Goal: Information Seeking & Learning: Learn about a topic

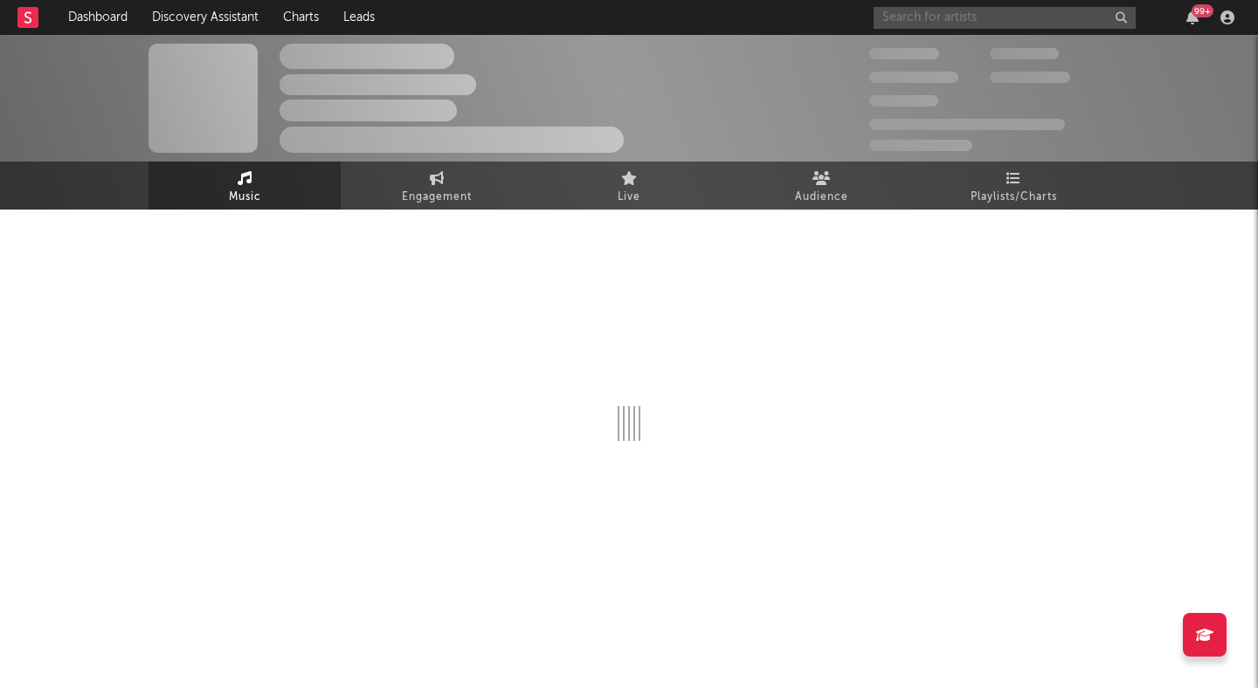
click at [965, 10] on input "text" at bounding box center [1005, 18] width 262 height 22
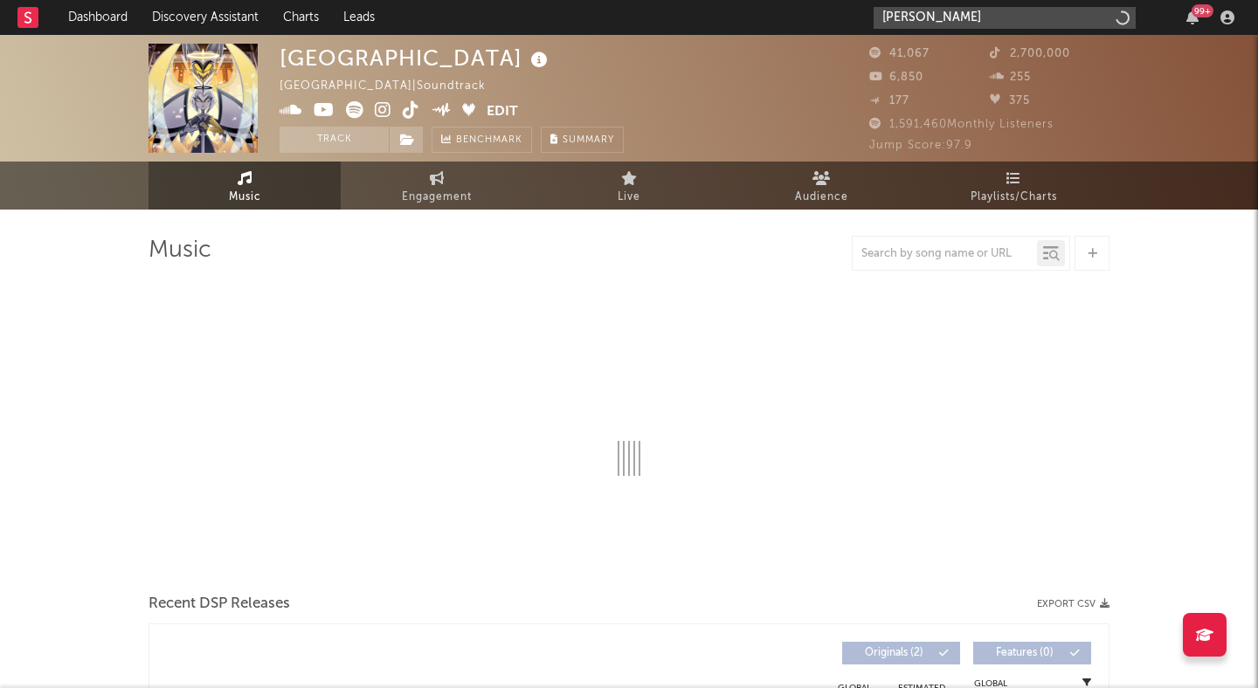
type input "[PERSON_NAME]"
select select "1w"
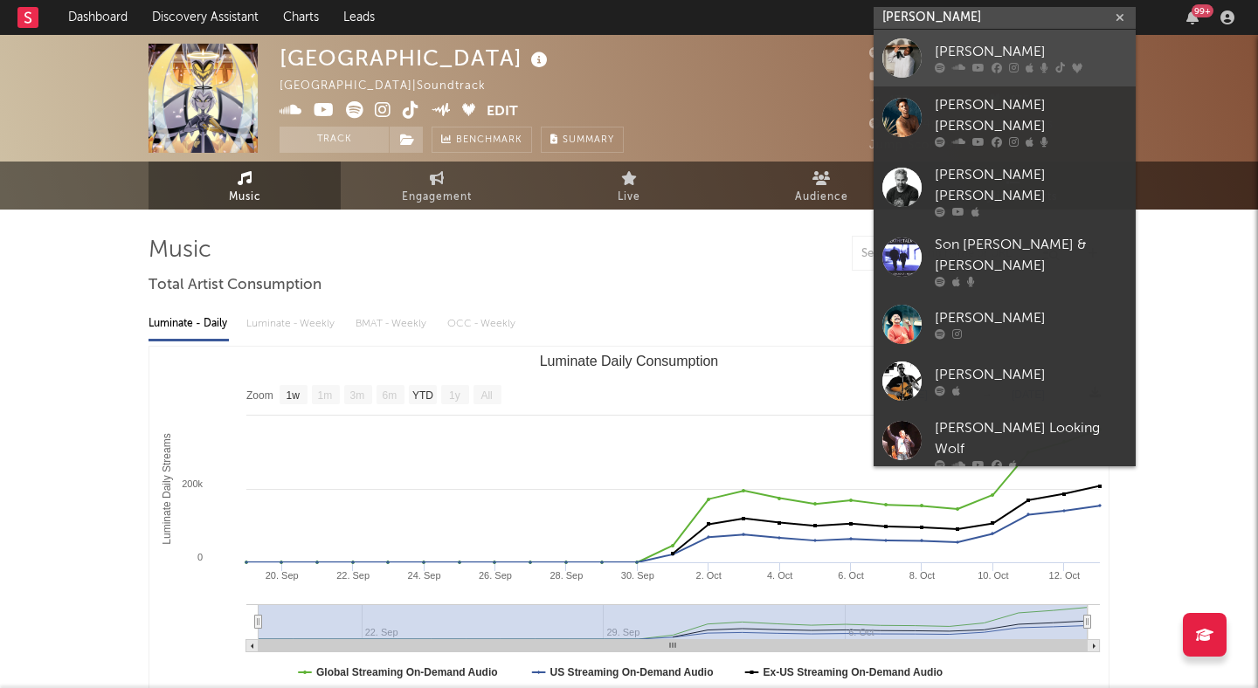
type input "[PERSON_NAME]"
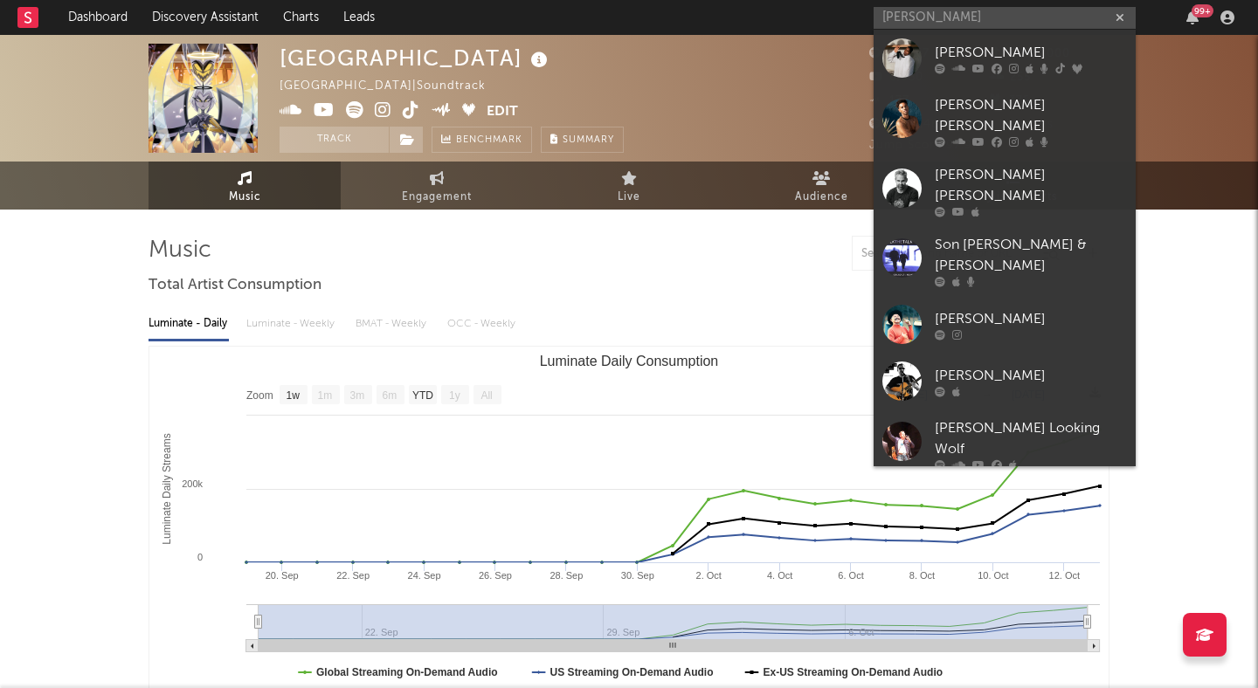
click at [1000, 49] on div "[PERSON_NAME]" at bounding box center [1031, 52] width 192 height 21
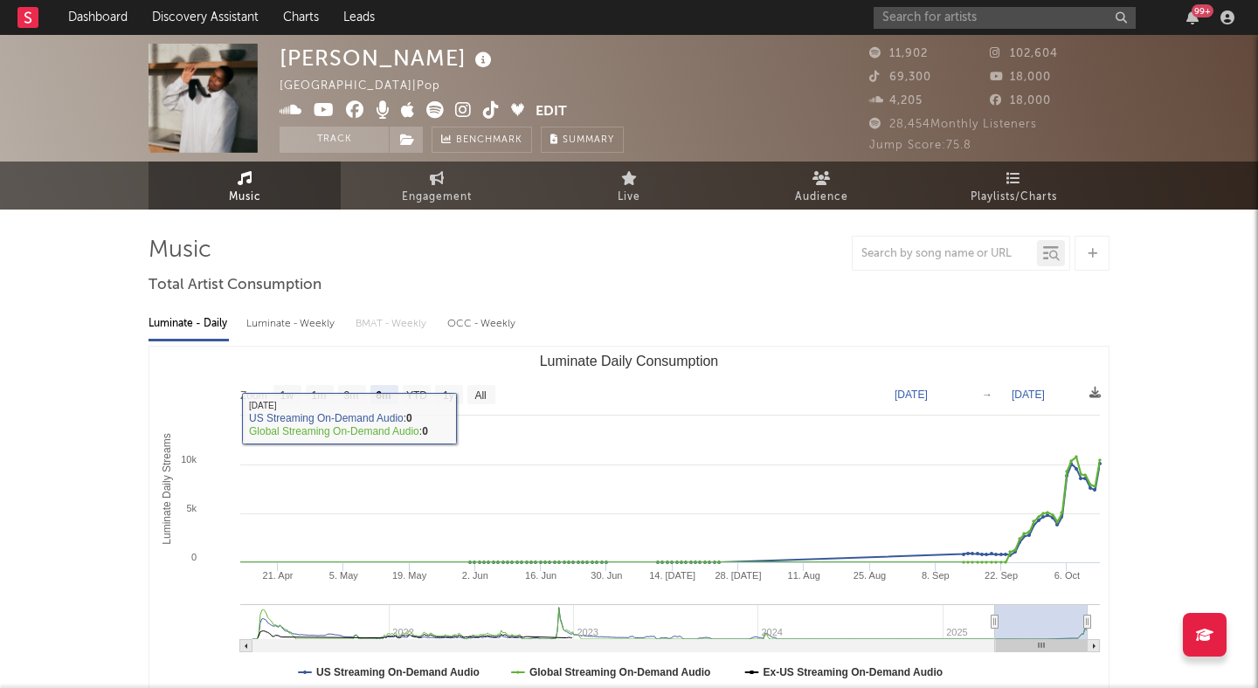
click at [473, 387] on rect "Luminate Daily Consumption" at bounding box center [481, 394] width 28 height 19
select select "All"
type input "2021-04-04"
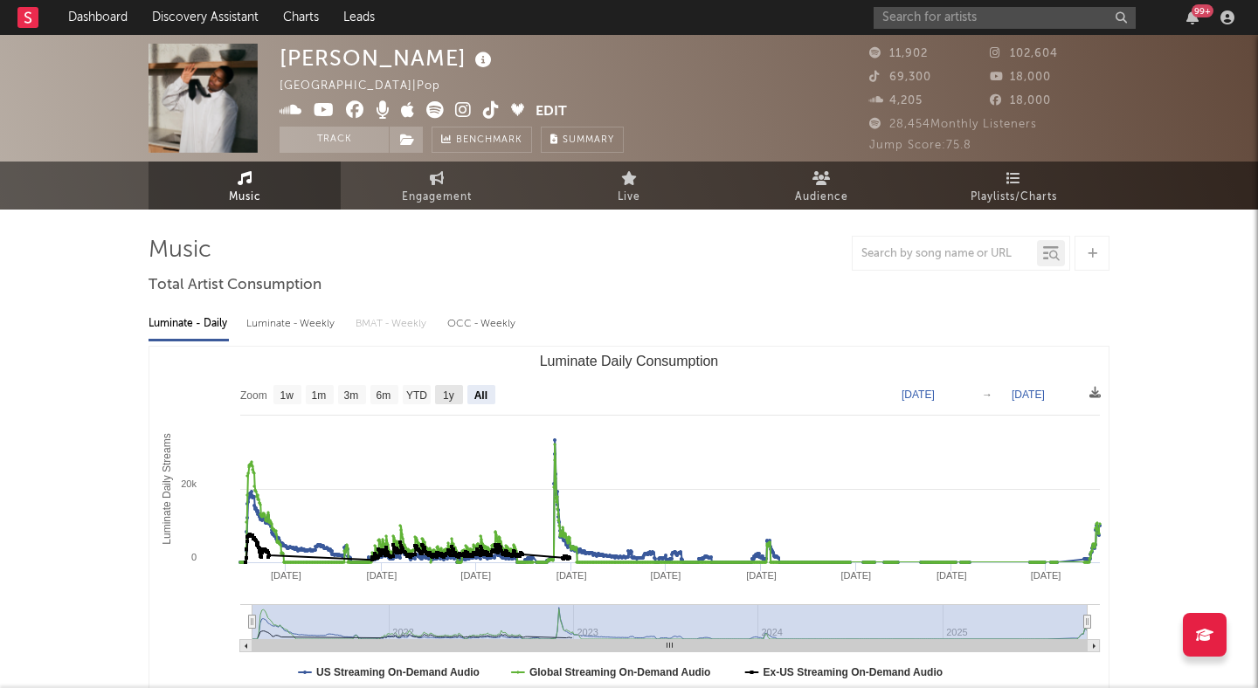
click at [448, 391] on text "1y" at bounding box center [448, 396] width 11 height 12
select select "1y"
type input "2024-10-13"
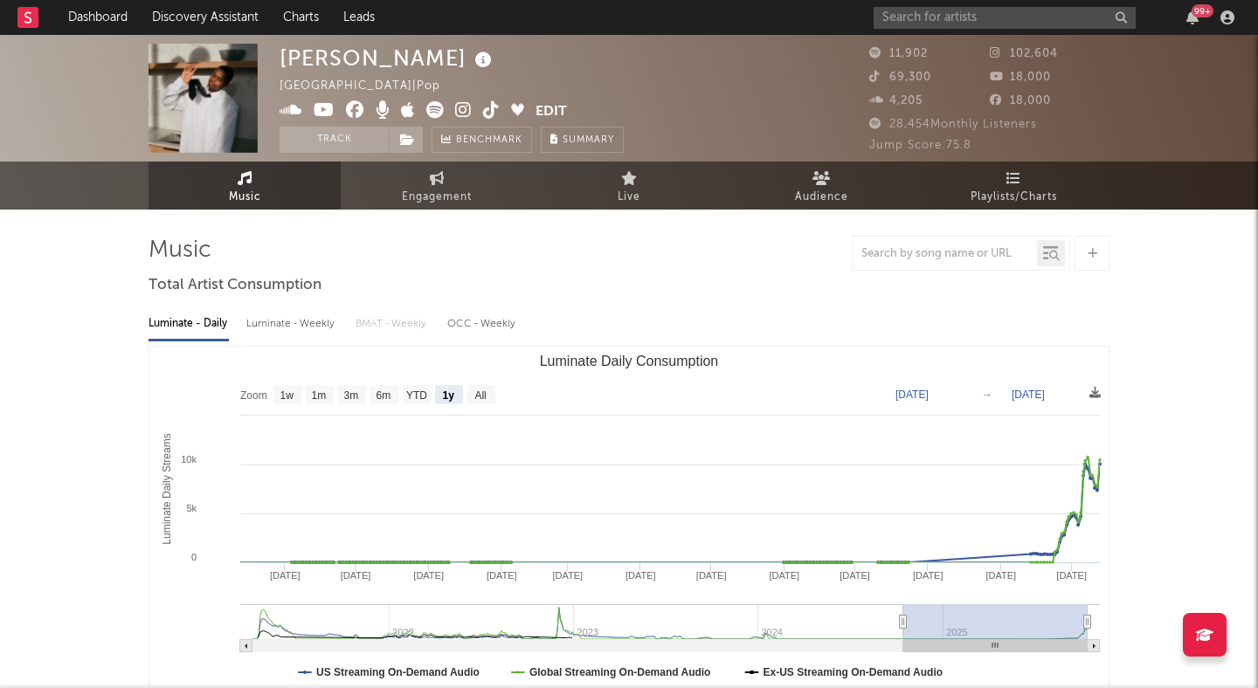
click at [458, 103] on icon at bounding box center [463, 109] width 17 height 17
click at [495, 113] on icon at bounding box center [491, 109] width 17 height 17
click at [434, 109] on icon at bounding box center [434, 109] width 17 height 17
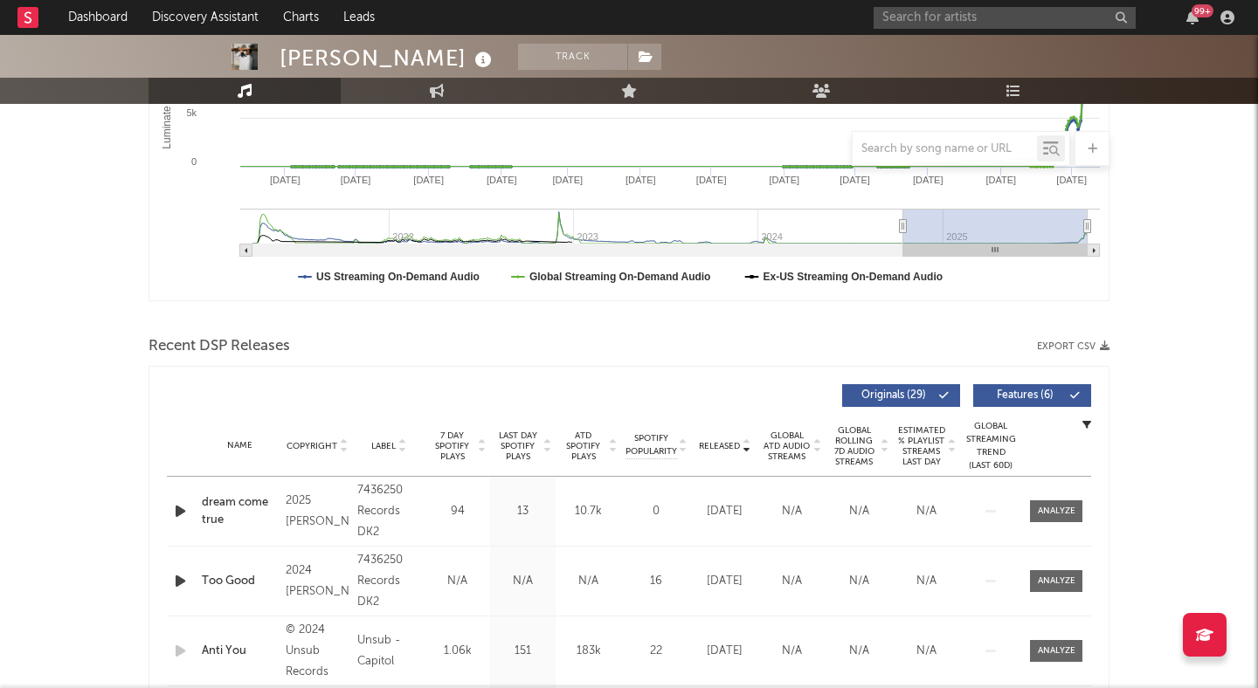
scroll to position [423, 0]
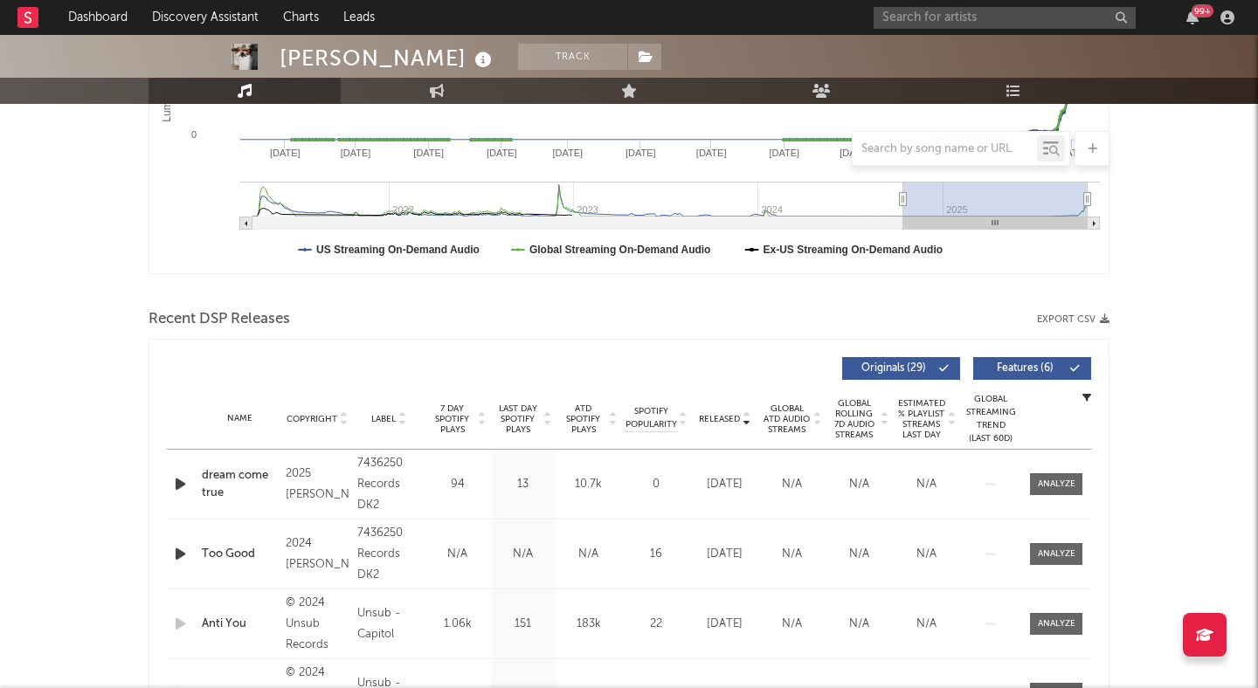
click at [1021, 363] on span "Features ( 6 )" at bounding box center [1025, 368] width 80 height 10
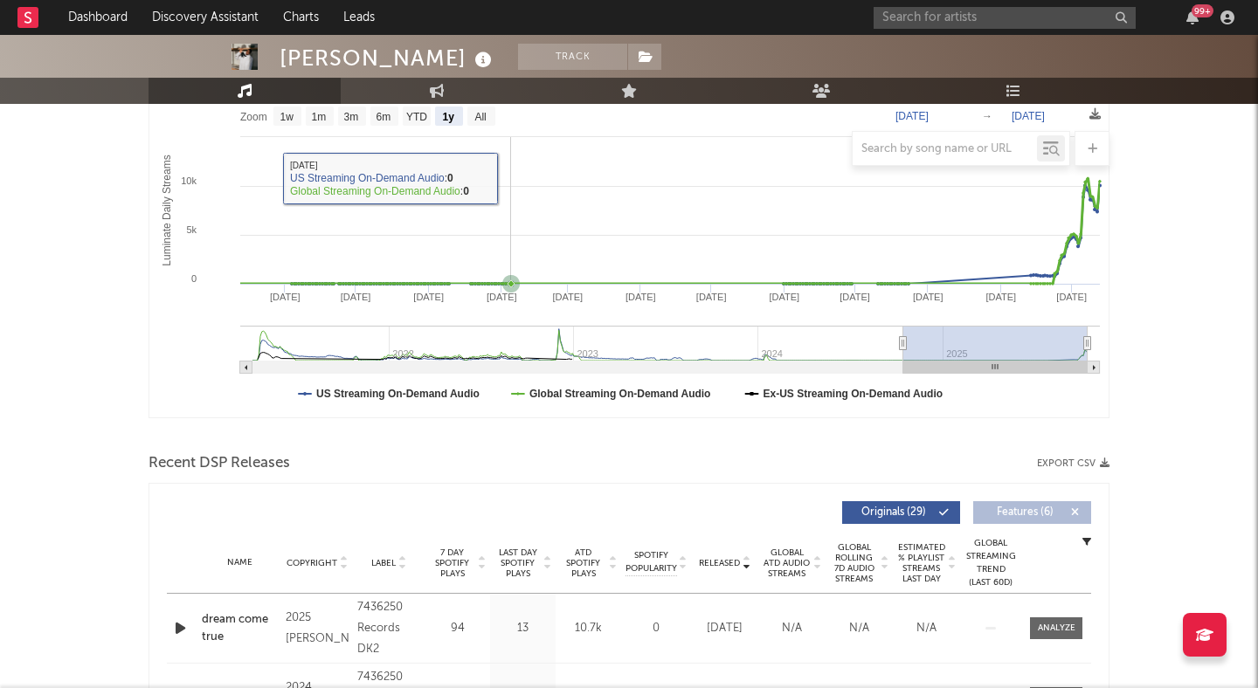
scroll to position [0, 0]
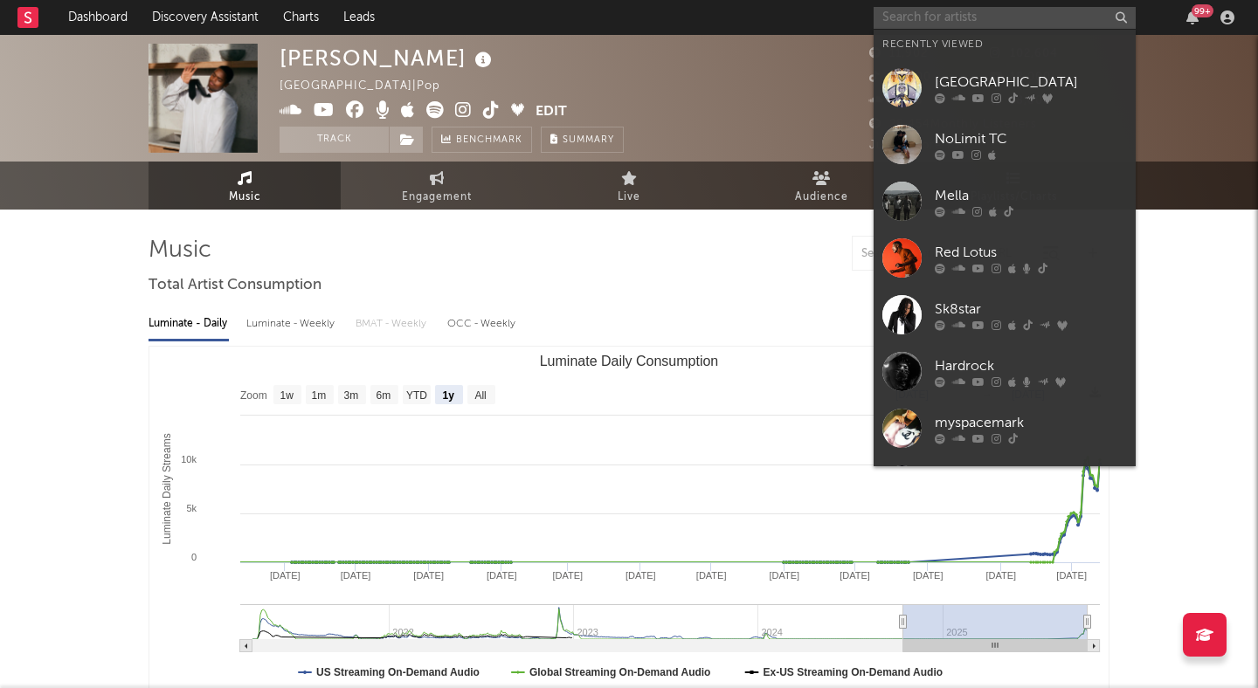
click at [986, 12] on input "text" at bounding box center [1005, 18] width 262 height 22
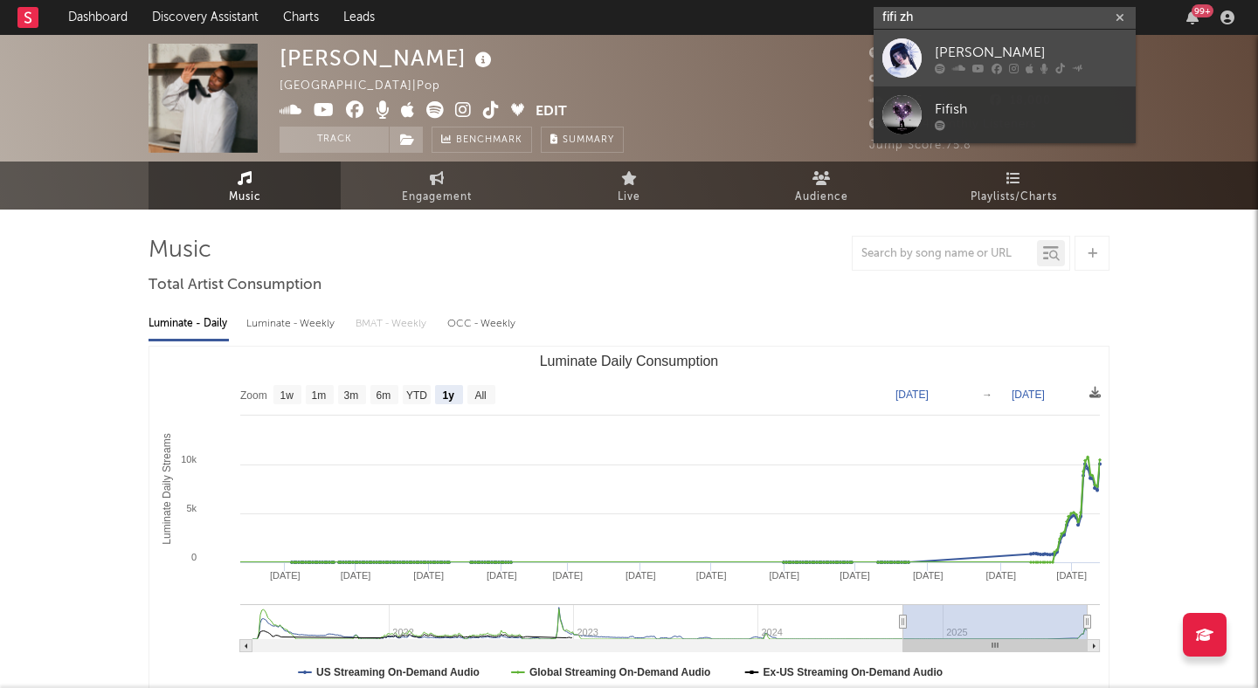
type input "fifi zh"
click at [1085, 75] on link "FiFi Zhang" at bounding box center [1005, 58] width 262 height 57
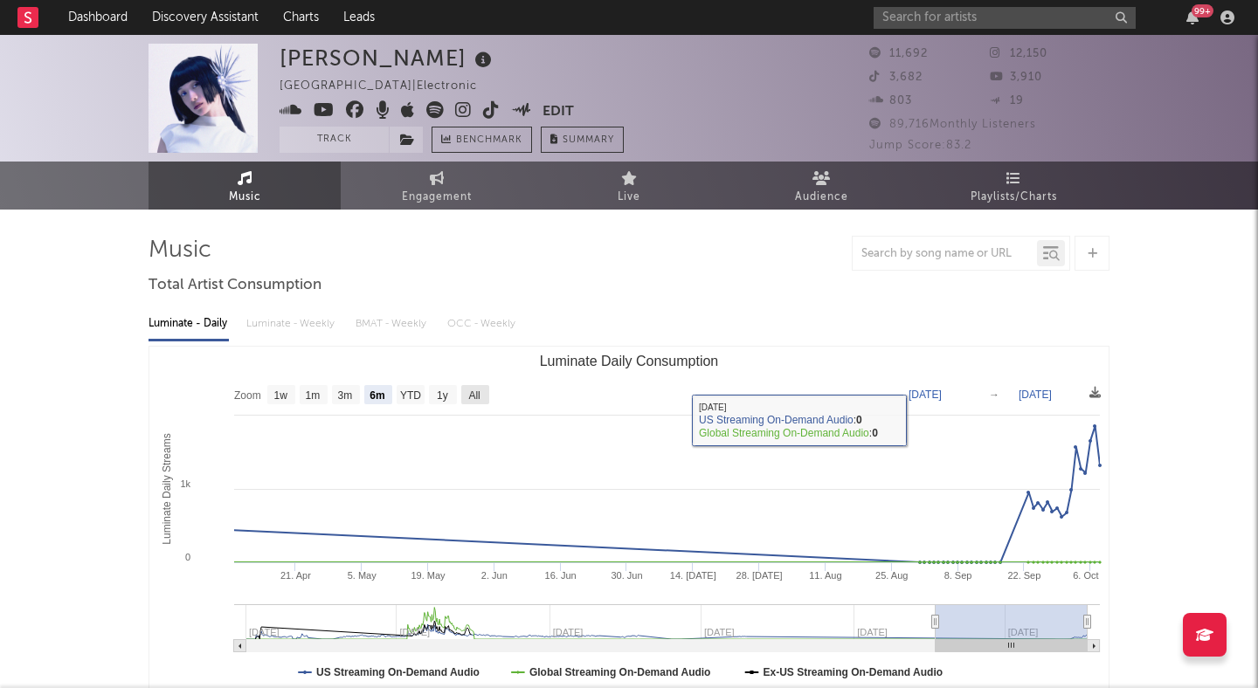
click at [477, 391] on text "All" at bounding box center [473, 396] width 11 height 12
select select "All"
type input "2023-01-01"
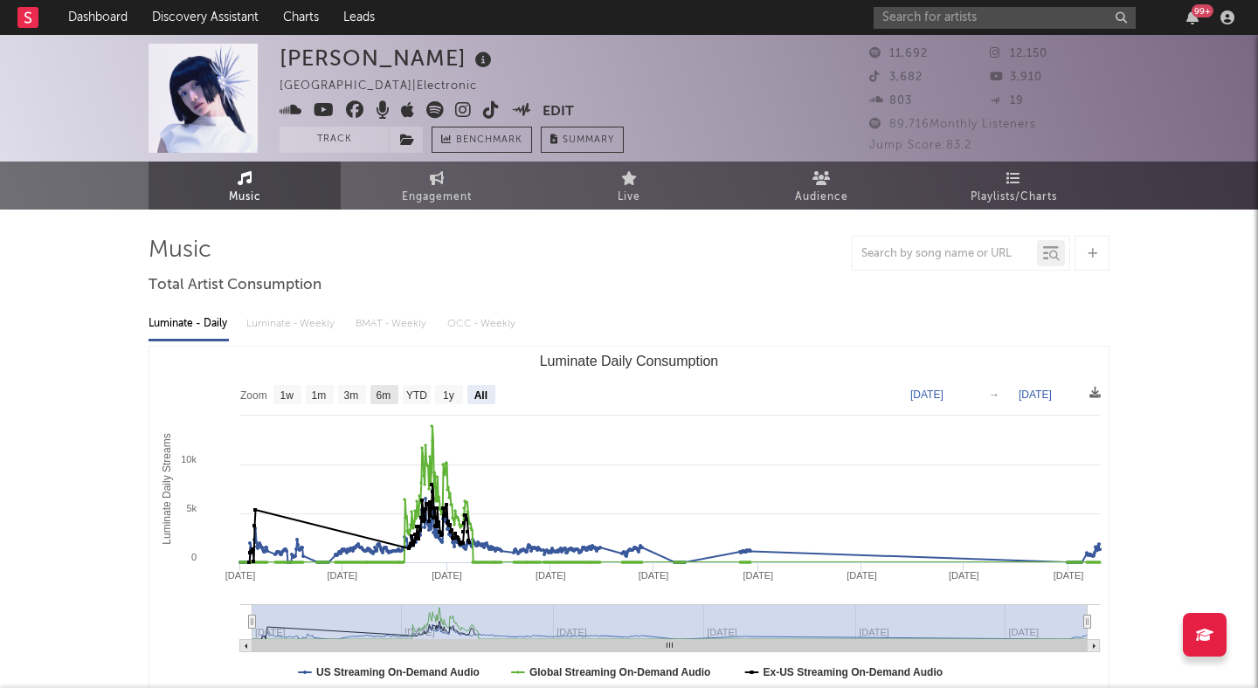
click at [382, 387] on rect "Luminate Daily Consumption" at bounding box center [384, 394] width 28 height 19
select select "6m"
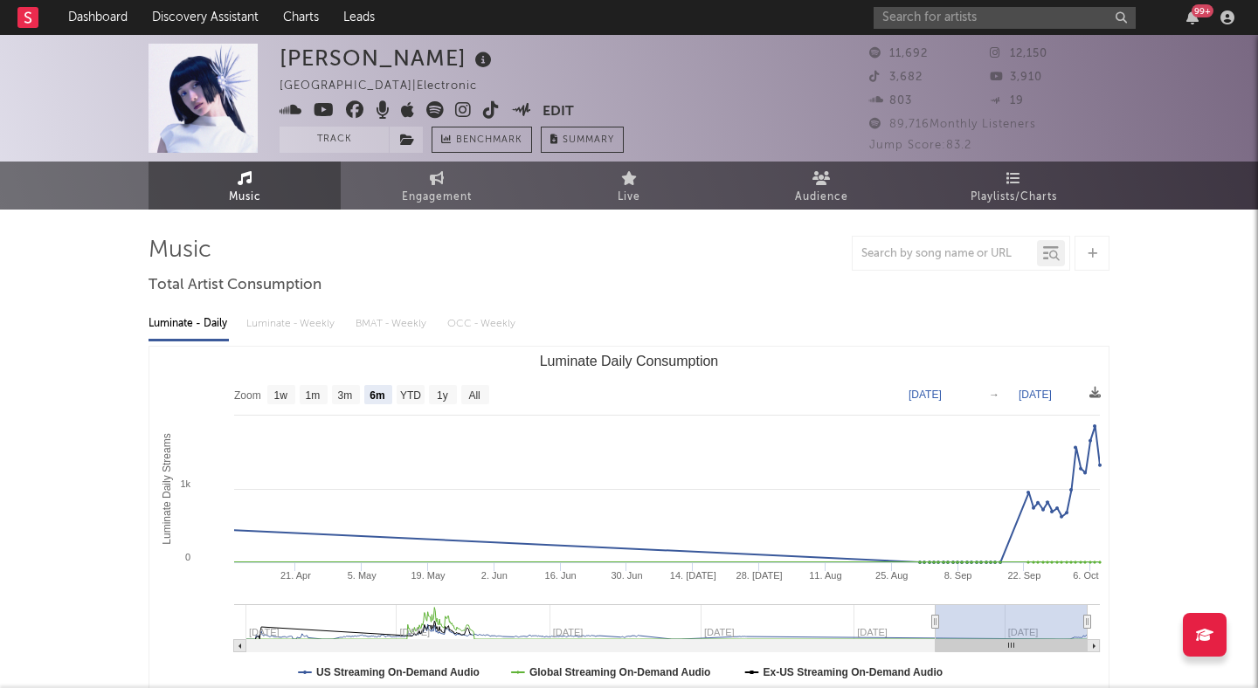
click at [455, 107] on icon at bounding box center [463, 109] width 17 height 17
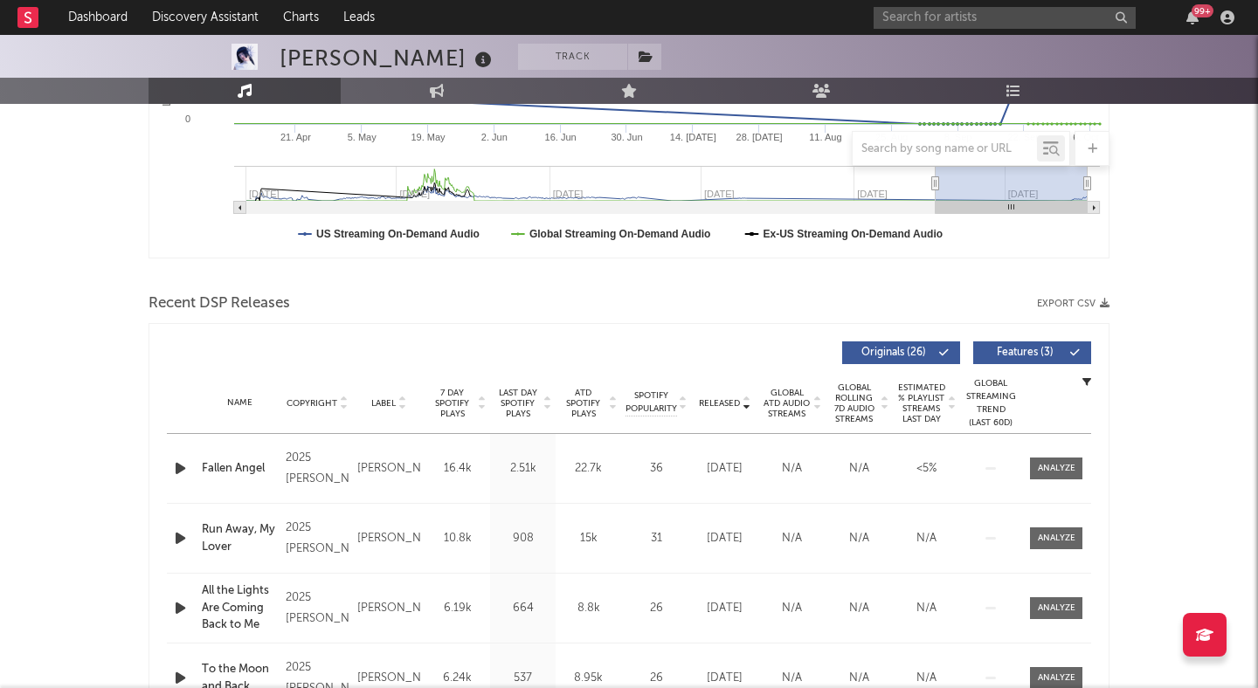
scroll to position [456, 0]
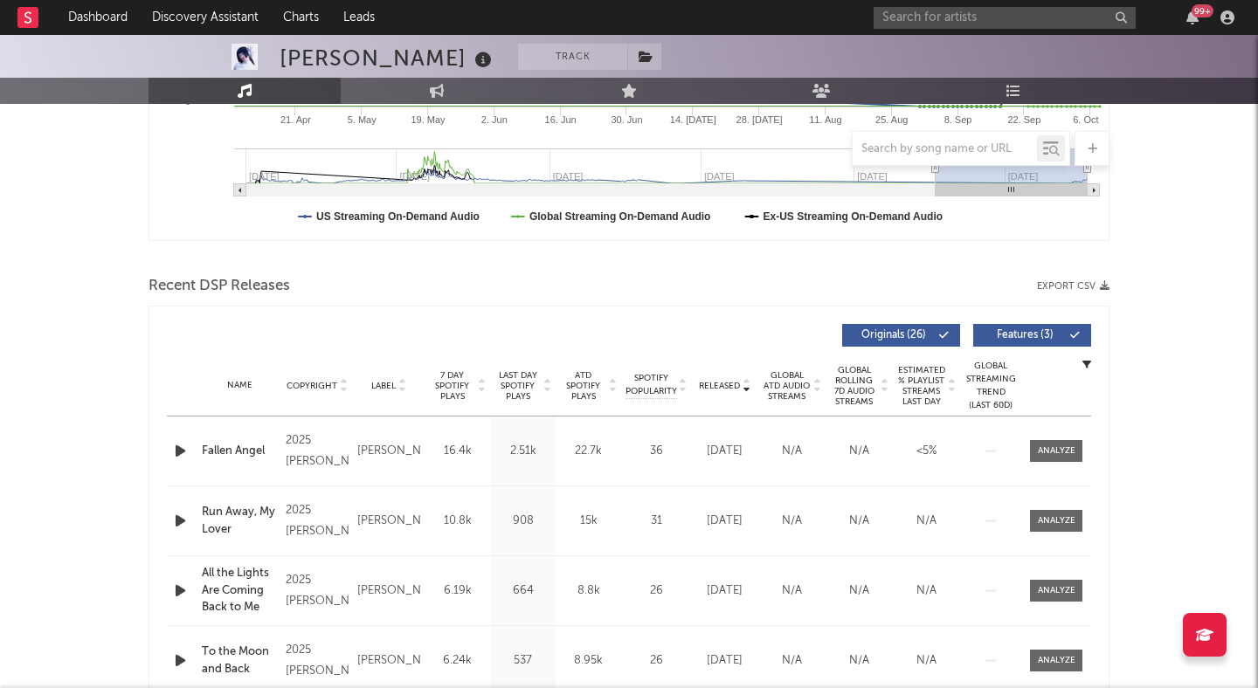
click at [1024, 334] on span "Features ( 3 )" at bounding box center [1025, 335] width 80 height 10
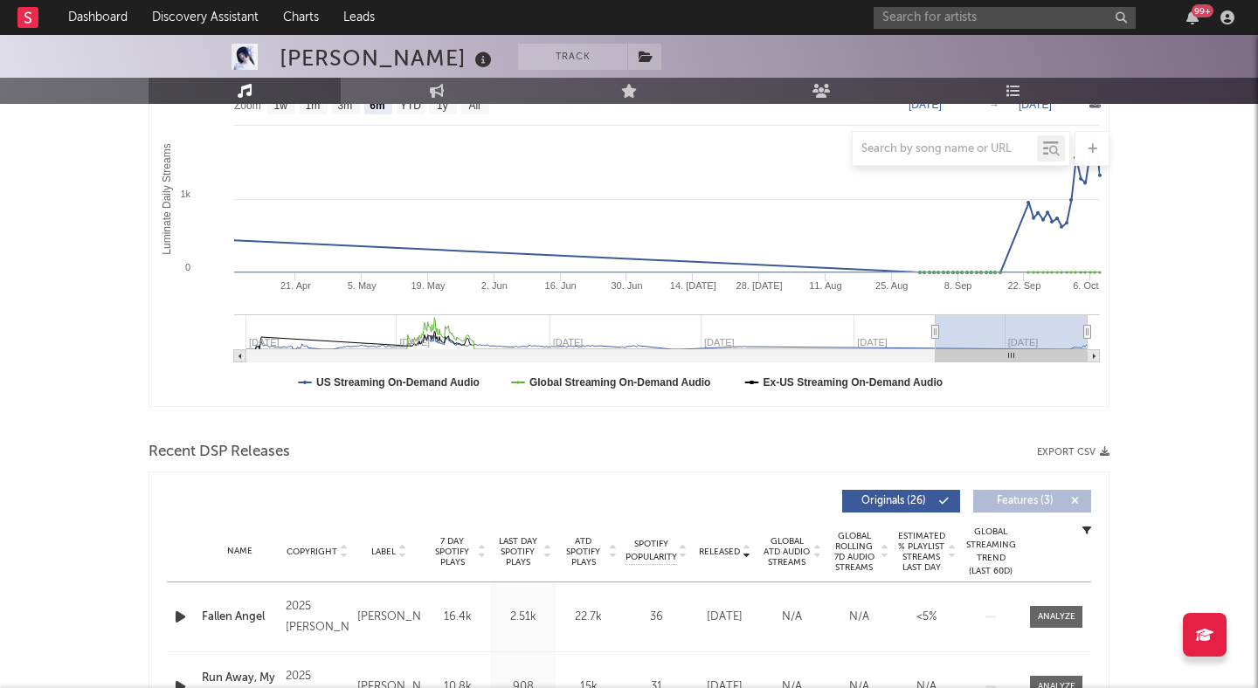
scroll to position [287, 0]
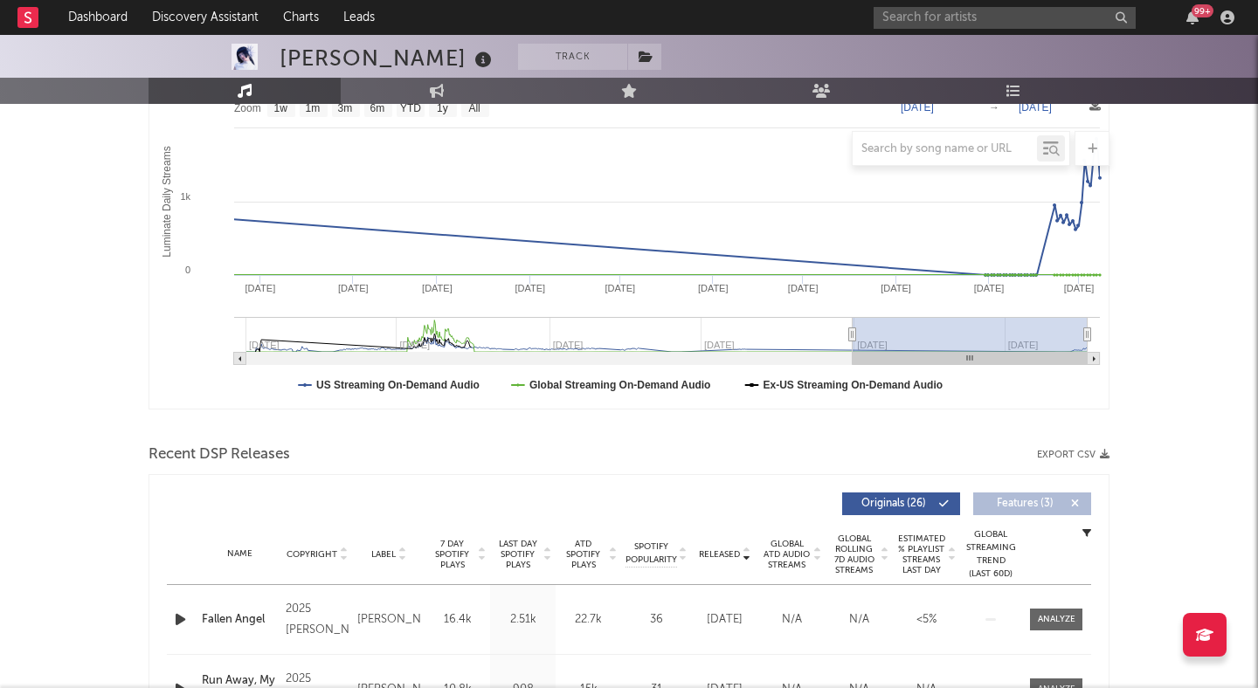
drag, startPoint x: 936, startPoint y: 328, endPoint x: 870, endPoint y: 273, distance: 85.6
click at [869, 273] on icon "Created with Highcharts 10.3.3 Luminate Daily Streams Luminate Daily Consumptio…" at bounding box center [628, 233] width 959 height 349
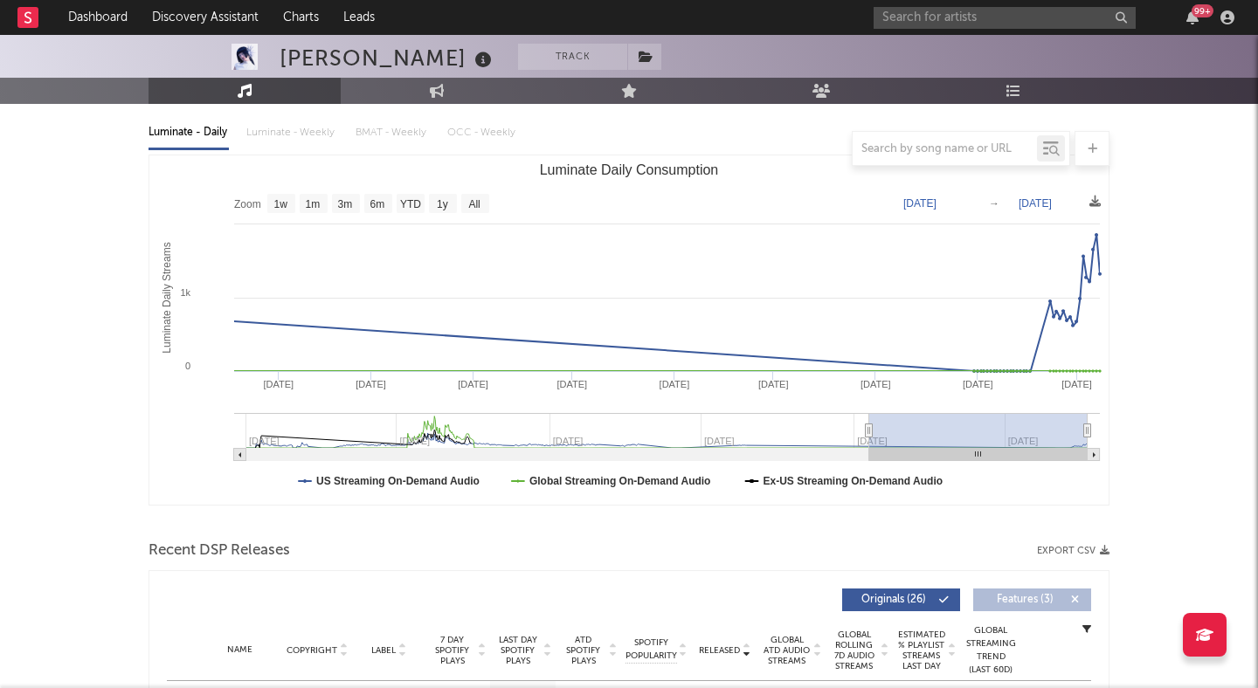
scroll to position [180, 0]
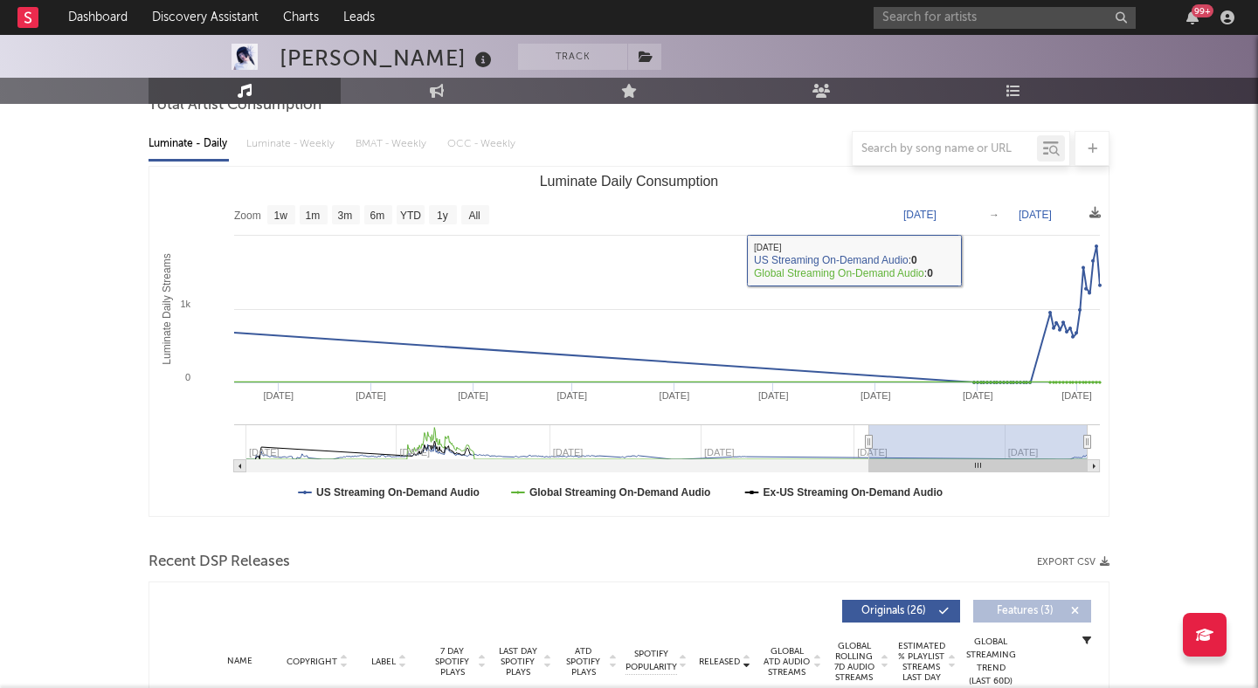
type input "2023-03-22"
type input "2023-12-10"
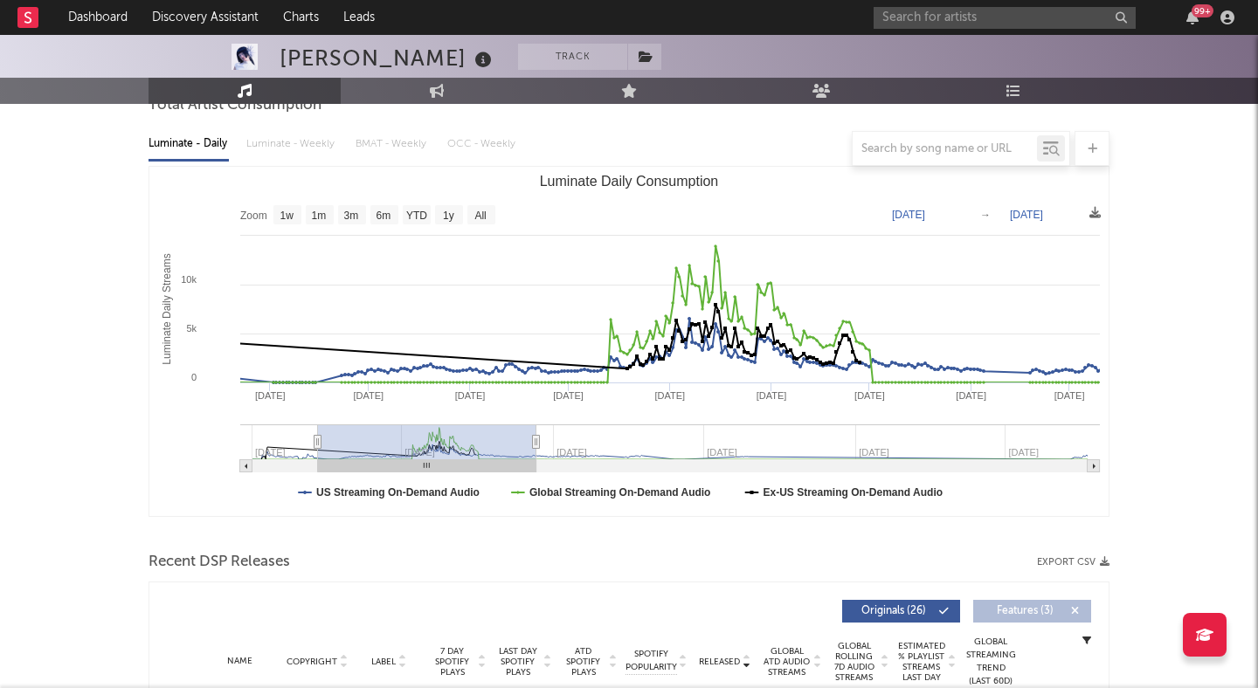
drag, startPoint x: 423, startPoint y: 446, endPoint x: 444, endPoint y: 440, distance: 21.6
click at [444, 440] on g "Luminate Daily Consumption" at bounding box center [670, 449] width 860 height 48
type input "2023-03-23"
type input "2023-12-12"
type input "2023-03-27"
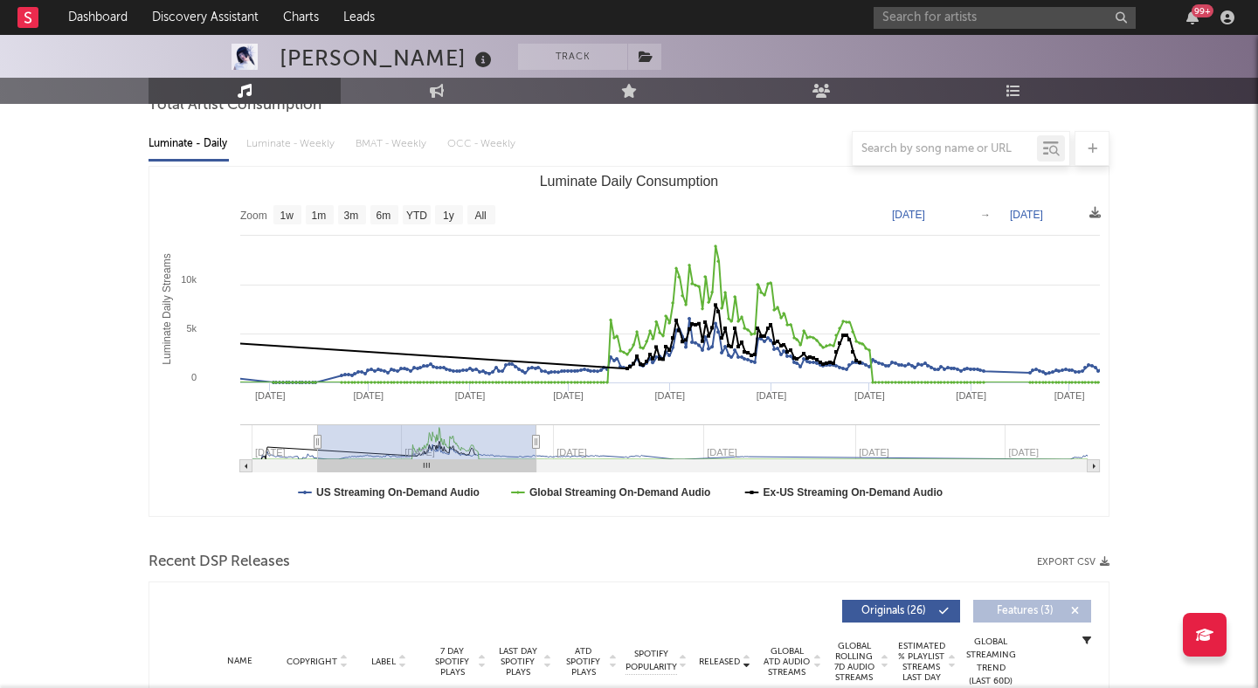
type input "2023-12-16"
type input "2023-04-16"
type input "2024-01-05"
type input "2023-05-03"
type input "2024-01-22"
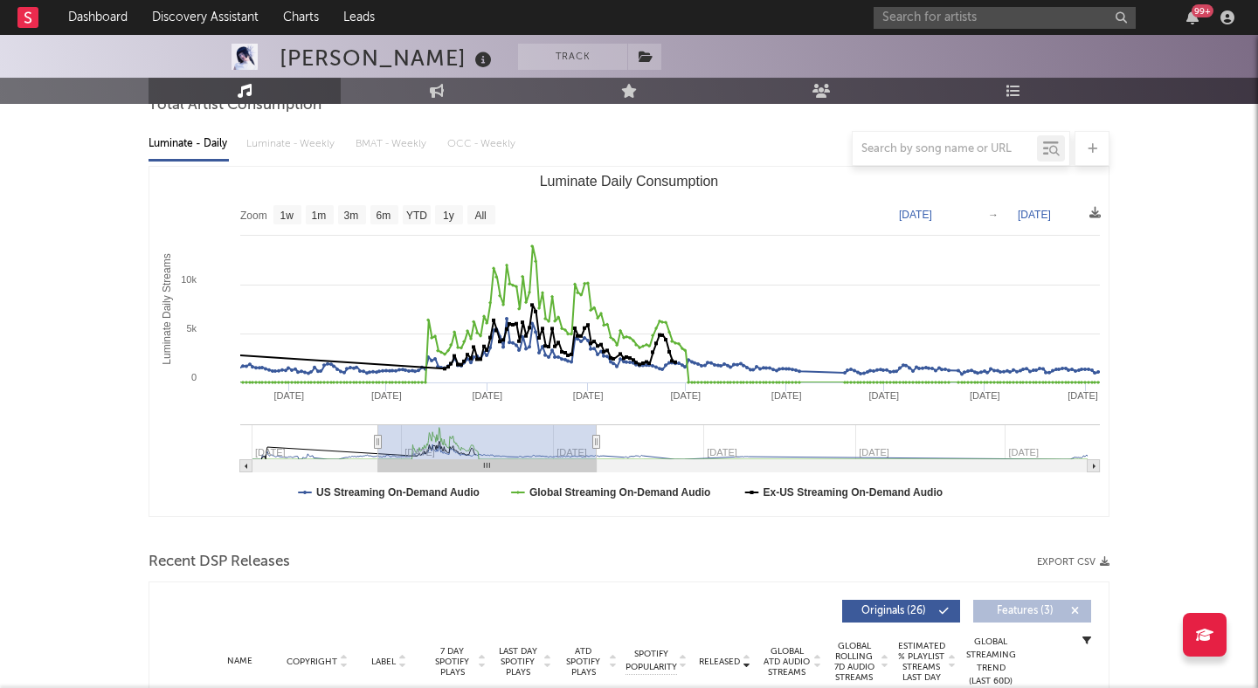
type input "2023-07-31"
type input "2024-04-20"
type input "2024-01-31"
type input "2024-10-19"
type input "2024-05-29"
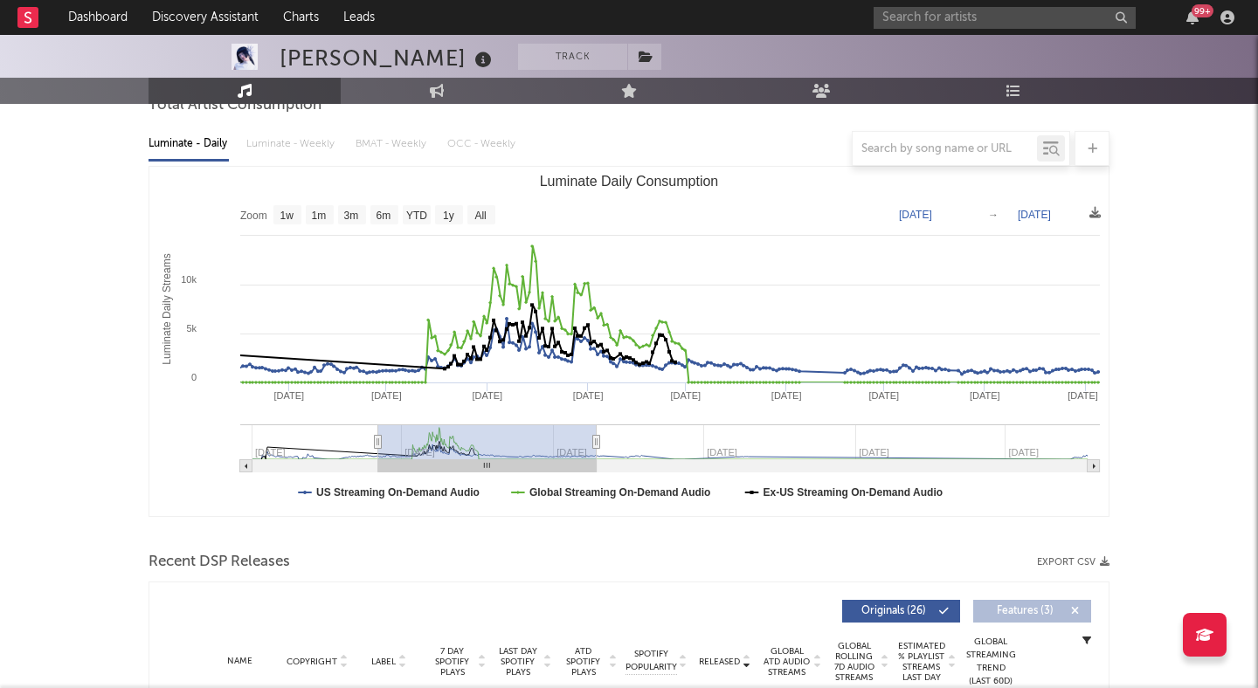
type input "2025-02-20"
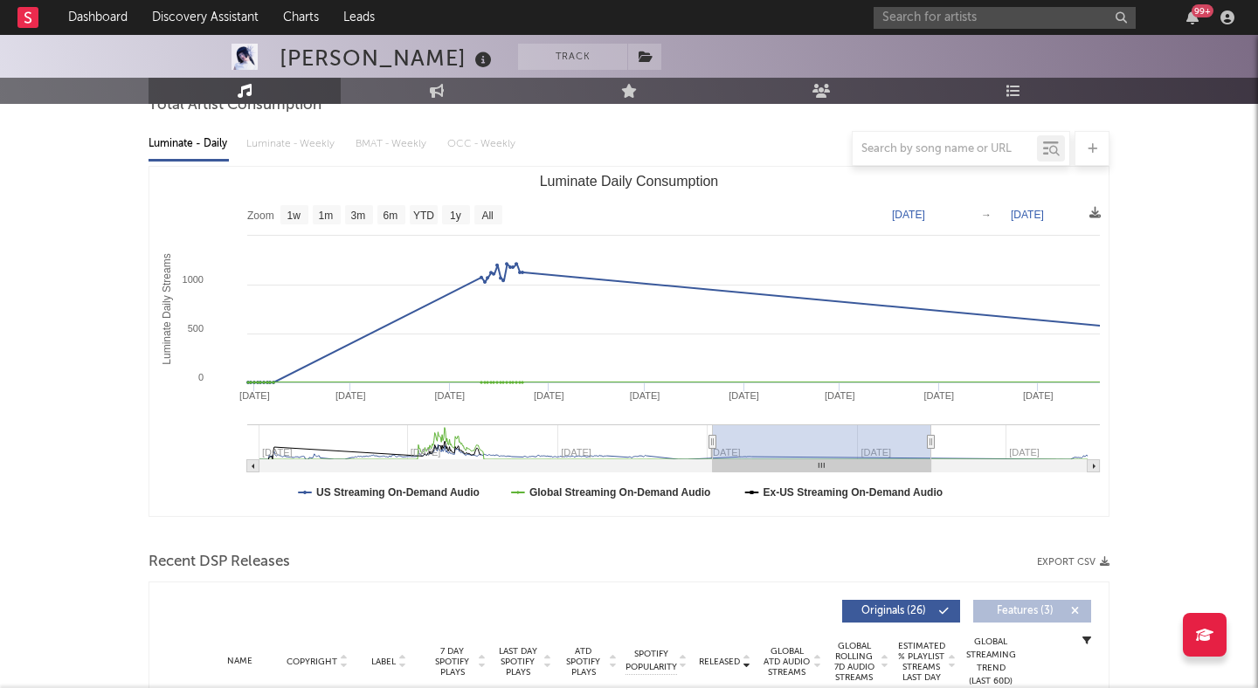
type input "2025-01-18"
type input "2025-10-08"
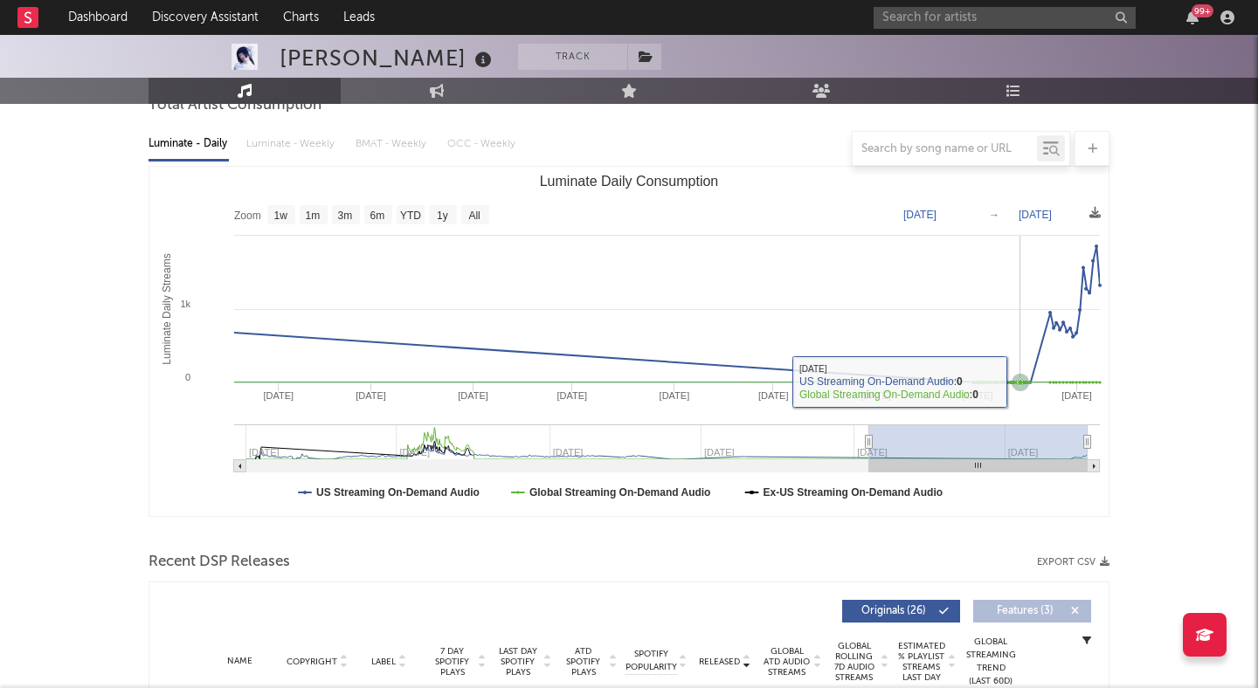
type input "2025-01-16"
type input "2025-10-05"
type input "2025-01-14"
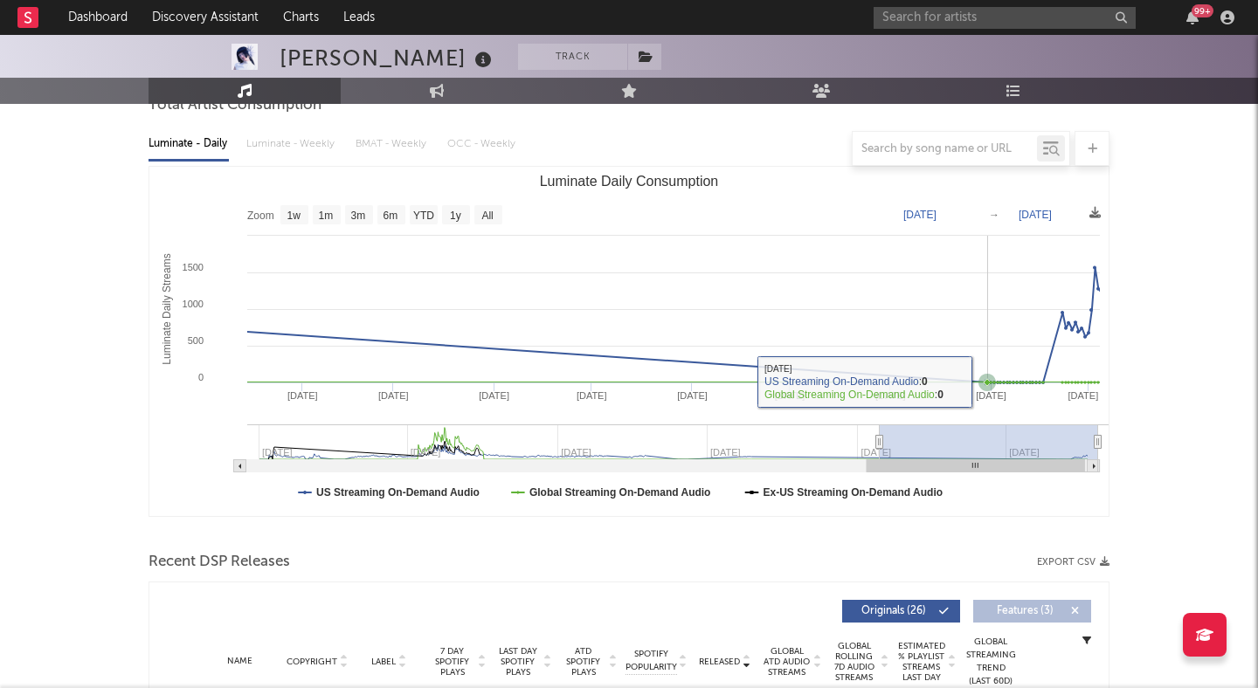
type input "2025-10-08"
type input "2025-01-07"
type input "2025-09-27"
type input "2024-12-04"
type input "2025-08-28"
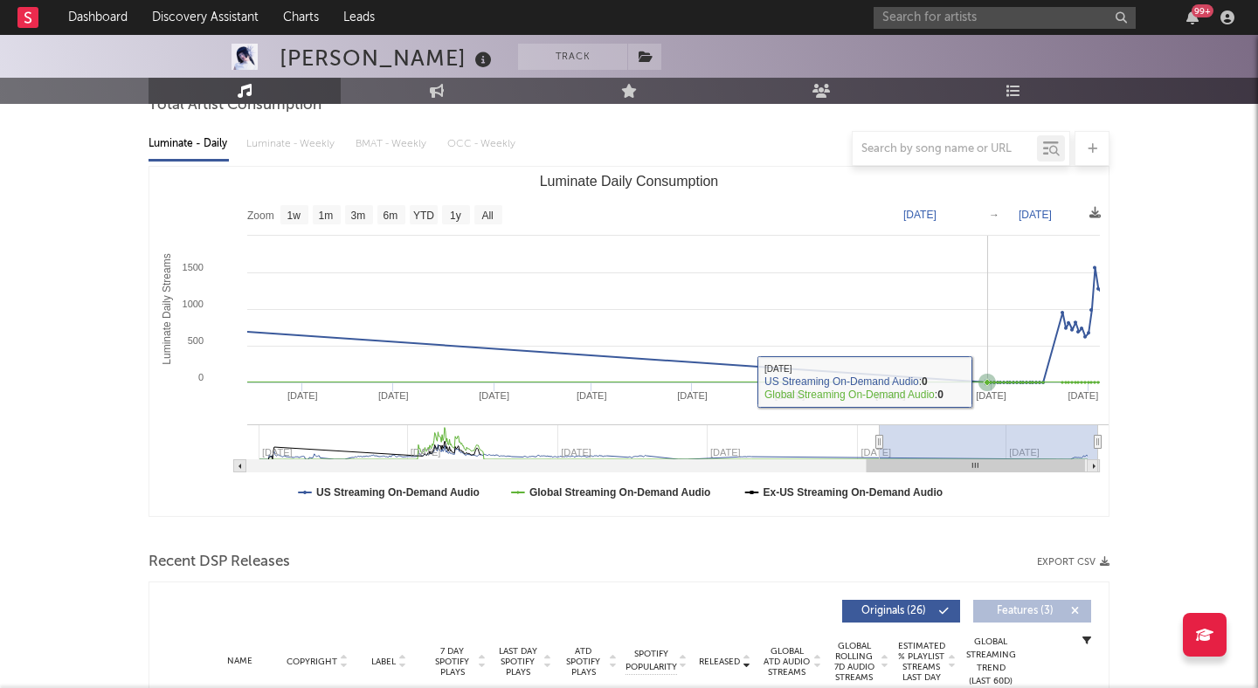
type input "2024-09-27"
type input "2025-06-20"
type input "2024-08-30"
type input "2025-05-24"
type input "2024-08-09"
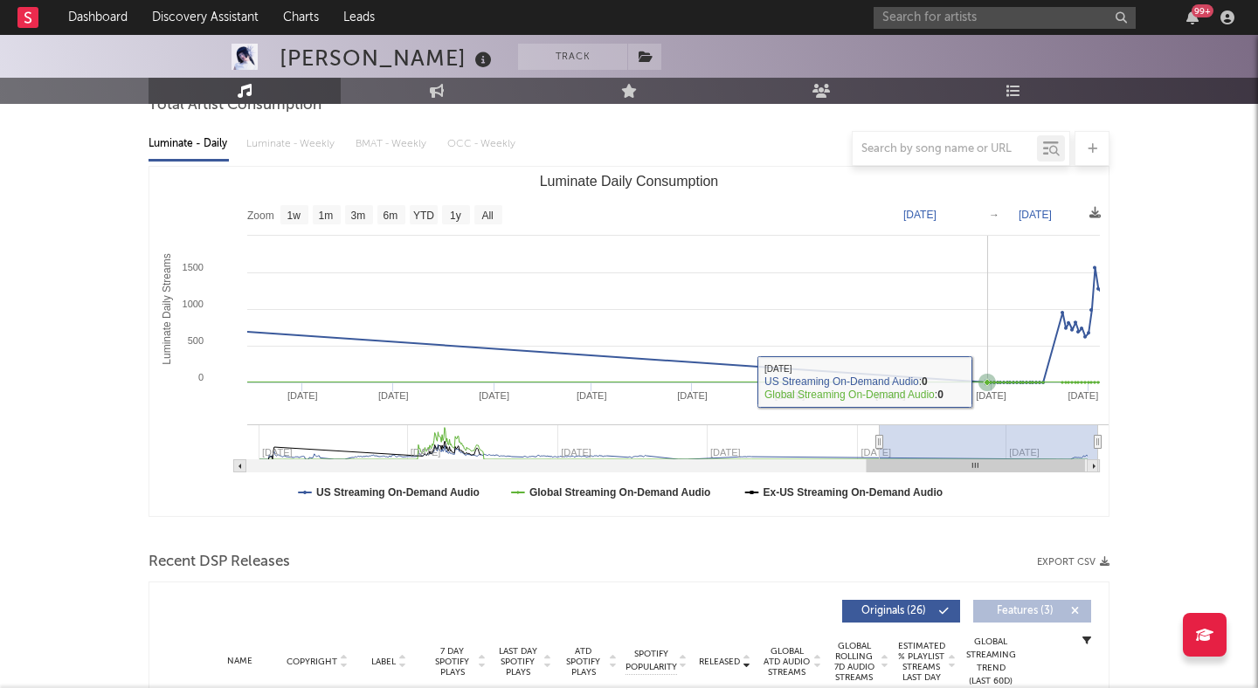
type input "2025-05-02"
type input "2024-07-22"
type input "2025-04-14"
type input "2024-07-10"
type input "2025-04-02"
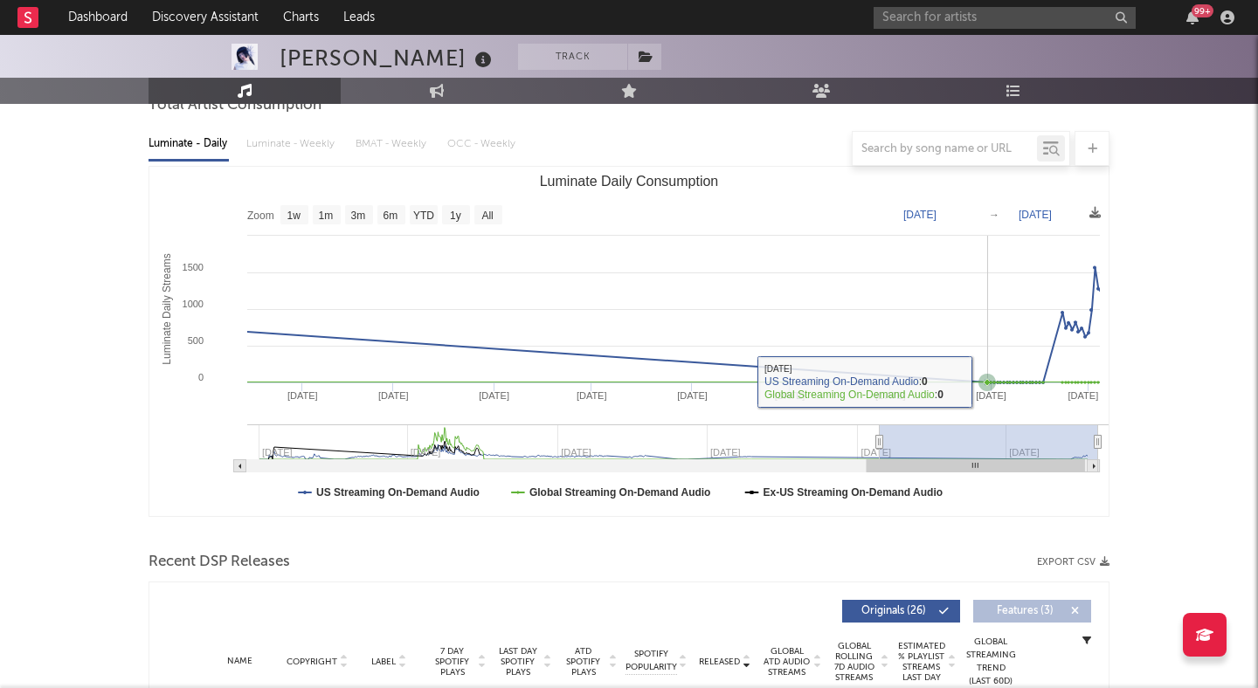
type input "2024-07-02"
type input "2025-03-26"
type input "2024-06-27"
type input "2025-03-21"
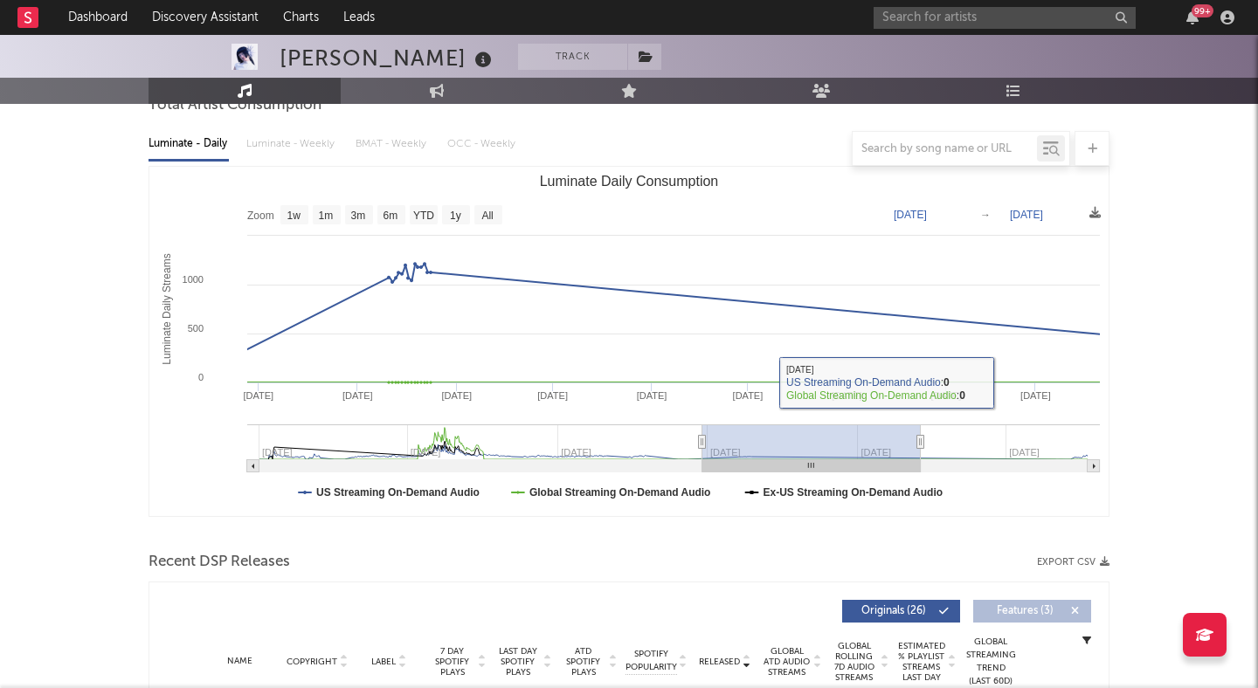
type input "2024-06-23"
type input "2025-03-16"
type input "2024-06-24"
type input "2025-03-17"
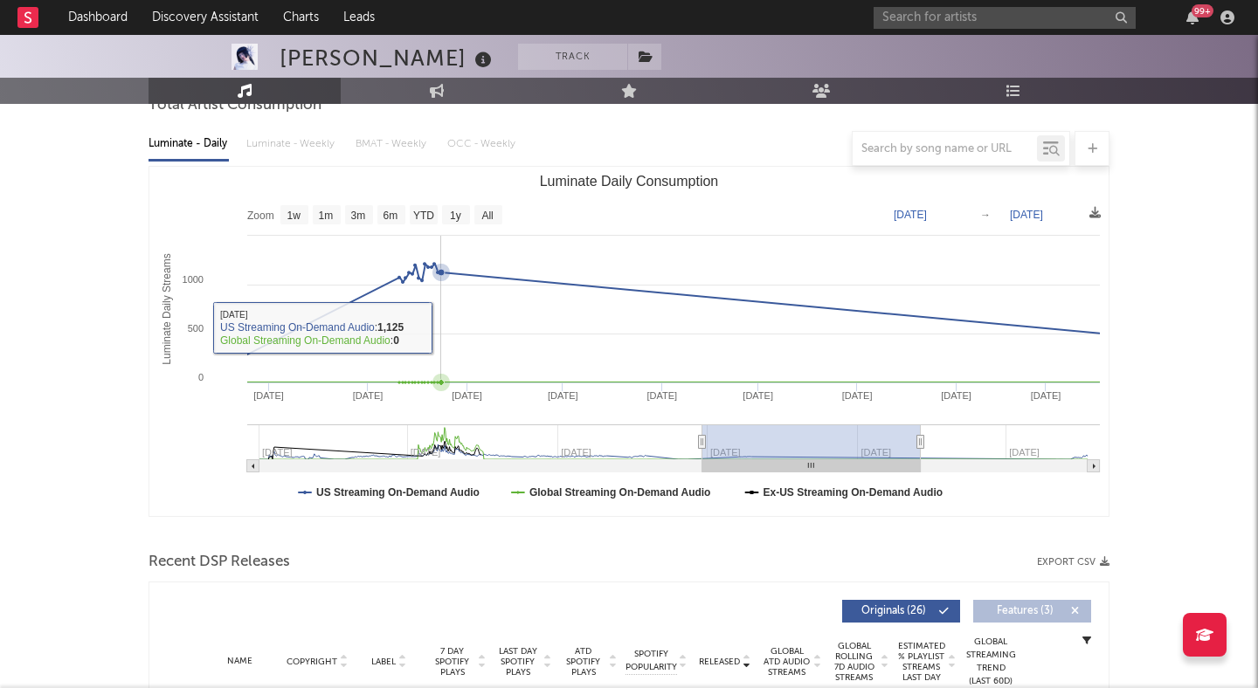
type input "2024-06-25"
type input "2025-03-18"
type input "2024-06-26"
type input "2025-03-20"
type input "2024-06-27"
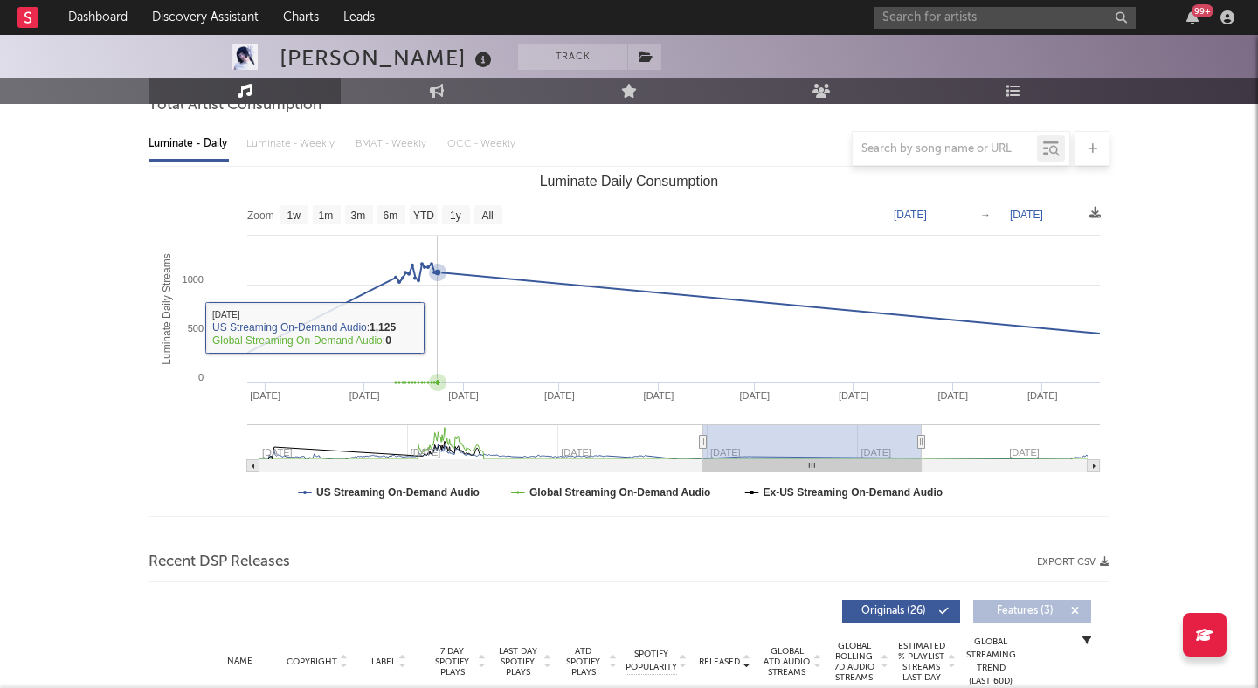
type input "2025-03-21"
type input "2024-07-02"
type input "2025-03-26"
type input "2024-07-13"
type input "2025-04-06"
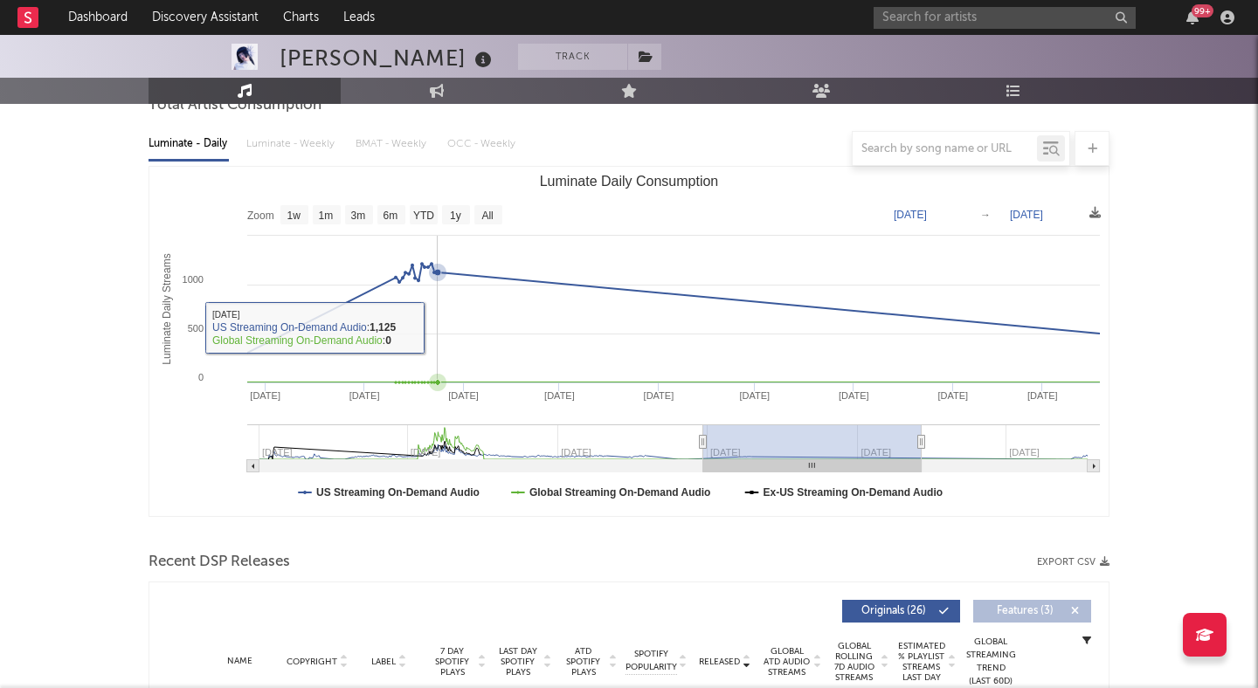
type input "2024-07-31"
type input "2025-04-24"
type input "2024-09-18"
type input "2025-06-12"
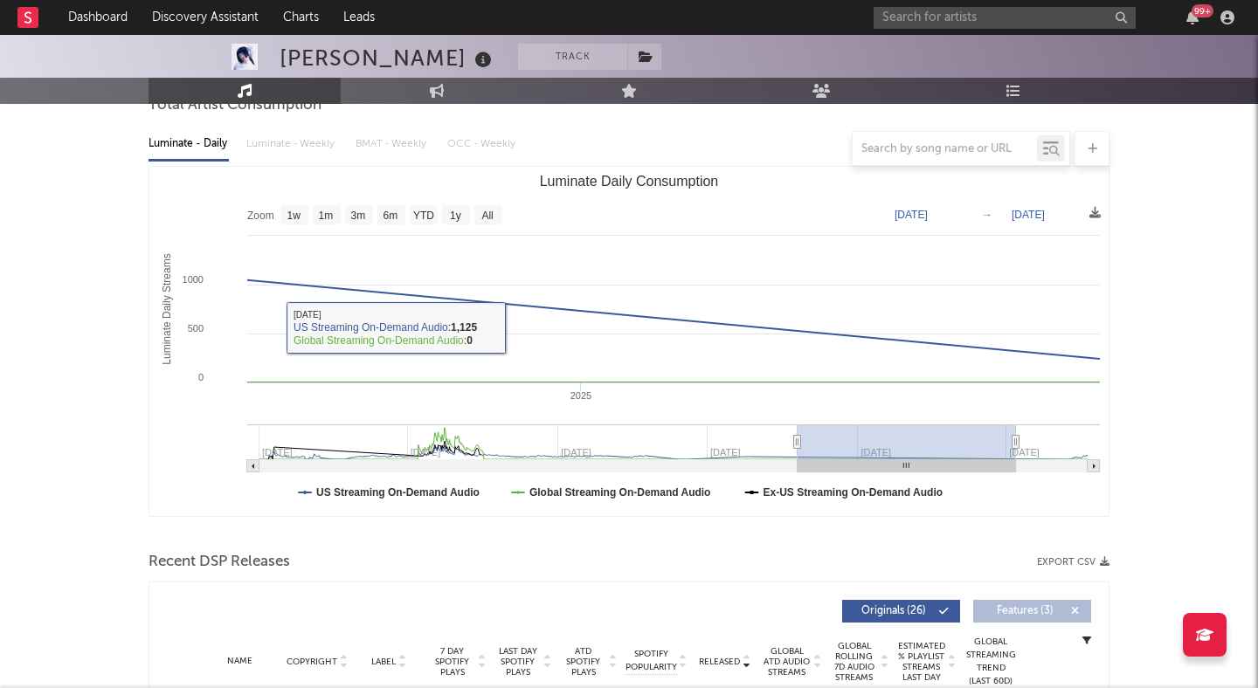
type input "2024-10-18"
type input "2025-07-12"
type input "2024-12-24"
type input "2025-09-17"
type input "2025-01-14"
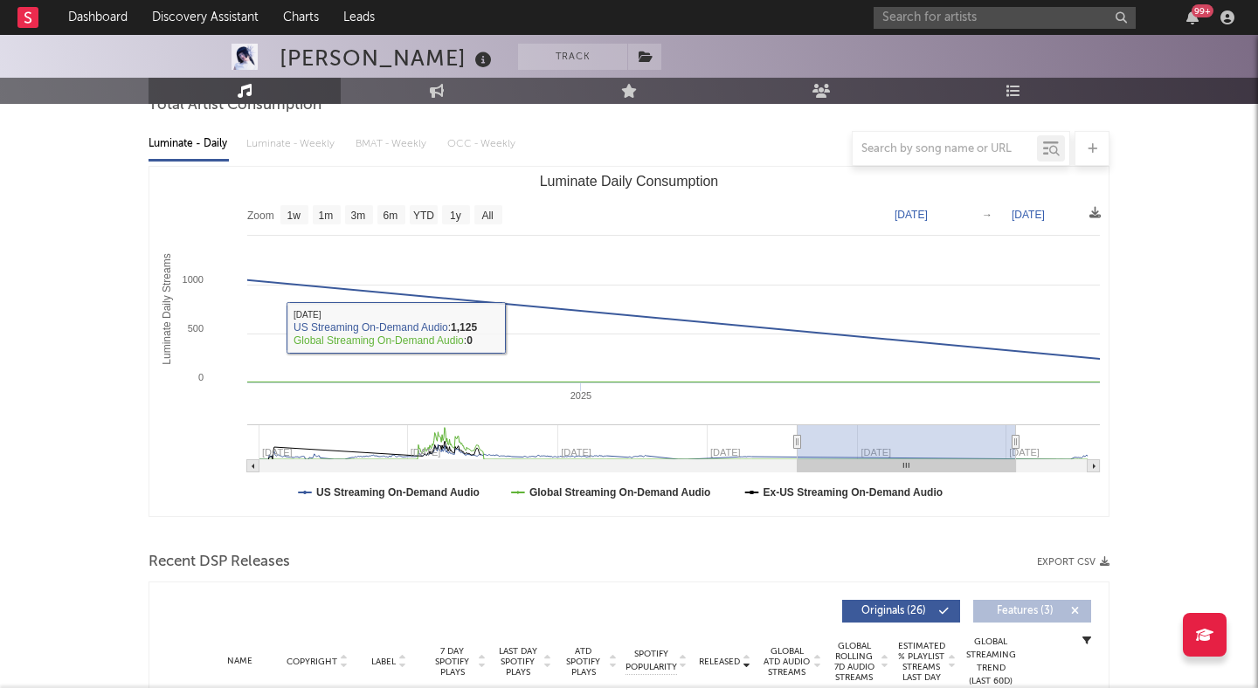
type input "2025-10-08"
type input "2025-01-18"
drag, startPoint x: 419, startPoint y: 438, endPoint x: 1087, endPoint y: 342, distance: 674.3
click at [1086, 343] on icon "Created with Highcharts 10.3.3 Luminate Daily Streams Luminate Daily Consumptio…" at bounding box center [628, 341] width 959 height 349
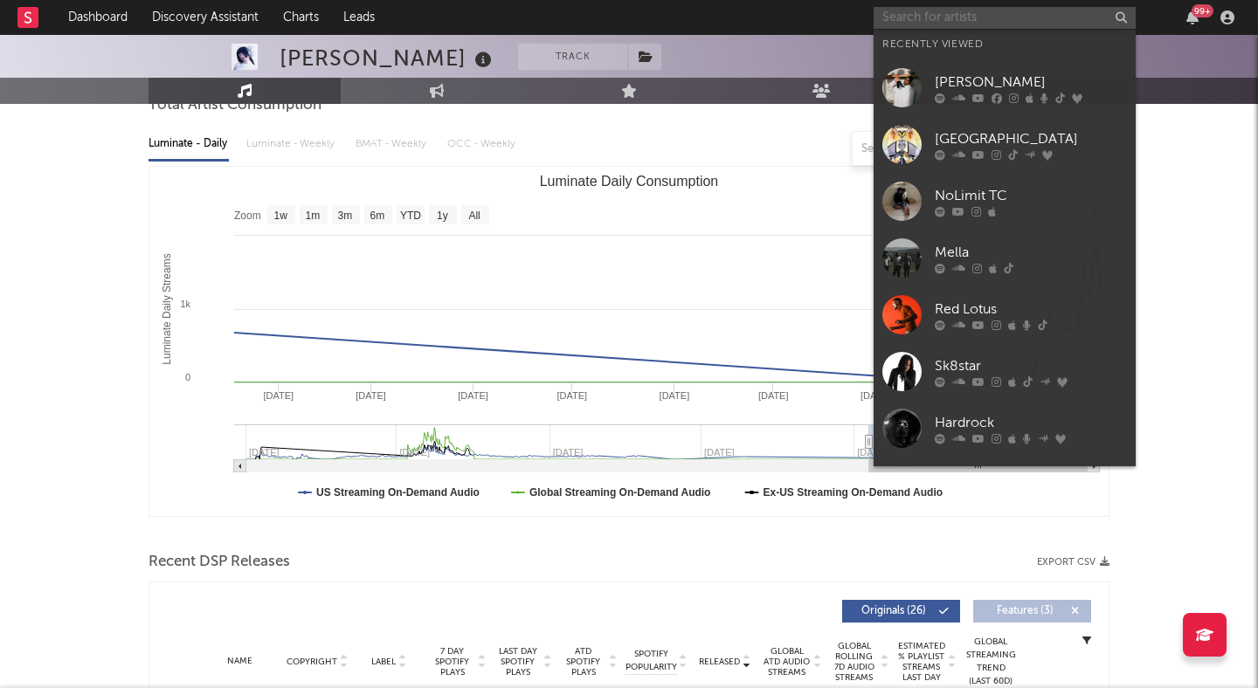
click at [984, 24] on input "text" at bounding box center [1005, 18] width 262 height 22
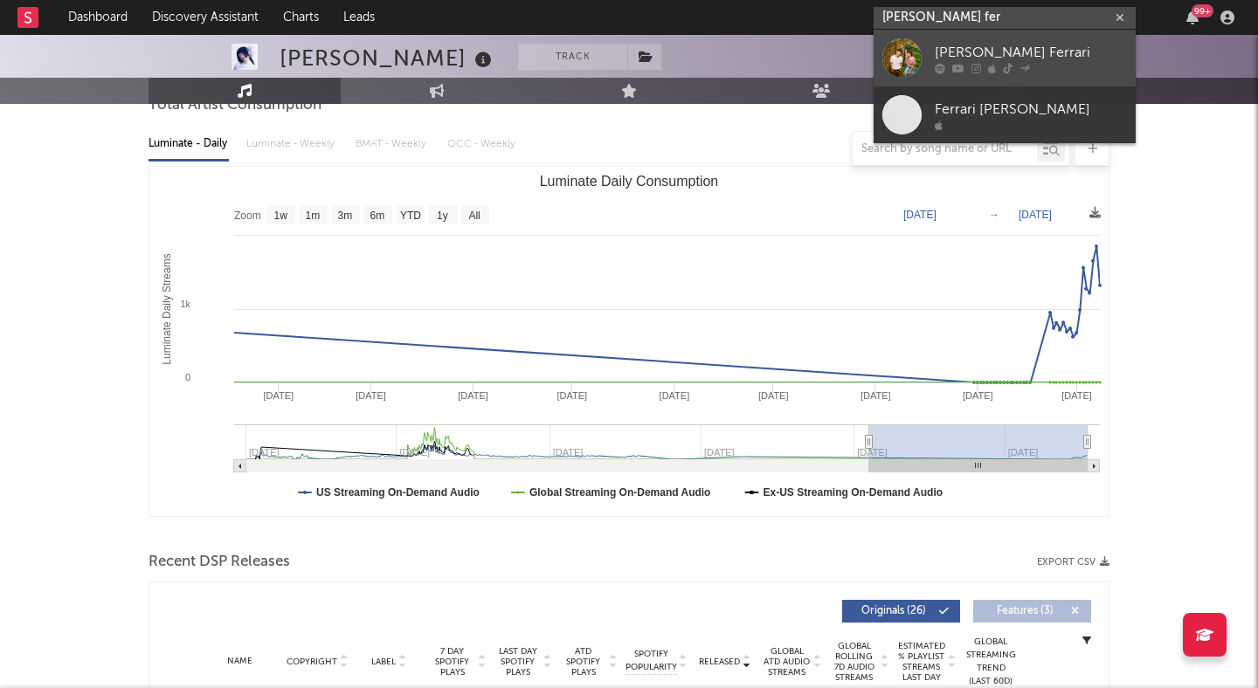
type input "wells fer"
click at [1036, 44] on div "Wells Ferrari" at bounding box center [1031, 52] width 192 height 21
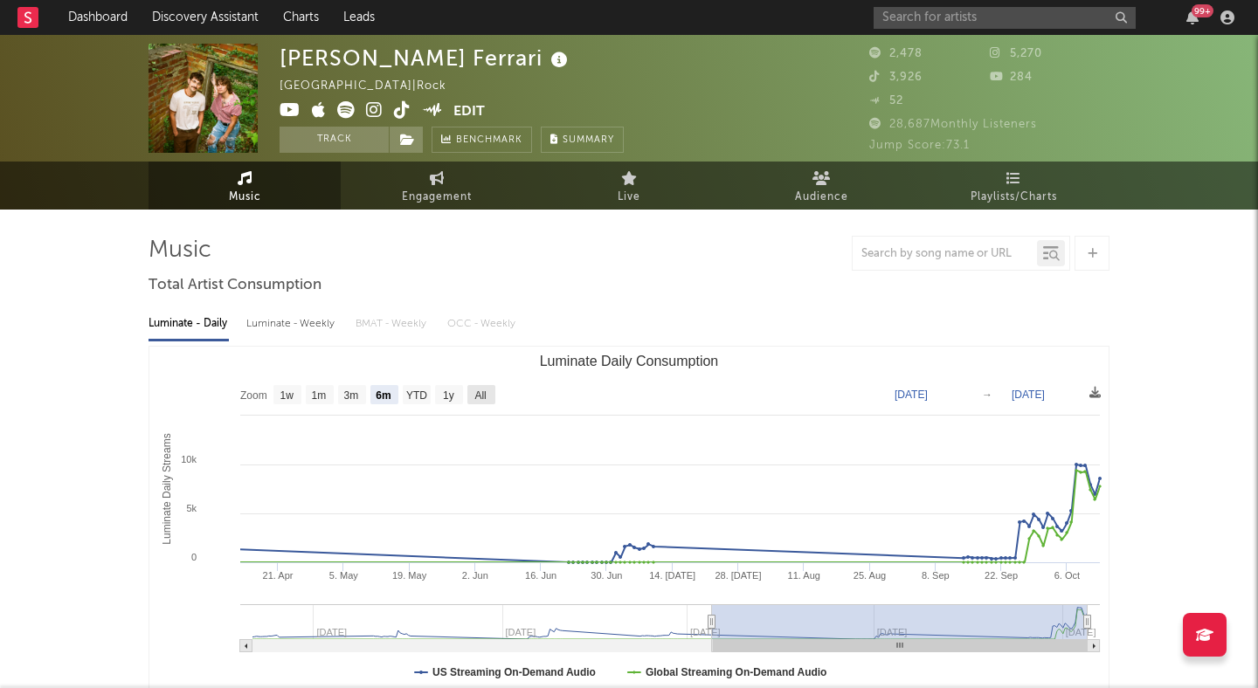
click at [483, 390] on text "All" at bounding box center [479, 396] width 11 height 12
select select "All"
type input "2024-09-01"
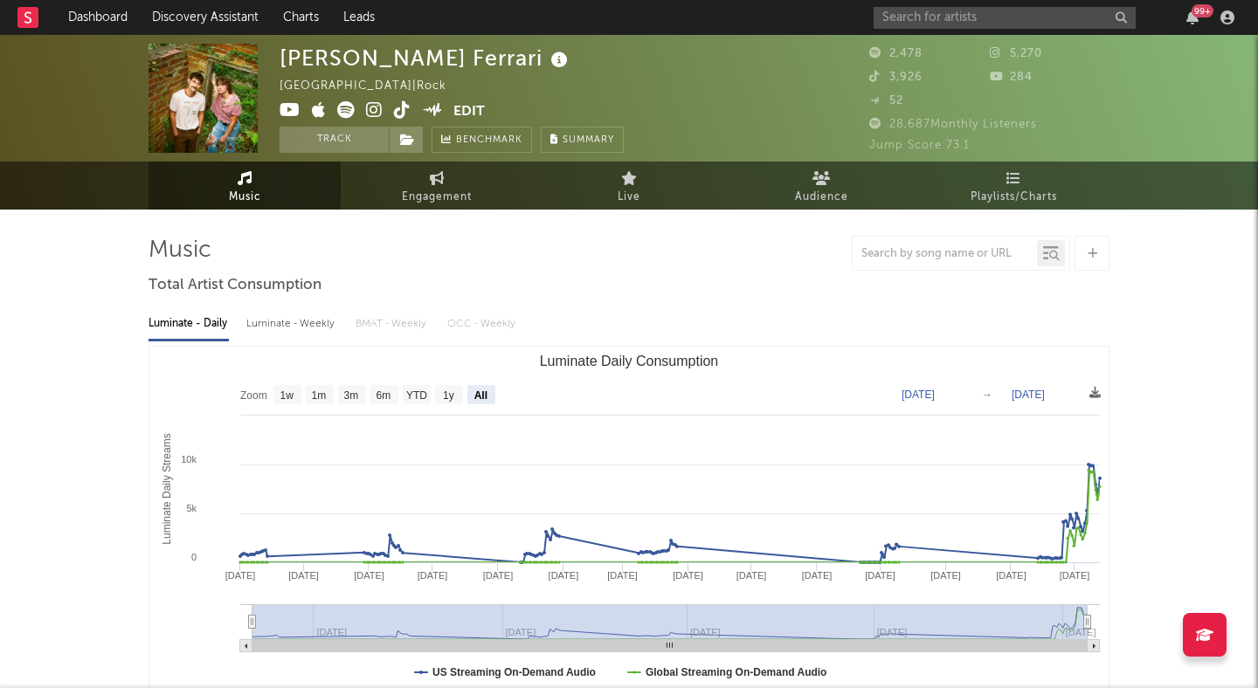
click at [370, 107] on icon at bounding box center [374, 109] width 17 height 17
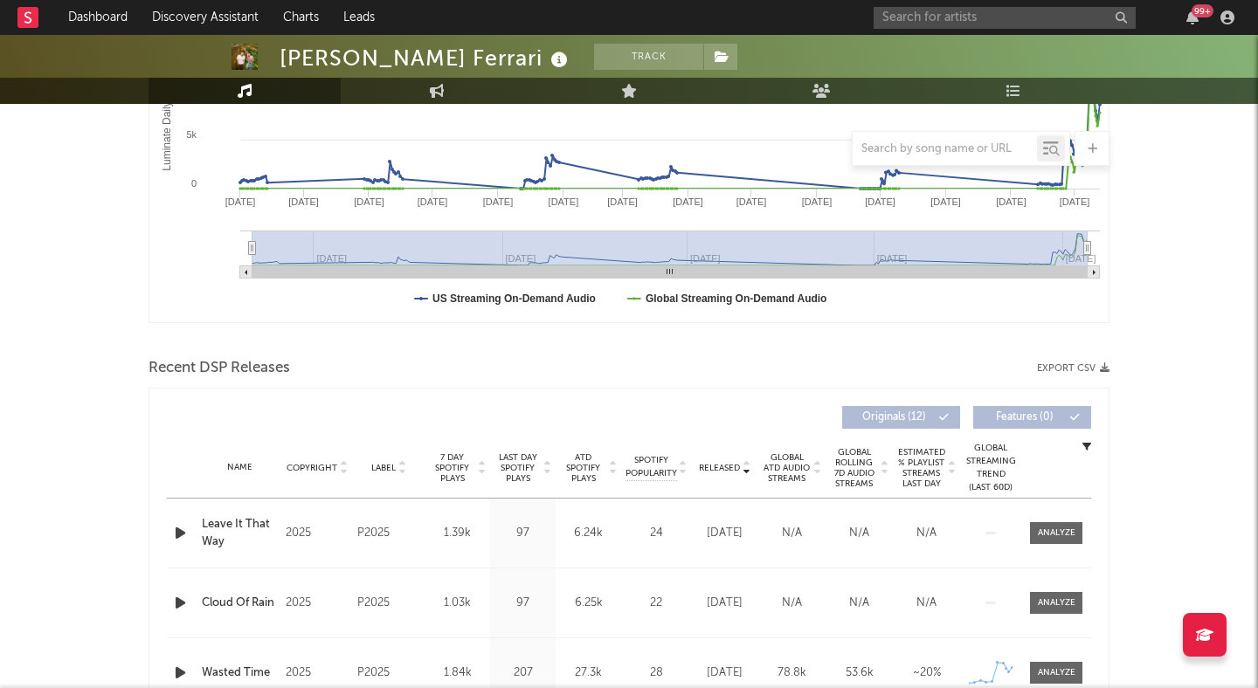
scroll to position [377, 0]
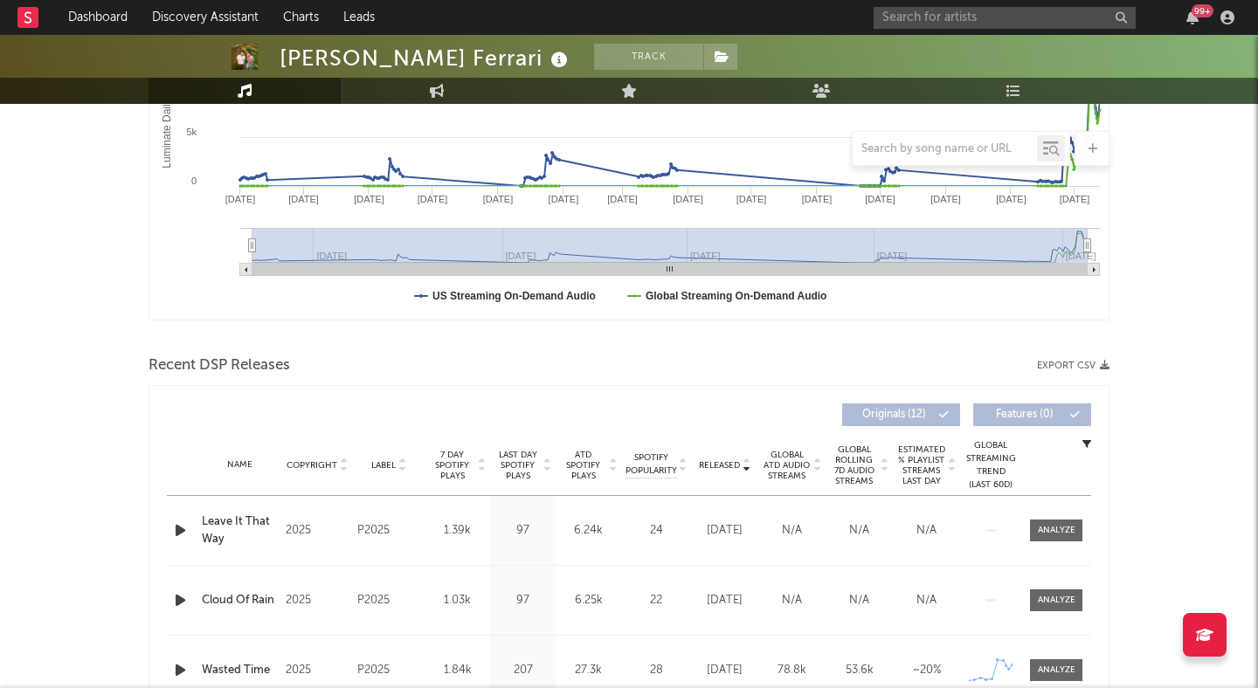
click at [743, 459] on icon at bounding box center [746, 462] width 9 height 7
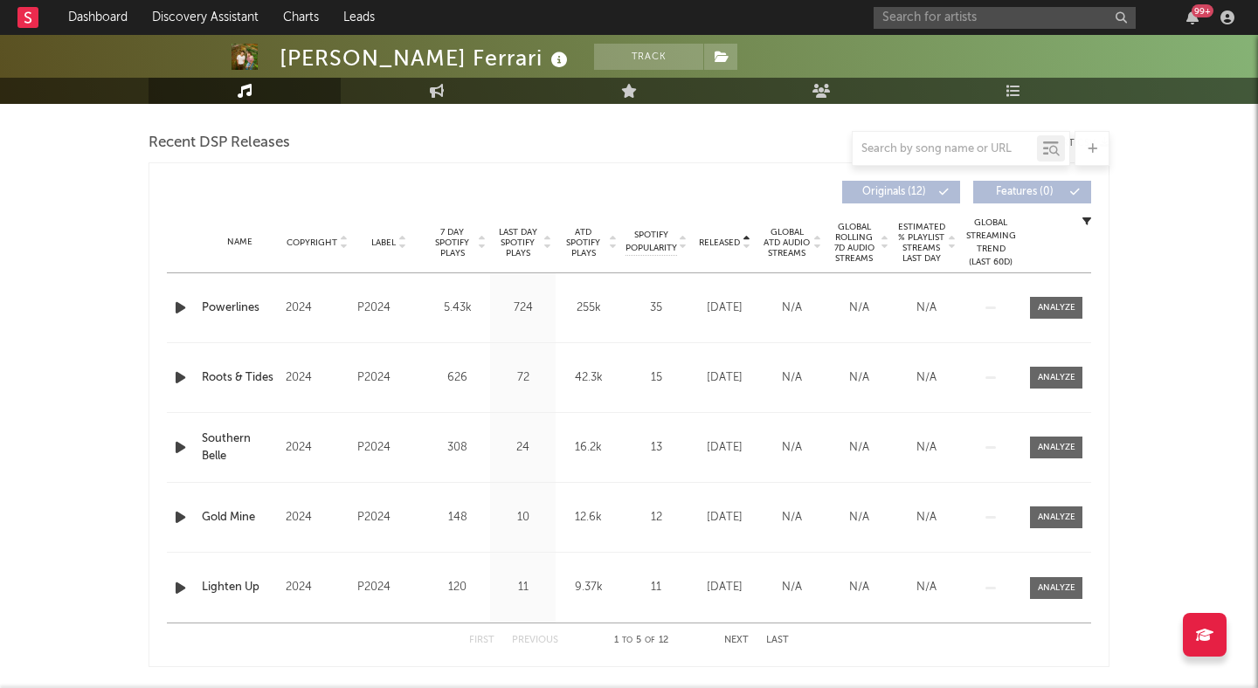
scroll to position [602, 0]
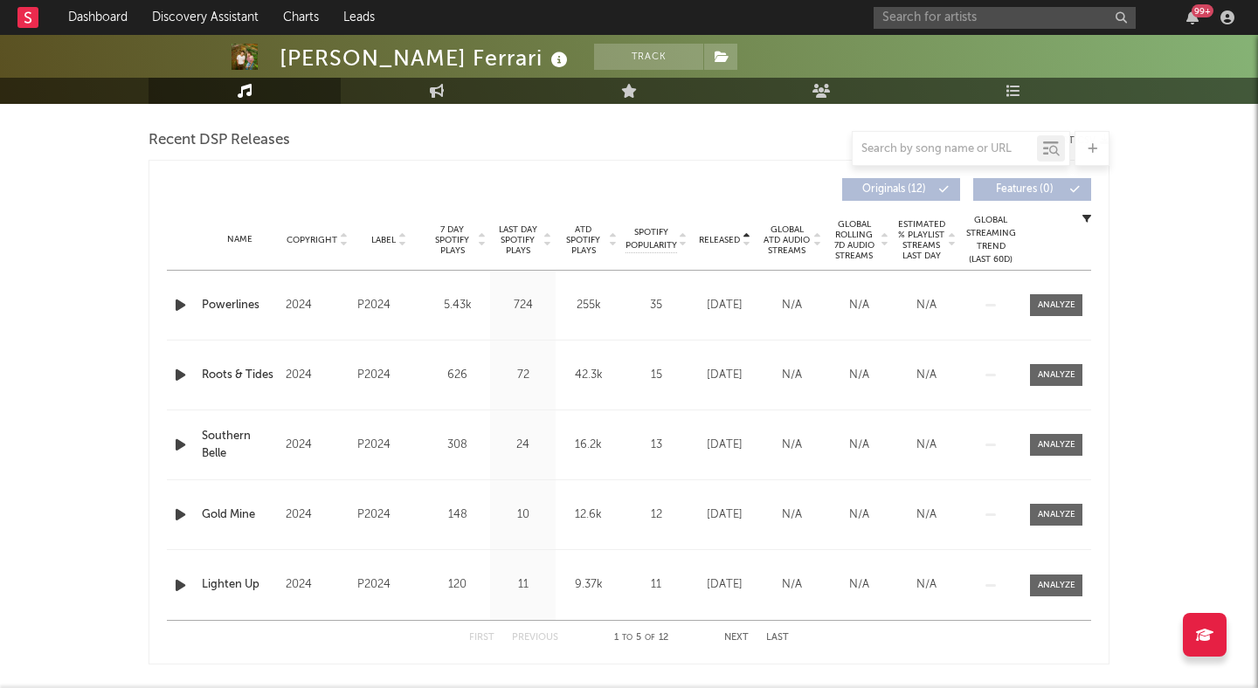
click at [740, 635] on button "Next" at bounding box center [736, 638] width 24 height 10
click at [745, 243] on icon at bounding box center [746, 243] width 9 height 7
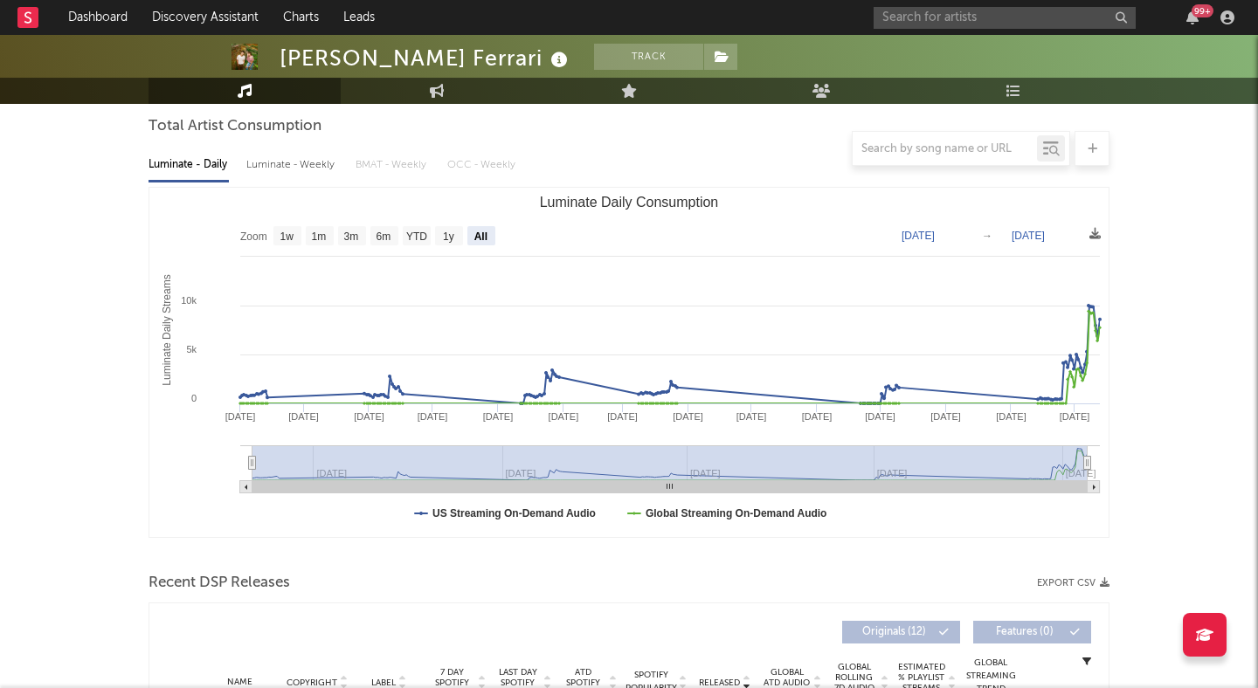
scroll to position [157, 0]
click at [356, 238] on text "3m" at bounding box center [351, 238] width 15 height 12
select select "3m"
type input "[DATE]"
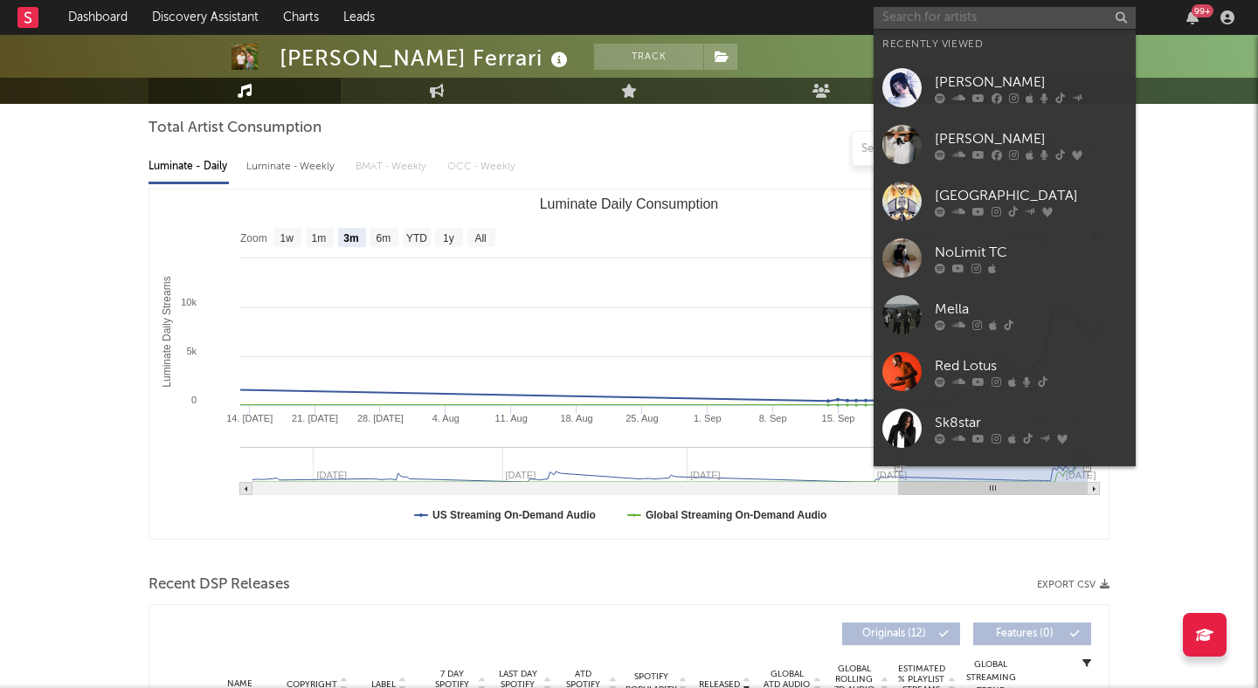
click at [969, 16] on input "text" at bounding box center [1005, 18] width 262 height 22
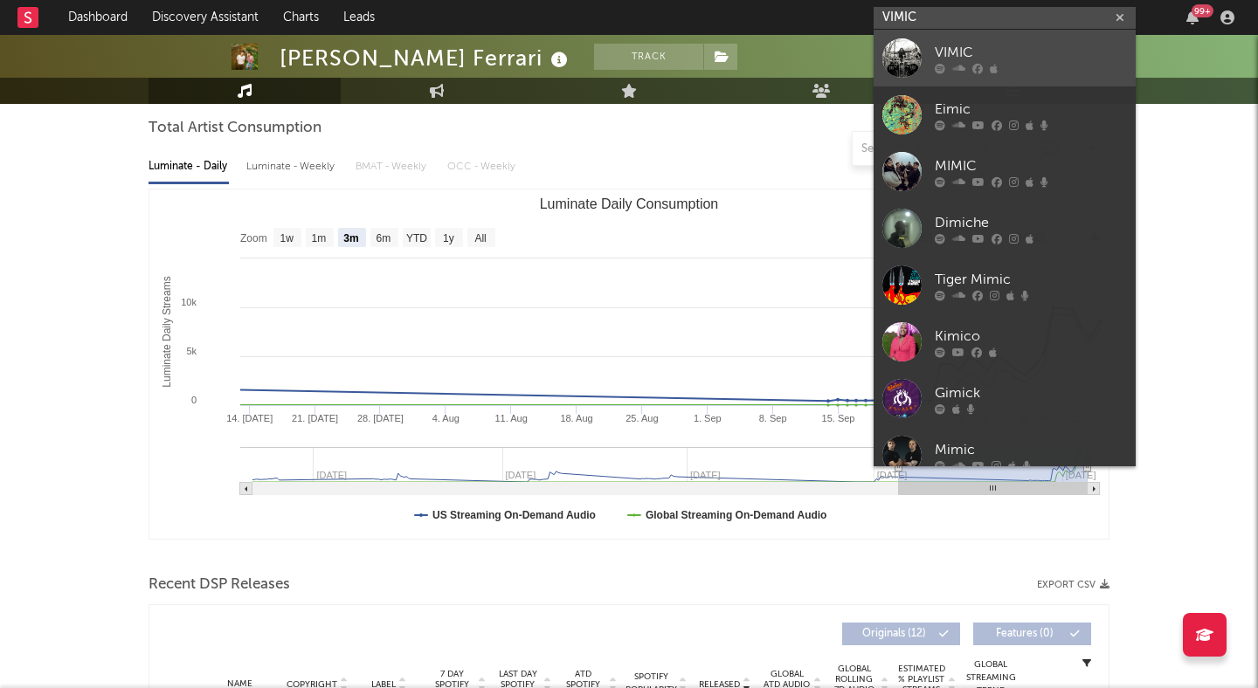
type input "VIMIC"
click at [999, 41] on link "VIMIC" at bounding box center [1005, 58] width 262 height 57
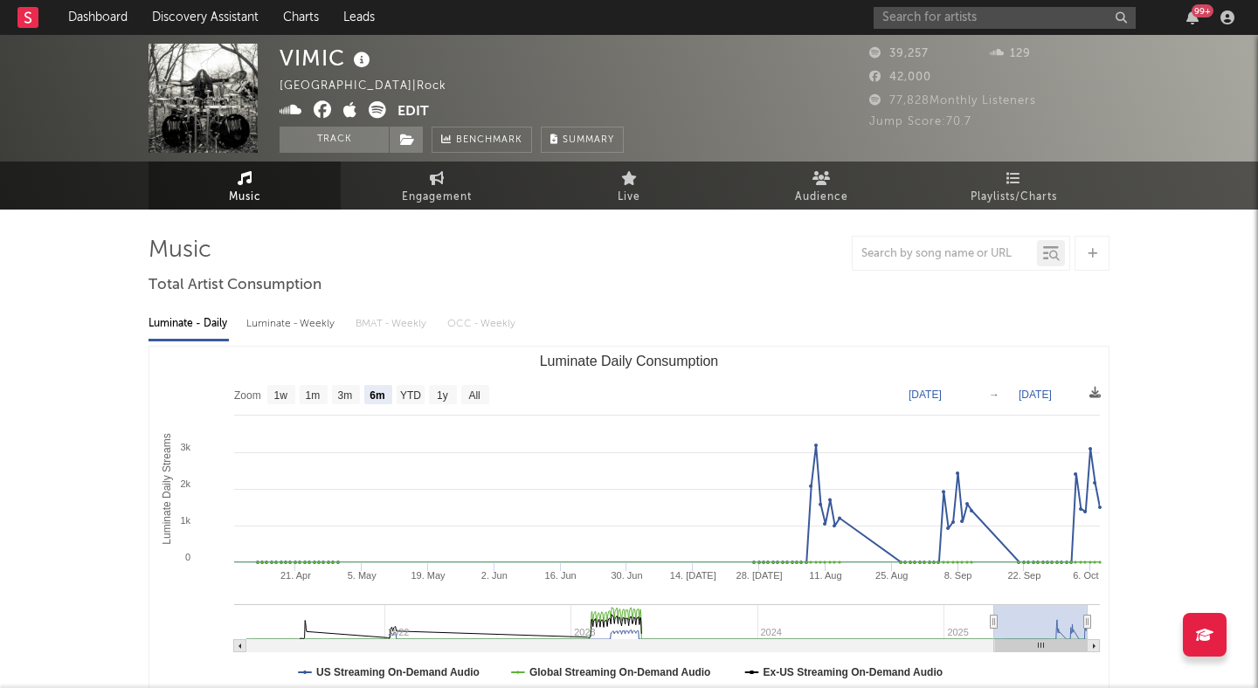
click at [370, 108] on icon at bounding box center [377, 109] width 17 height 17
click at [469, 390] on text "All" at bounding box center [473, 396] width 11 height 12
select select "All"
type input "2021-04-04"
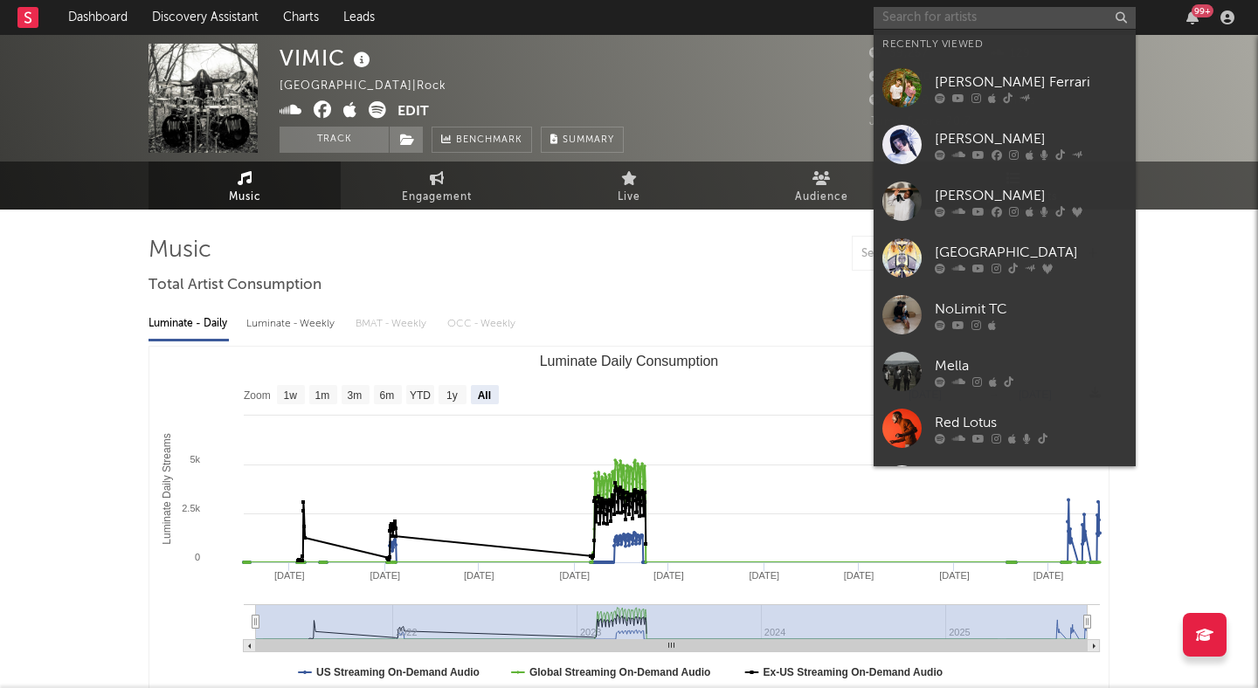
click at [899, 9] on input "text" at bounding box center [1005, 18] width 262 height 22
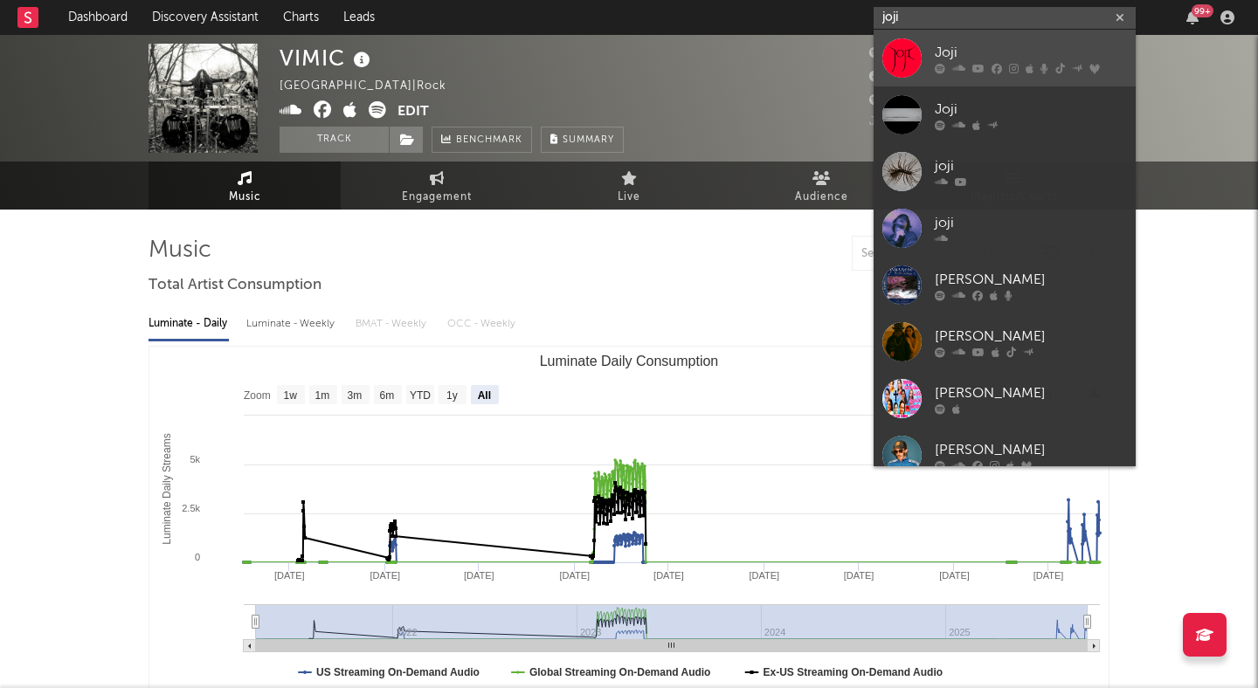
type input "joji"
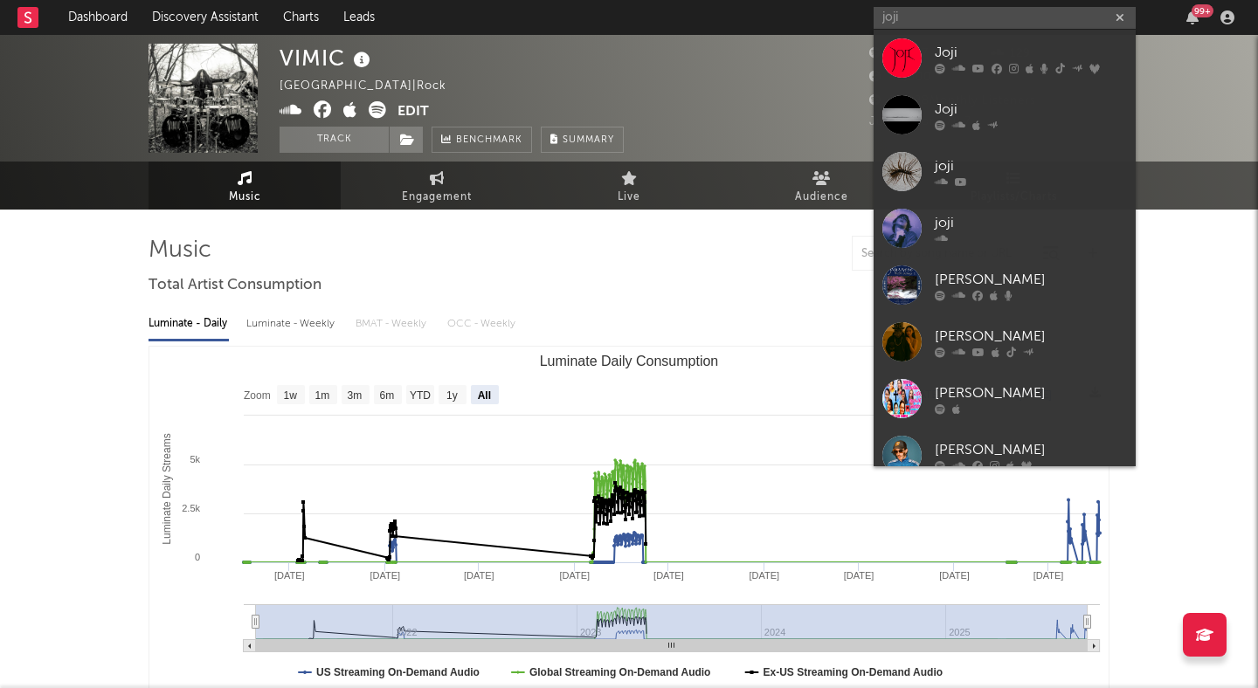
click at [991, 47] on div "Joji" at bounding box center [1031, 52] width 192 height 21
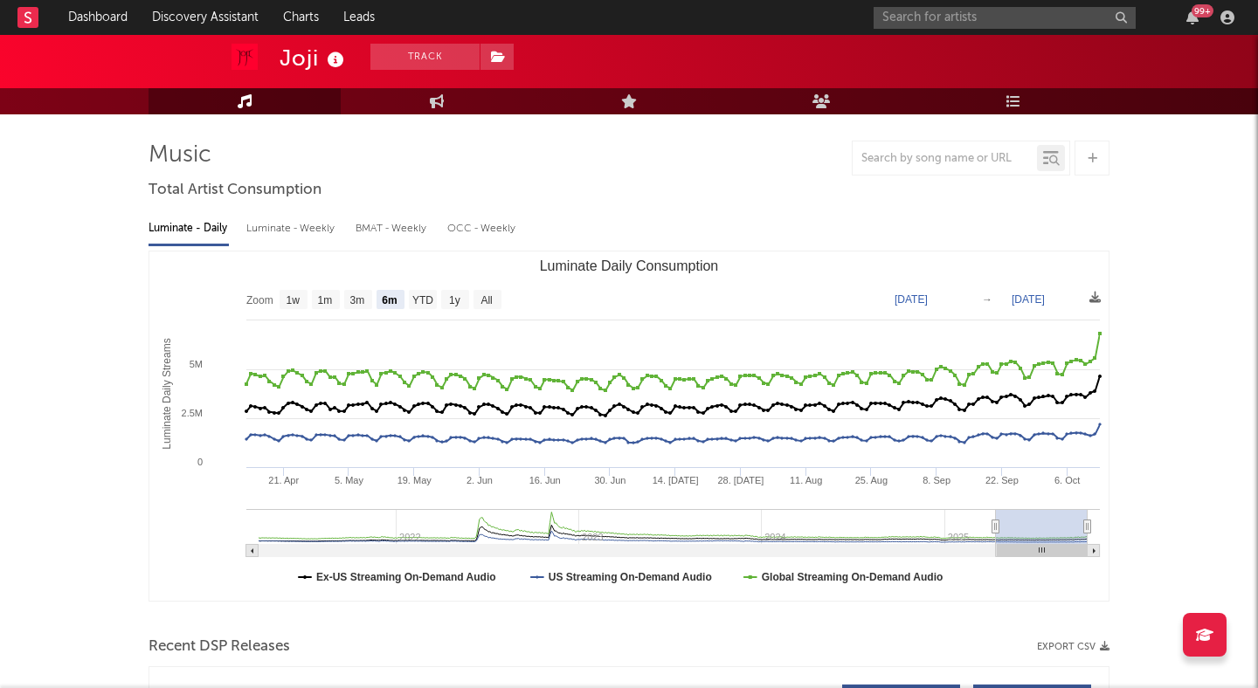
scroll to position [99, 0]
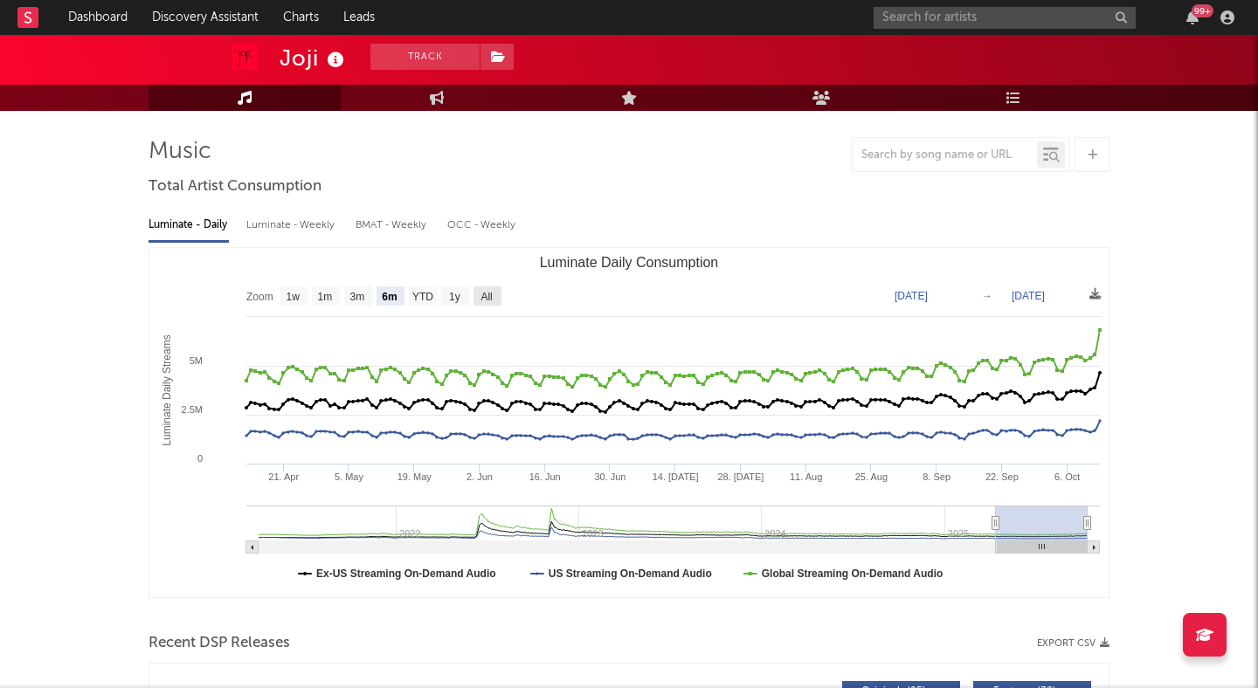
click at [491, 291] on text "All" at bounding box center [486, 297] width 11 height 12
select select "All"
type input "[DATE]"
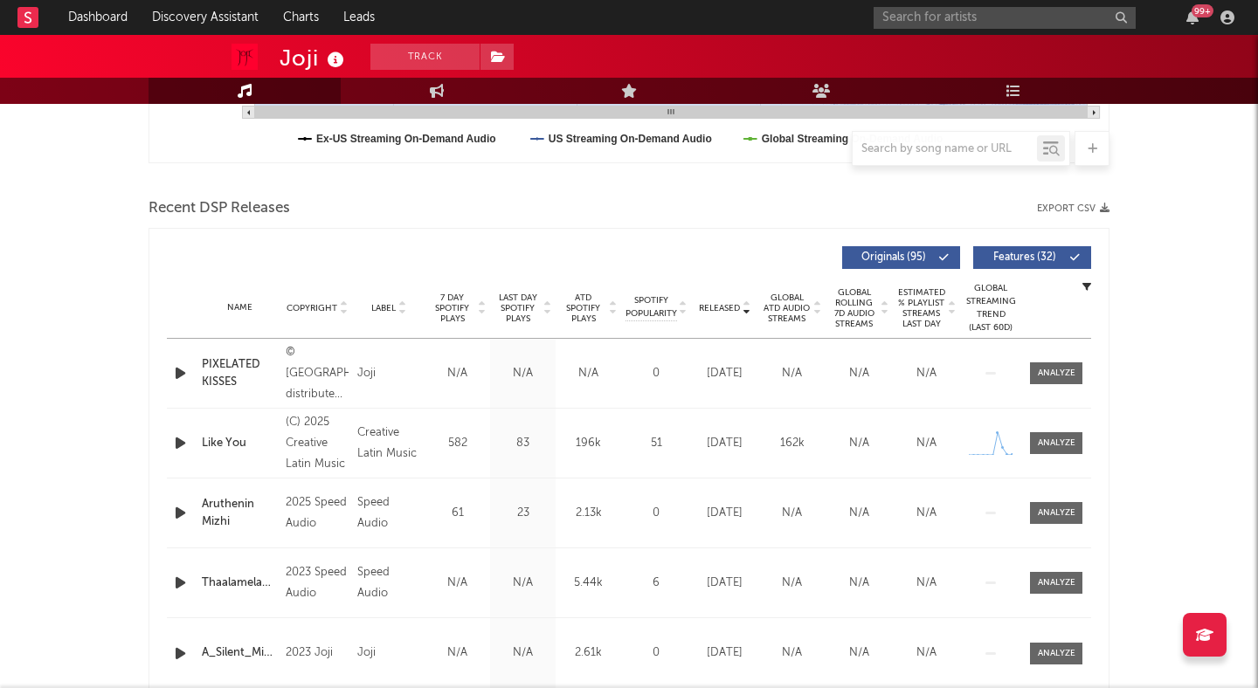
scroll to position [545, 0]
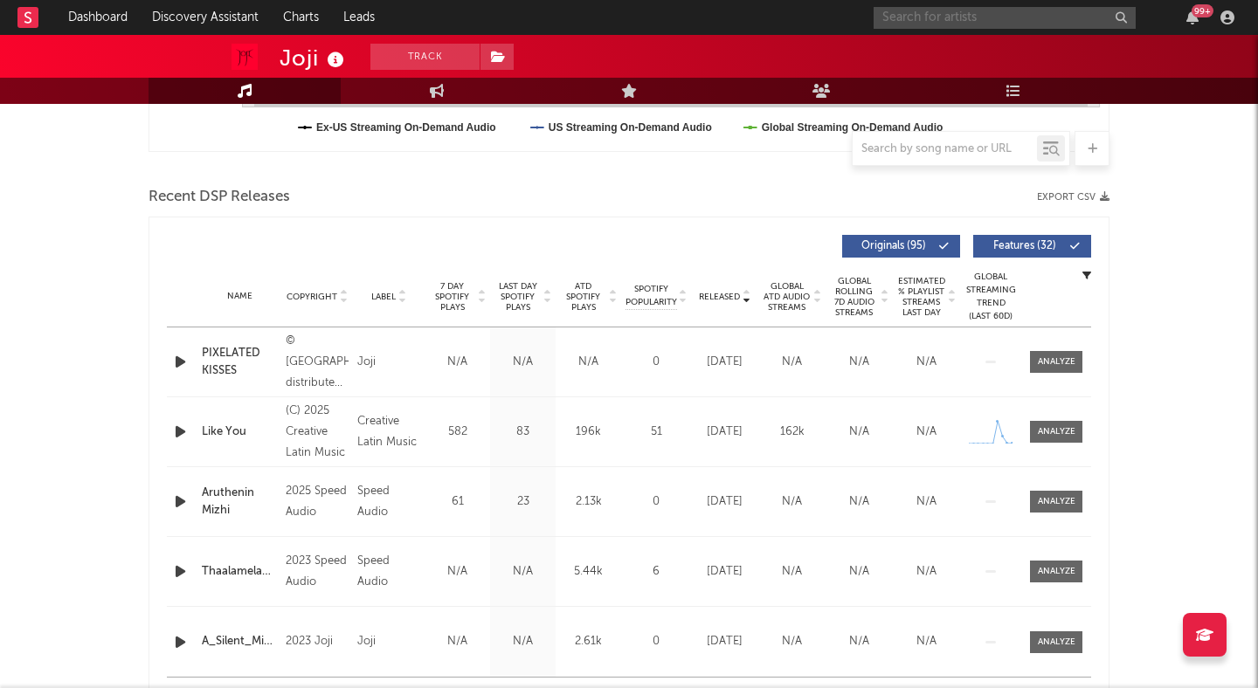
click at [1006, 22] on input "text" at bounding box center [1005, 18] width 262 height 22
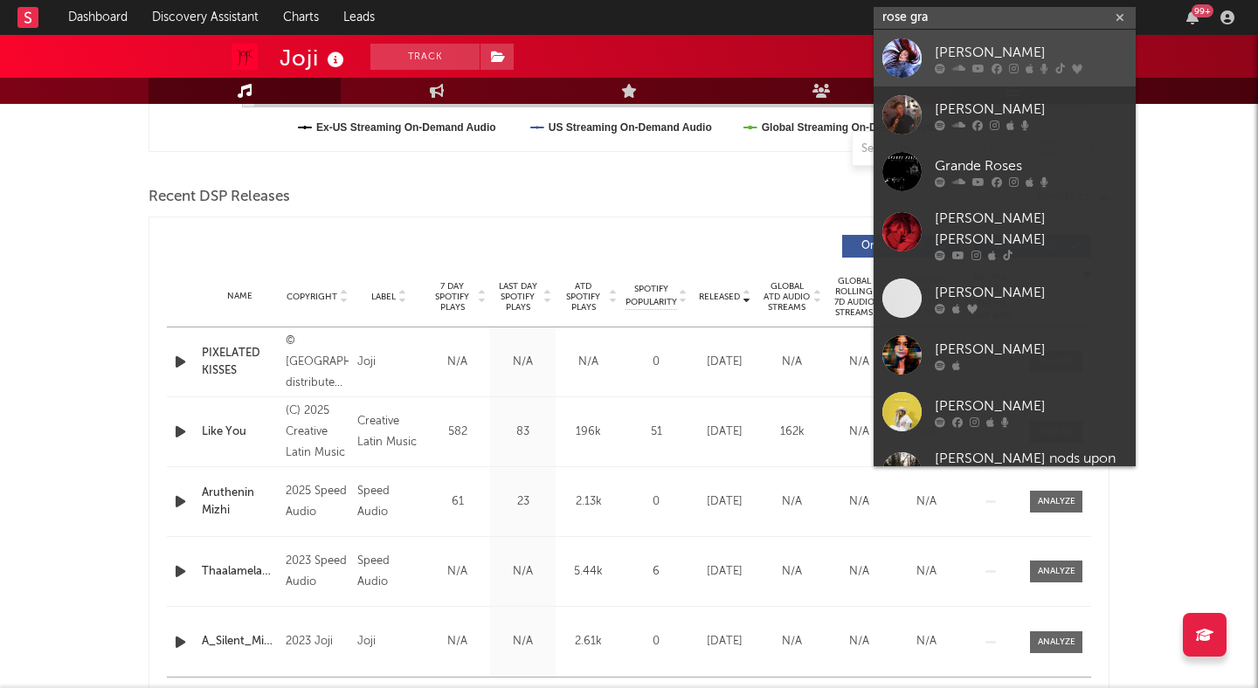
type input "rose gra"
click at [1003, 41] on link "Rose Gray" at bounding box center [1005, 58] width 262 height 57
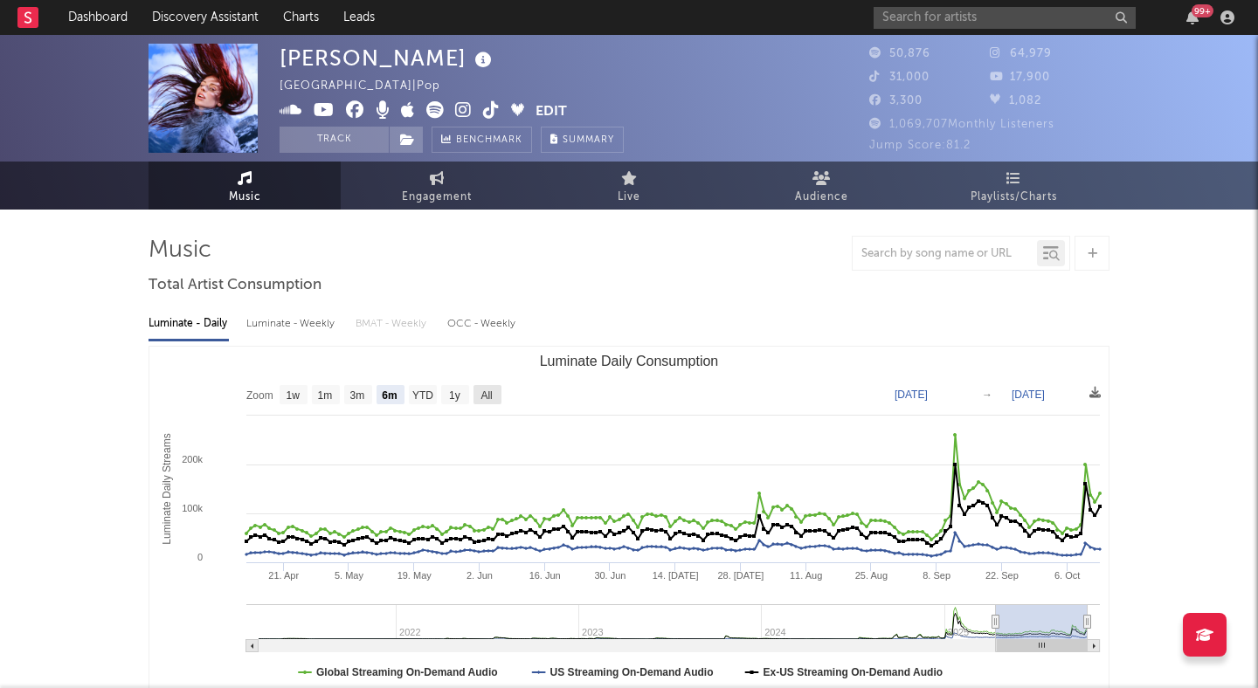
click at [485, 395] on text "All" at bounding box center [486, 396] width 11 height 12
select select "All"
type input "[DATE]"
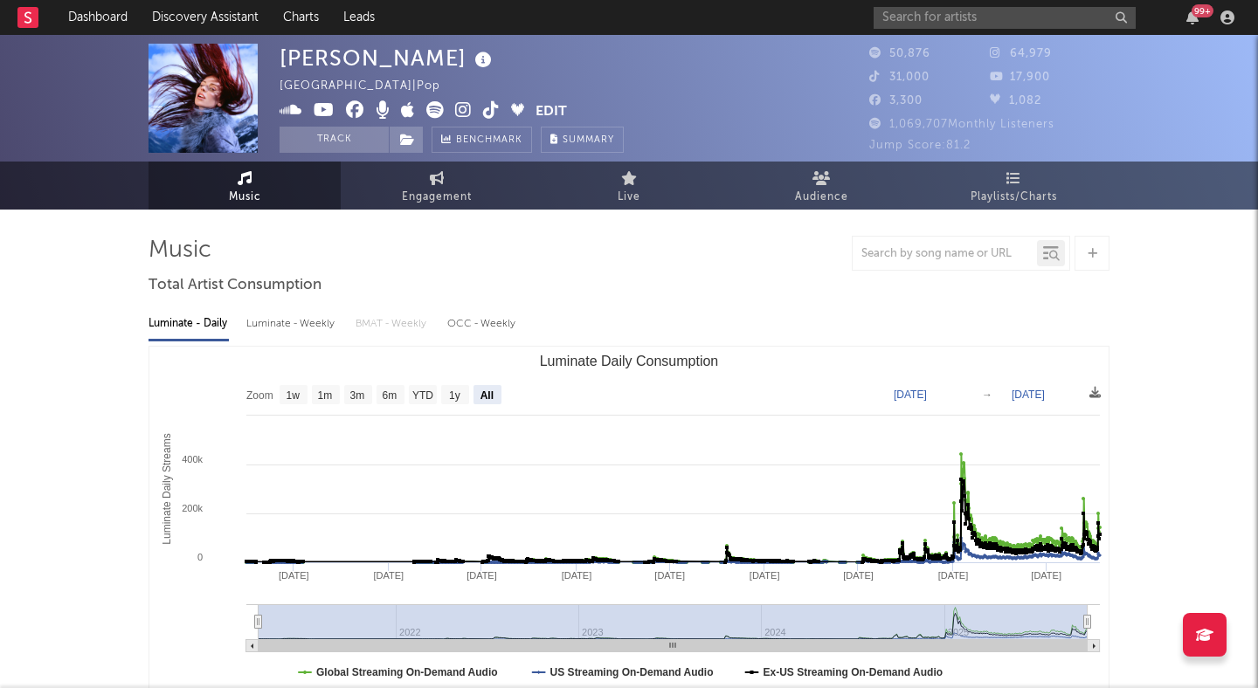
click at [491, 106] on icon at bounding box center [491, 109] width 17 height 17
click at [104, 17] on link "Dashboard" at bounding box center [98, 17] width 84 height 35
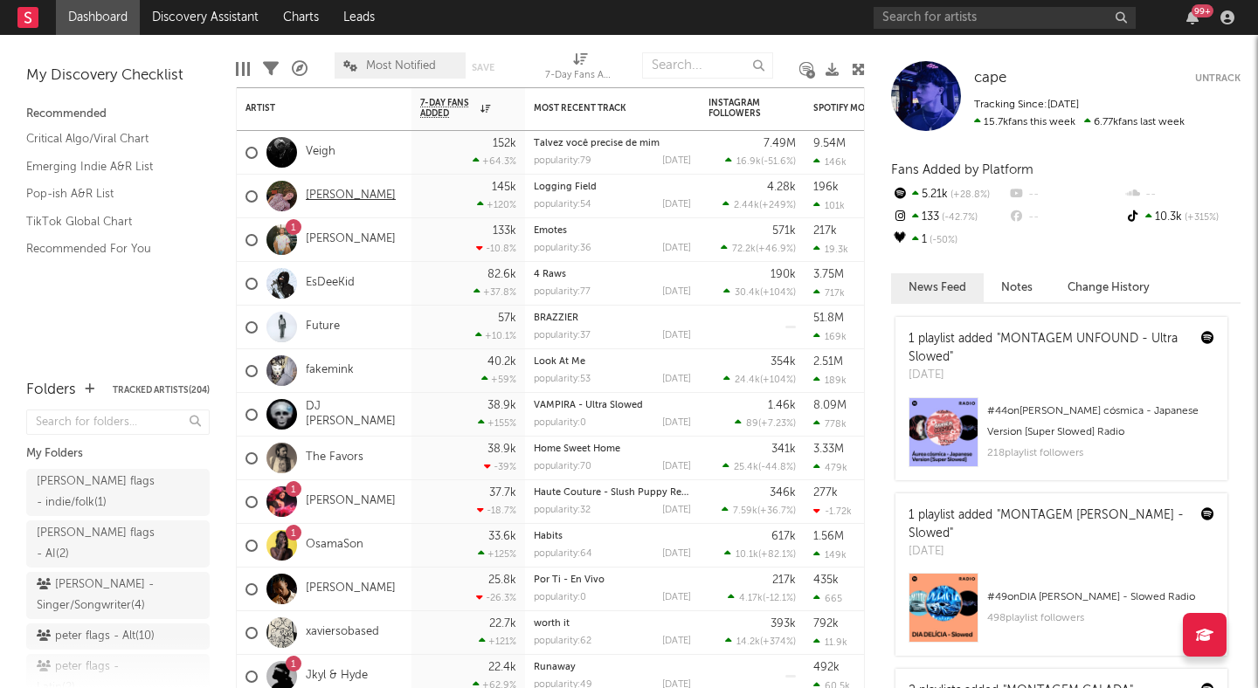
click at [331, 197] on link "Annabelle Dinda" at bounding box center [351, 196] width 90 height 15
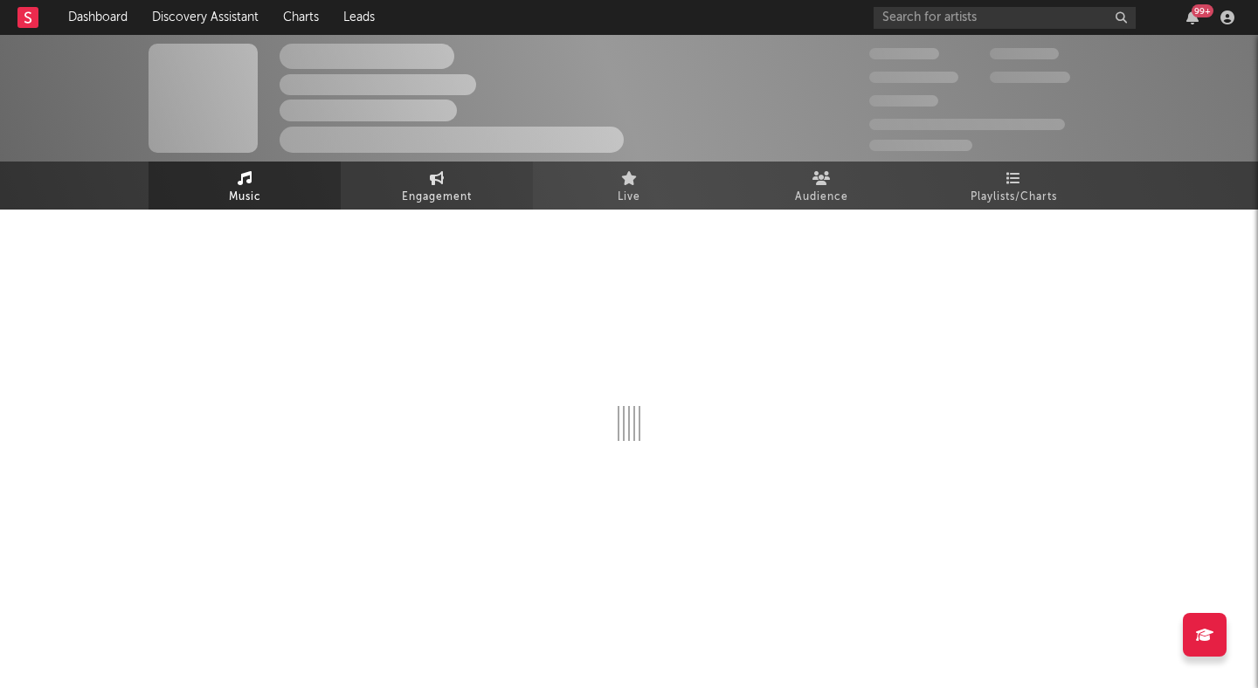
select select "1w"
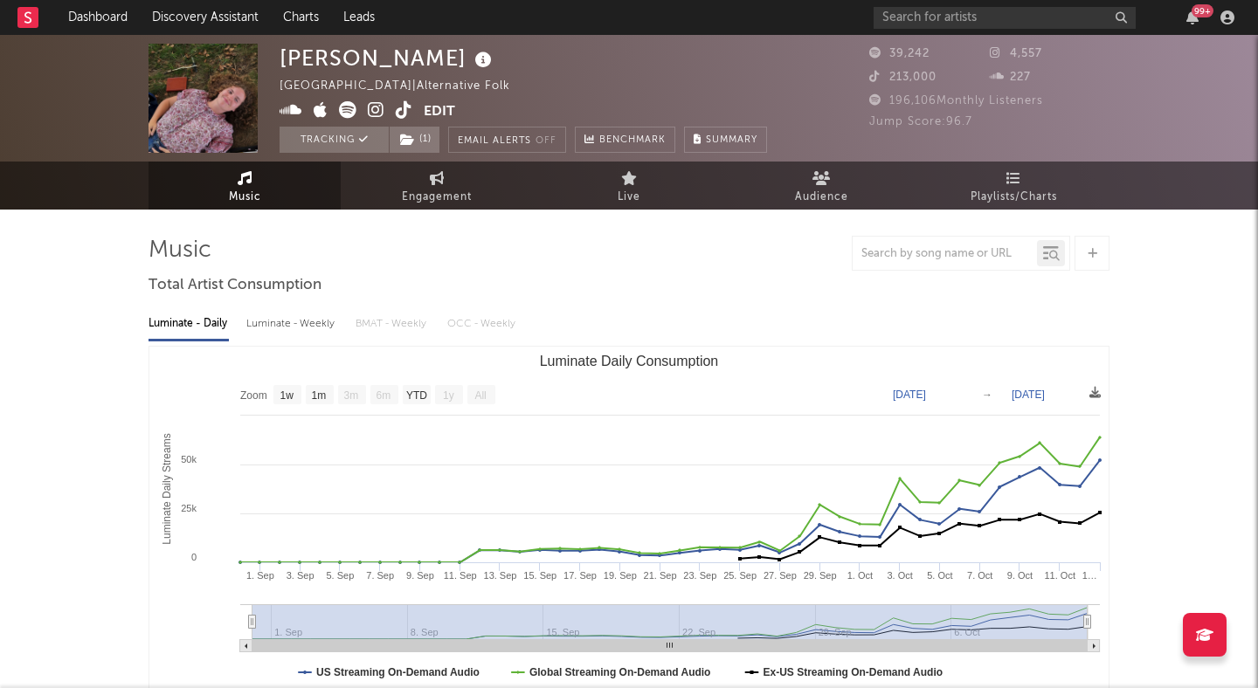
click at [403, 109] on icon at bounding box center [404, 109] width 17 height 17
click at [172, 10] on link "Discovery Assistant" at bounding box center [205, 17] width 131 height 35
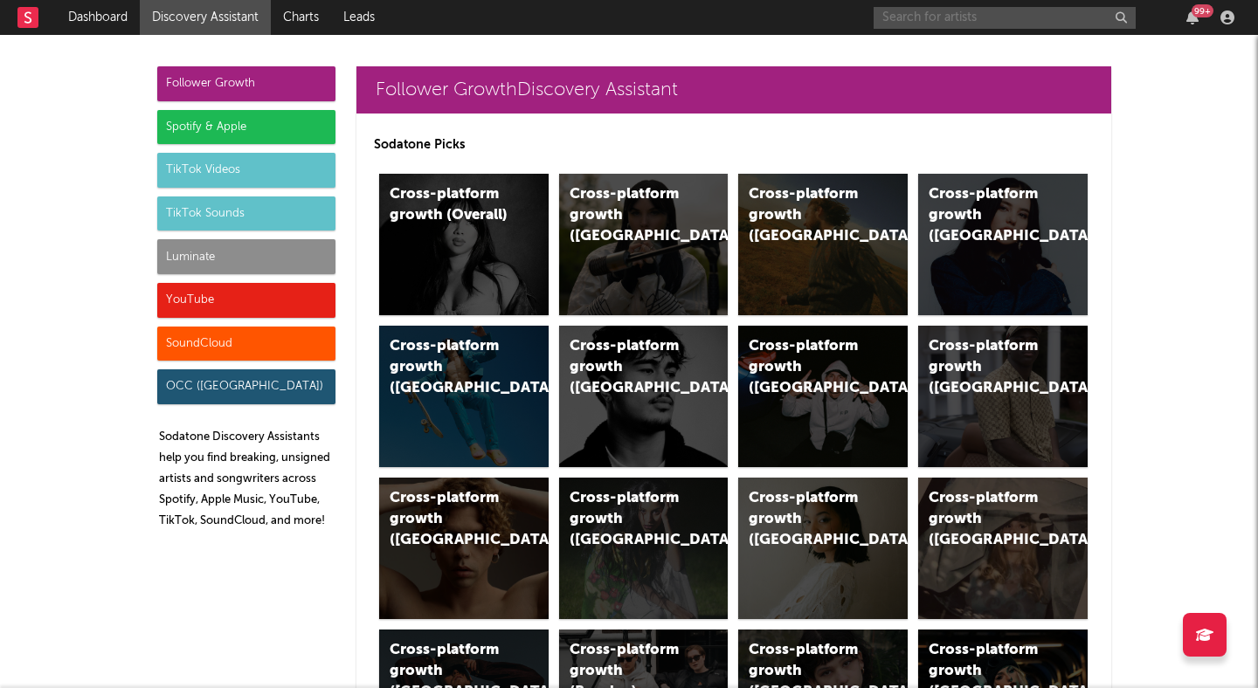
click at [1000, 17] on input "text" at bounding box center [1005, 18] width 262 height 22
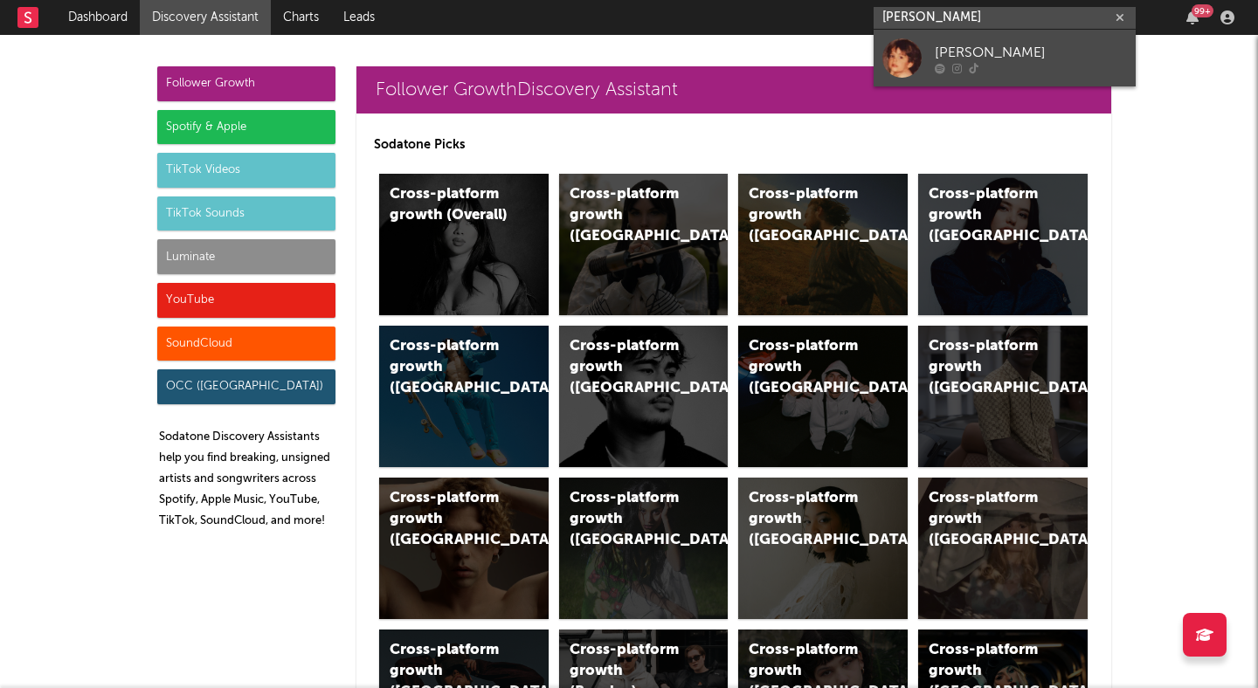
type input "freddy loeb"
click at [1013, 43] on div "[PERSON_NAME]" at bounding box center [1031, 52] width 192 height 21
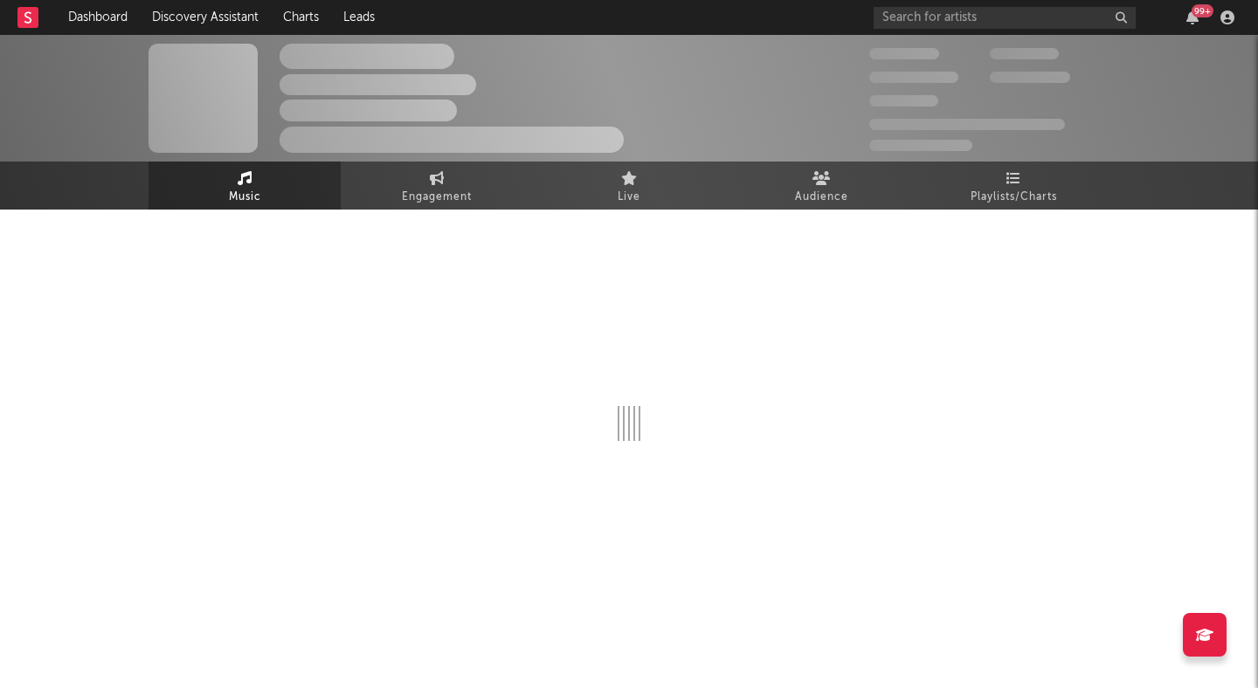
select select "6m"
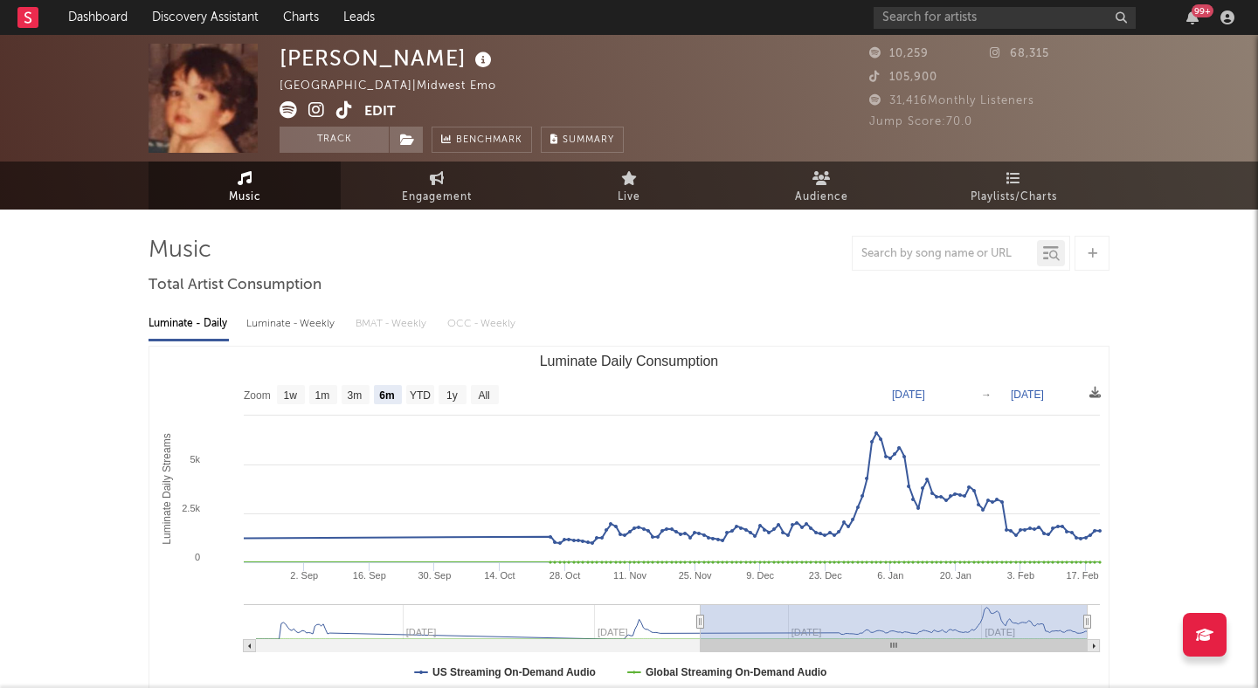
click at [339, 108] on icon at bounding box center [344, 109] width 17 height 17
click at [1029, 22] on input "text" at bounding box center [1005, 18] width 262 height 22
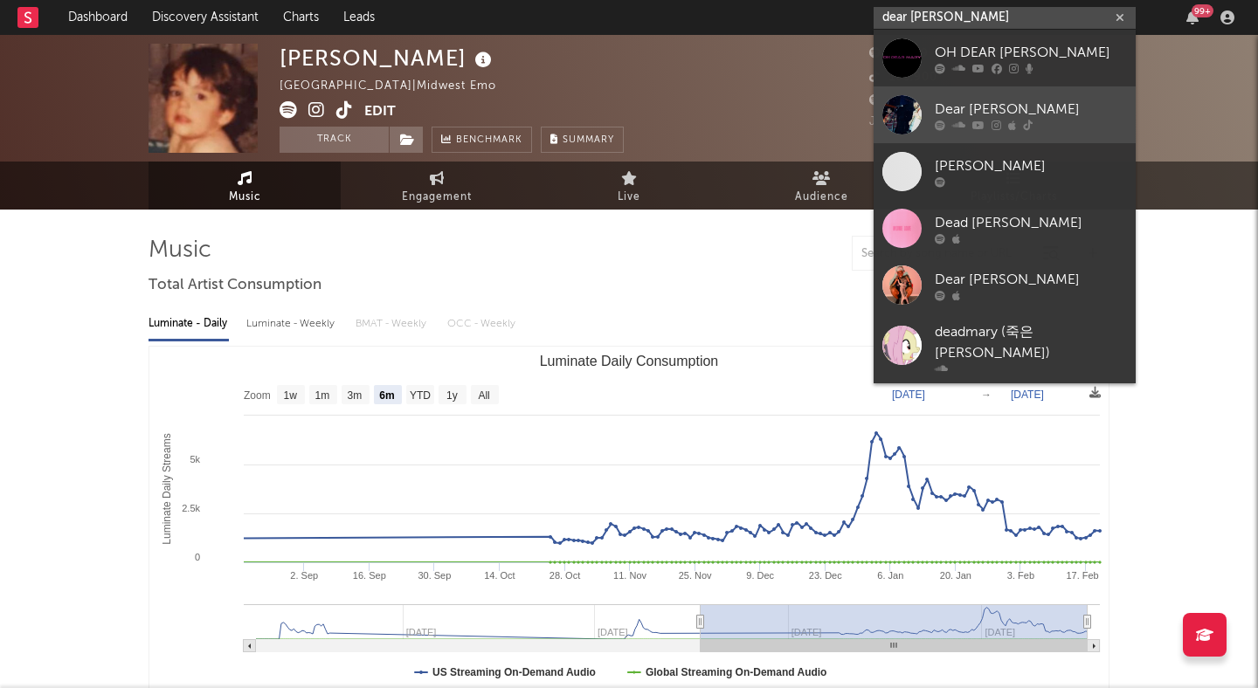
type input "dear mary"
click at [1035, 118] on div "Dear [PERSON_NAME]" at bounding box center [1031, 109] width 192 height 21
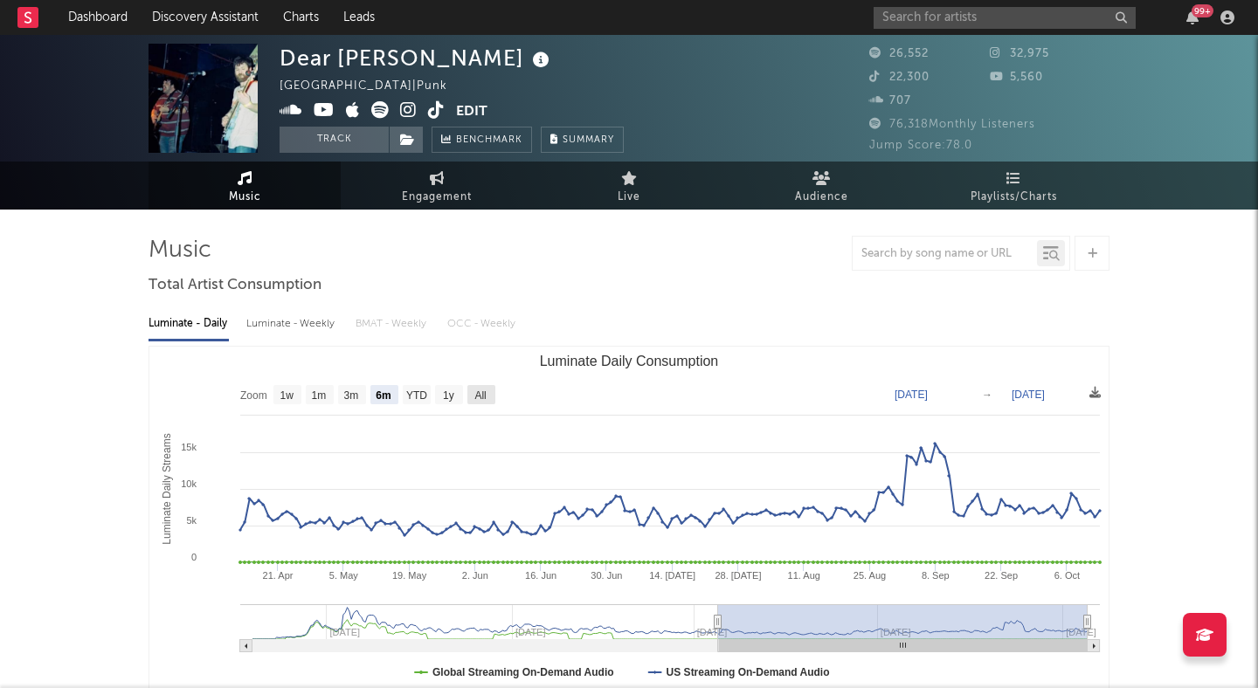
click at [469, 391] on rect "Luminate Daily Consumption" at bounding box center [481, 394] width 28 height 19
select select "All"
type input "2024-08-25"
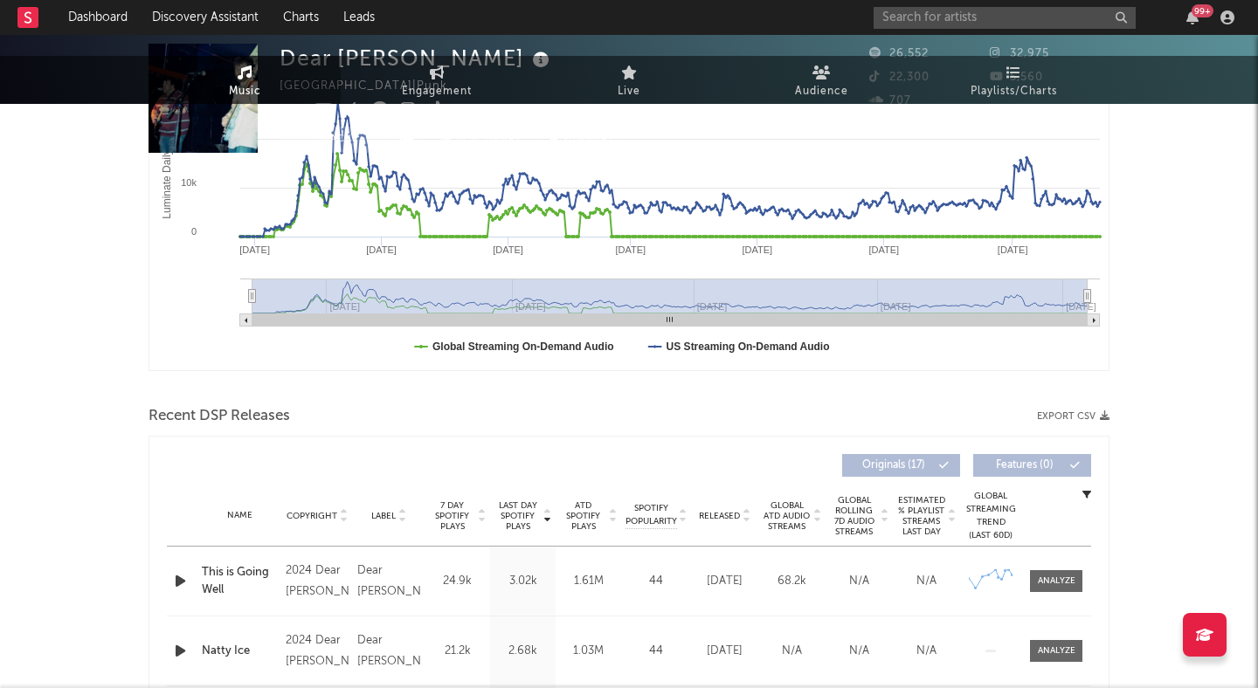
scroll to position [425, 0]
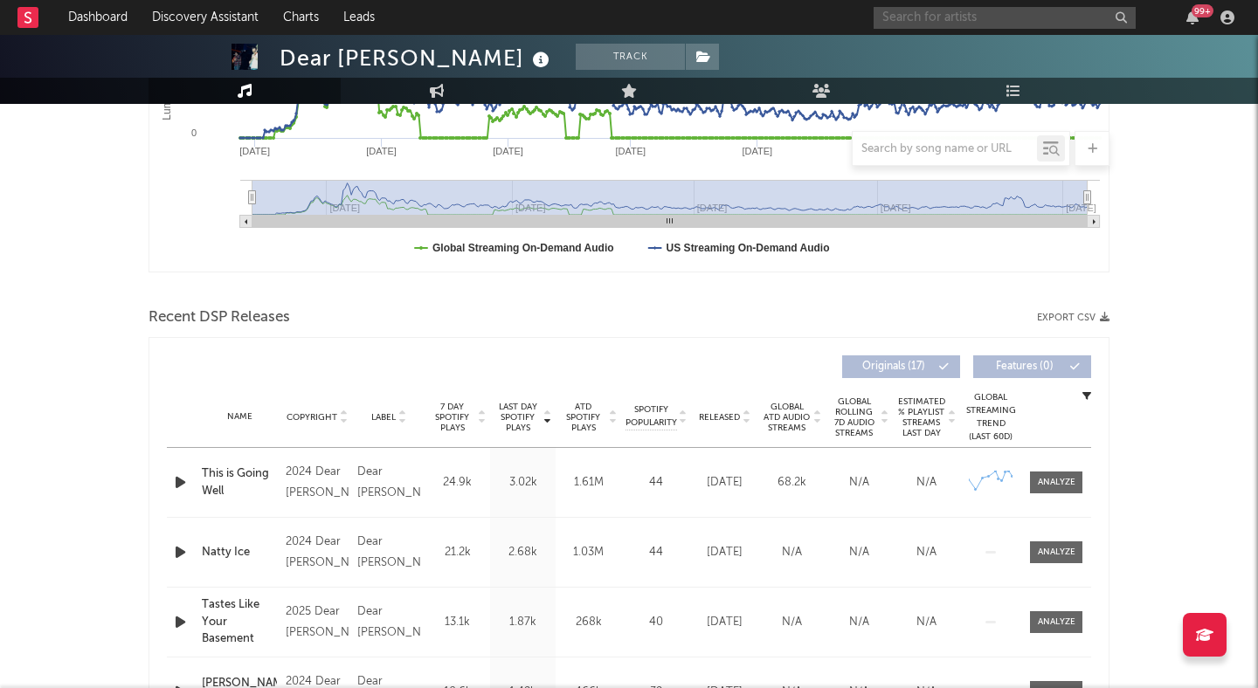
click at [884, 10] on input "text" at bounding box center [1005, 18] width 262 height 22
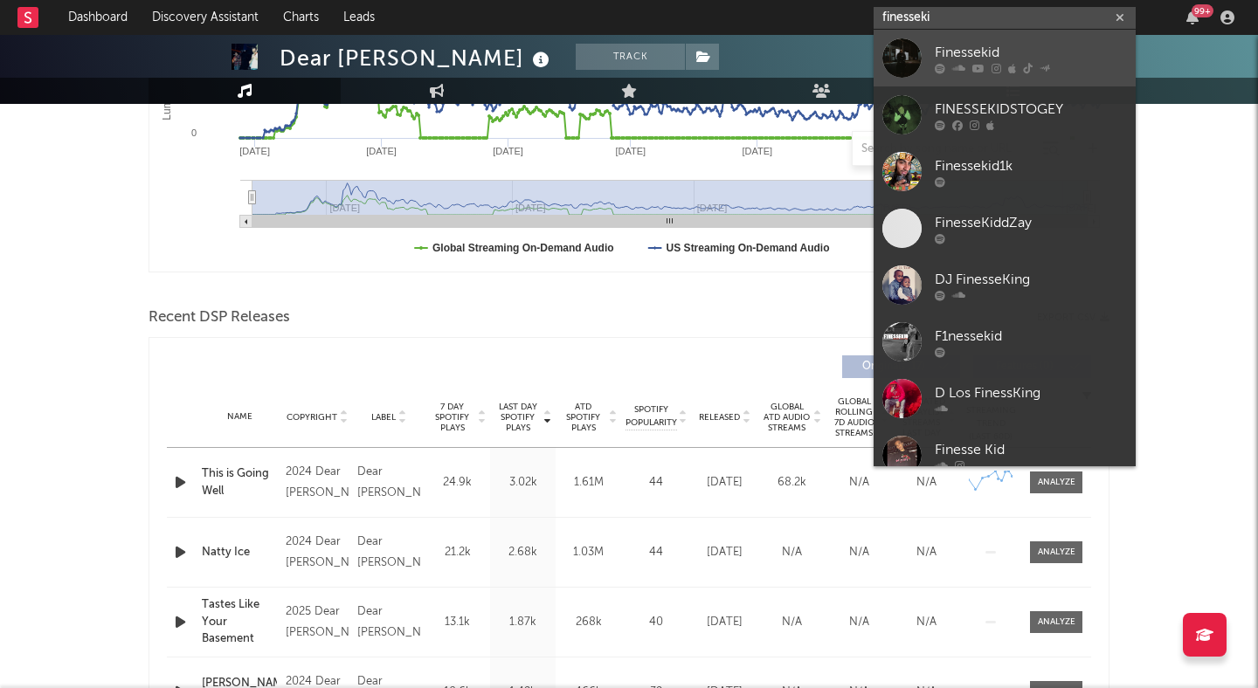
type input "finesseki"
click at [957, 48] on div "Finessekid" at bounding box center [1031, 52] width 192 height 21
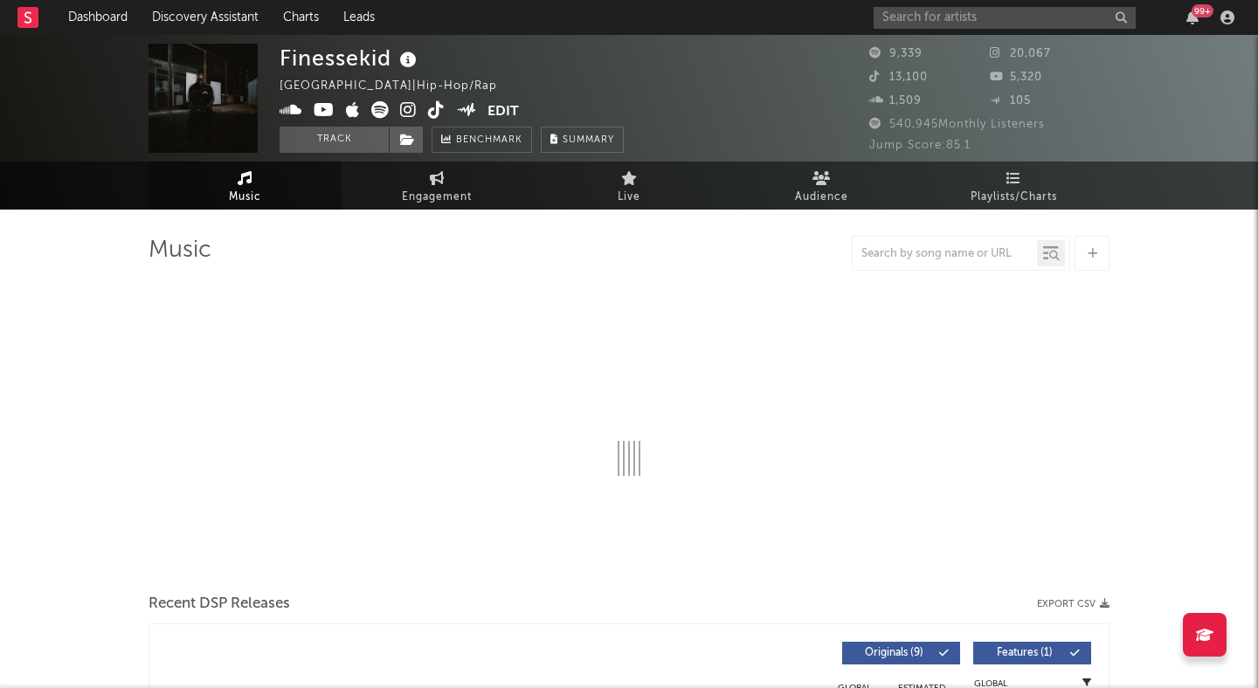
select select "6m"
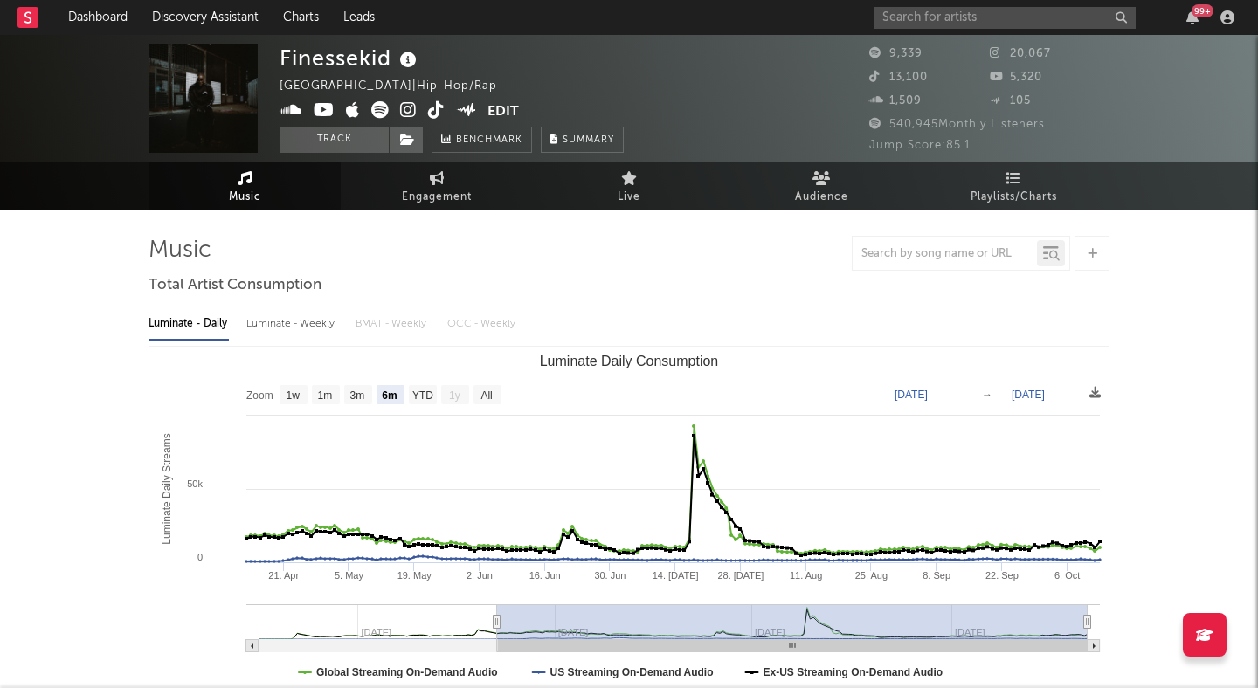
click at [400, 111] on icon at bounding box center [408, 109] width 17 height 17
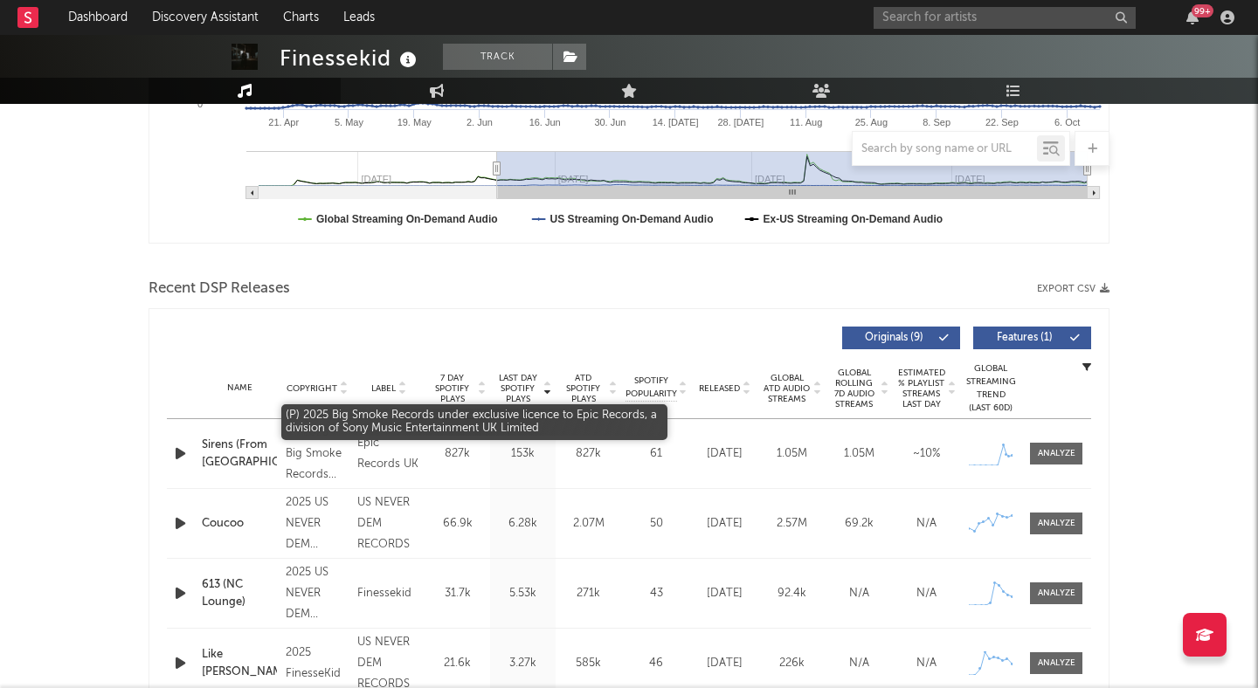
scroll to position [471, 0]
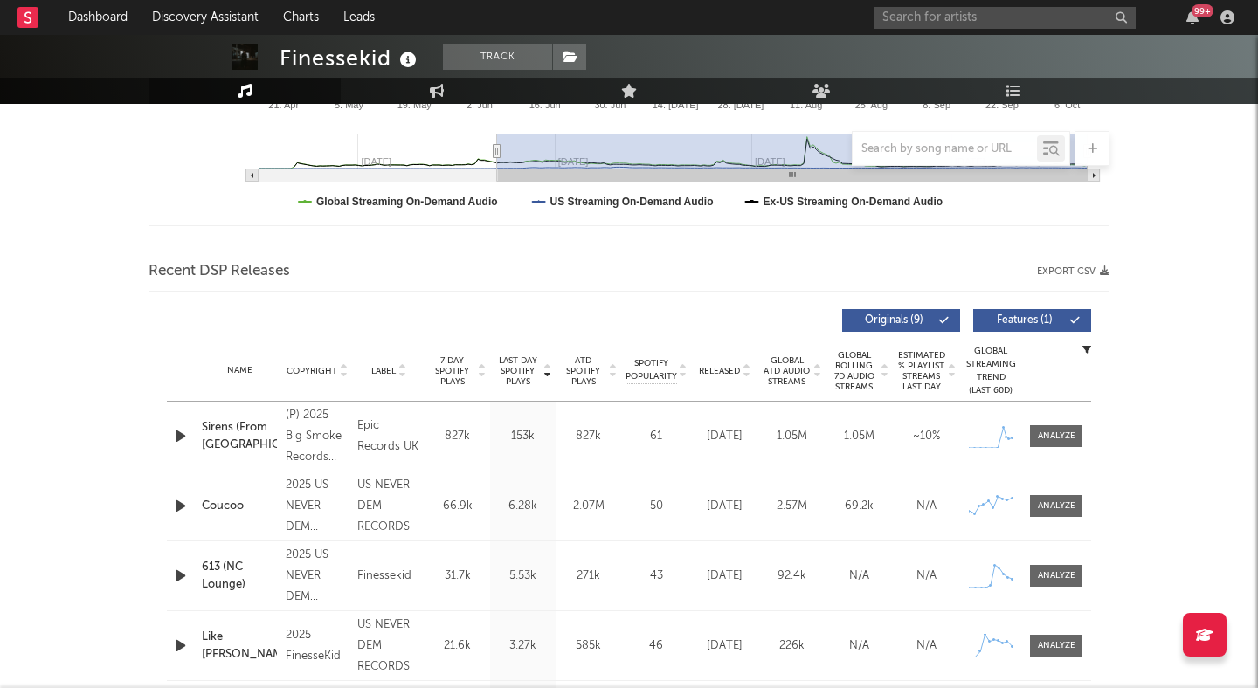
click at [1015, 316] on span "Features ( 1 )" at bounding box center [1025, 320] width 80 height 10
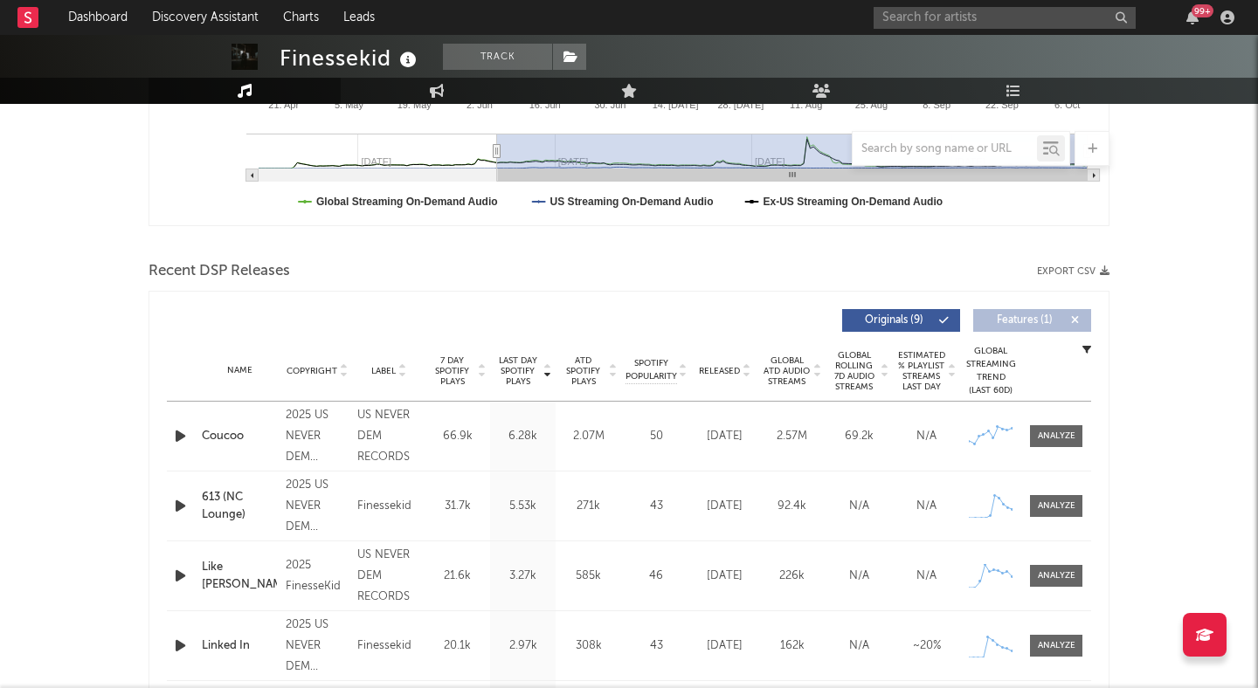
click at [744, 373] on icon at bounding box center [746, 374] width 9 height 7
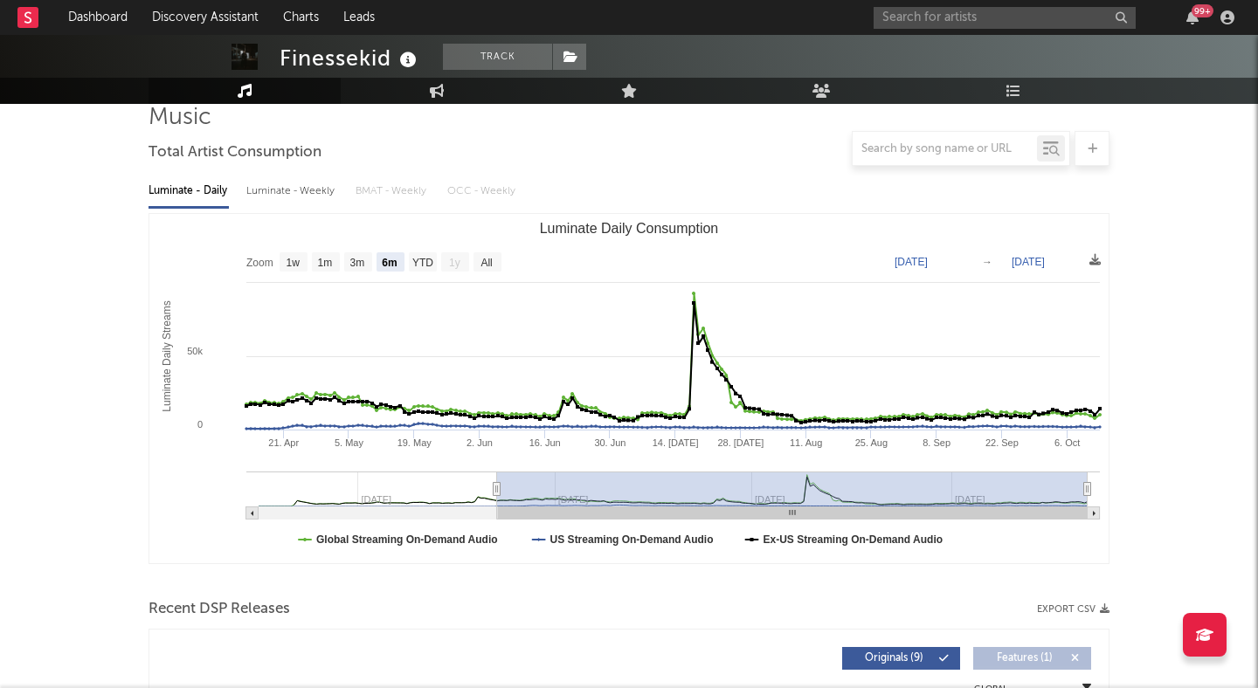
scroll to position [0, 0]
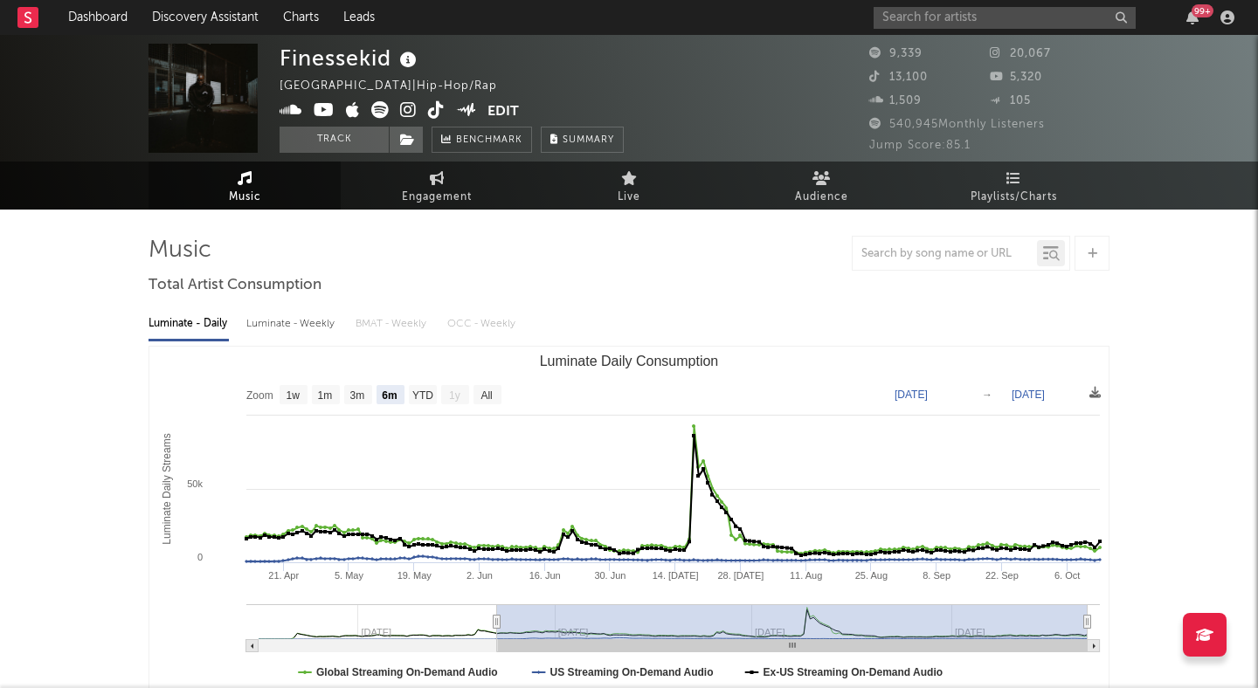
click at [443, 107] on icon at bounding box center [436, 109] width 17 height 17
click at [409, 114] on icon at bounding box center [408, 109] width 17 height 17
click at [369, 147] on button "Track" at bounding box center [334, 140] width 109 height 26
click at [408, 146] on span at bounding box center [406, 140] width 35 height 26
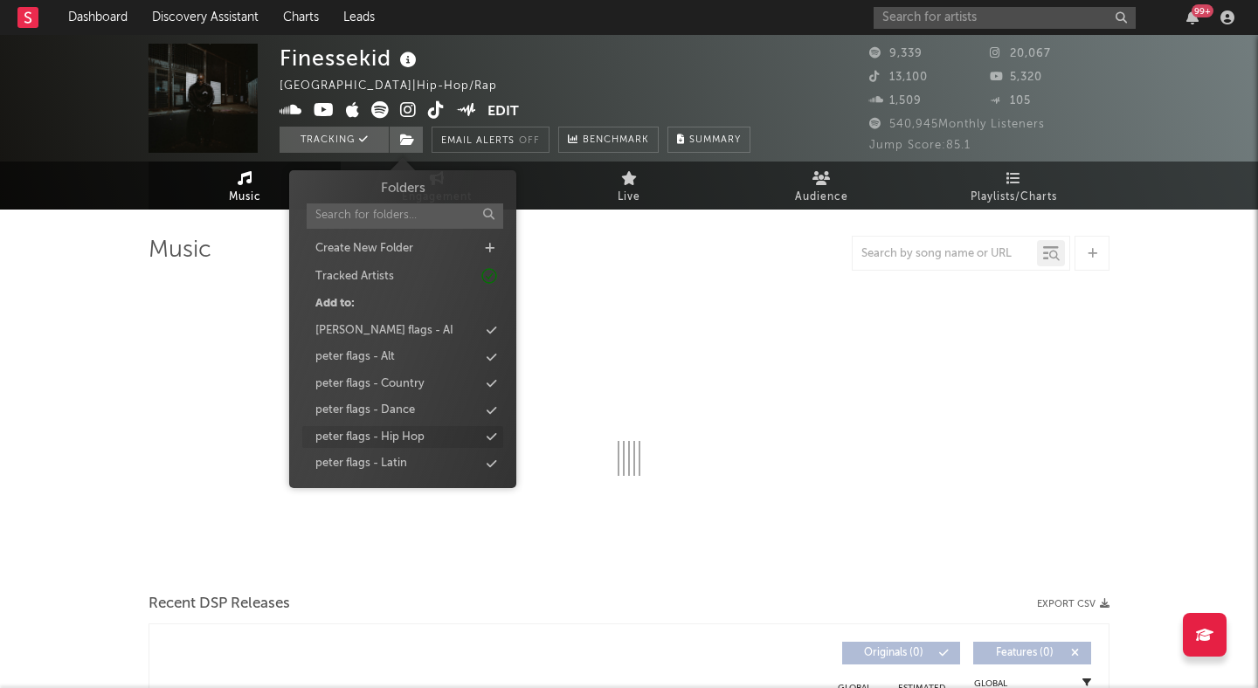
select select "6m"
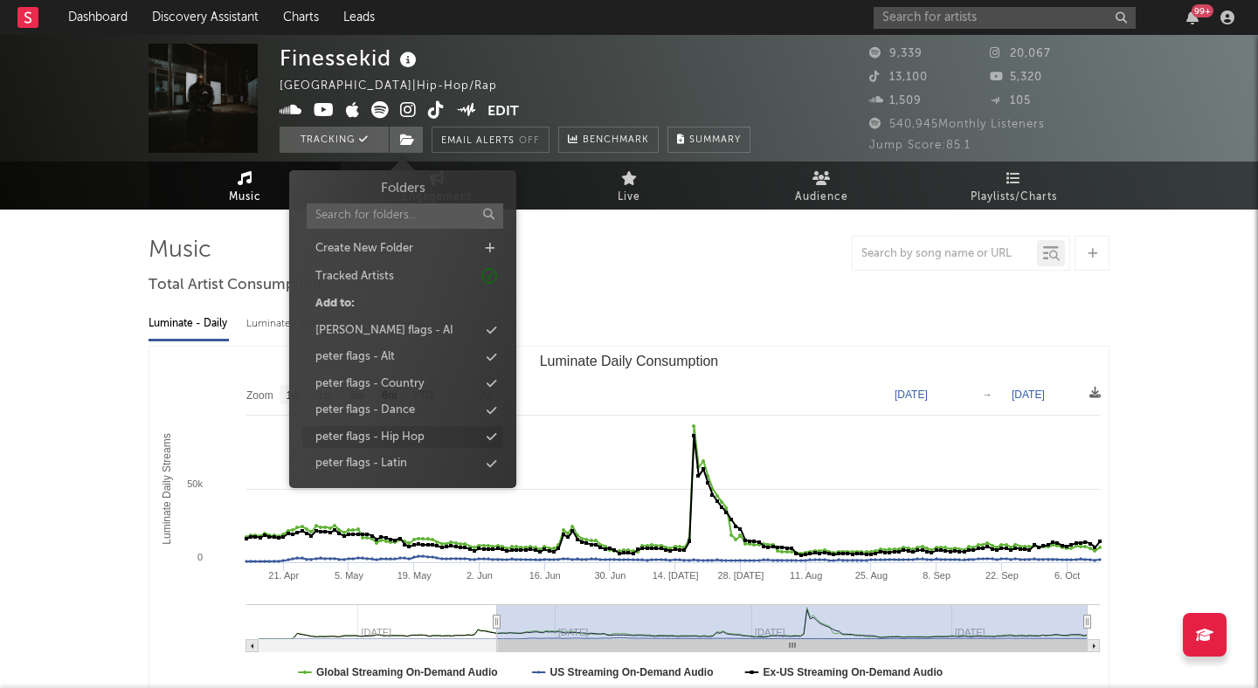
click at [426, 435] on div "peter flags - Hip Hop" at bounding box center [402, 437] width 201 height 23
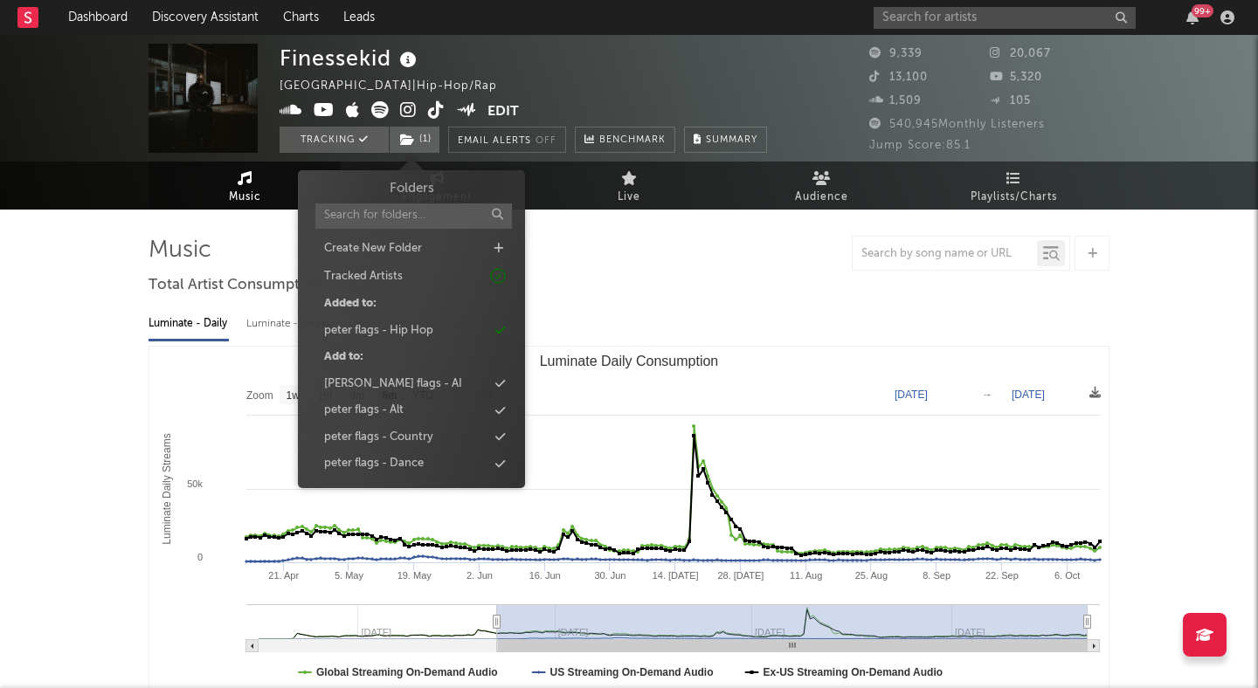
click at [728, 325] on div "Luminate - Daily Luminate - Weekly BMAT - Weekly OCC - Weekly" at bounding box center [629, 324] width 961 height 30
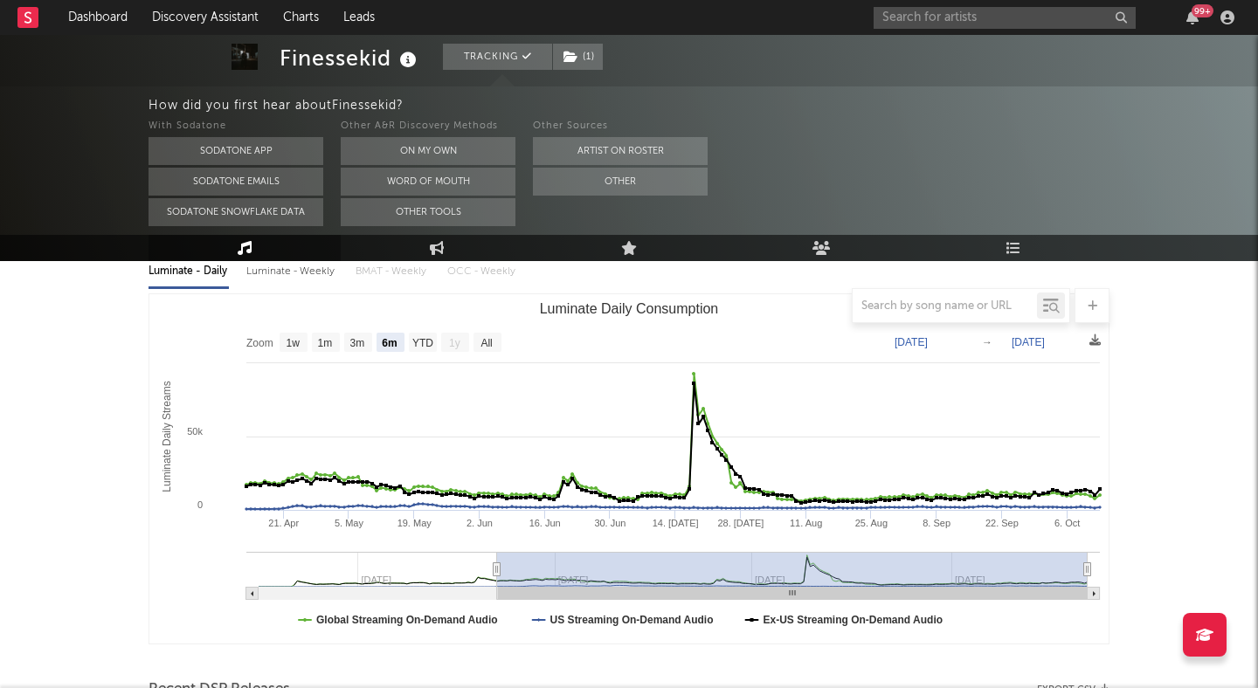
scroll to position [212, 0]
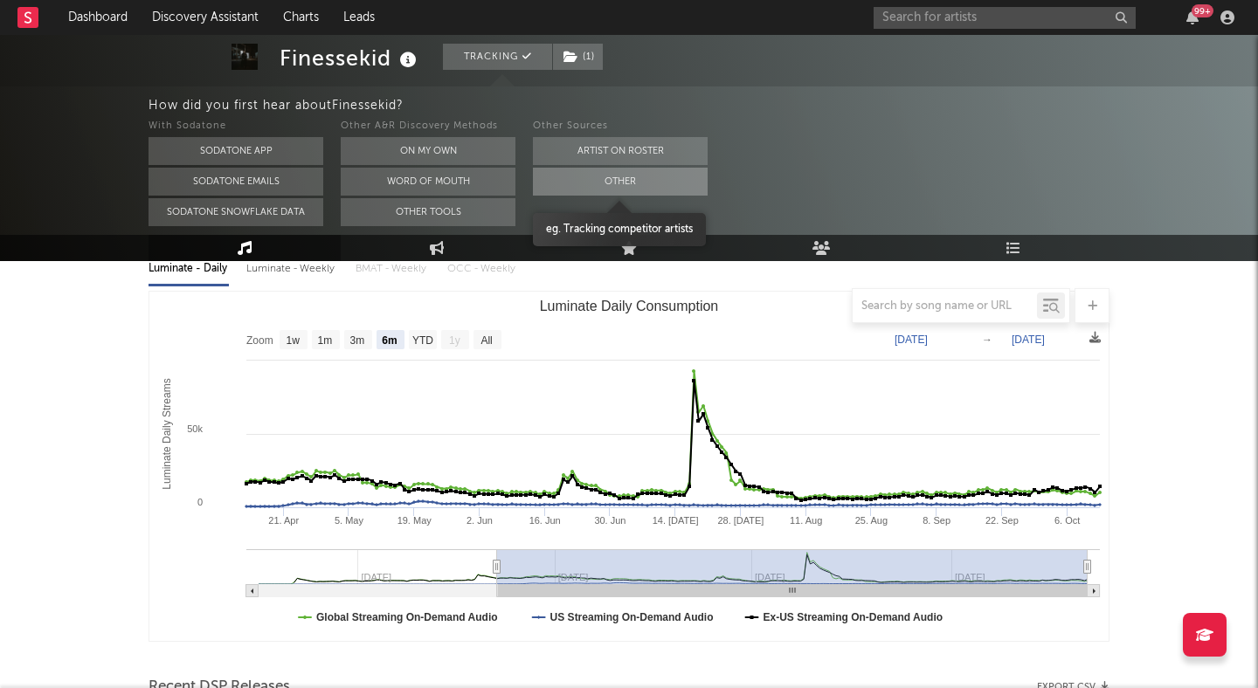
click at [628, 186] on button "Other" at bounding box center [620, 182] width 175 height 28
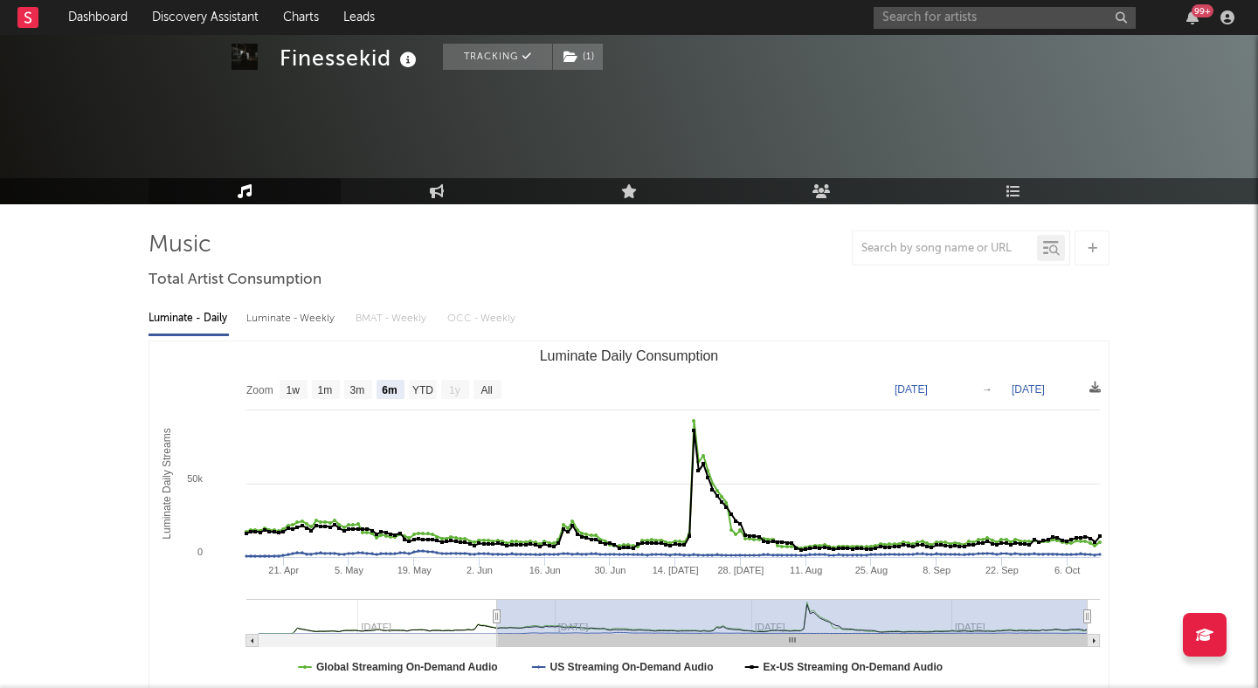
scroll to position [0, 0]
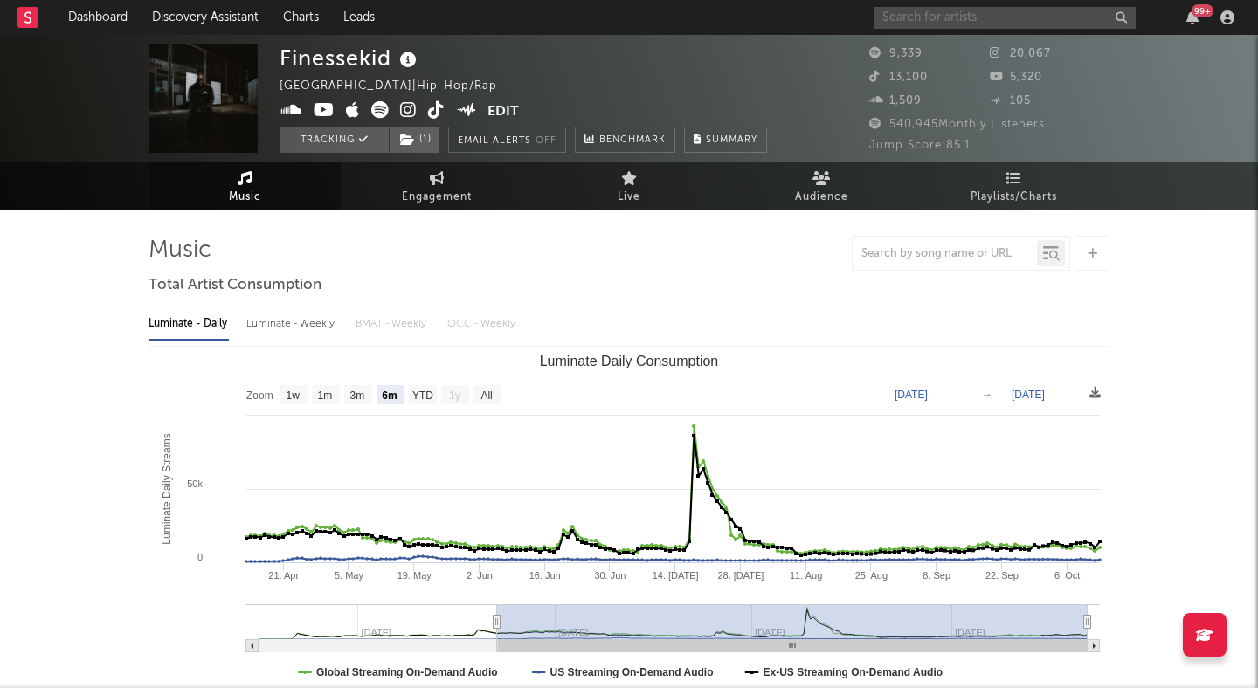
click at [938, 15] on input "text" at bounding box center [1005, 18] width 262 height 22
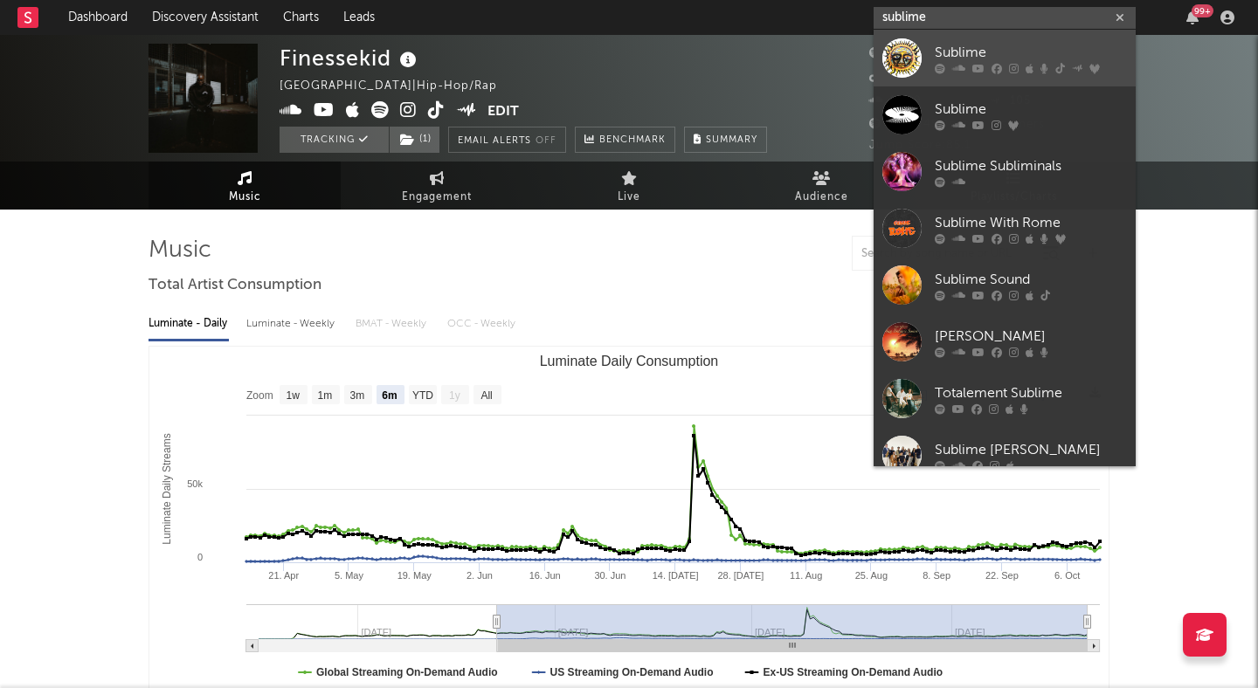
type input "sublime"
click at [952, 42] on div "Sublime" at bounding box center [1031, 52] width 192 height 21
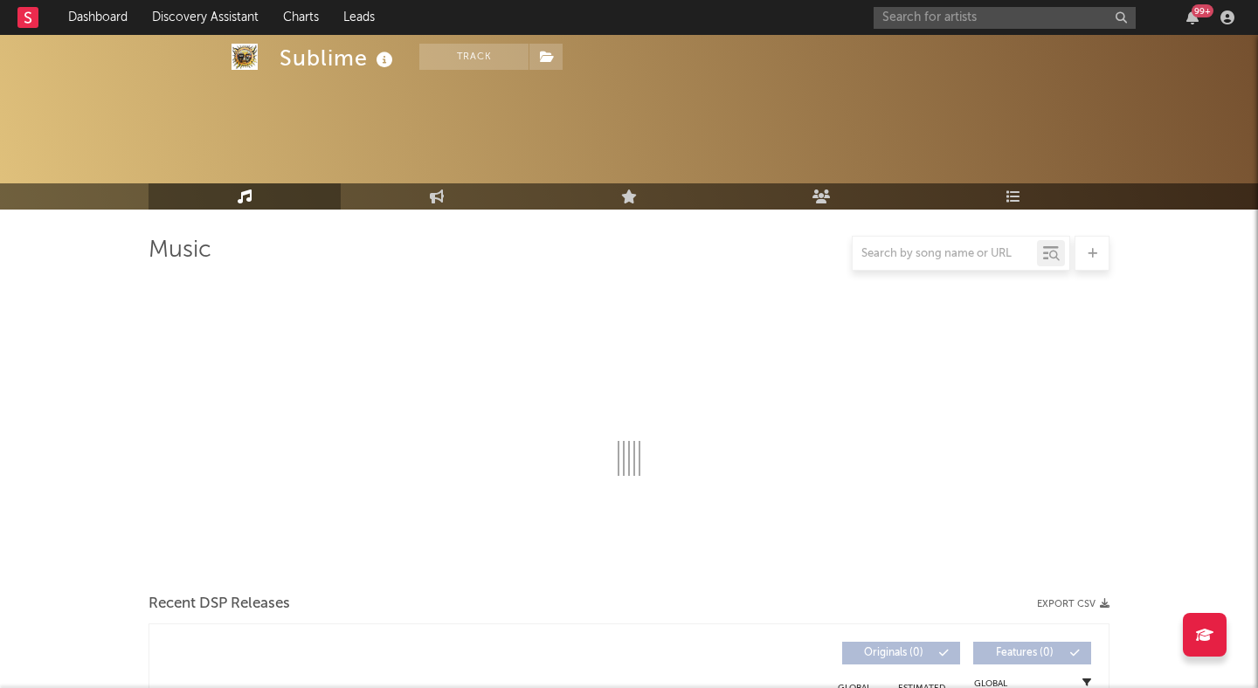
scroll to position [418, 0]
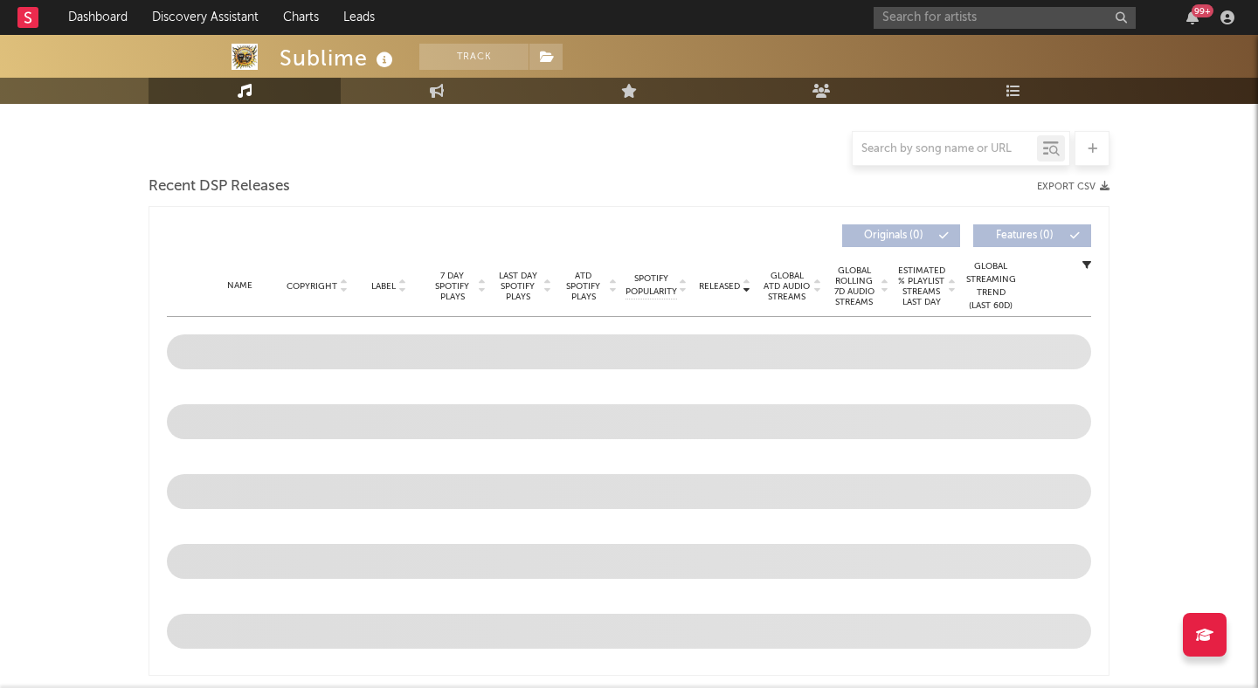
select select "6m"
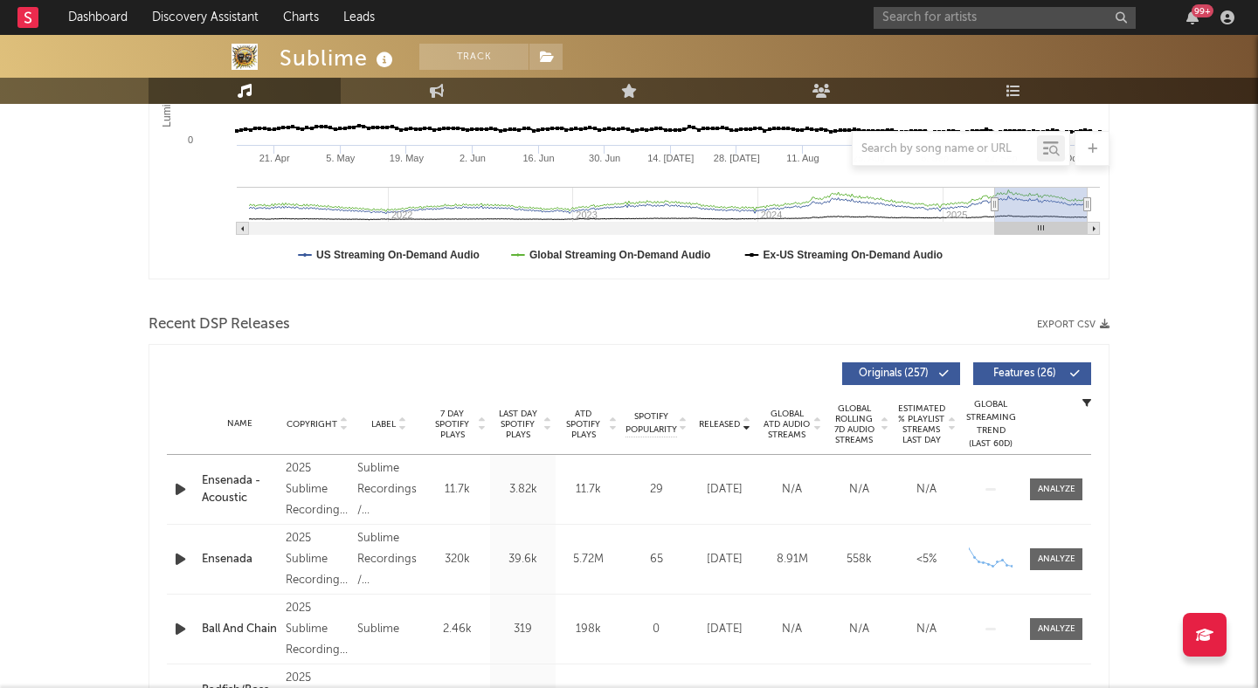
click at [1051, 368] on button "Features ( 26 )" at bounding box center [1032, 374] width 118 height 23
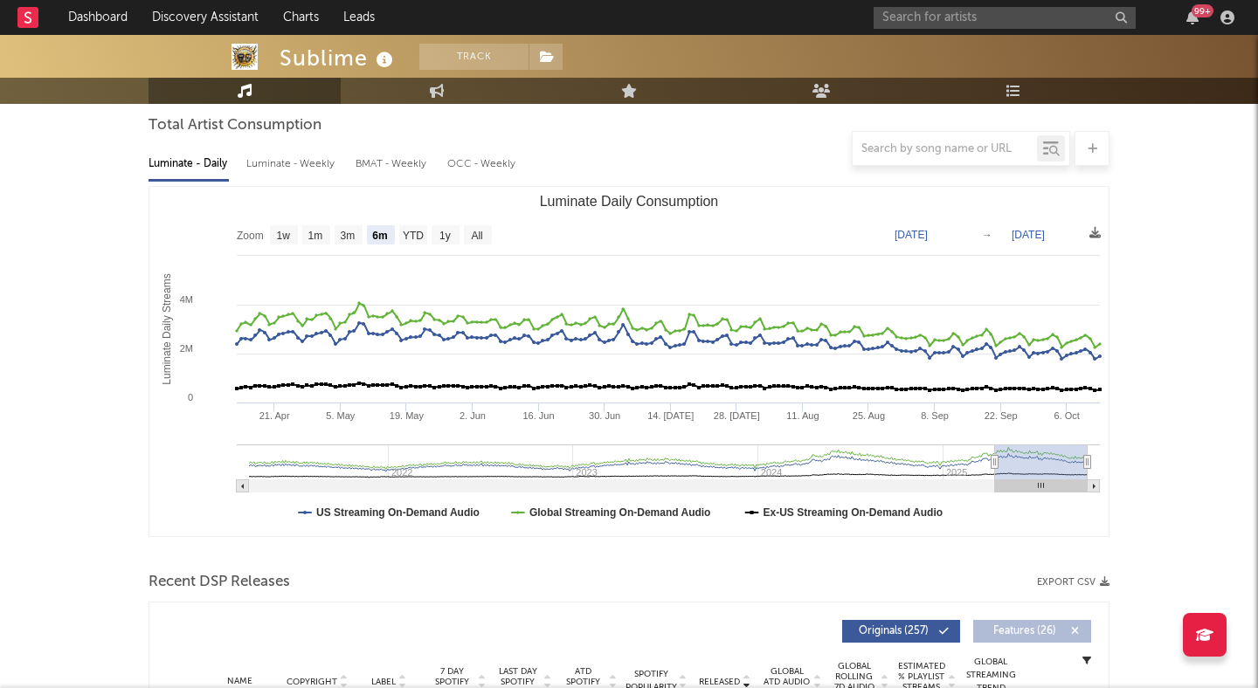
scroll to position [230, 0]
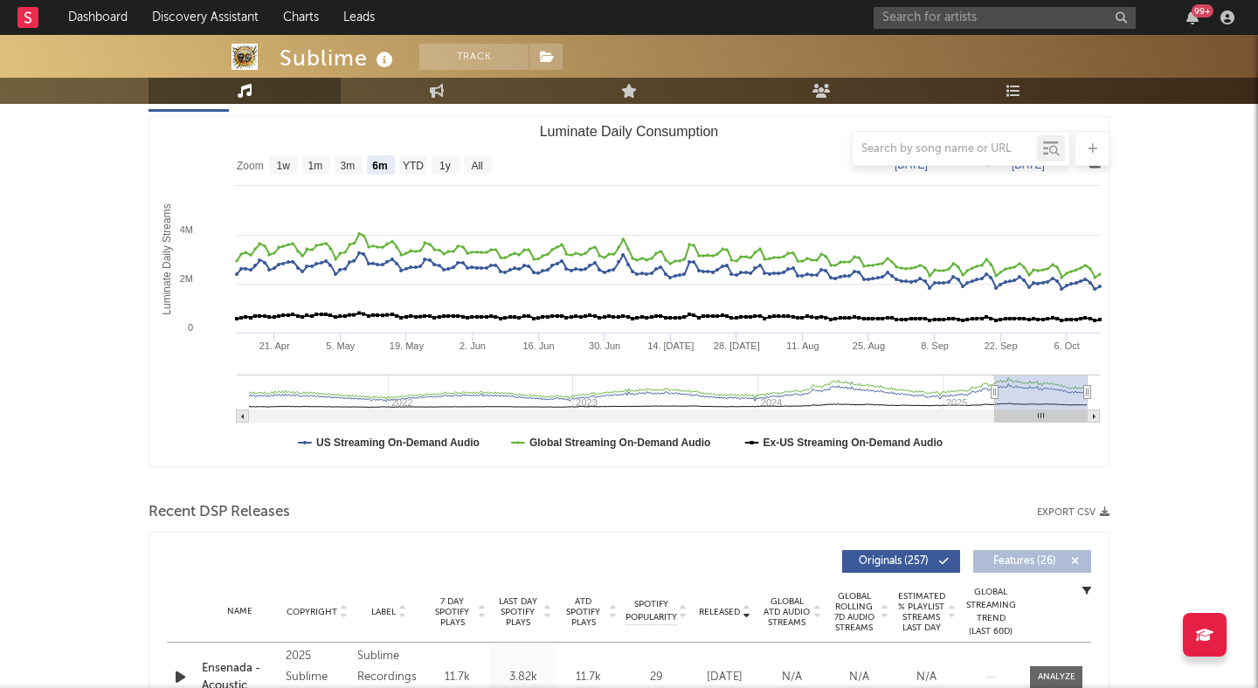
click at [474, 163] on div at bounding box center [629, 148] width 961 height 35
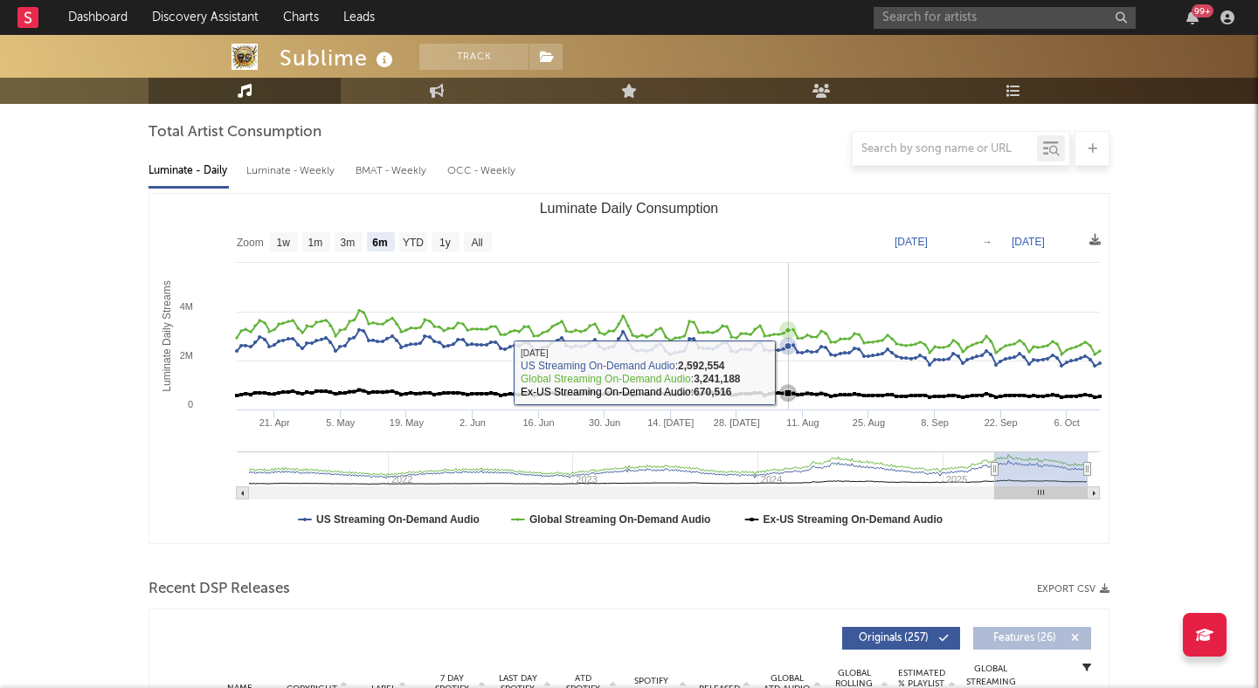
scroll to position [0, 0]
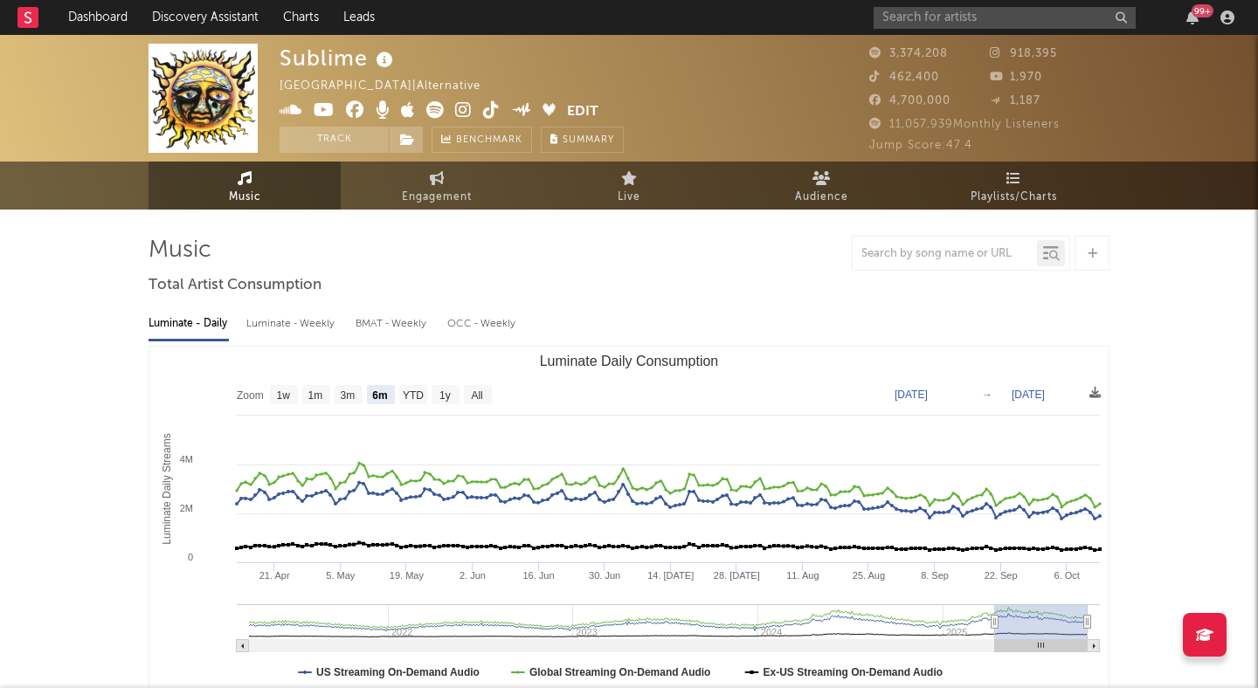
click at [462, 109] on icon at bounding box center [463, 109] width 17 height 17
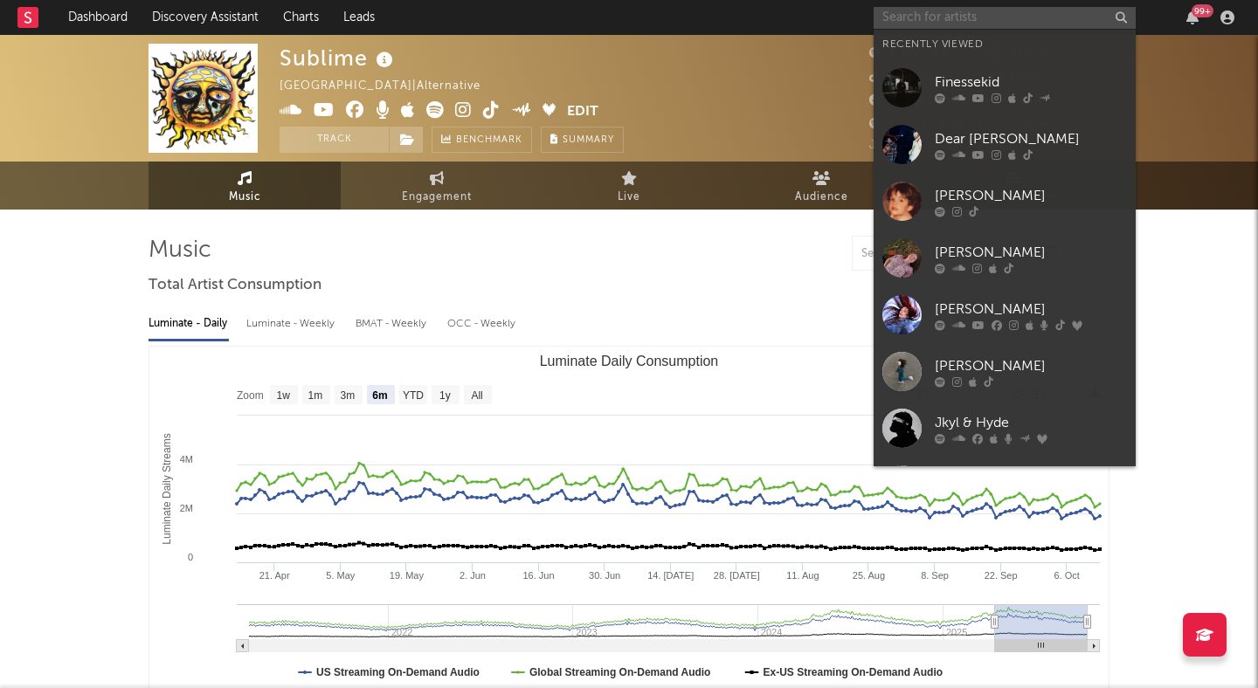
click at [917, 17] on input "text" at bounding box center [1005, 18] width 262 height 22
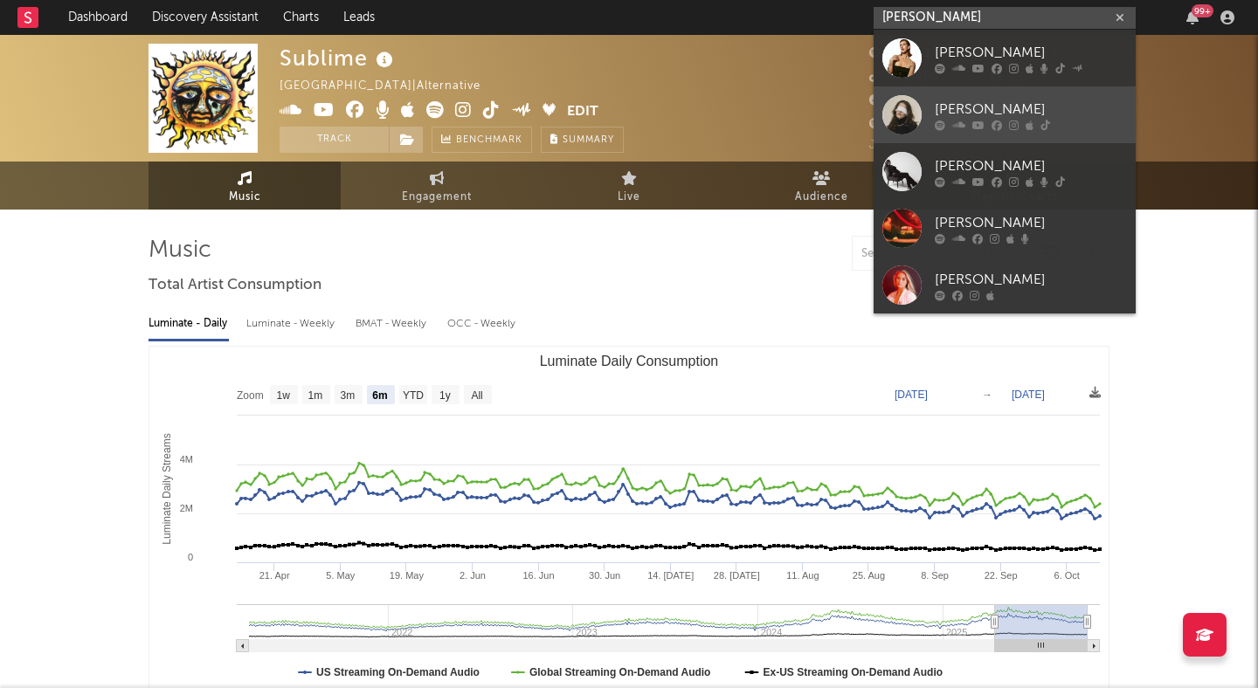
type input "ella rosi"
click at [1009, 101] on div "[PERSON_NAME]" at bounding box center [1031, 109] width 192 height 21
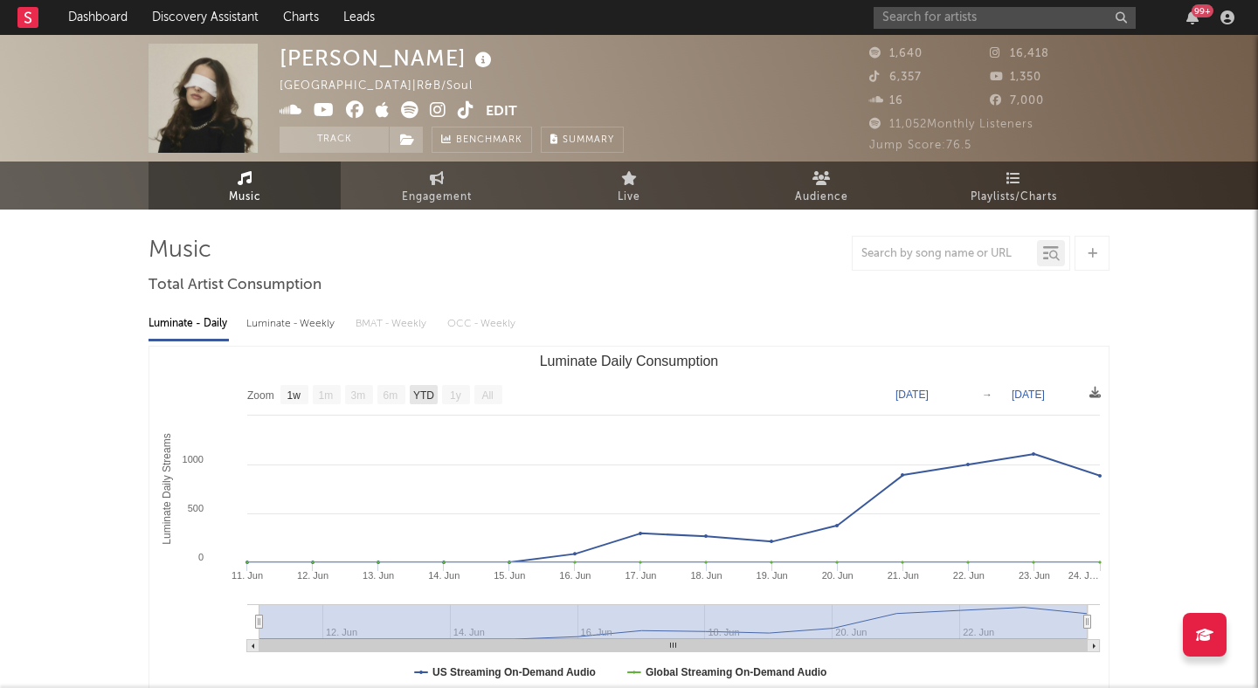
click at [433, 398] on text "YTD" at bounding box center [423, 396] width 21 height 12
select select "YTD"
click at [465, 105] on icon at bounding box center [466, 109] width 17 height 17
click at [1026, 10] on input "text" at bounding box center [1005, 18] width 262 height 22
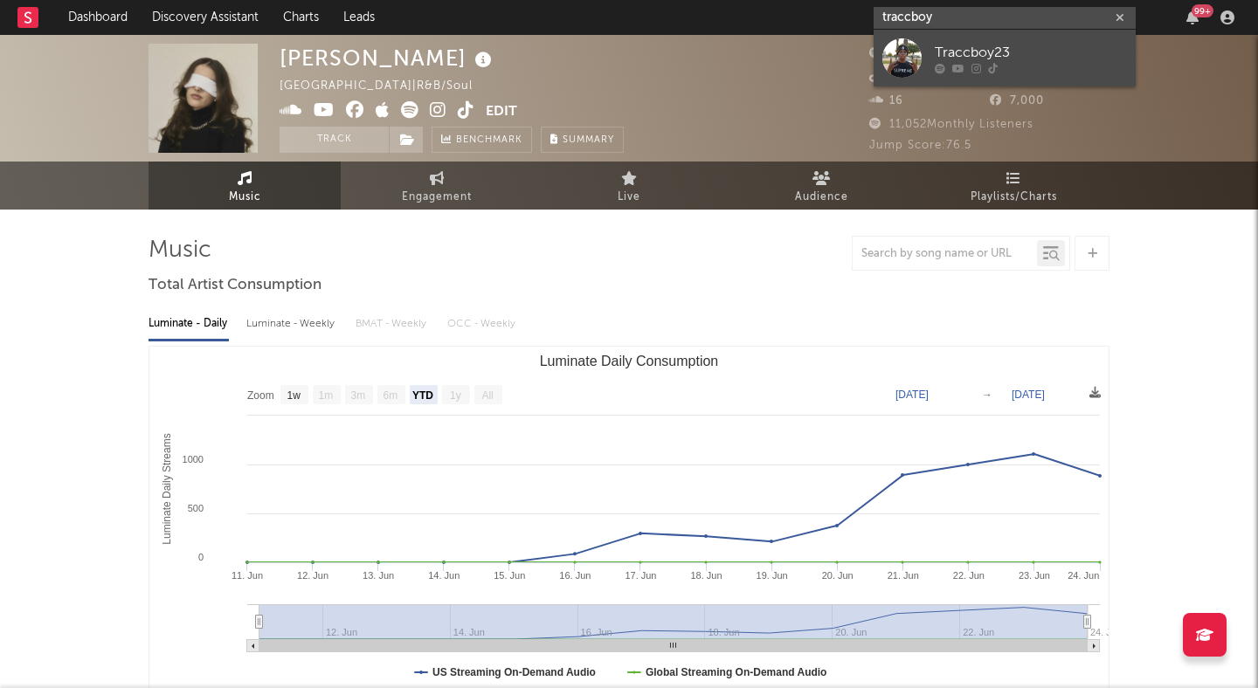
type input "traccboy"
click at [1049, 47] on div "Traccboy23" at bounding box center [1031, 52] width 192 height 21
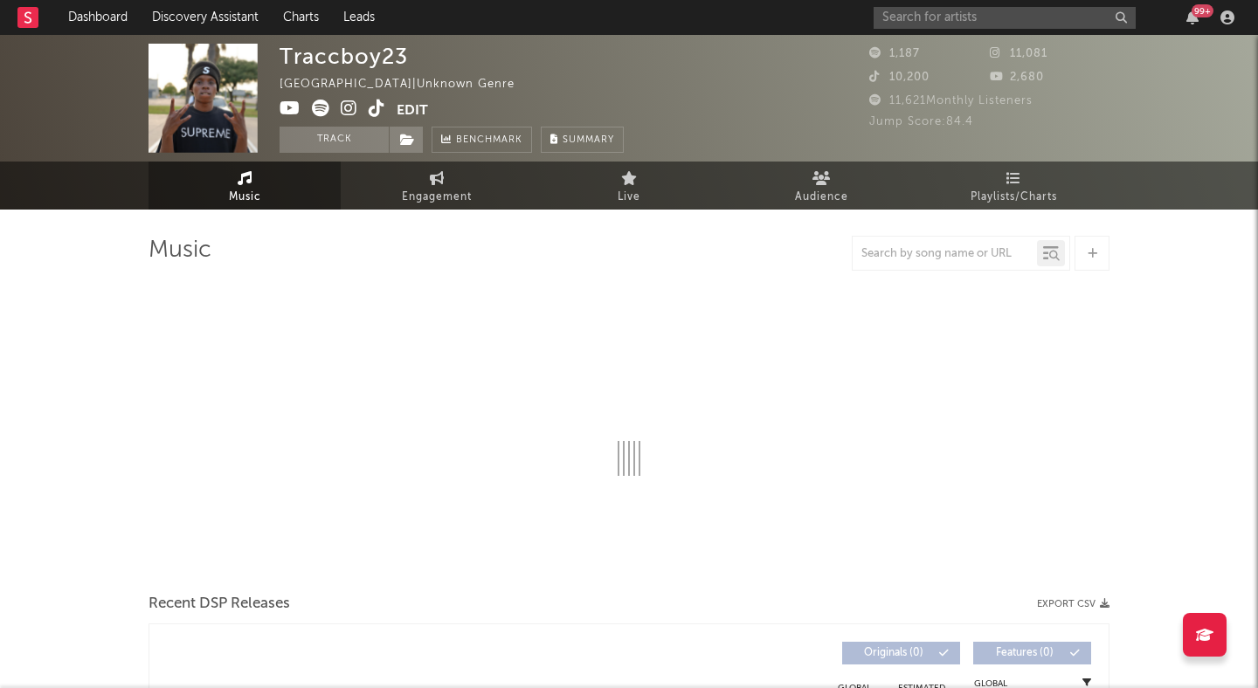
select select "6m"
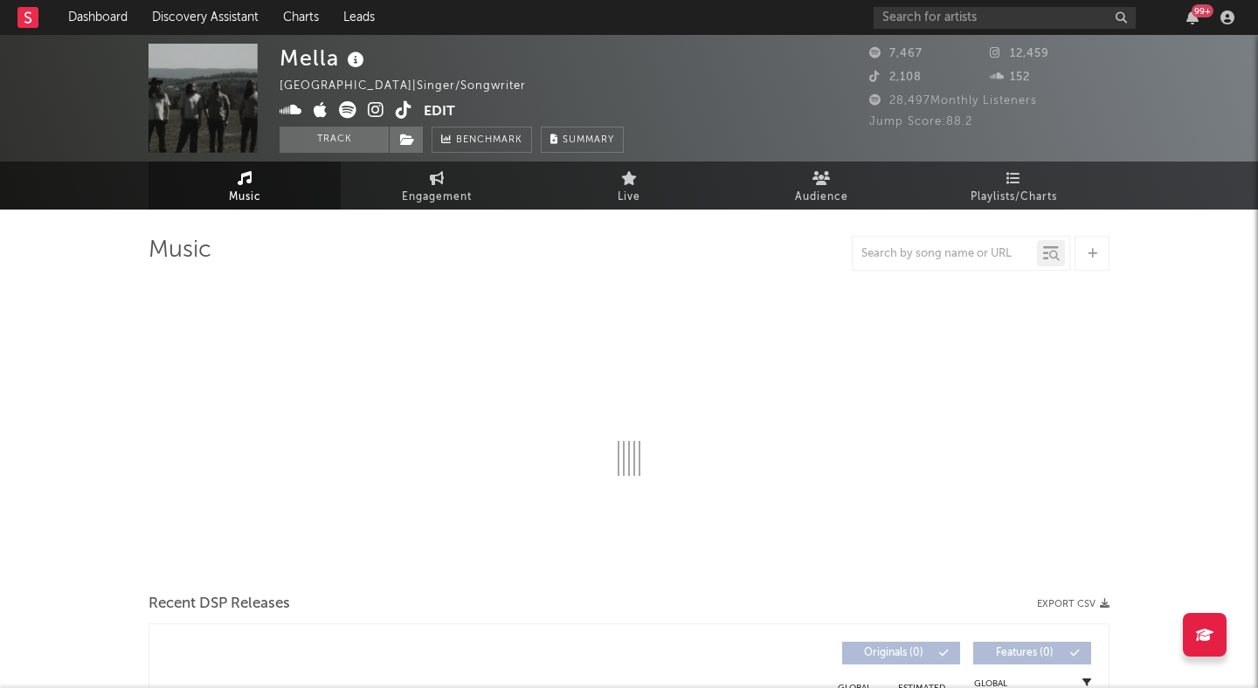
select select "1w"
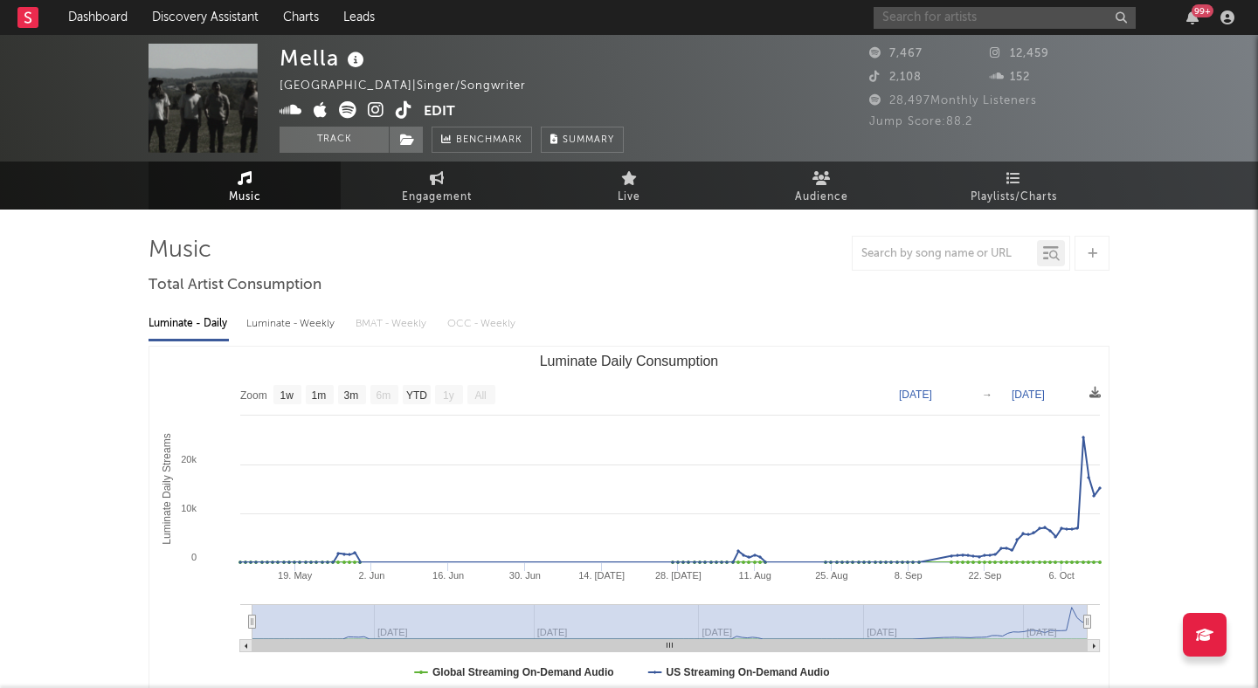
click at [904, 22] on input "text" at bounding box center [1005, 18] width 262 height 22
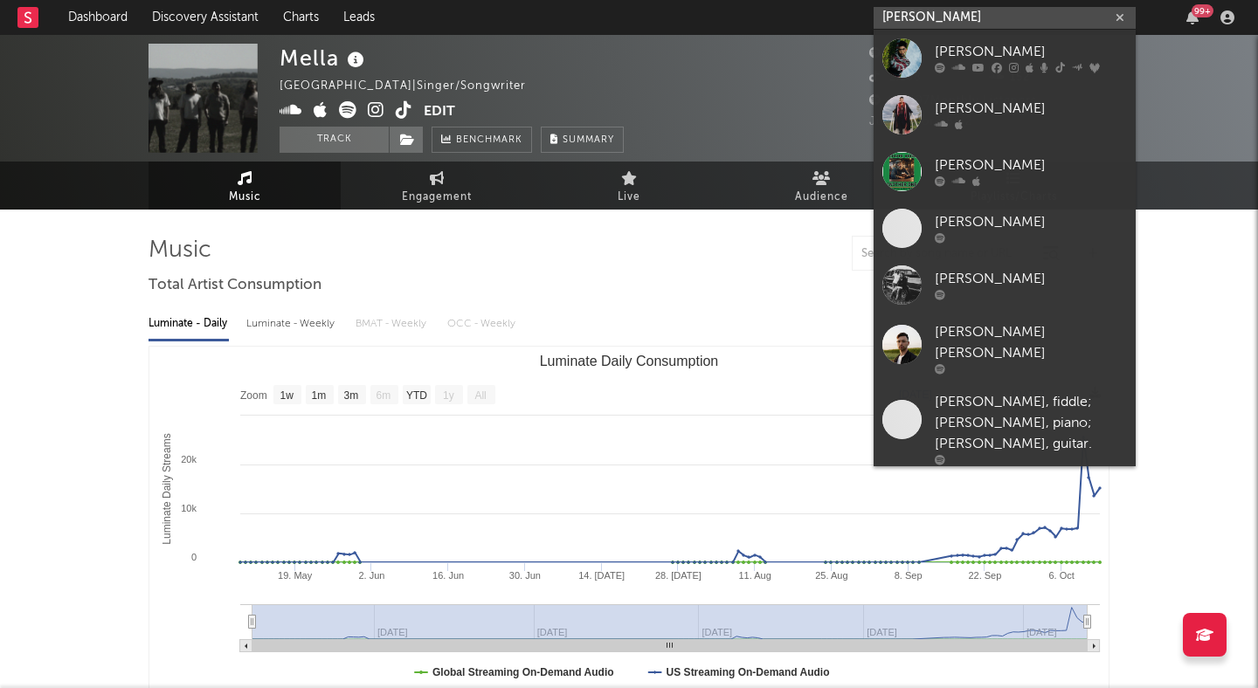
type input "rich brian"
click at [945, 66] on div at bounding box center [1031, 68] width 192 height 10
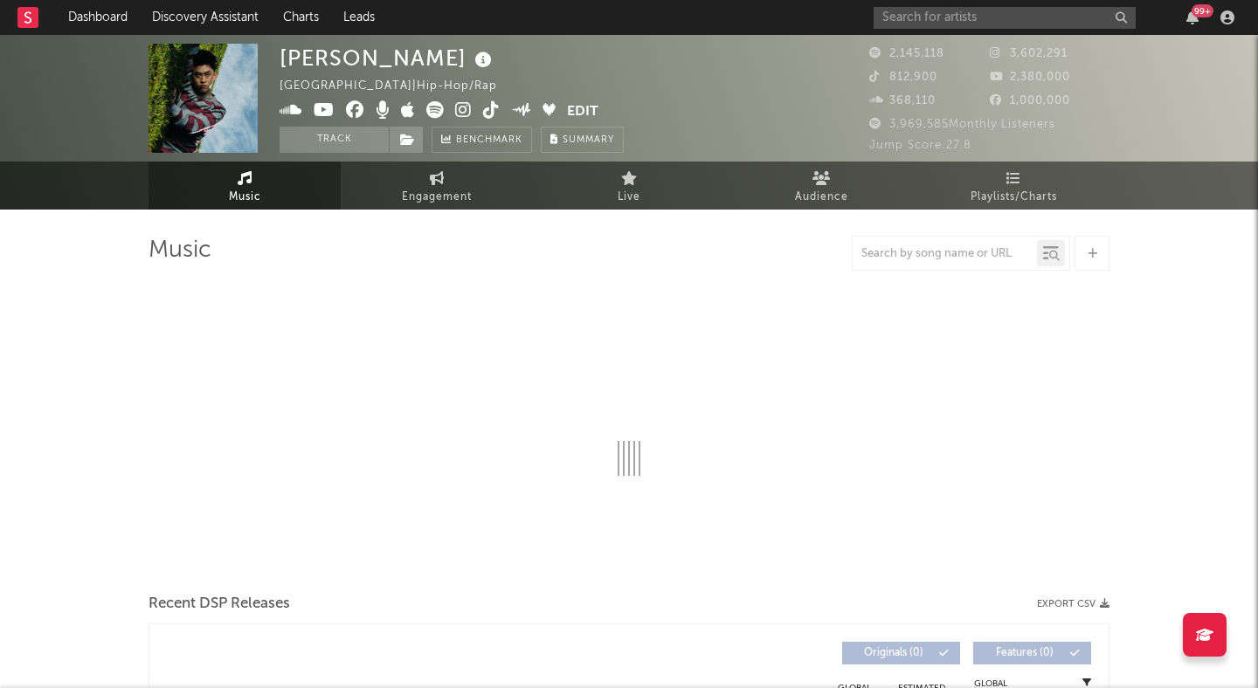
select select "6m"
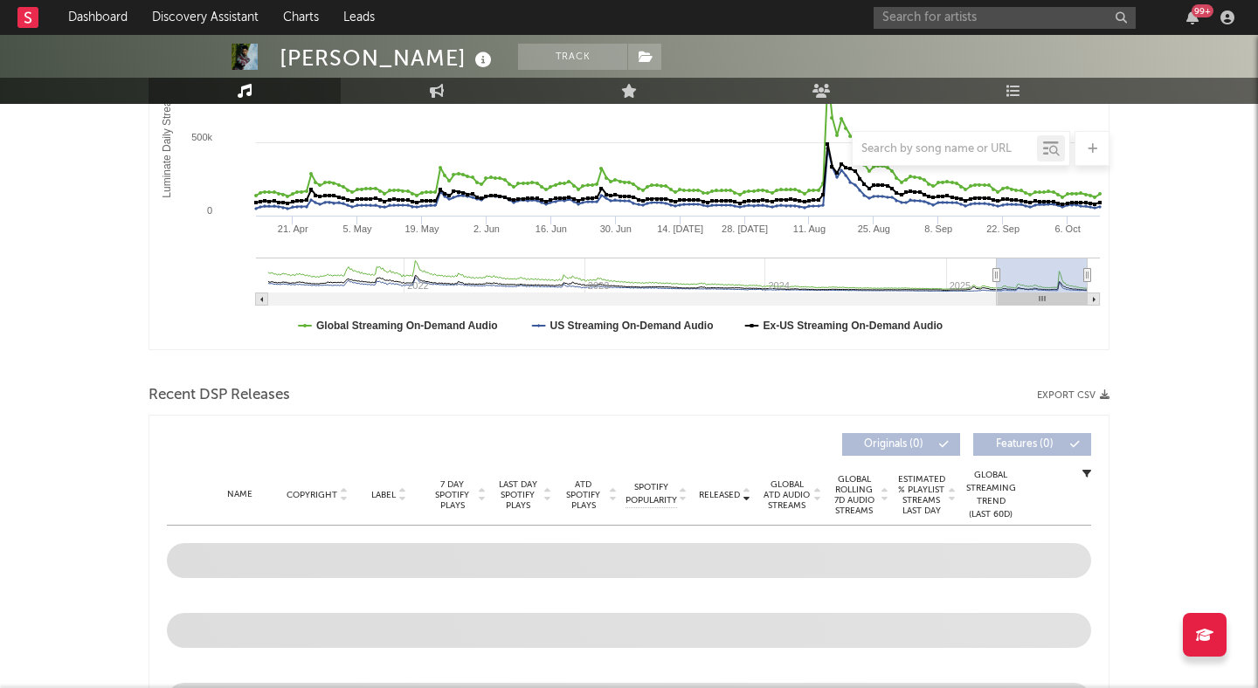
scroll to position [356, 0]
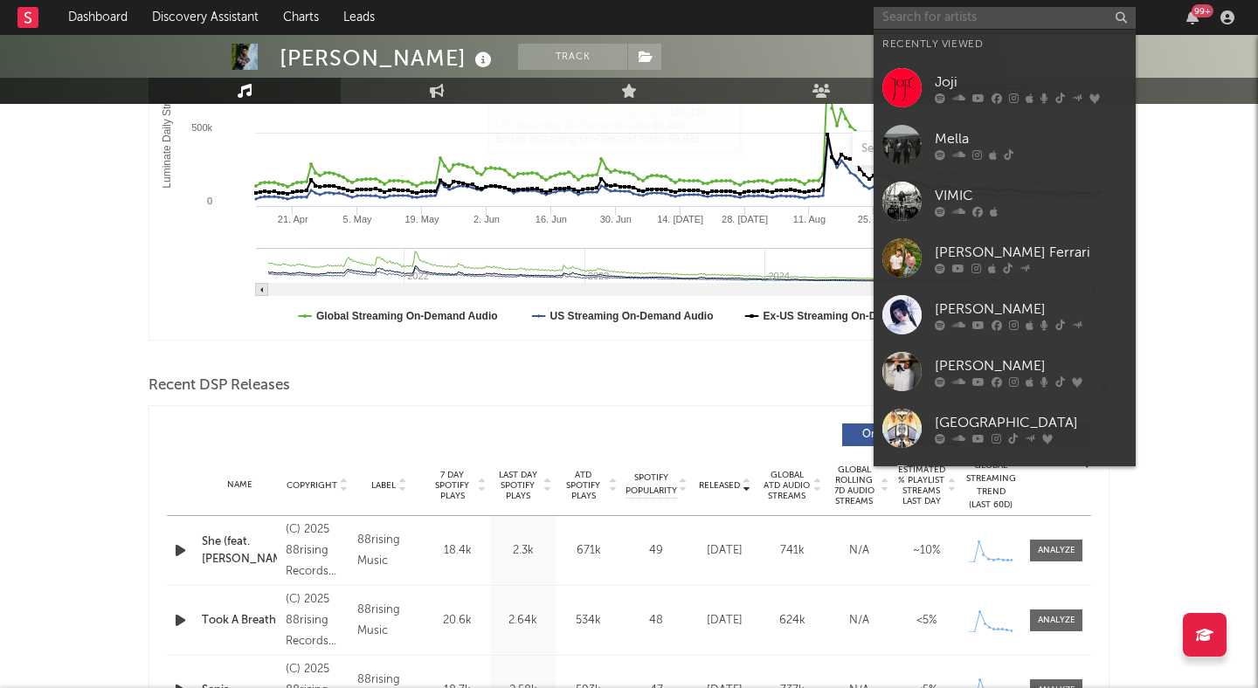
click at [900, 10] on input "text" at bounding box center [1005, 18] width 262 height 22
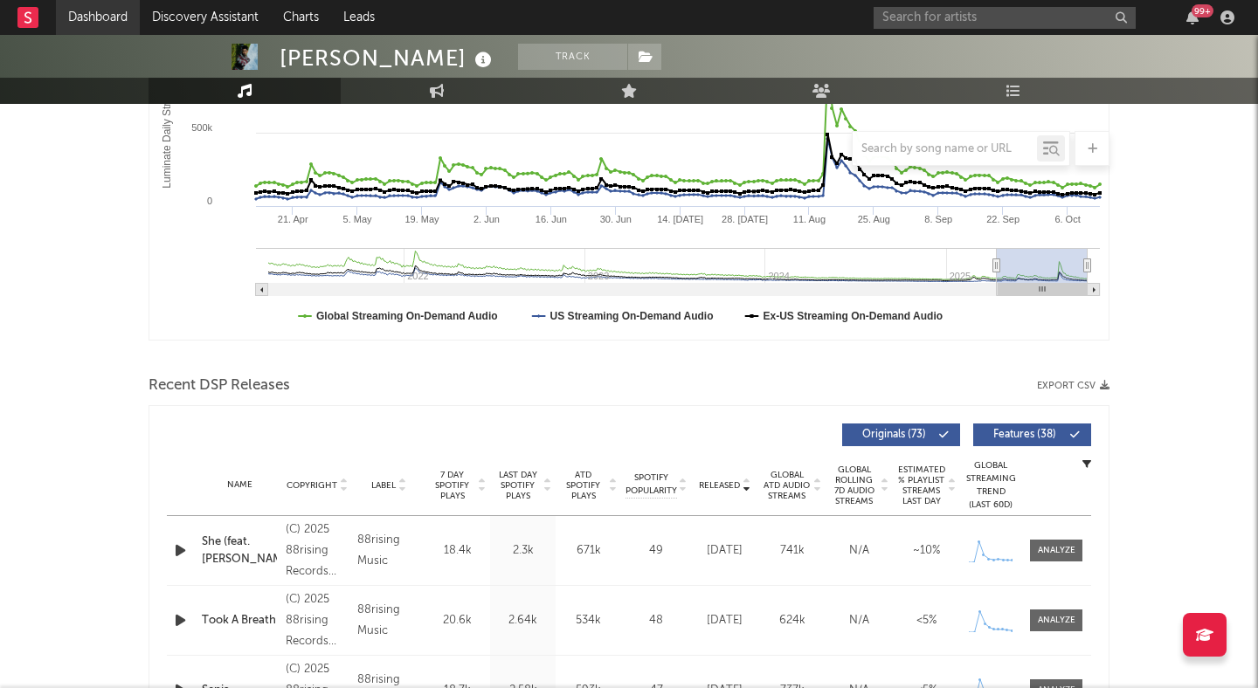
click at [79, 18] on link "Dashboard" at bounding box center [98, 17] width 84 height 35
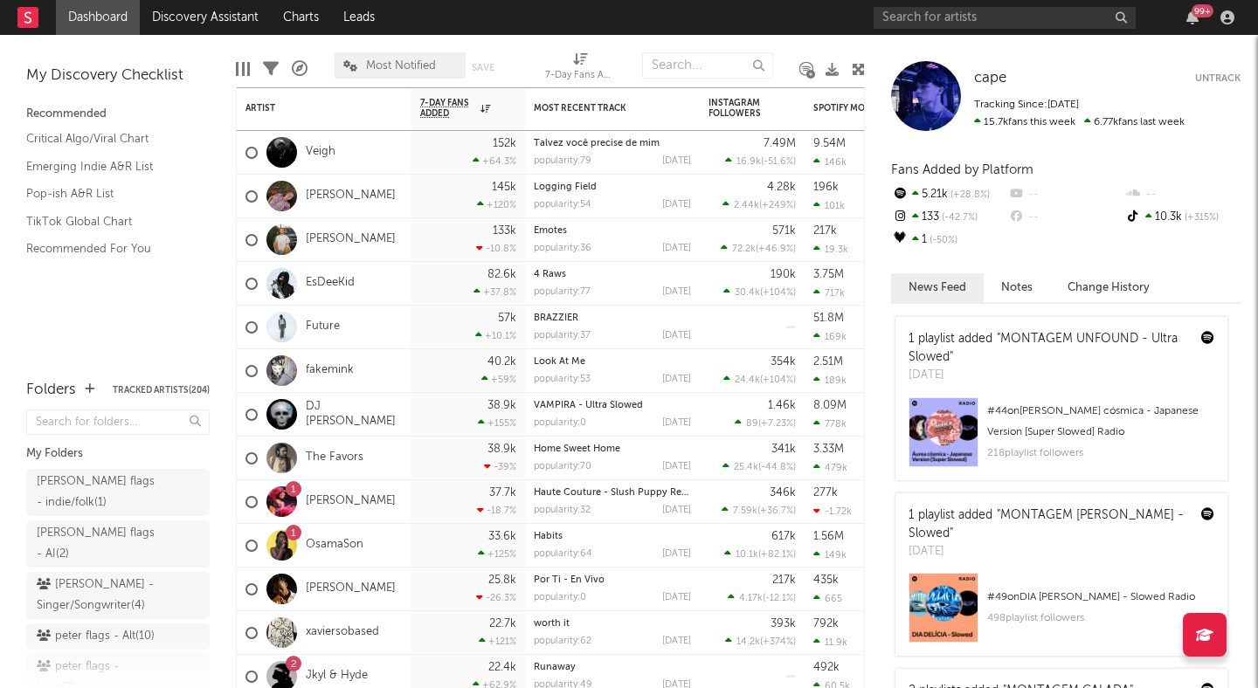
click at [685, 51] on div at bounding box center [707, 66] width 131 height 44
click at [685, 59] on input "text" at bounding box center [707, 65] width 131 height 26
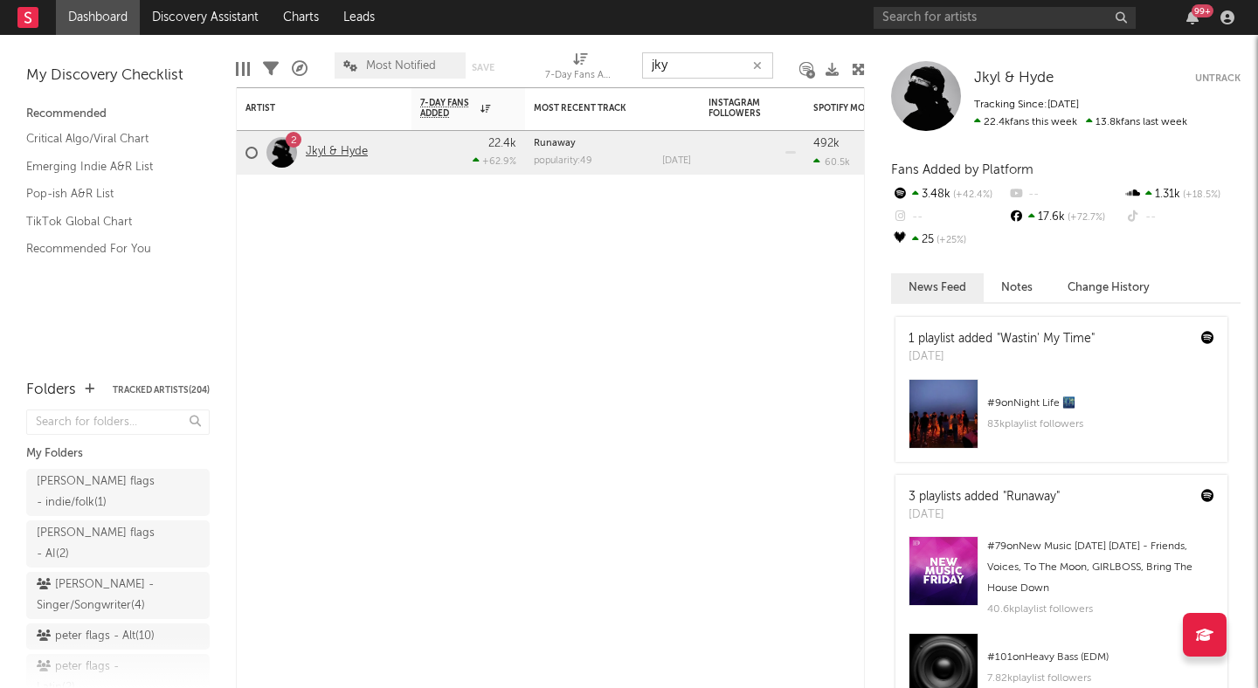
type input "jky"
click at [350, 150] on link "Jkyl & Hyde" at bounding box center [337, 152] width 62 height 15
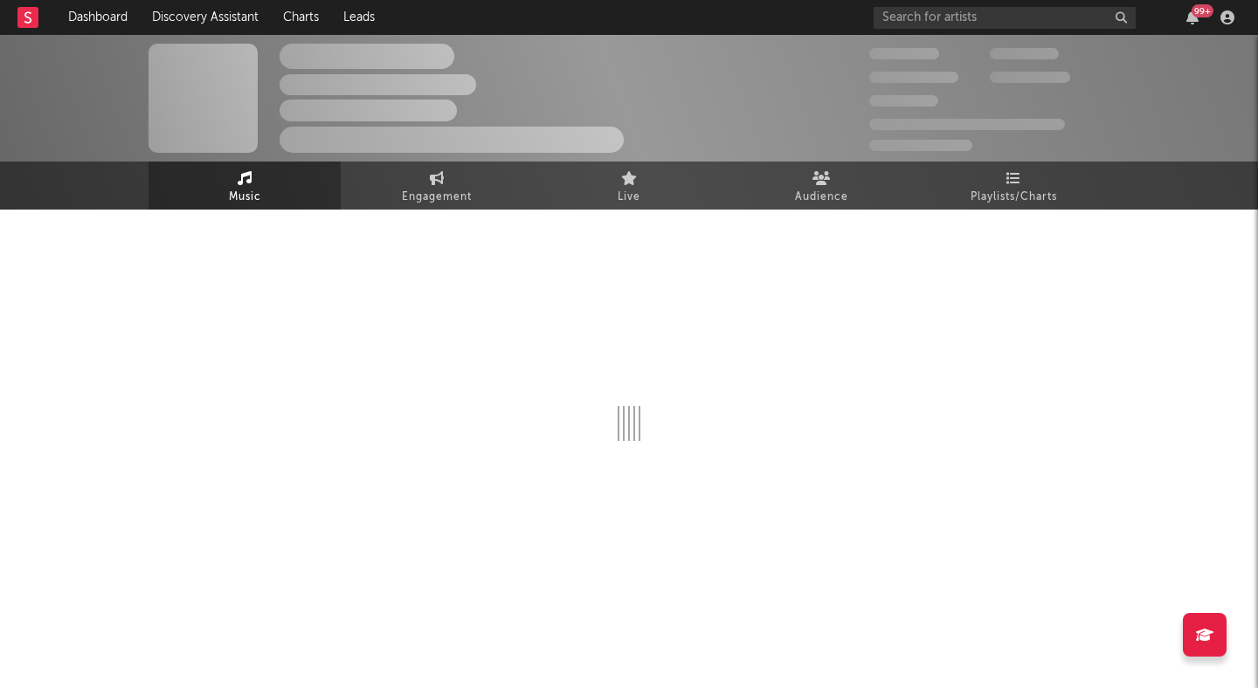
select select "6m"
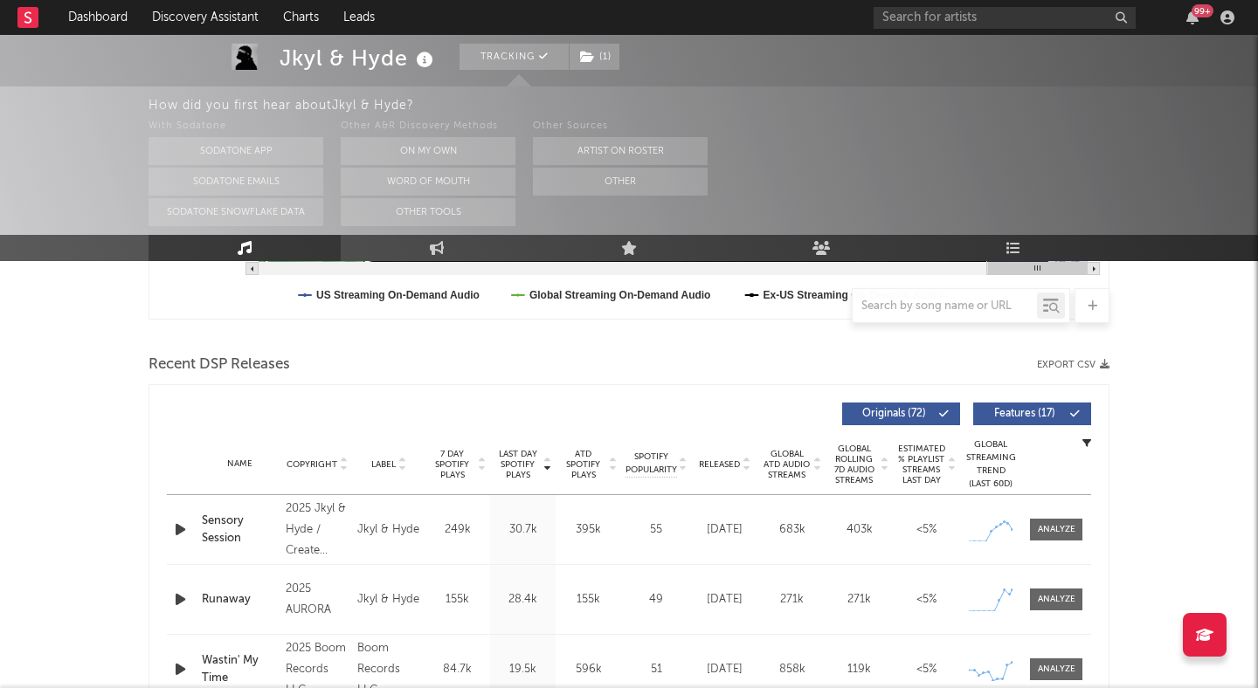
scroll to position [565, 0]
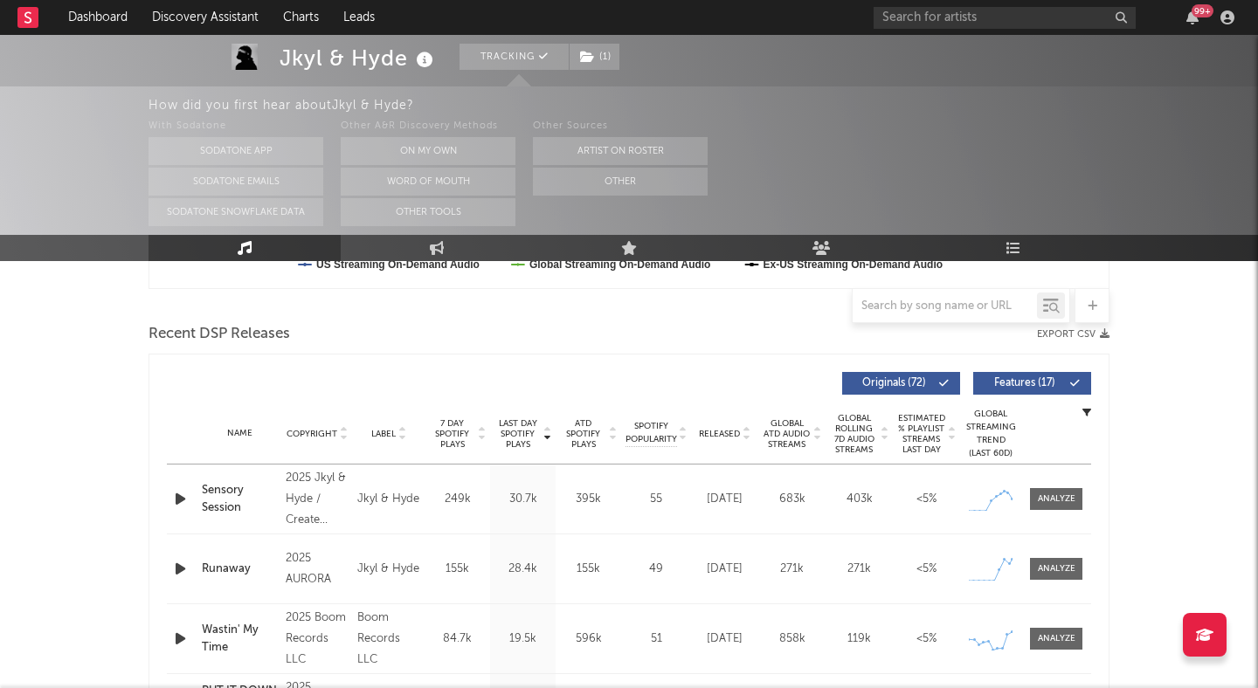
click at [1050, 378] on span "Features ( 17 )" at bounding box center [1025, 383] width 80 height 10
click at [749, 437] on icon at bounding box center [746, 437] width 9 height 7
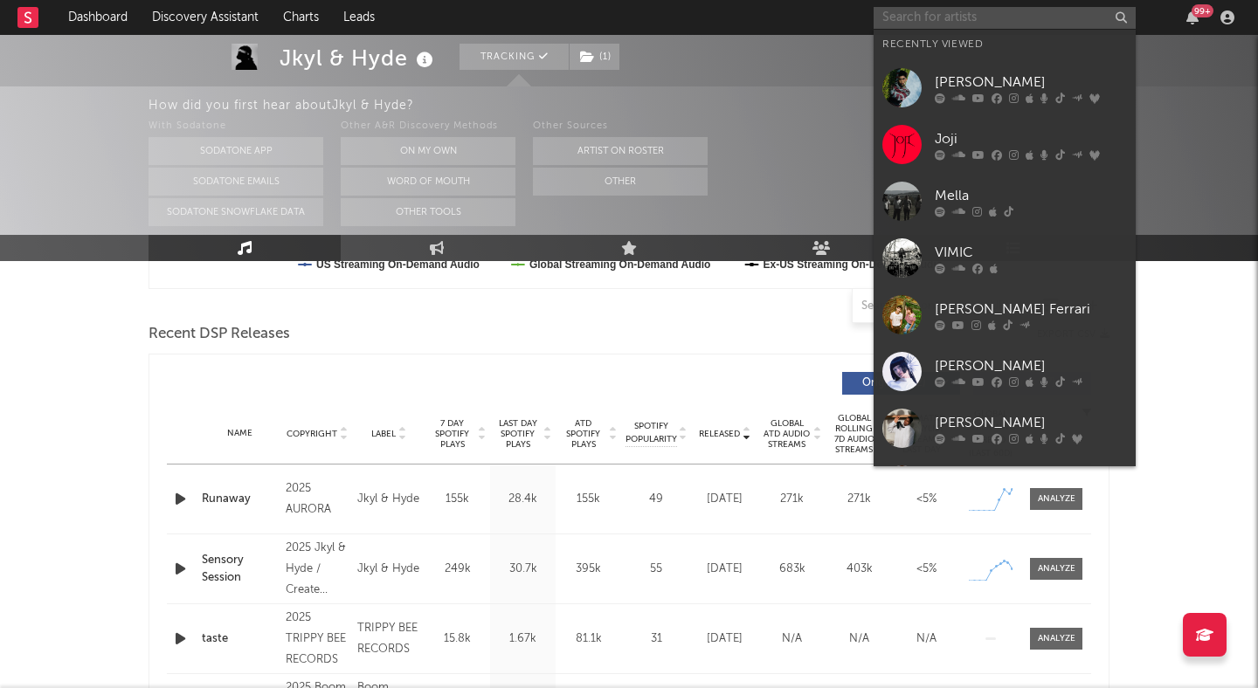
click at [1001, 19] on input "text" at bounding box center [1005, 18] width 262 height 22
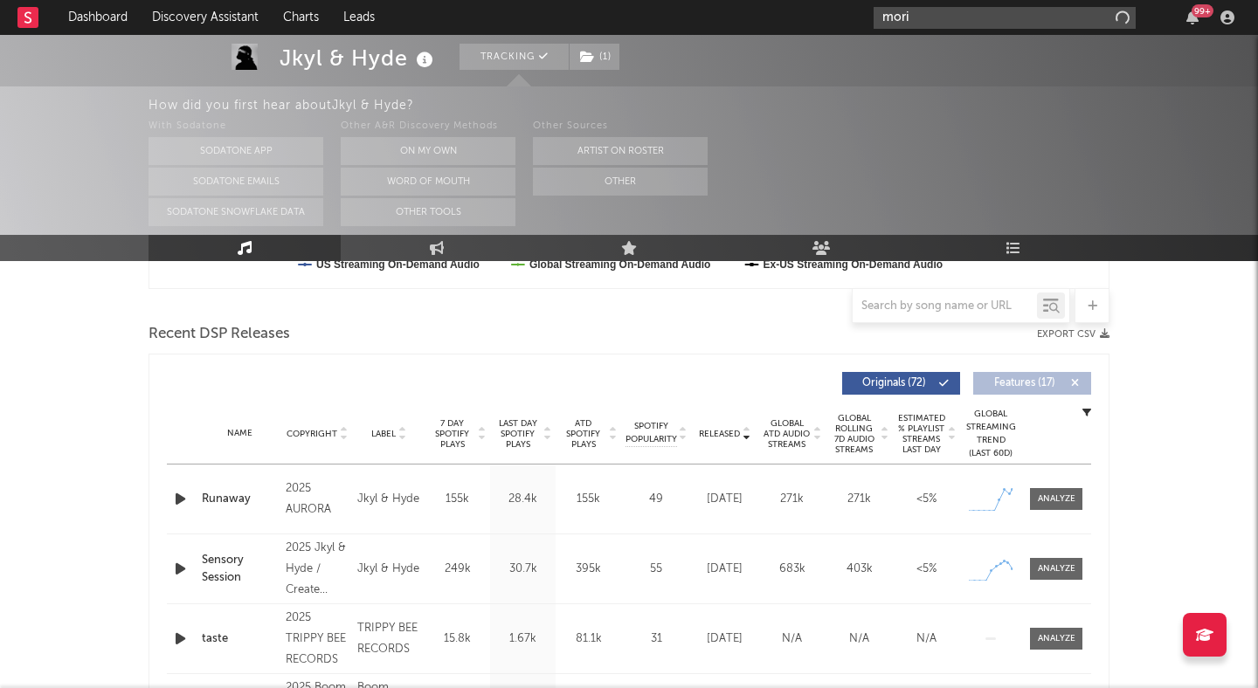
type input "mori"
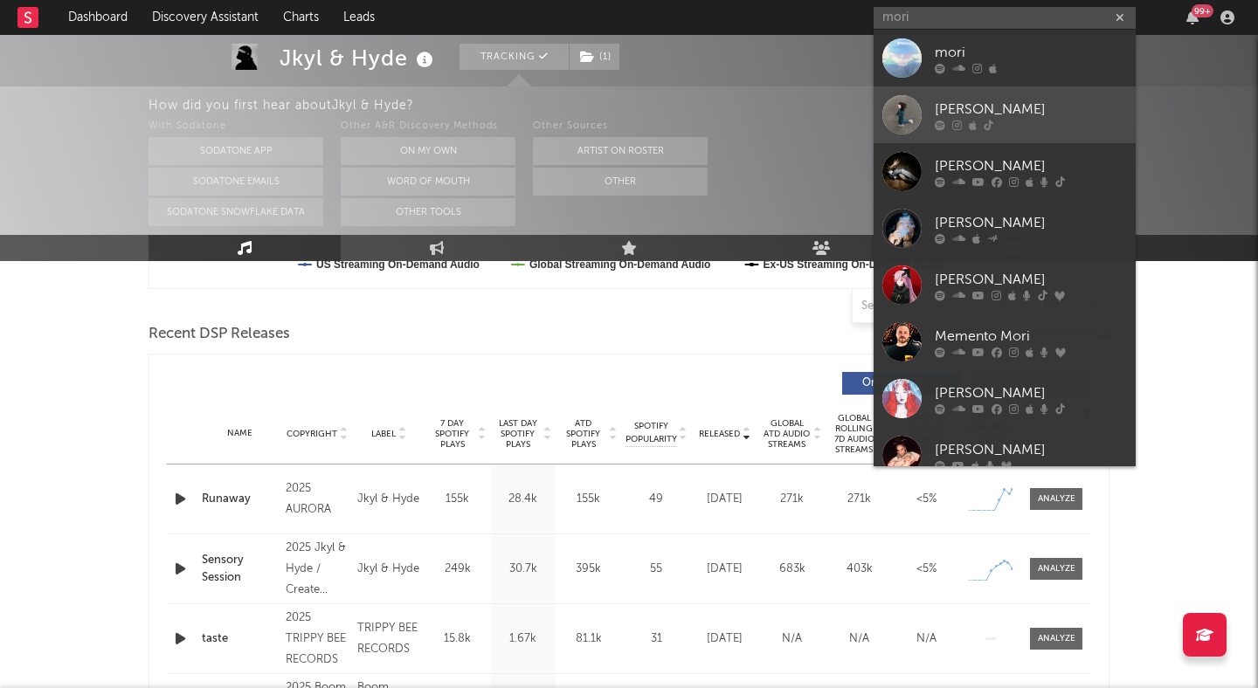
click at [1011, 107] on div "Mori" at bounding box center [1031, 109] width 192 height 21
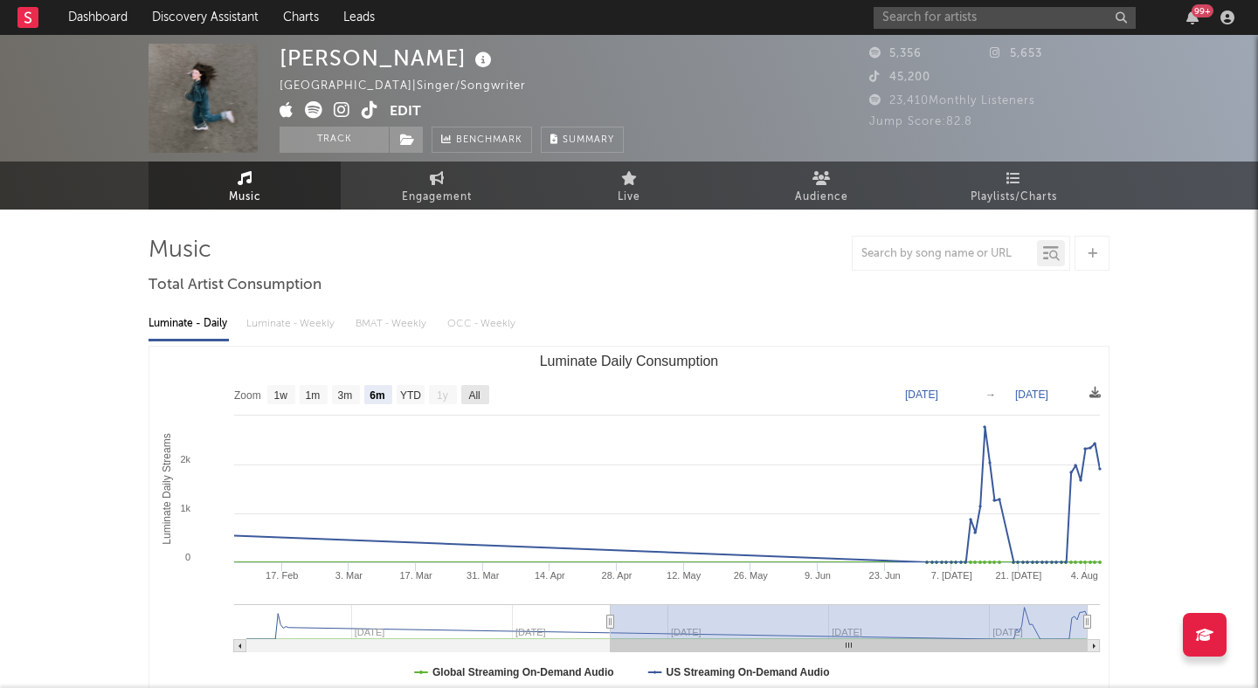
click at [468, 387] on rect "Luminate Daily Consumption" at bounding box center [475, 394] width 28 height 19
select select "All"
type input "2024-09-22"
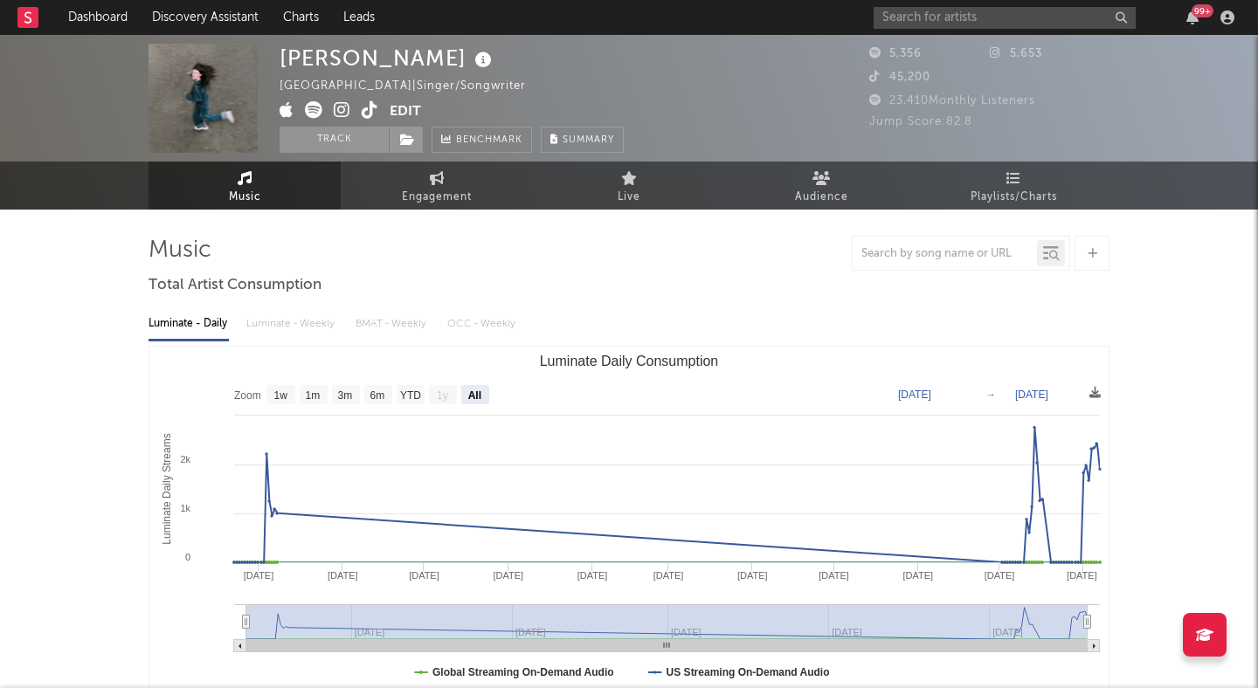
click at [369, 105] on icon at bounding box center [370, 109] width 17 height 17
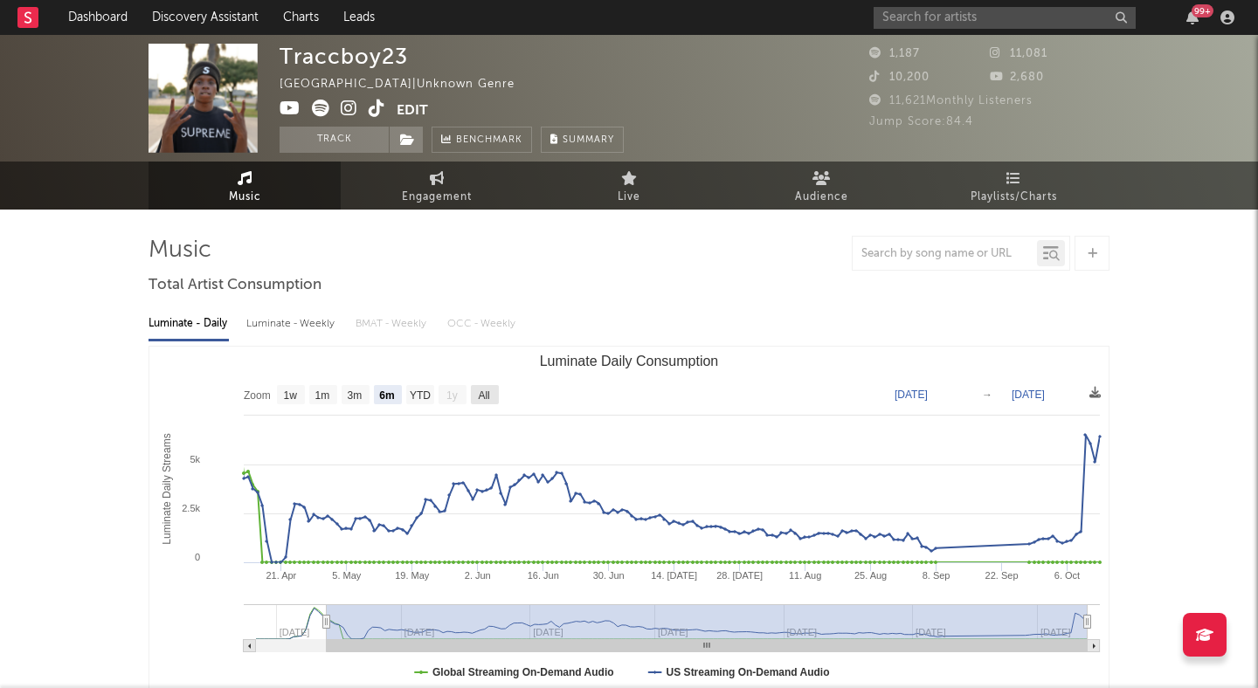
click at [481, 397] on text "All" at bounding box center [483, 396] width 11 height 12
select select "All"
type input "[DATE]"
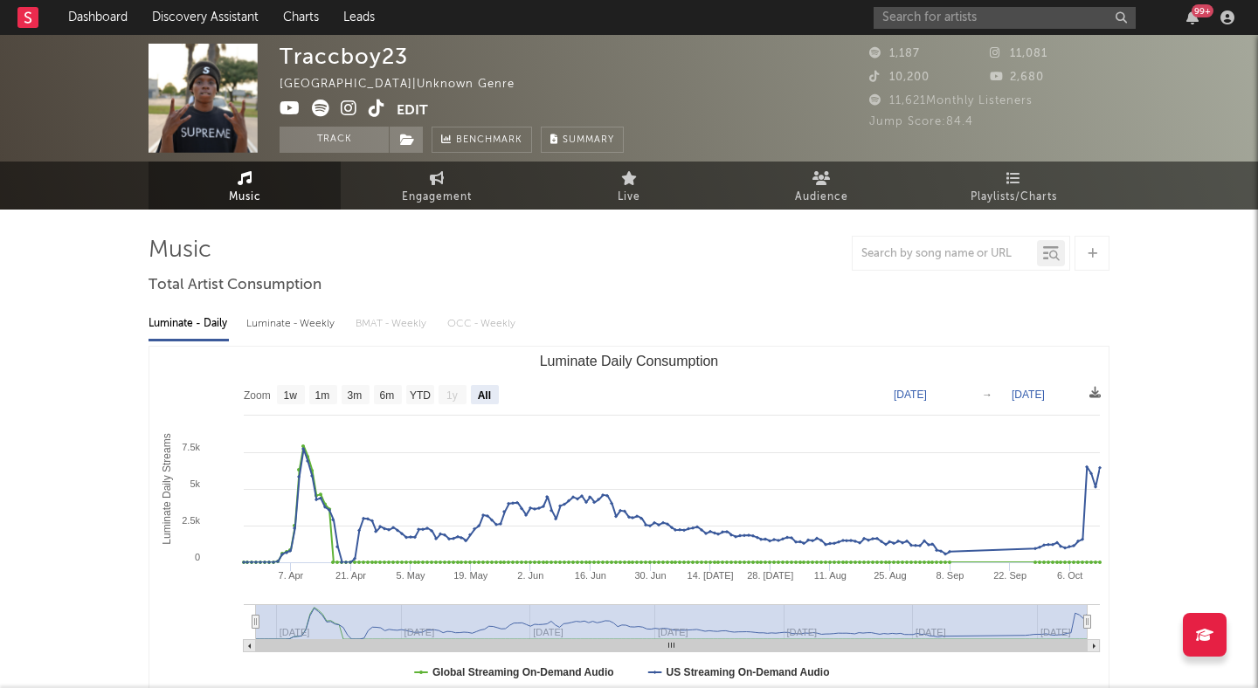
click at [370, 107] on icon at bounding box center [377, 108] width 17 height 17
click at [350, 111] on icon at bounding box center [349, 108] width 17 height 17
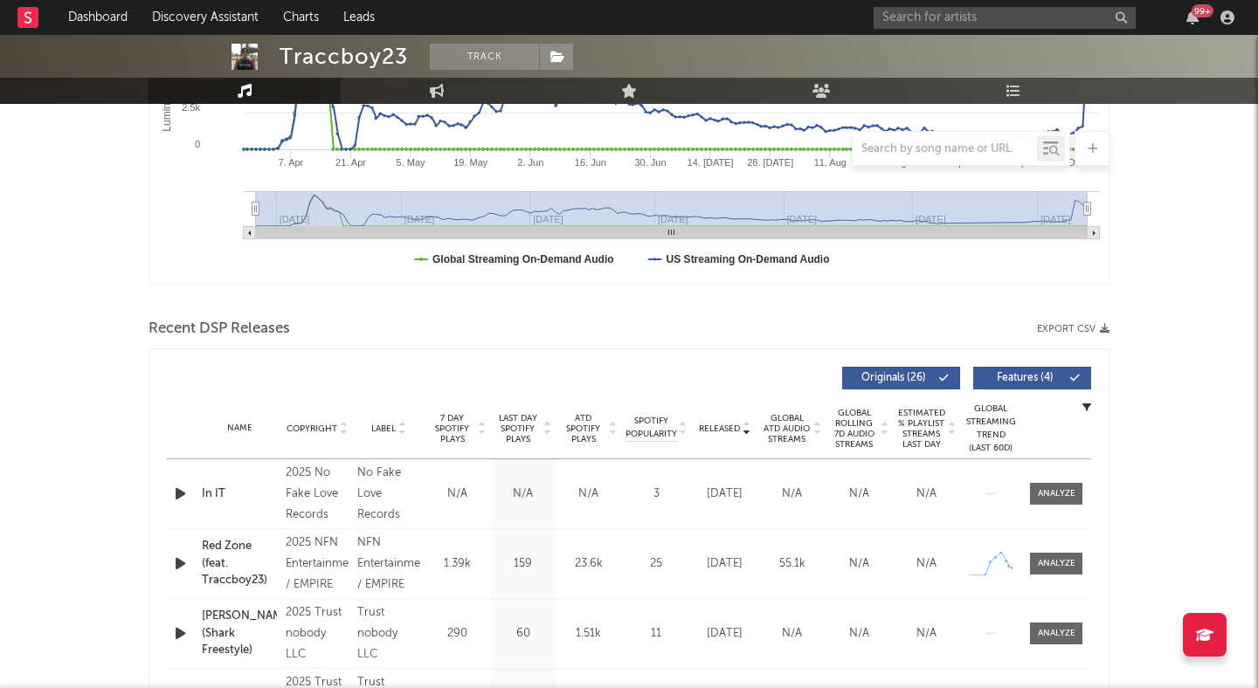
scroll to position [414, 0]
click at [1027, 372] on span "Features ( 4 )" at bounding box center [1025, 377] width 80 height 10
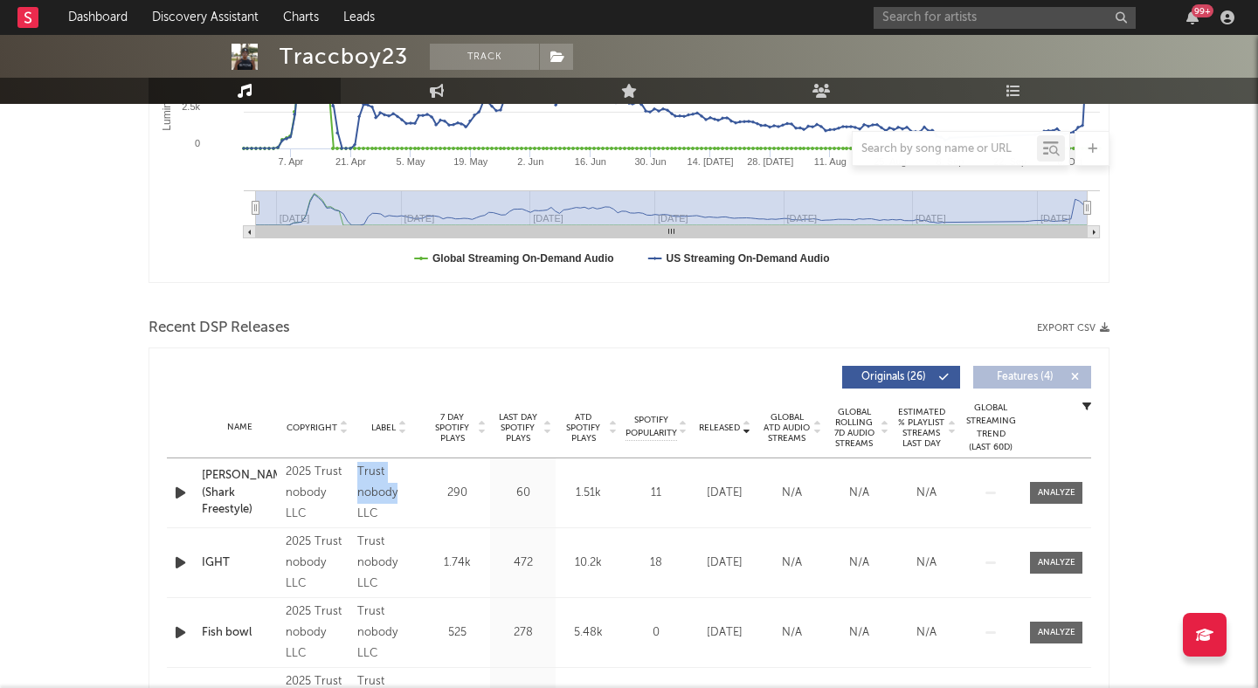
drag, startPoint x: 398, startPoint y: 493, endPoint x: 356, endPoint y: 468, distance: 47.8
click at [357, 468] on div "Trust nobody LLC" at bounding box center [388, 493] width 63 height 63
copy div "Trust nobody"
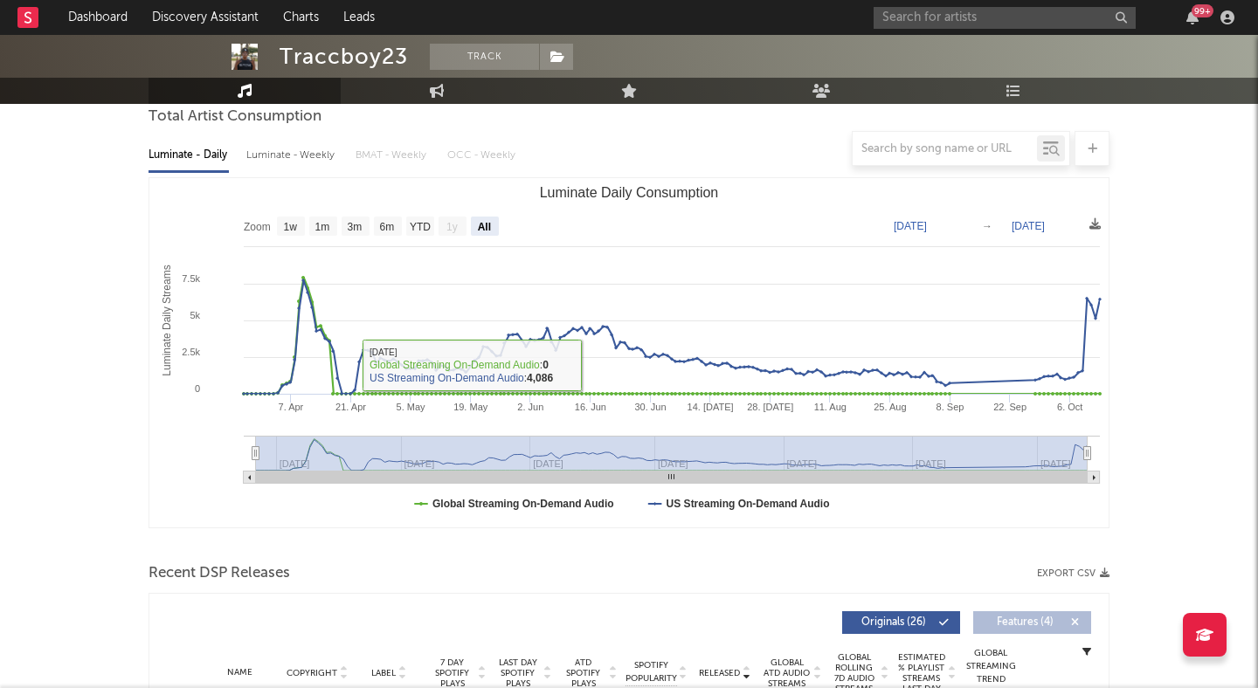
scroll to position [0, 0]
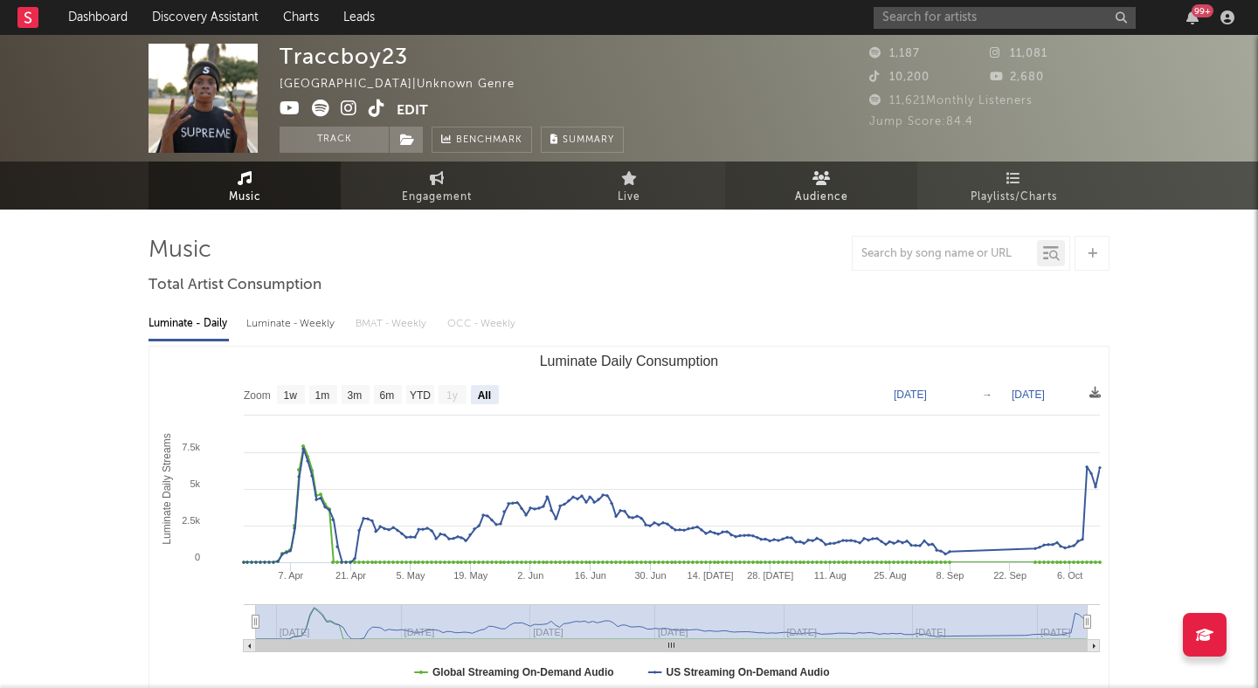
click at [820, 199] on span "Audience" at bounding box center [821, 197] width 53 height 21
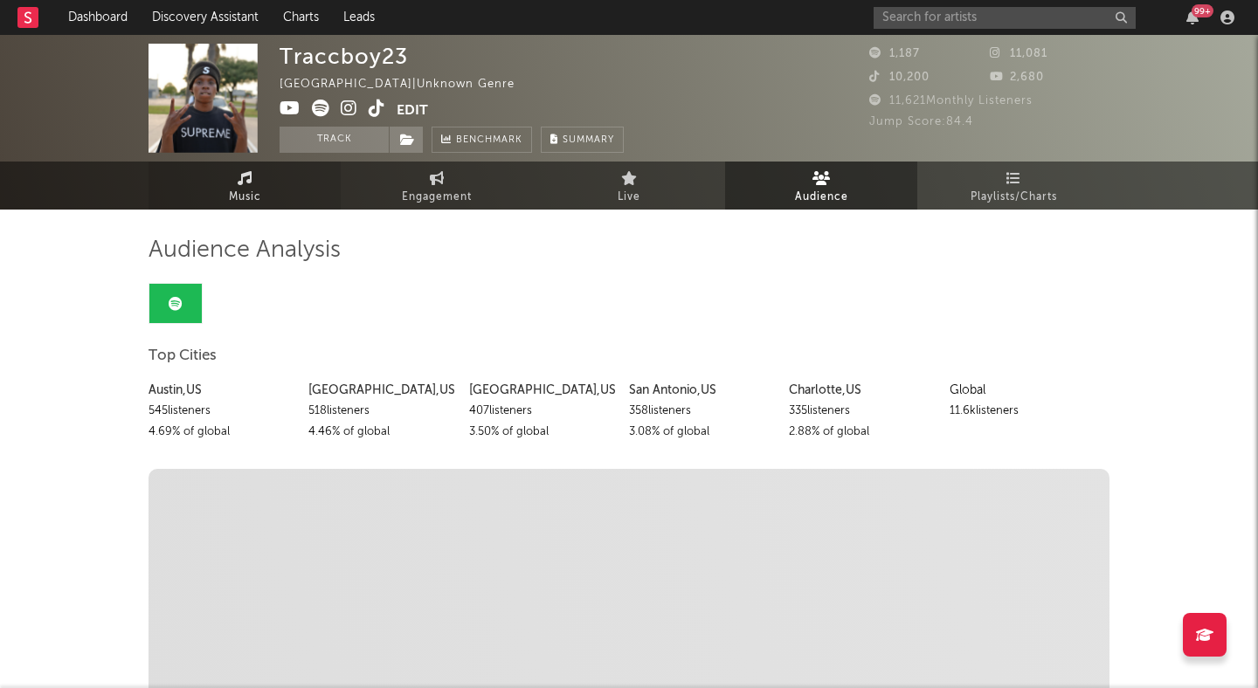
click at [240, 180] on icon at bounding box center [245, 178] width 15 height 14
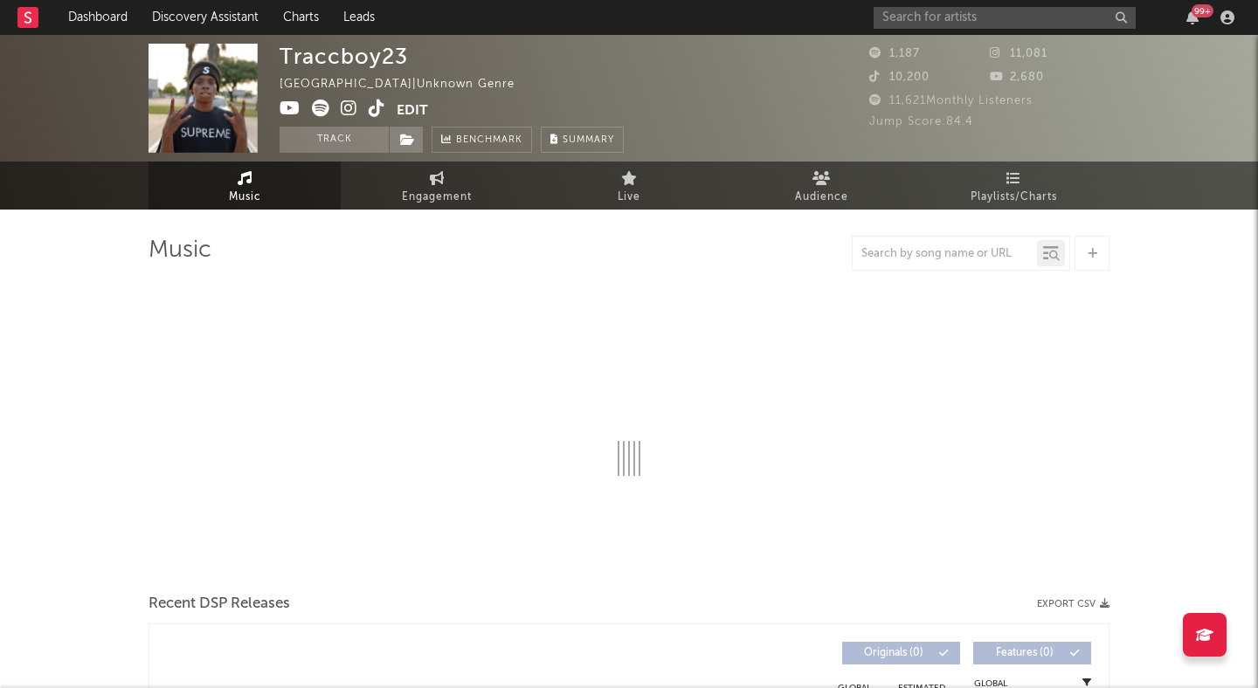
select select "6m"
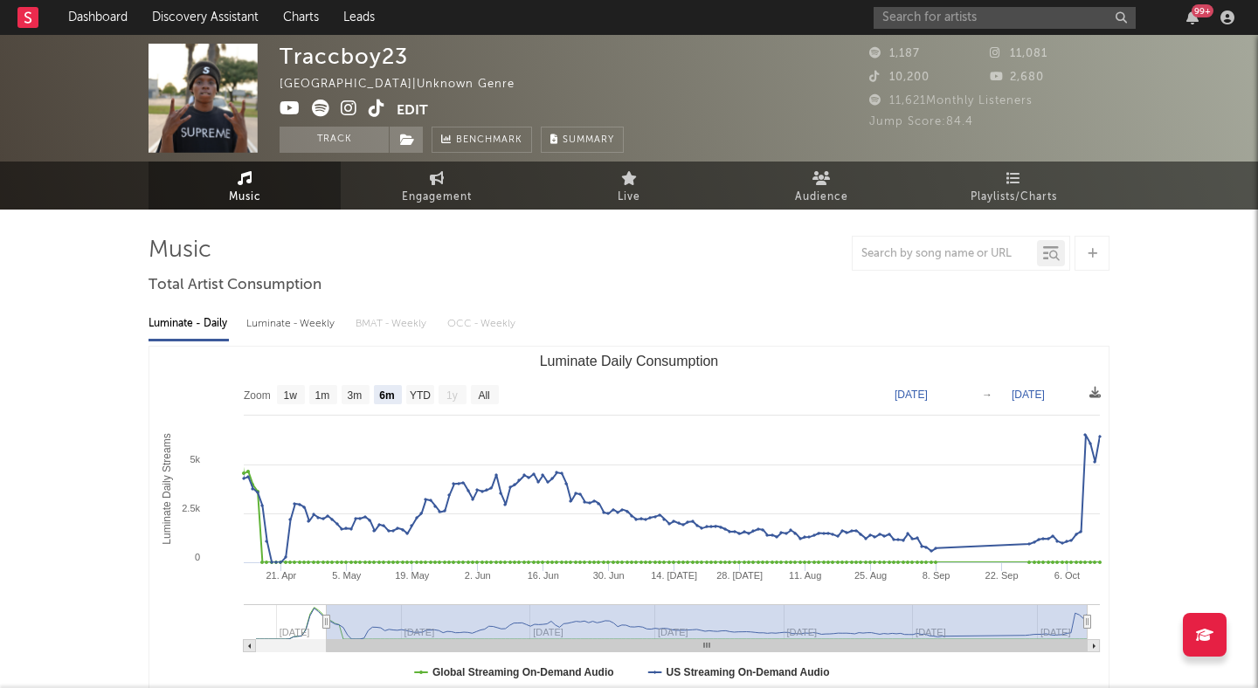
click at [301, 322] on div "Luminate - Weekly" at bounding box center [292, 324] width 92 height 30
select select "6m"
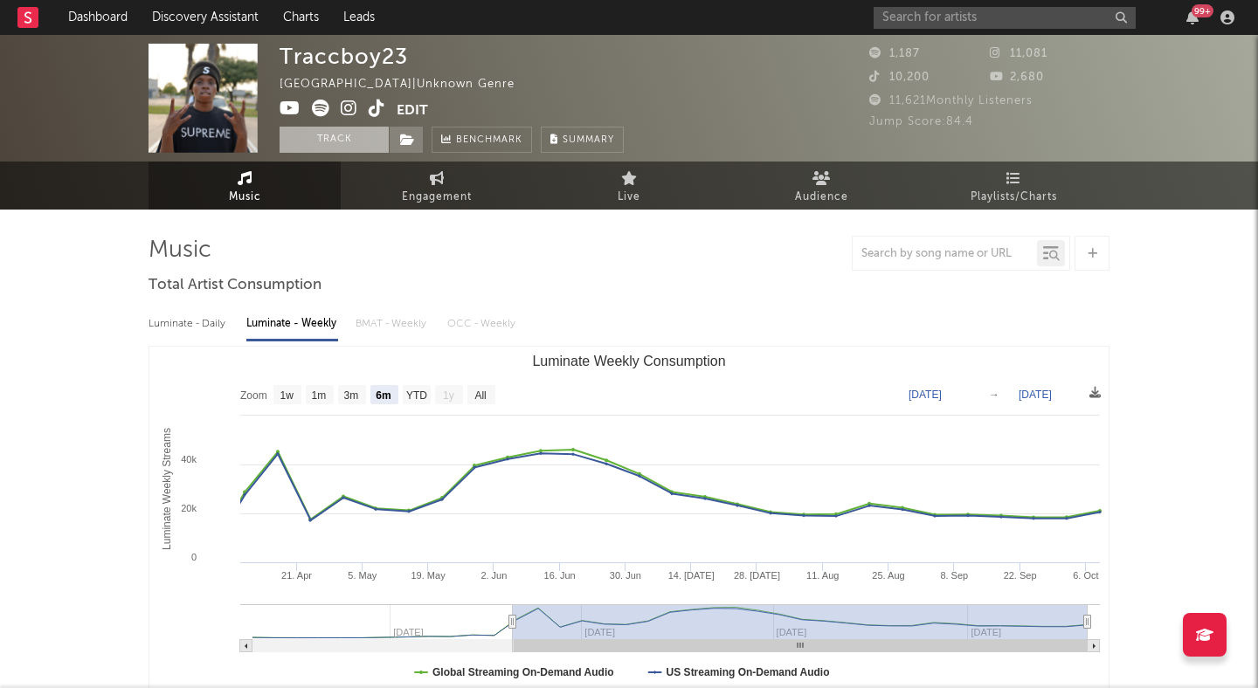
click at [345, 132] on button "Track" at bounding box center [334, 140] width 109 height 26
click at [414, 135] on icon at bounding box center [407, 140] width 15 height 12
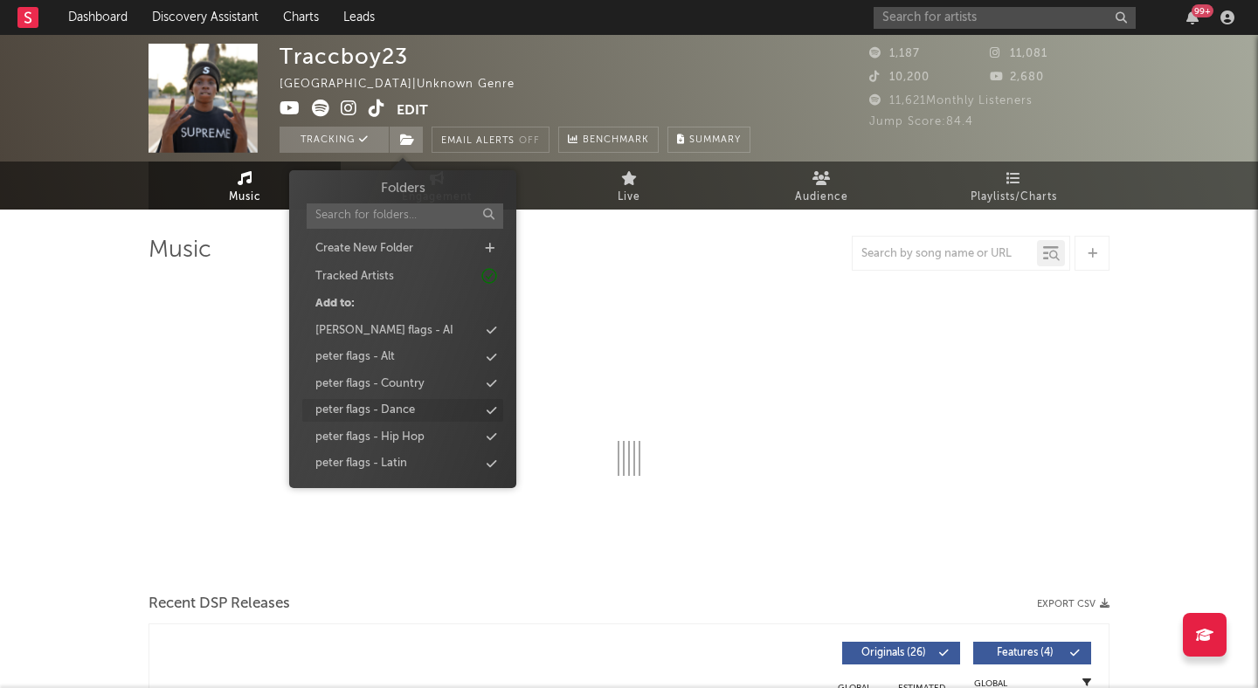
click at [419, 439] on div "peter flags - Hip Hop" at bounding box center [369, 437] width 109 height 17
select select "6m"
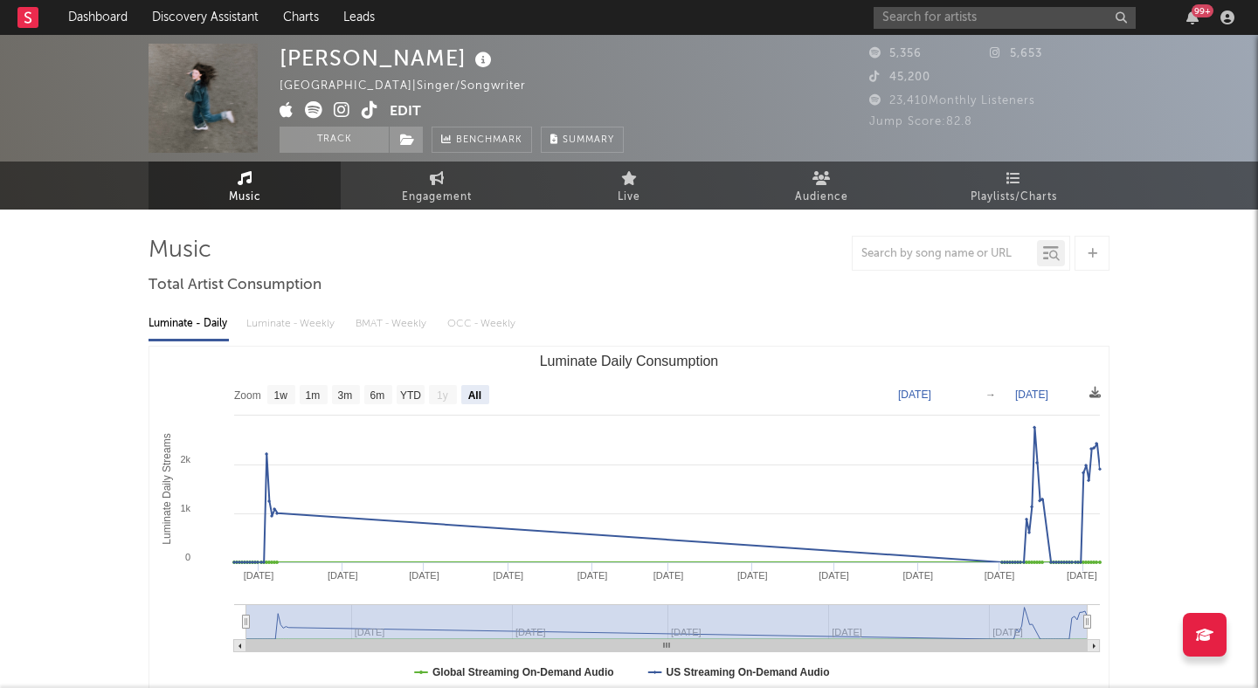
select select "All"
click at [1006, 27] on input "text" at bounding box center [1005, 18] width 262 height 22
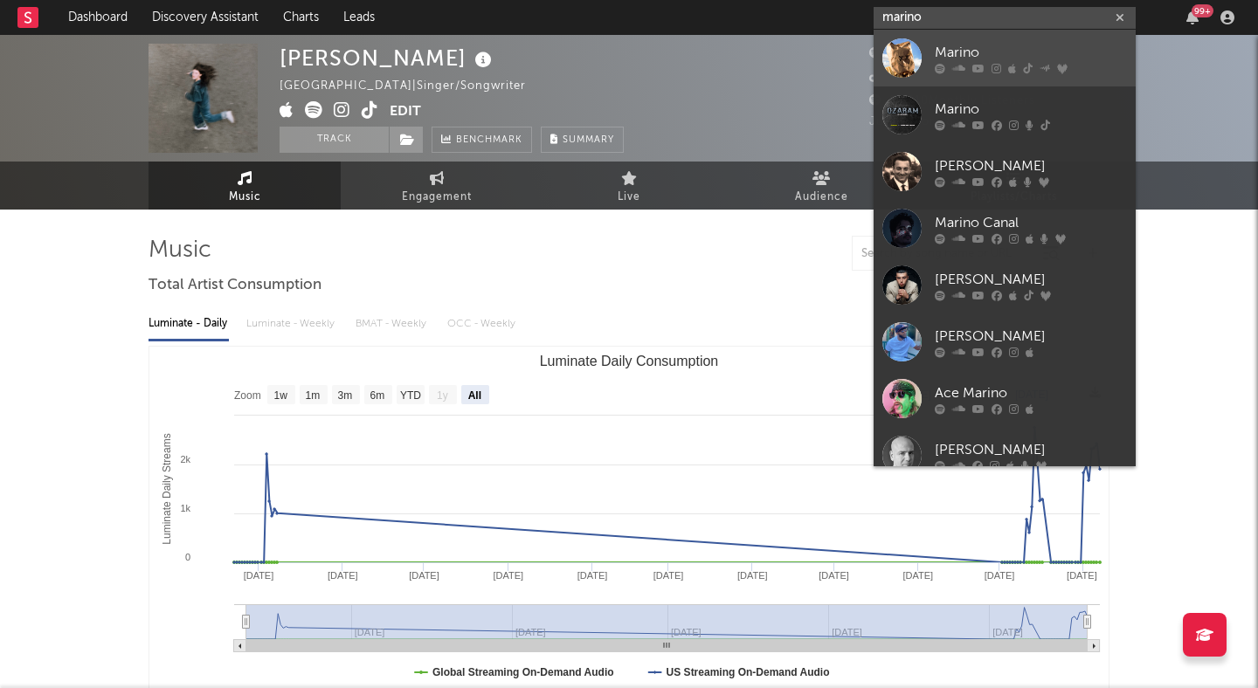
type input "marino"
click at [1005, 47] on div "Marino" at bounding box center [1031, 52] width 192 height 21
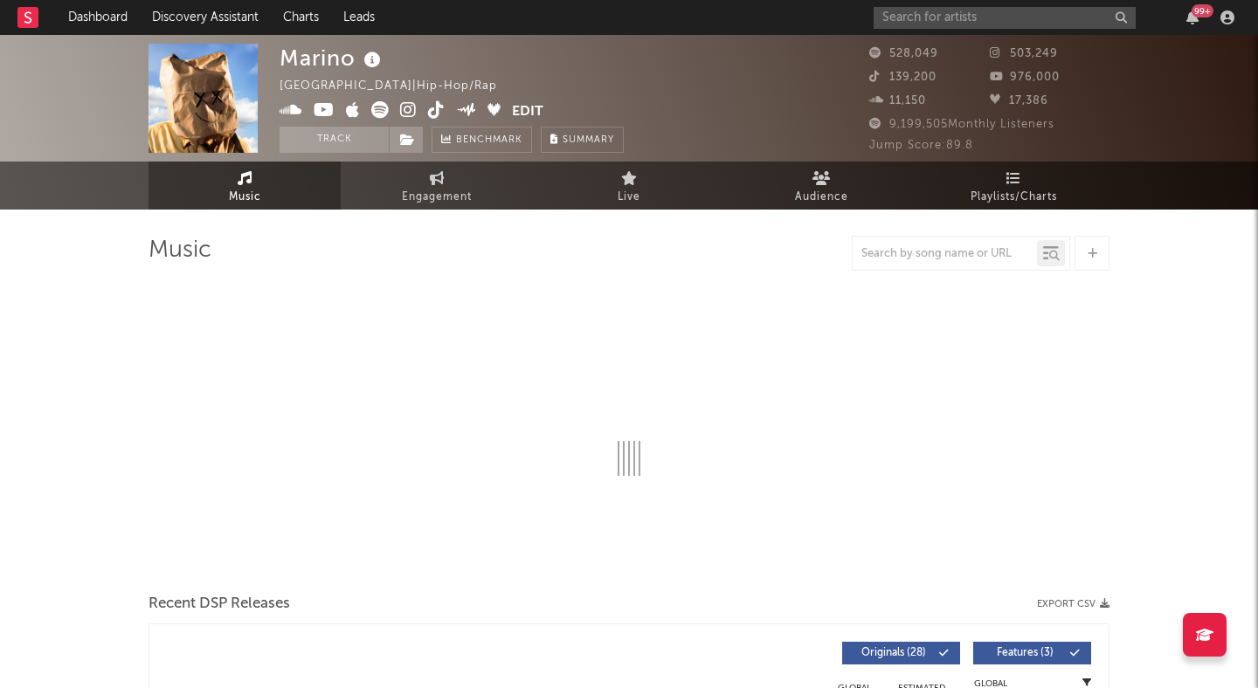
select select "6m"
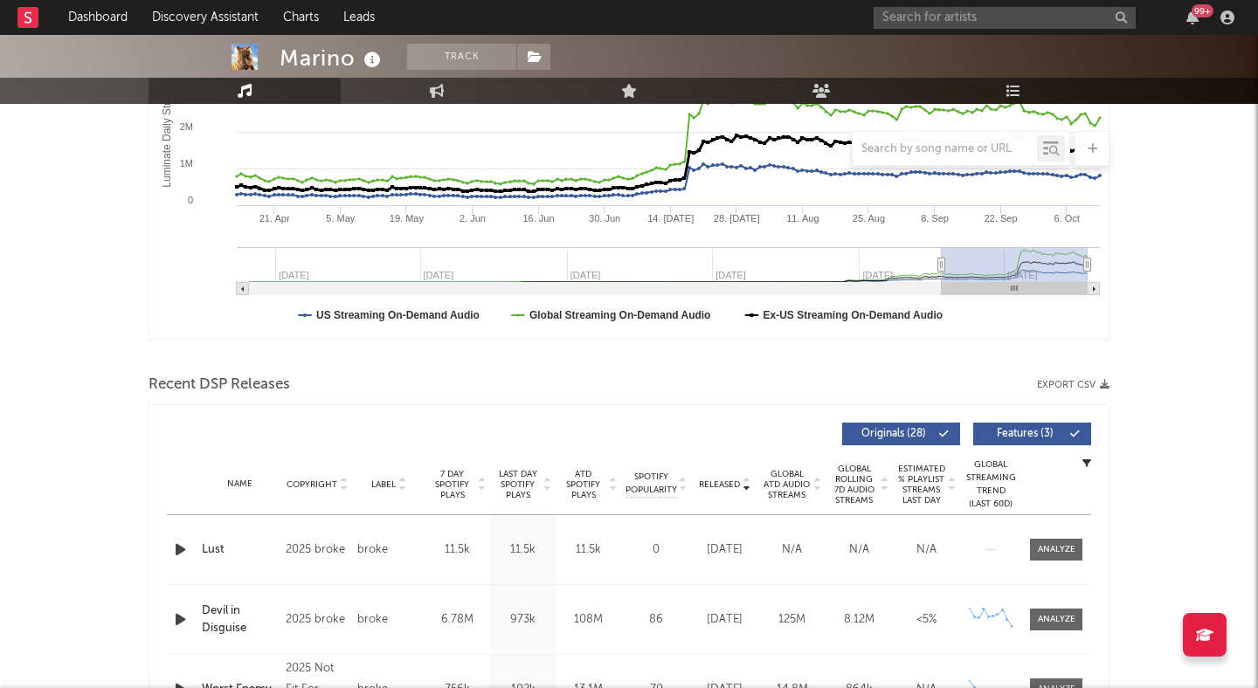
scroll to position [358, 0]
click at [1043, 432] on span "Features ( 3 )" at bounding box center [1025, 433] width 80 height 10
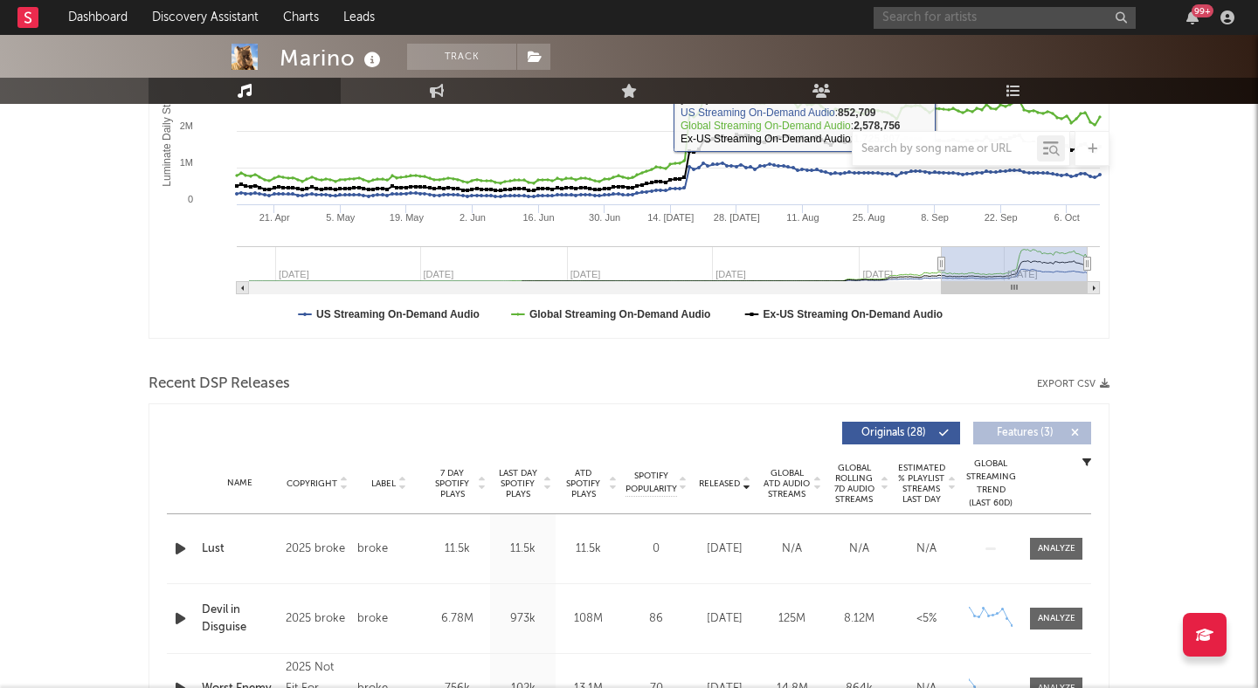
click at [972, 14] on input "text" at bounding box center [1005, 18] width 262 height 22
click at [992, 17] on input "terror" at bounding box center [1005, 18] width 262 height 22
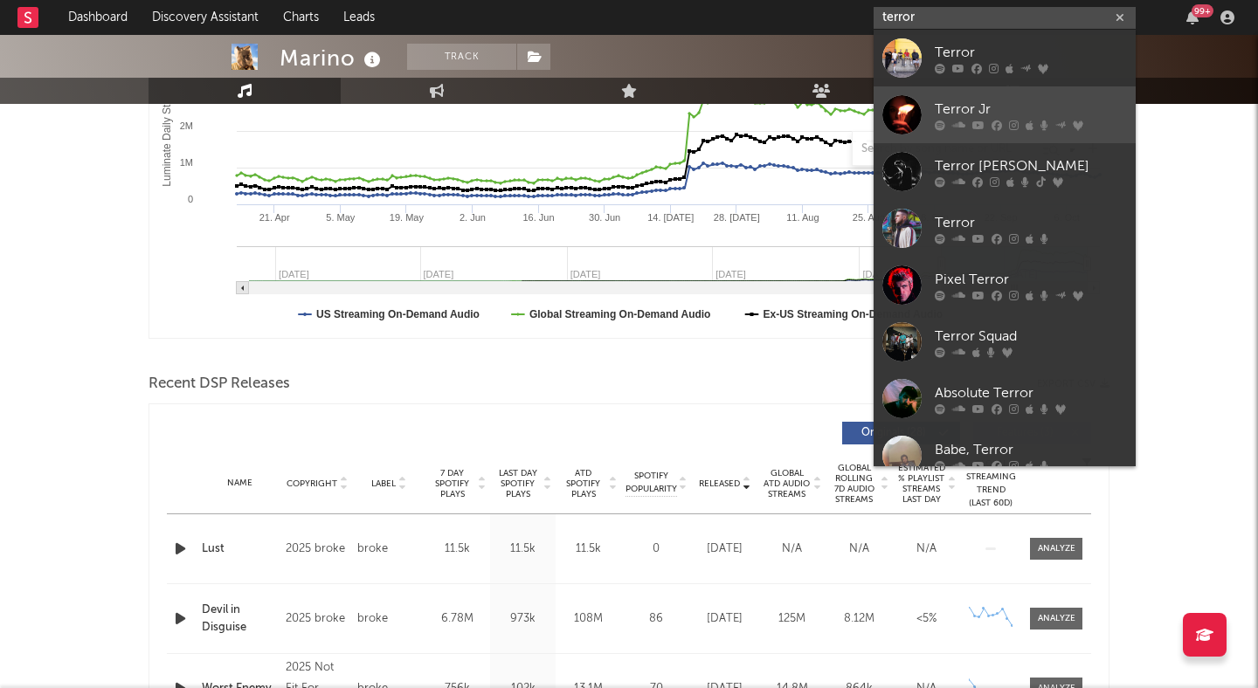
type input "terror"
click at [1004, 116] on div "Terror Jr" at bounding box center [1031, 109] width 192 height 21
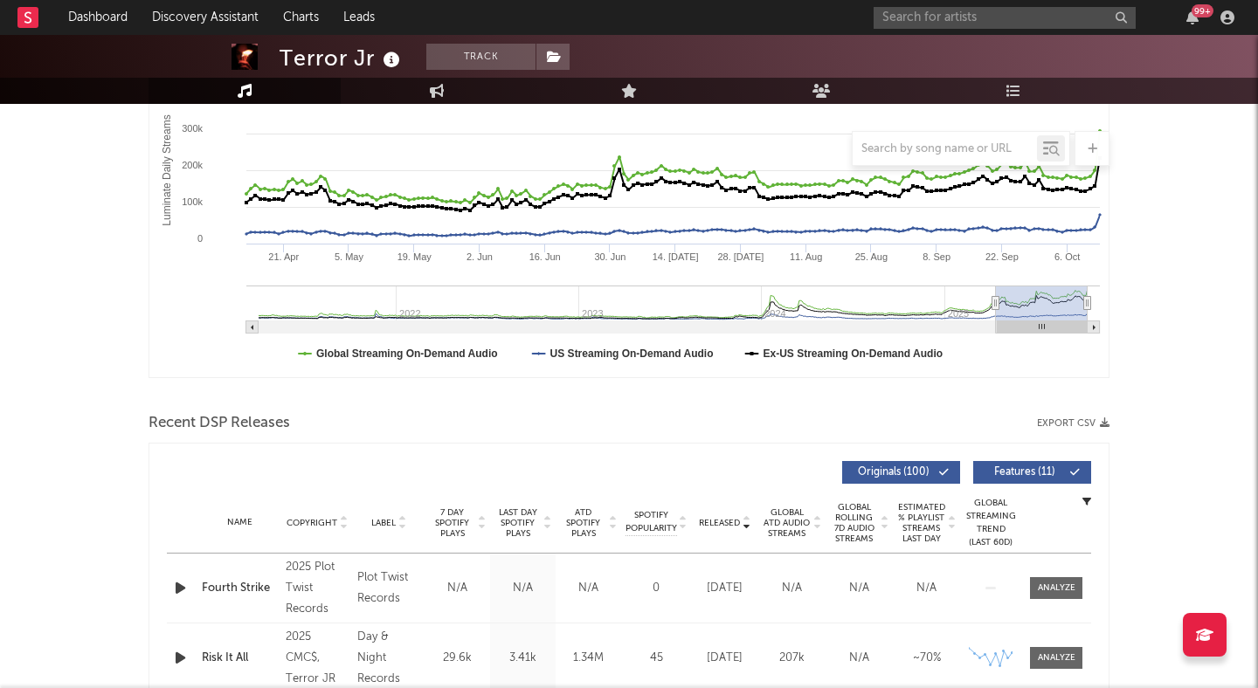
scroll to position [461, 0]
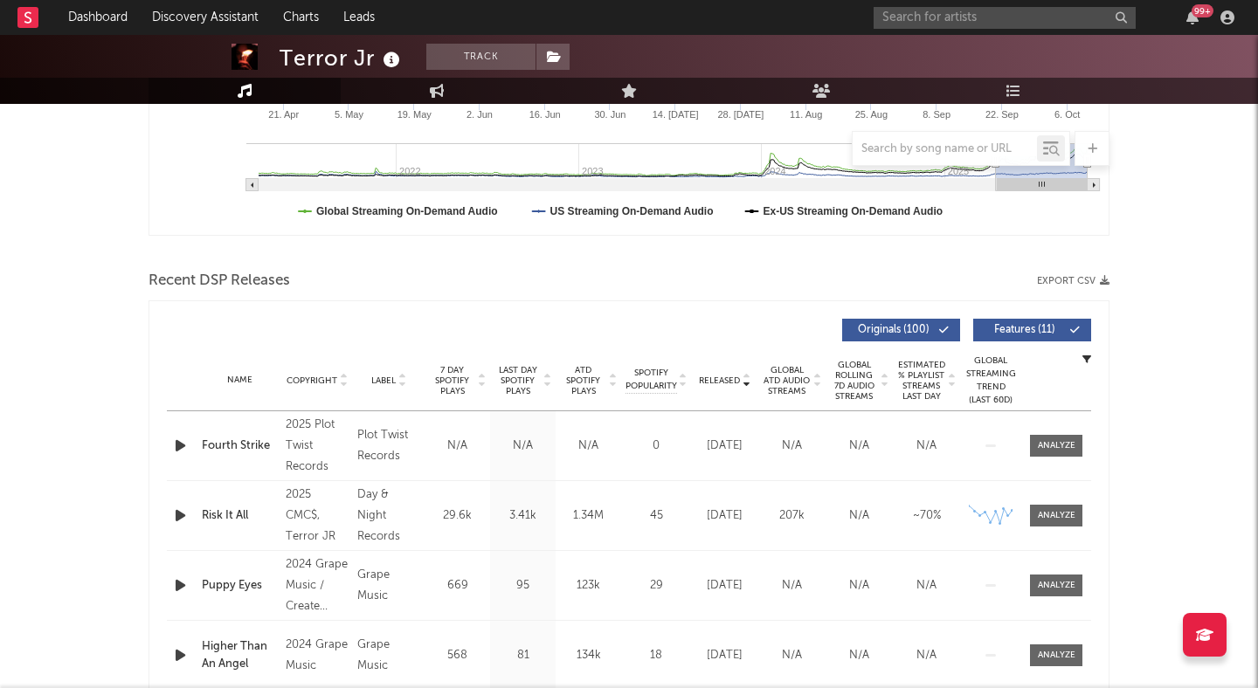
click at [1051, 330] on span "Features ( 11 )" at bounding box center [1025, 330] width 80 height 10
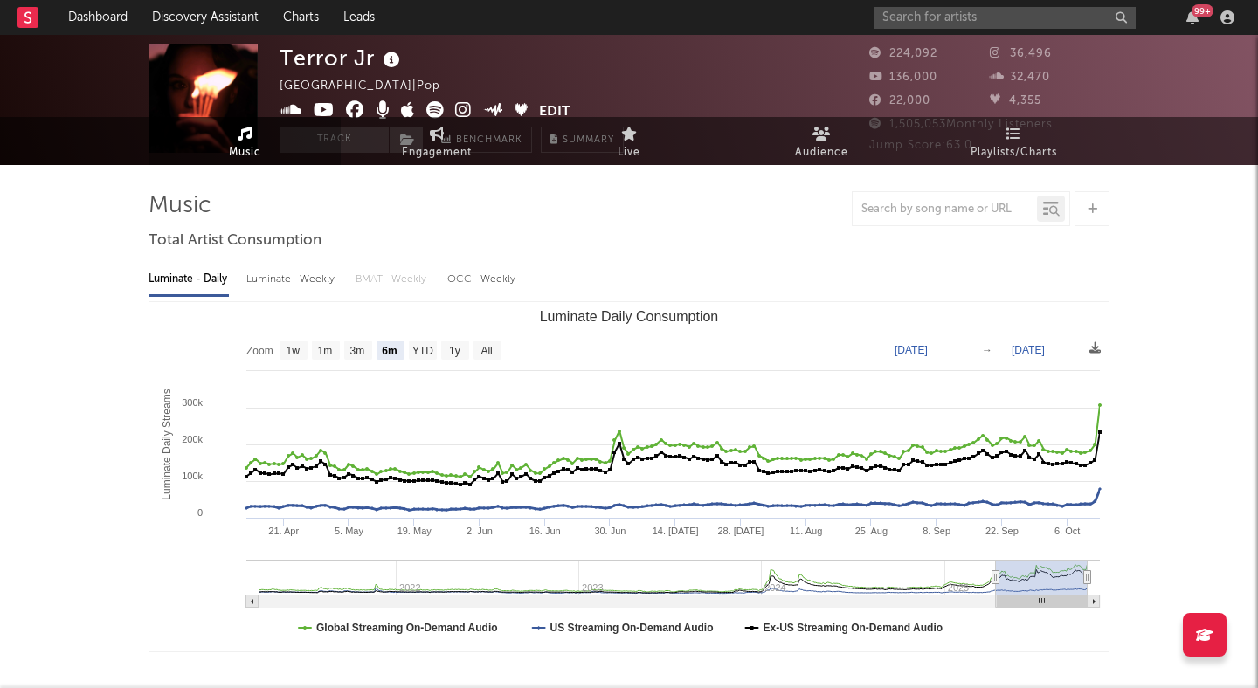
scroll to position [0, 0]
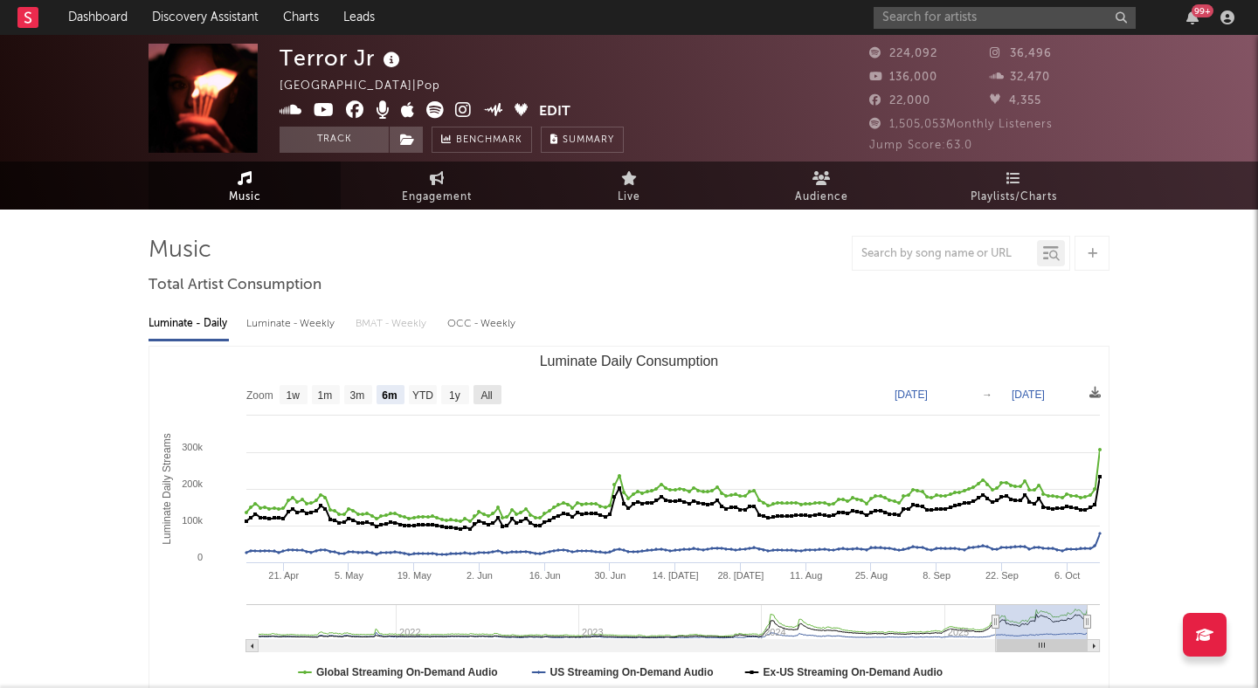
click at [491, 397] on text "All" at bounding box center [486, 396] width 11 height 12
select select "All"
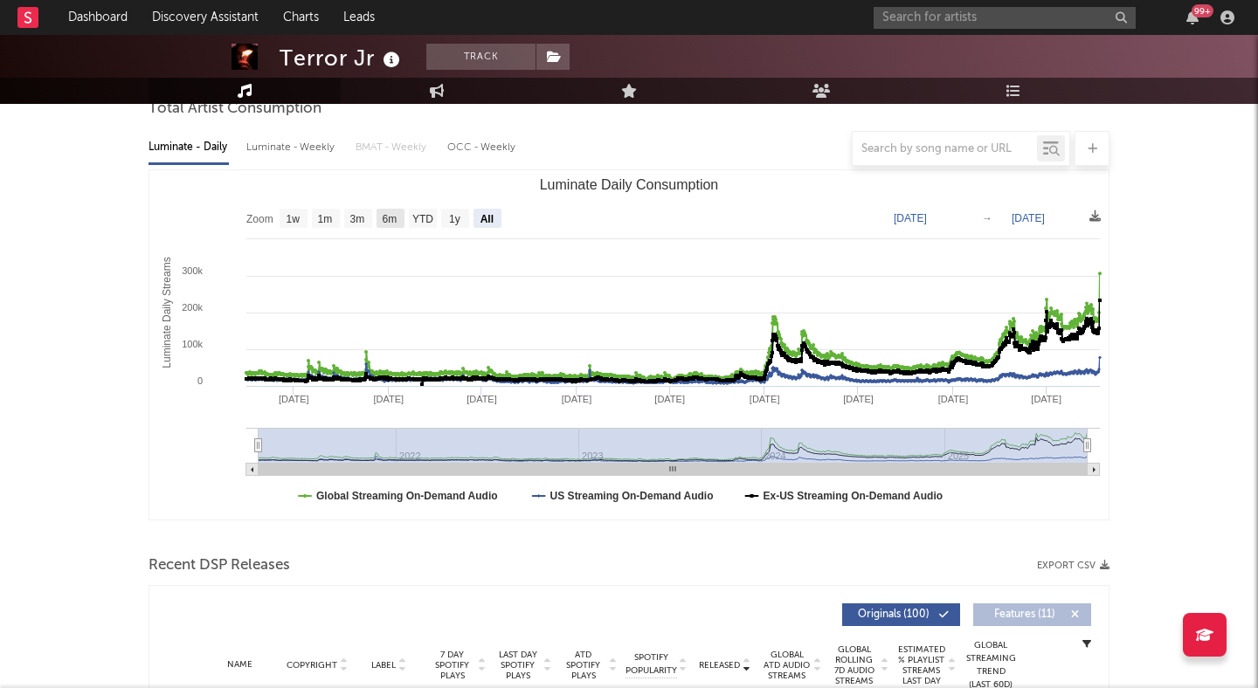
scroll to position [176, 0]
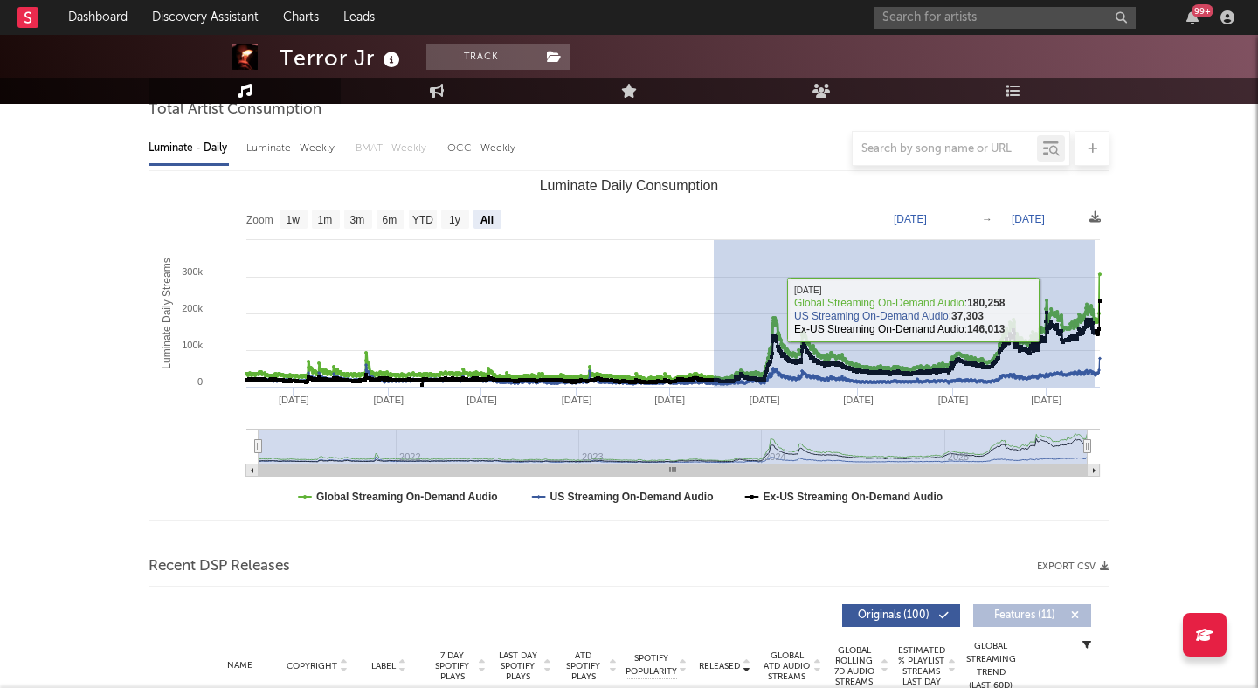
drag, startPoint x: 713, startPoint y: 309, endPoint x: 1257, endPoint y: 329, distance: 544.7
type input "2023-09-24"
type input "2025-10-02"
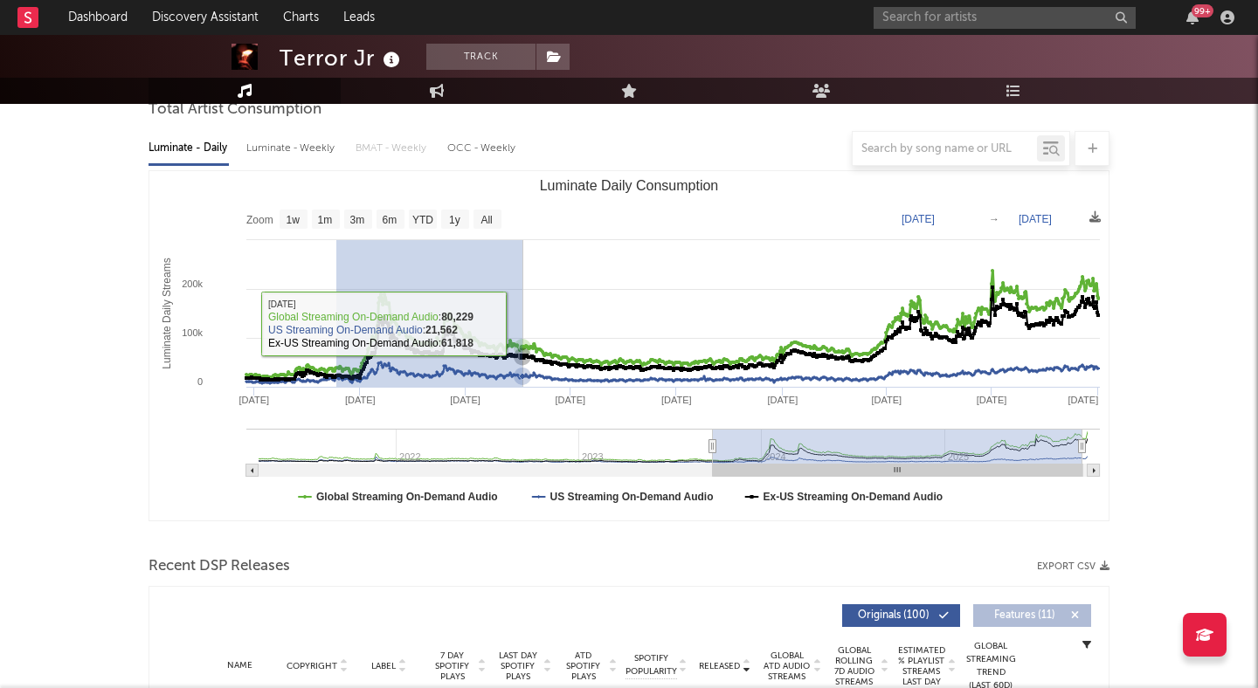
drag, startPoint x: 336, startPoint y: 326, endPoint x: 596, endPoint y: 320, distance: 259.6
click at [594, 320] on rect "Luminate Daily Consumption" at bounding box center [628, 345] width 959 height 349
type input "2023-12-11"
type input "2024-07-21"
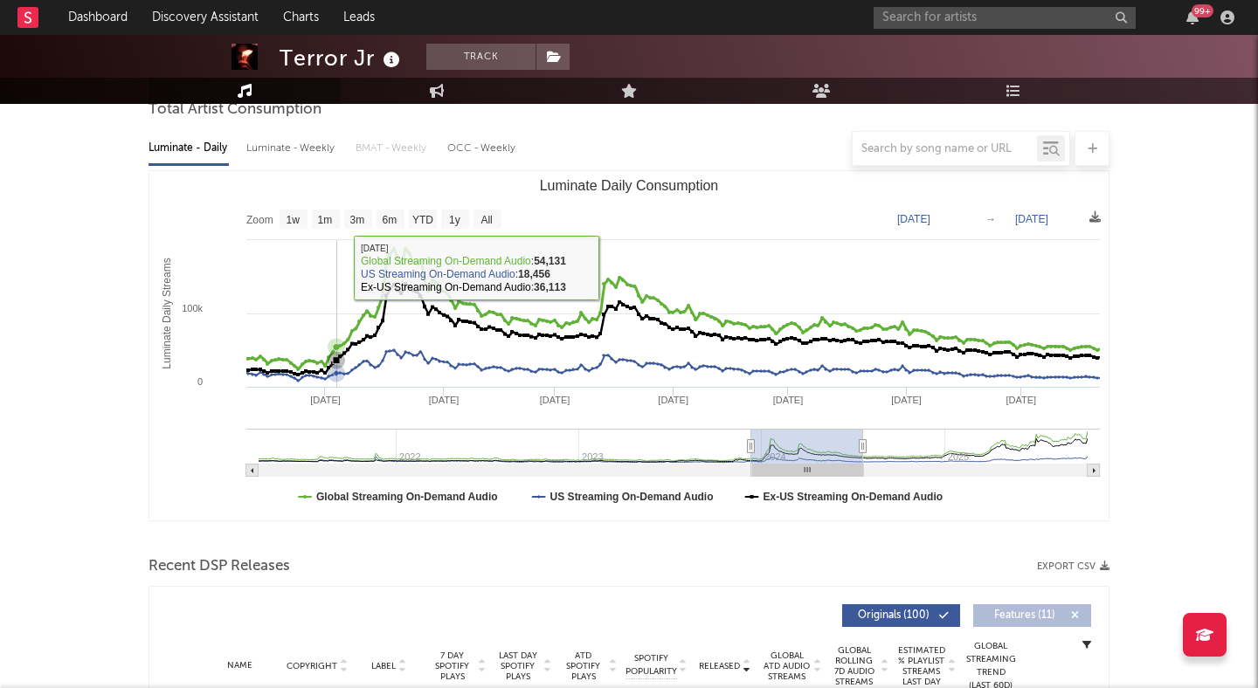
drag, startPoint x: 338, startPoint y: 267, endPoint x: 542, endPoint y: 267, distance: 203.6
click at [542, 267] on rect "Luminate Daily Consumption" at bounding box center [628, 345] width 959 height 349
type input "2024-01-04"
type input "2024-02-26"
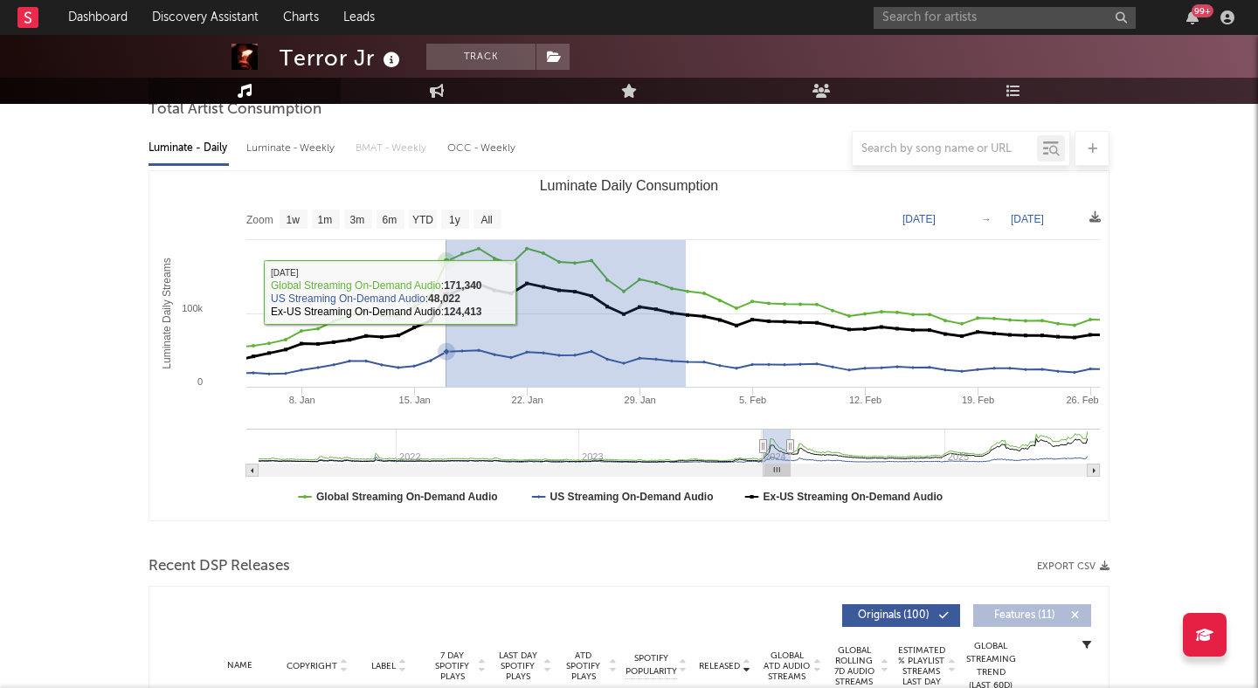
drag, startPoint x: 686, startPoint y: 292, endPoint x: 387, endPoint y: 290, distance: 298.8
type input "2024-01-13"
type input "2024-01-31"
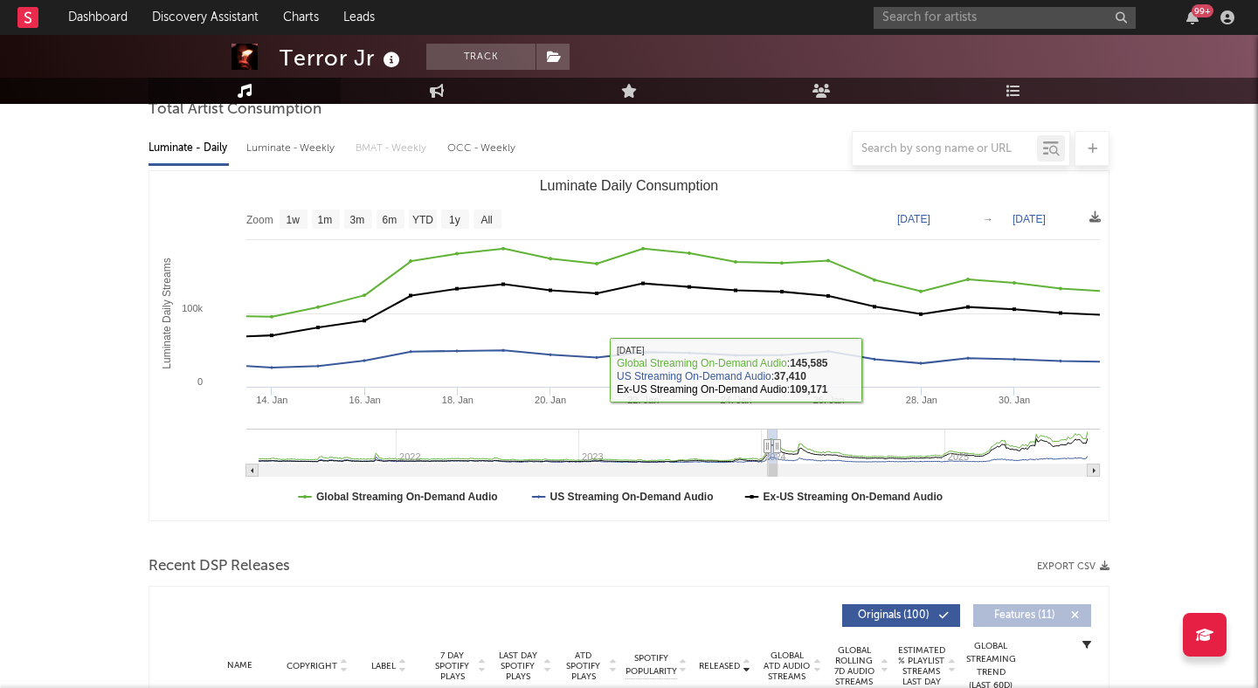
type input "2025-06-28"
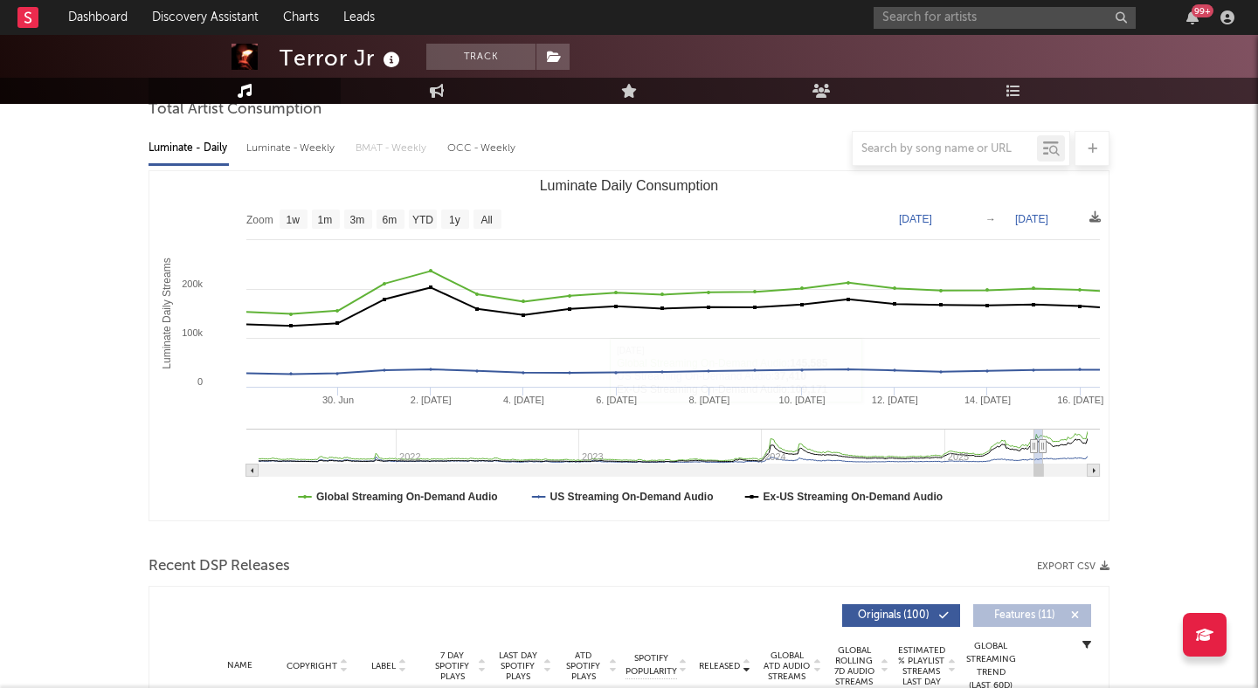
drag, startPoint x: 1039, startPoint y: 446, endPoint x: 1208, endPoint y: 450, distance: 169.5
type input "2025-08-05"
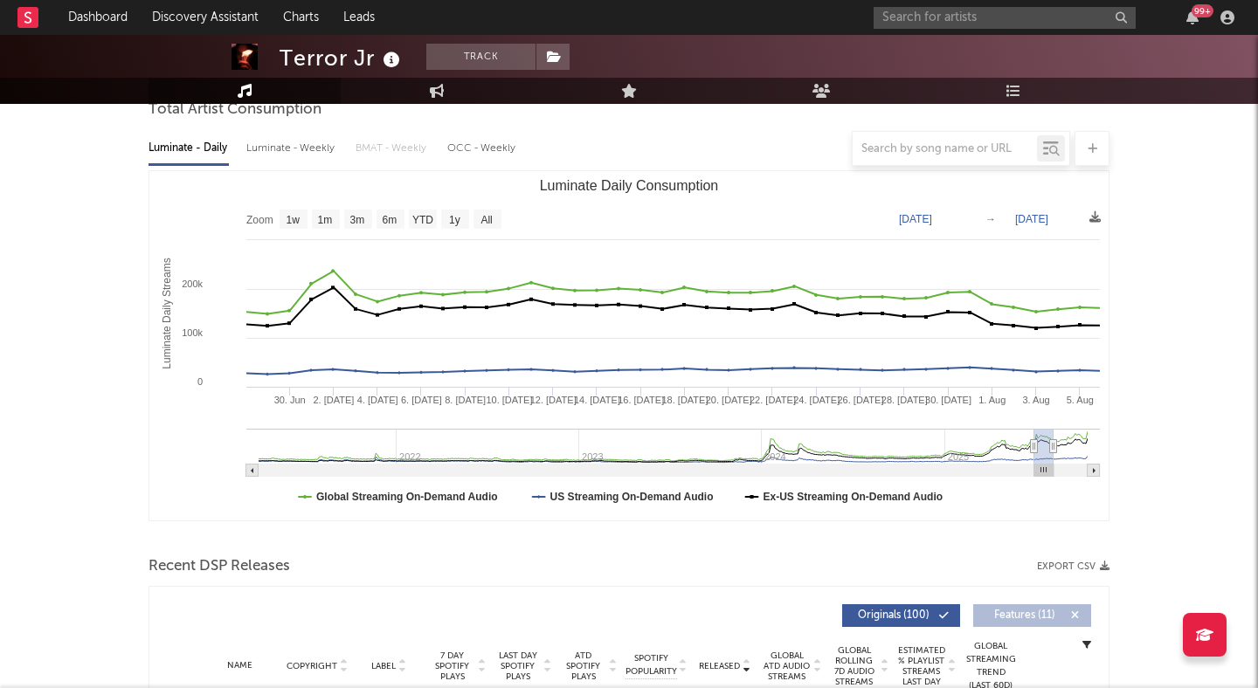
drag, startPoint x: 1041, startPoint y: 442, endPoint x: 1180, endPoint y: 442, distance: 138.9
click at [930, 20] on input "text" at bounding box center [1005, 18] width 262 height 22
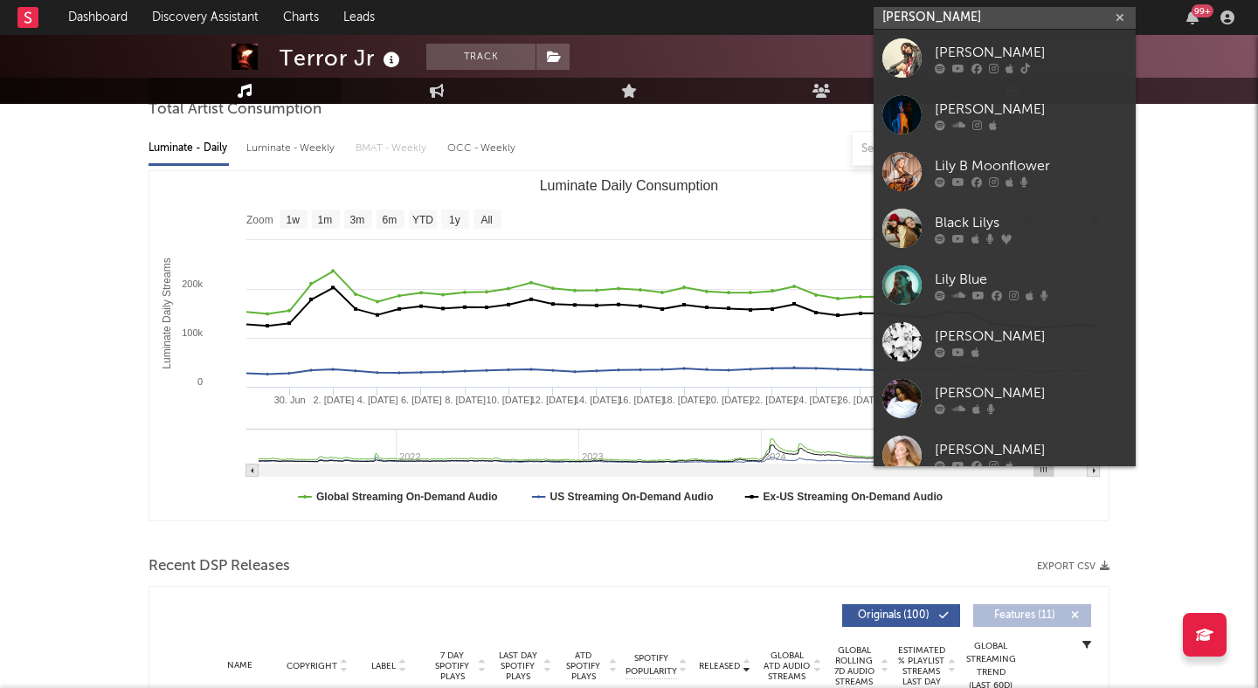
type input "lily b"
click at [1035, 57] on div "LILY B" at bounding box center [1031, 52] width 192 height 21
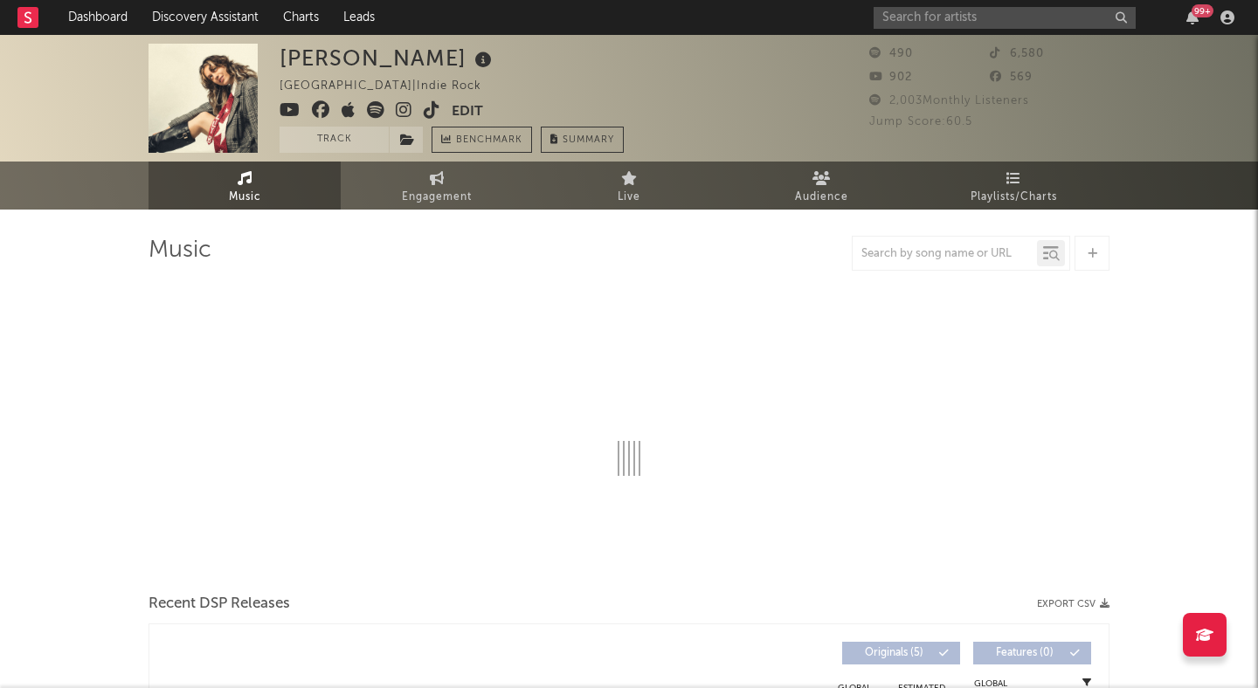
select select "6m"
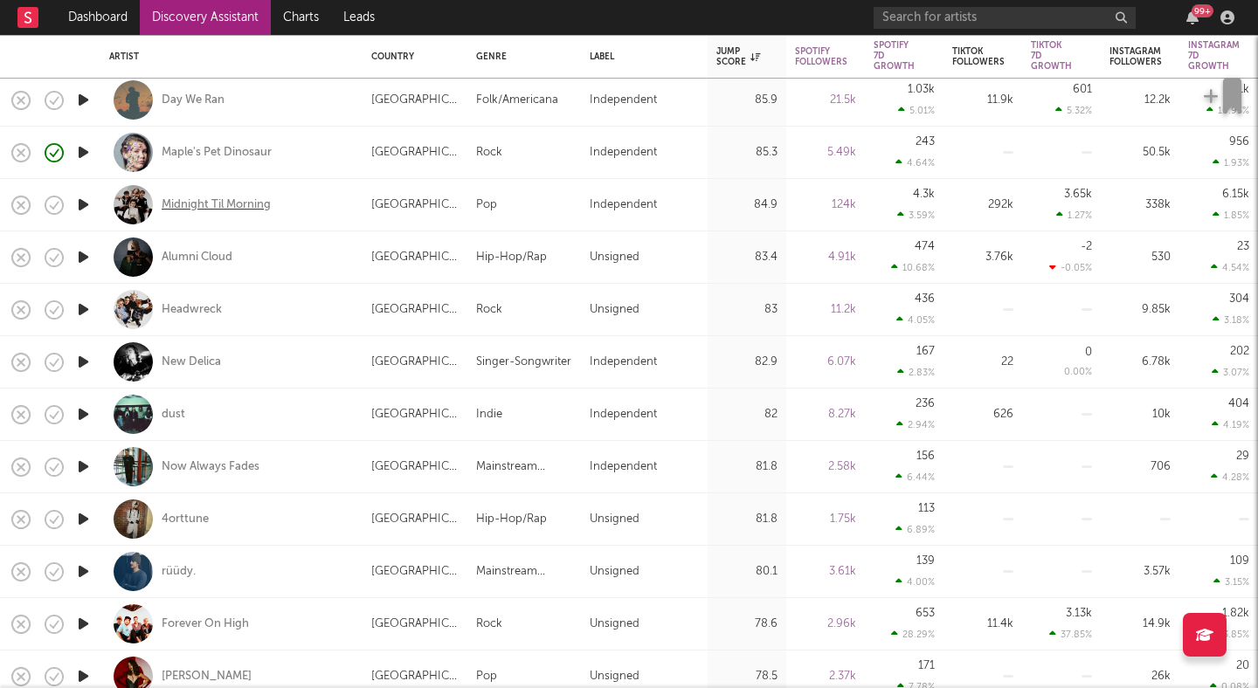
click at [239, 201] on div "Midnight Til Morning" at bounding box center [216, 205] width 109 height 16
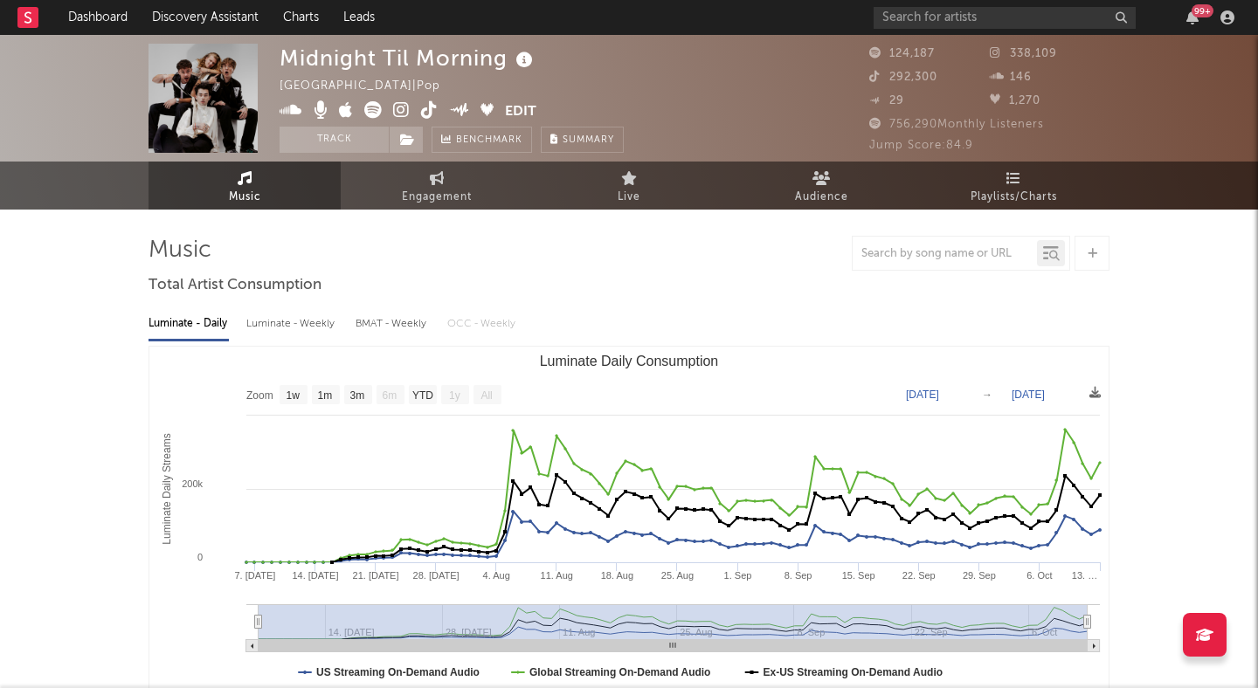
select select "1w"
click at [396, 114] on icon at bounding box center [401, 109] width 17 height 17
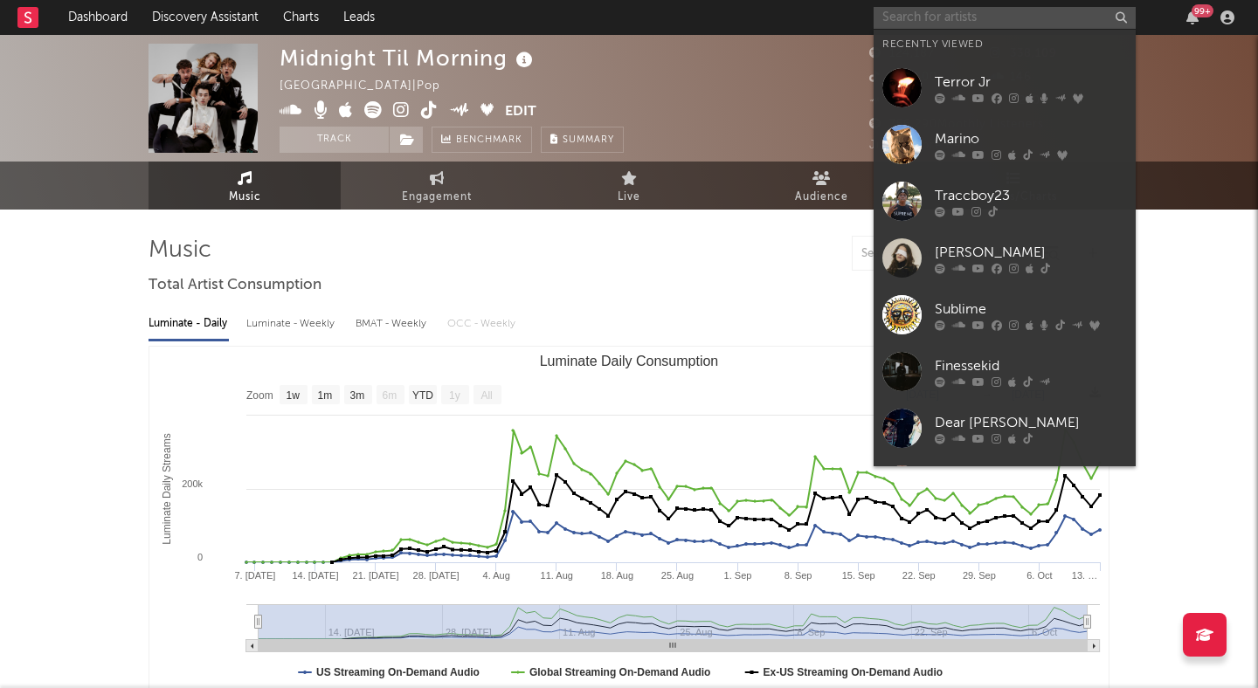
click at [1072, 16] on input "text" at bounding box center [1005, 18] width 262 height 22
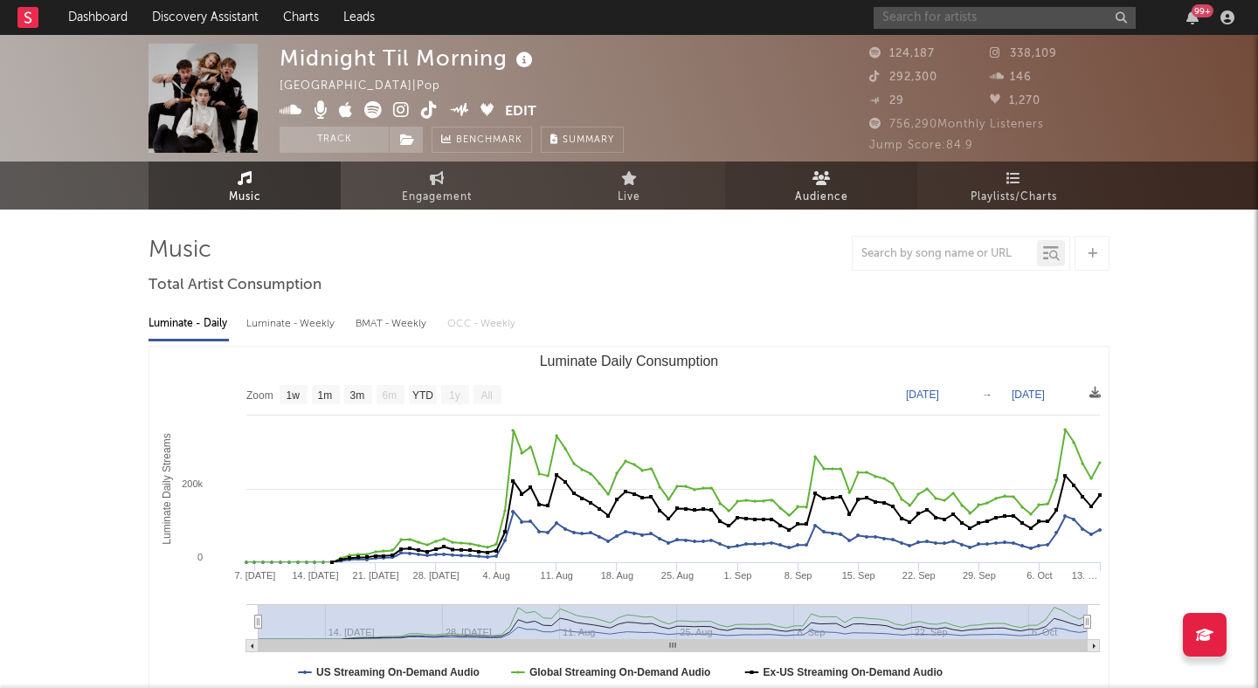
type input "e"
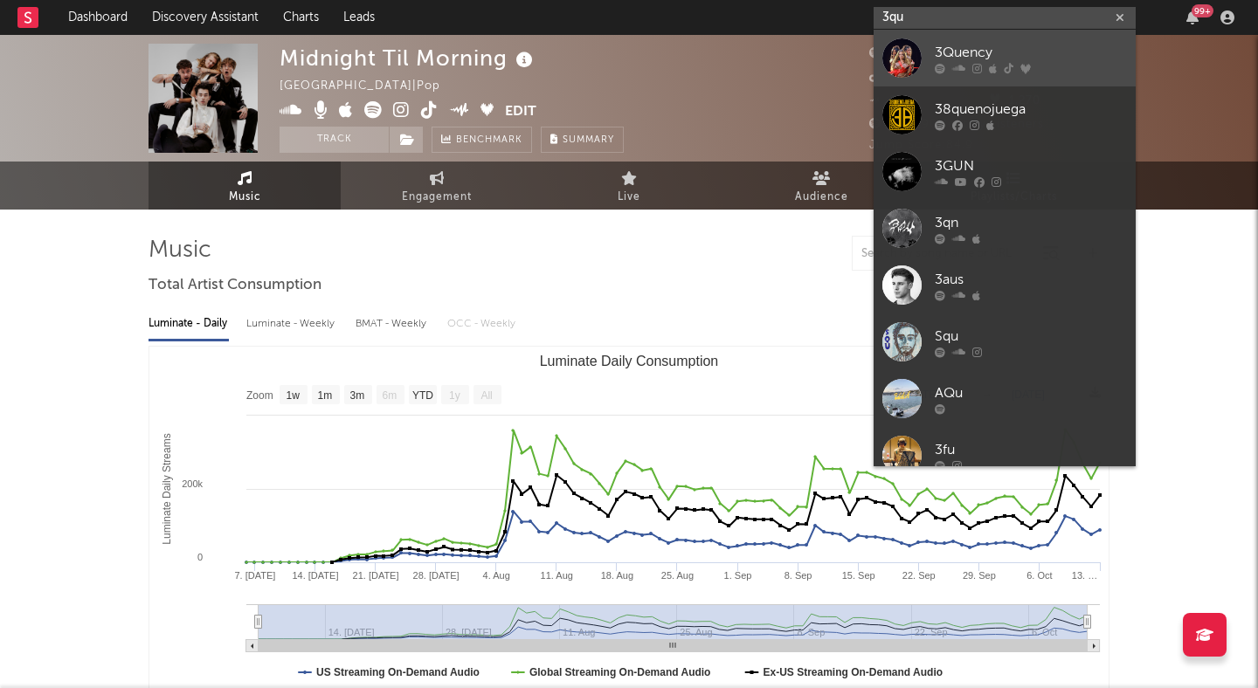
type input "3qu"
click at [974, 49] on div "3Quency" at bounding box center [1031, 52] width 192 height 21
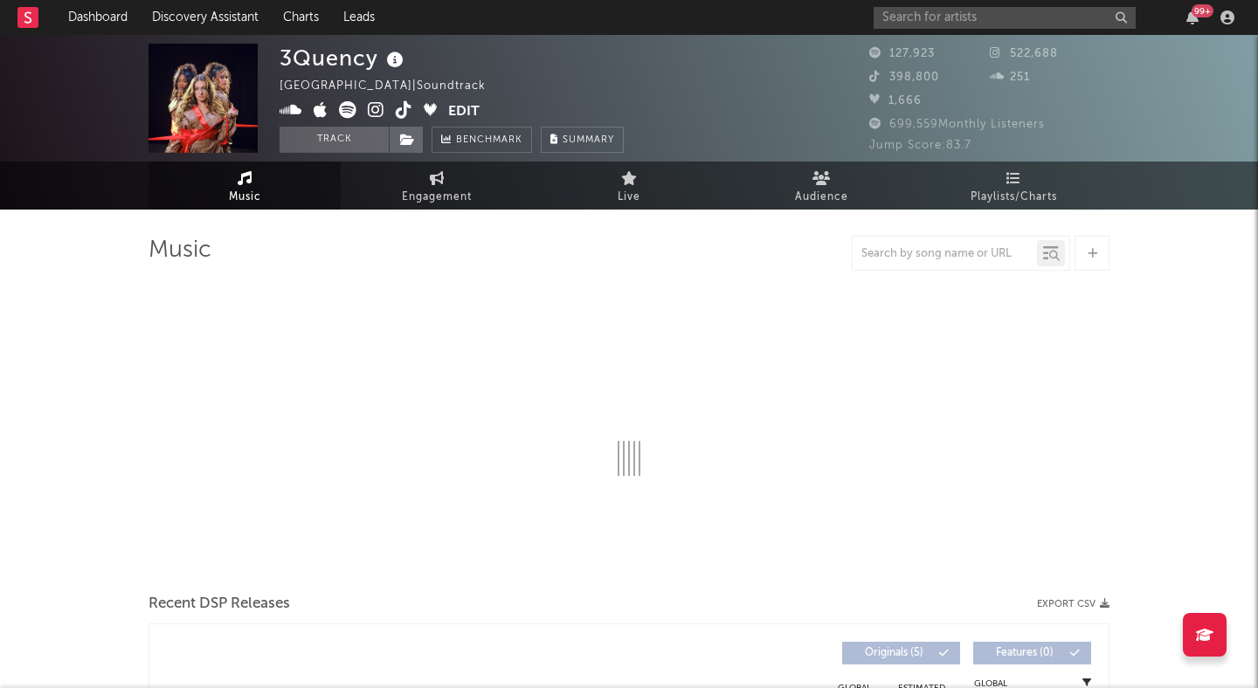
select select "1w"
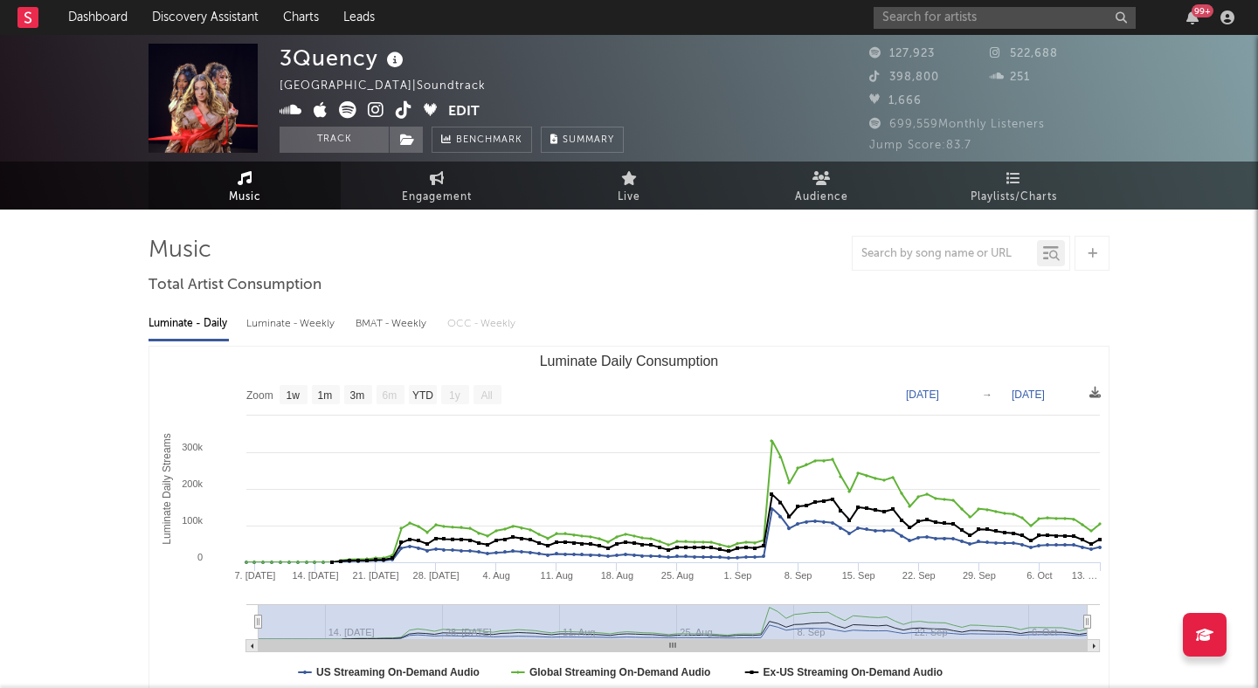
click at [374, 110] on icon at bounding box center [376, 109] width 17 height 17
click at [198, 17] on link "Discovery Assistant" at bounding box center [205, 17] width 131 height 35
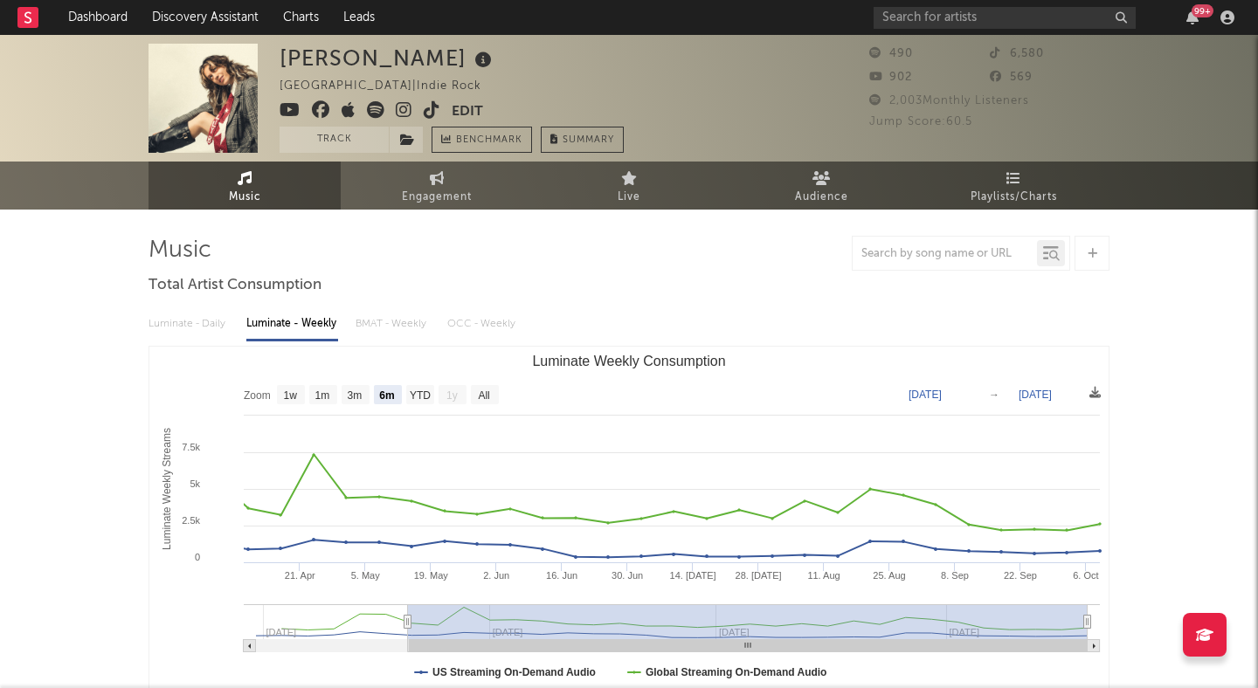
select select "6m"
click at [911, 19] on input "text" at bounding box center [1005, 18] width 262 height 22
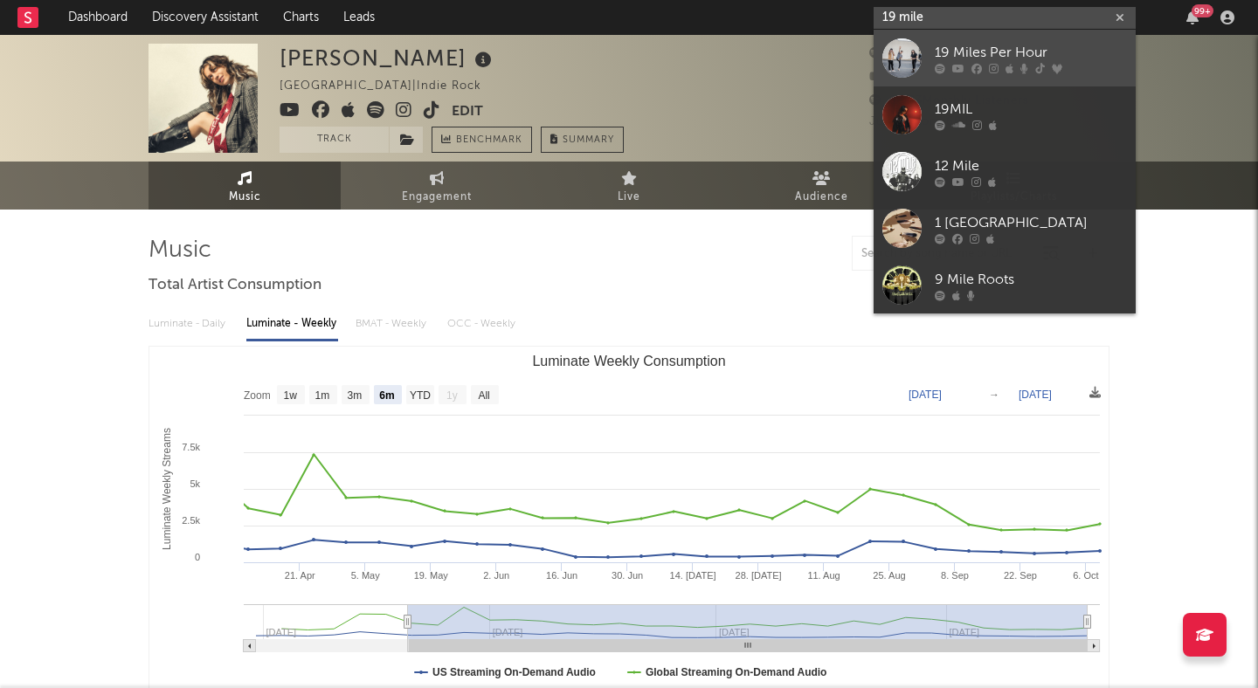
type input "19 mile"
click at [954, 67] on icon at bounding box center [958, 68] width 12 height 10
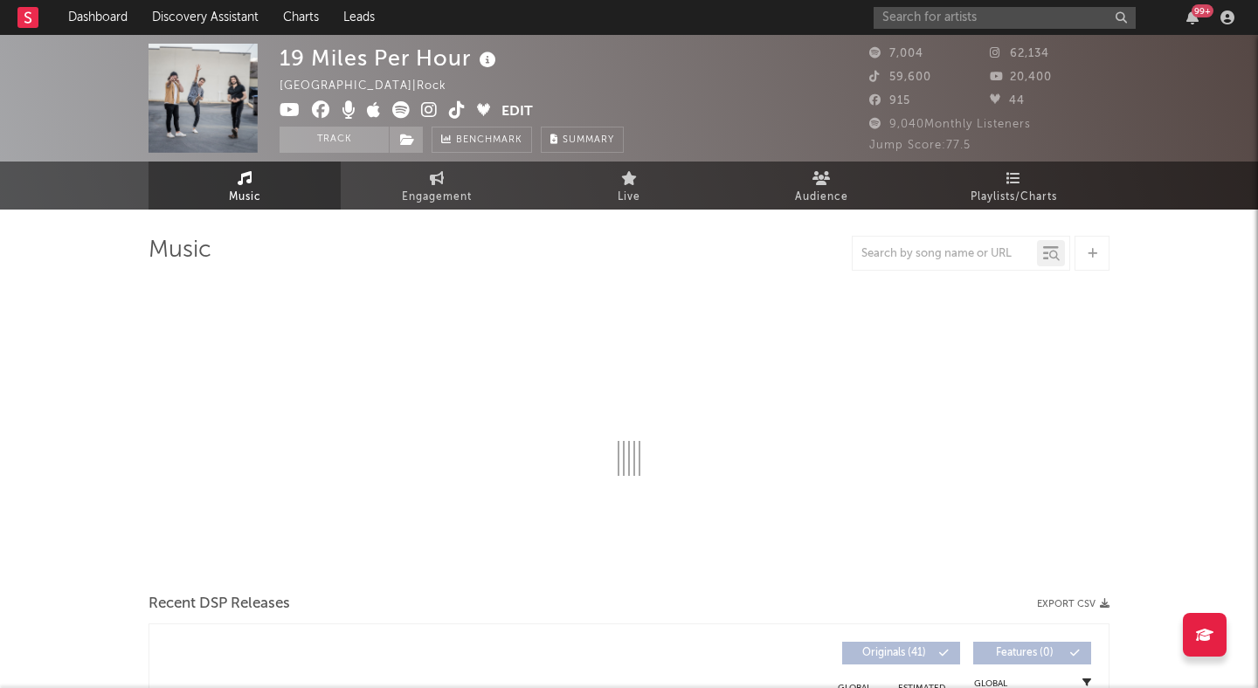
select select "1w"
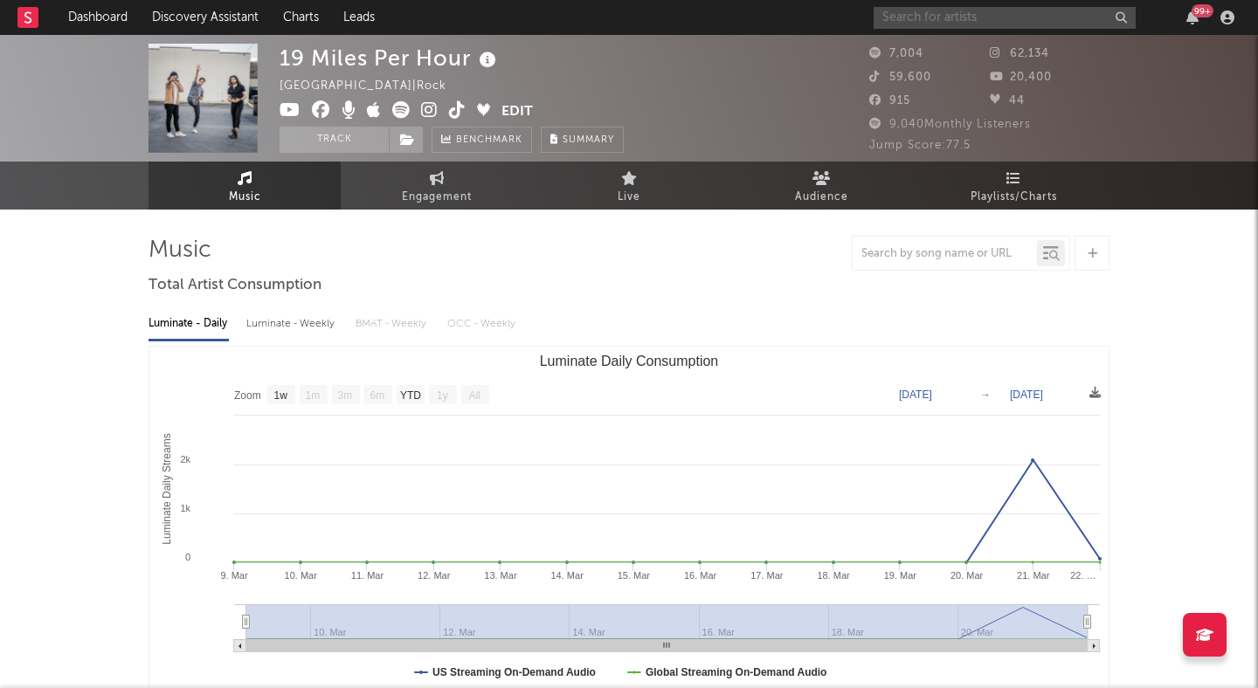
click at [947, 24] on input "text" at bounding box center [1005, 18] width 262 height 22
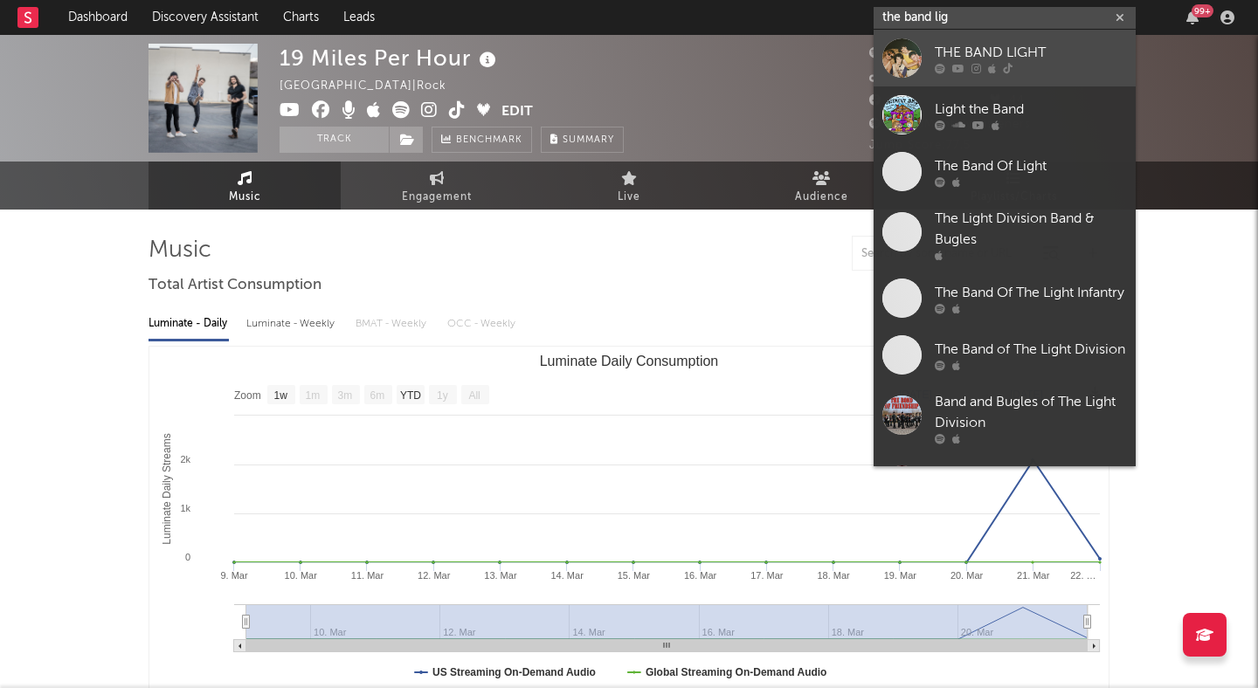
type input "the band lig"
click at [969, 40] on link "THE BAND LIGHT" at bounding box center [1005, 58] width 262 height 57
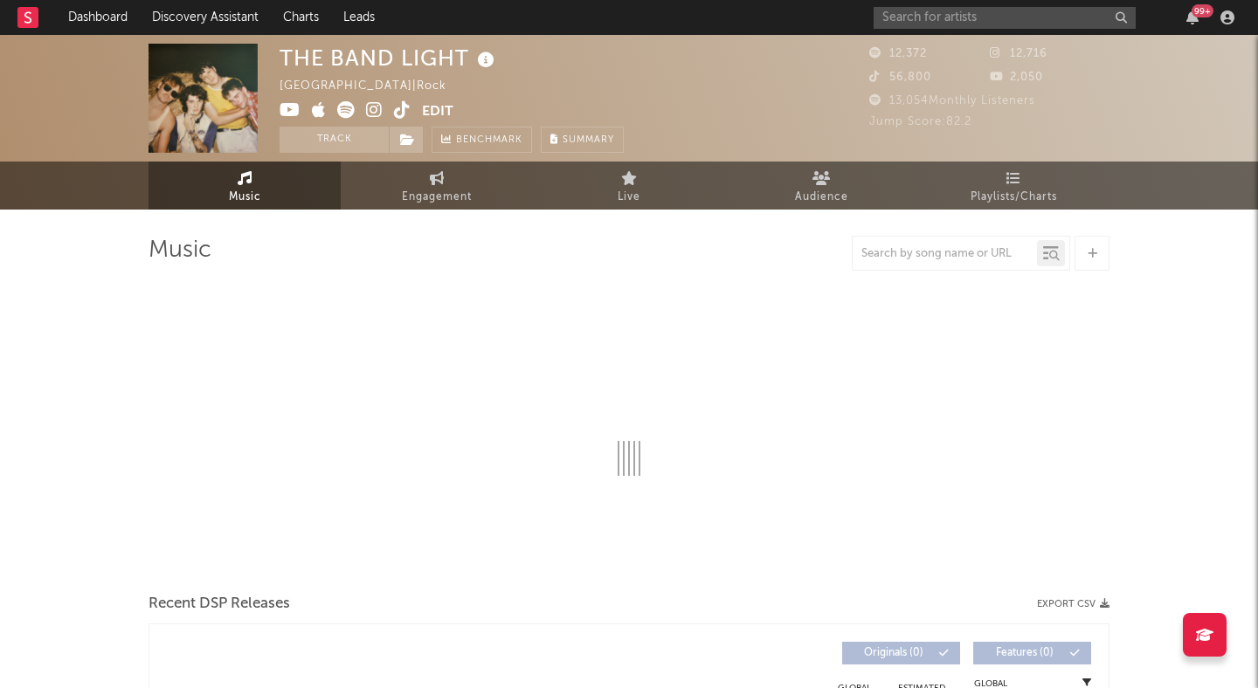
select select "1w"
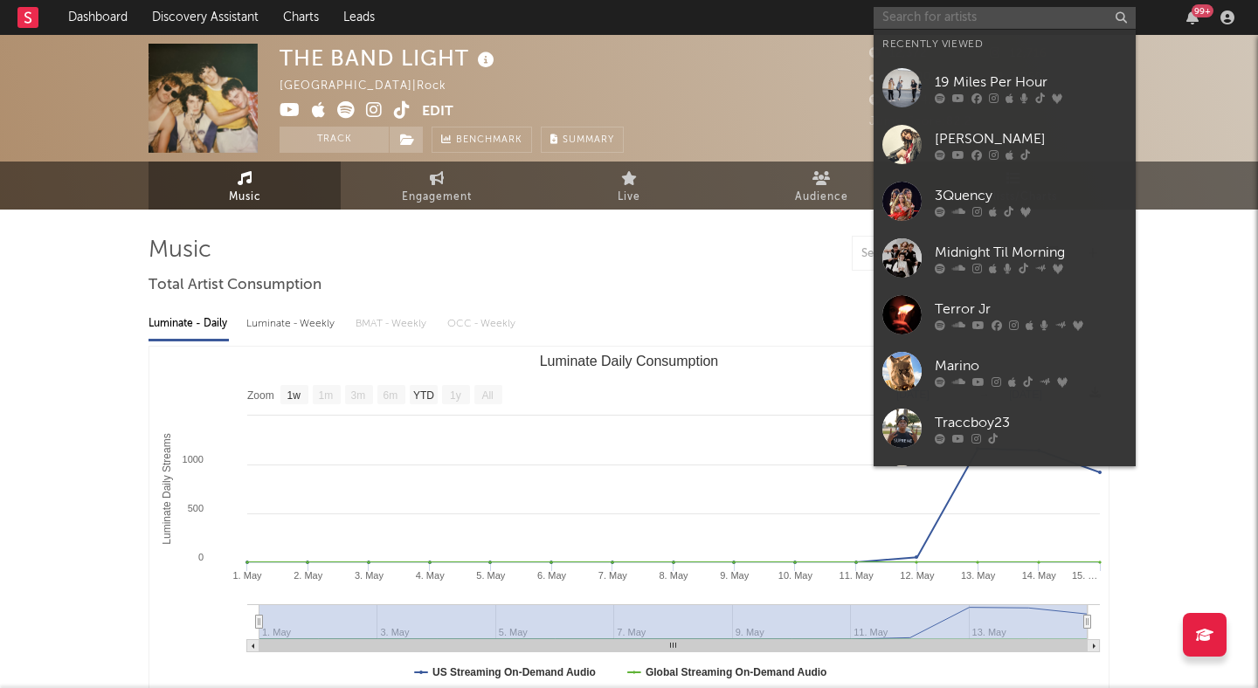
click at [933, 24] on input "text" at bounding box center [1005, 18] width 262 height 22
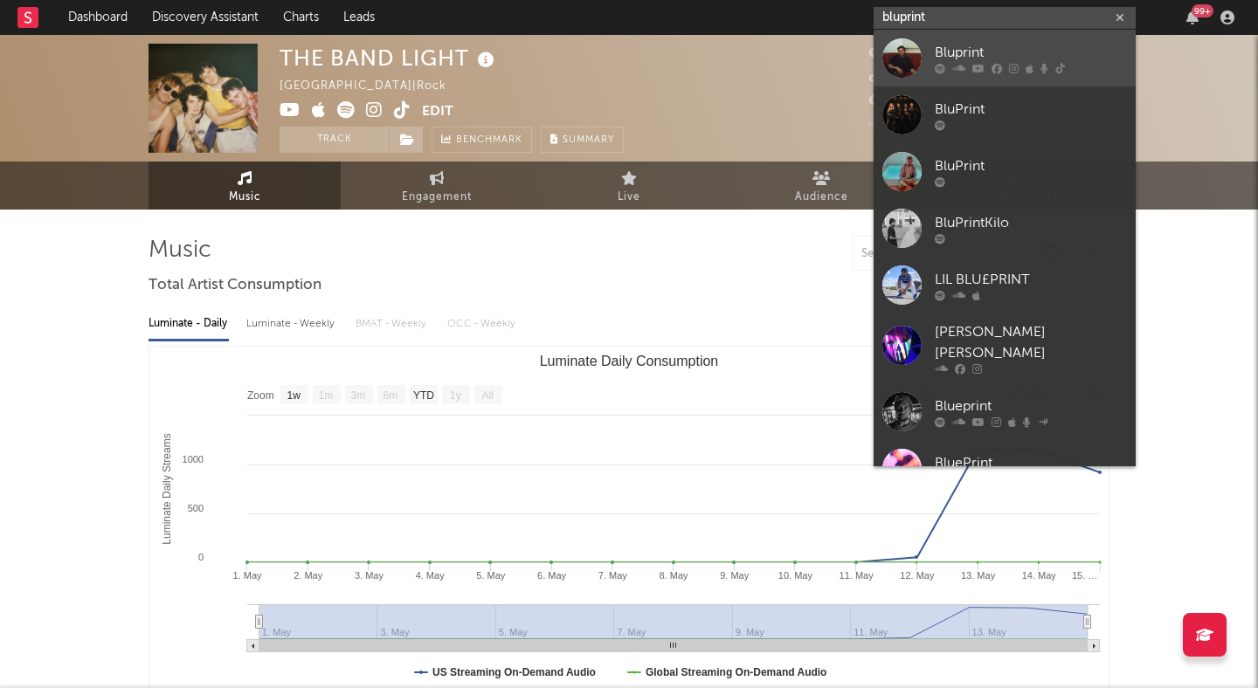
type input "bluprint"
click at [965, 47] on div "Bluprint" at bounding box center [1031, 52] width 192 height 21
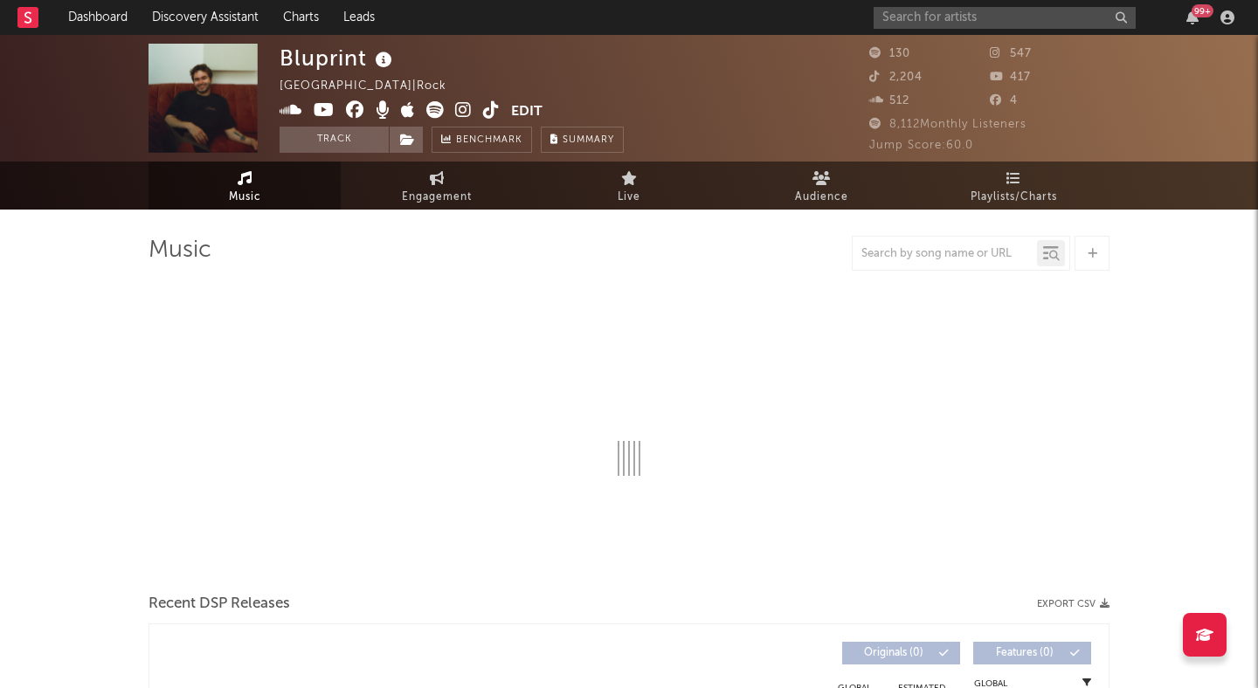
select select "1w"
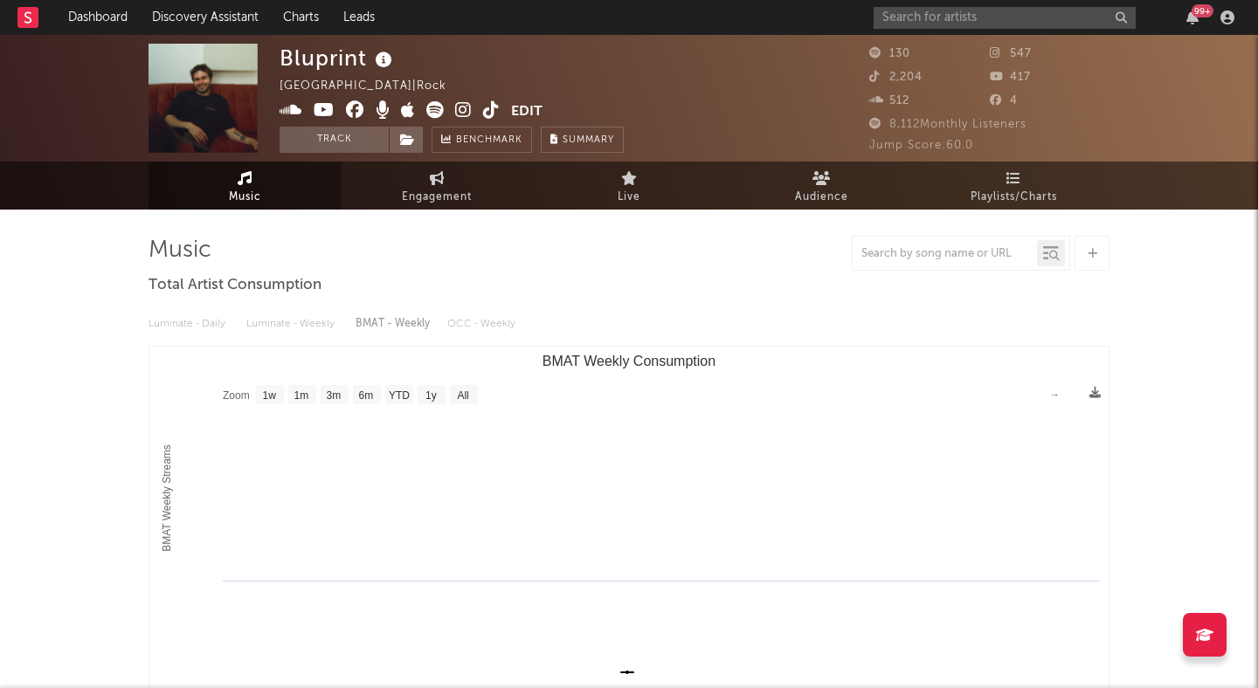
click at [487, 109] on icon at bounding box center [491, 109] width 17 height 17
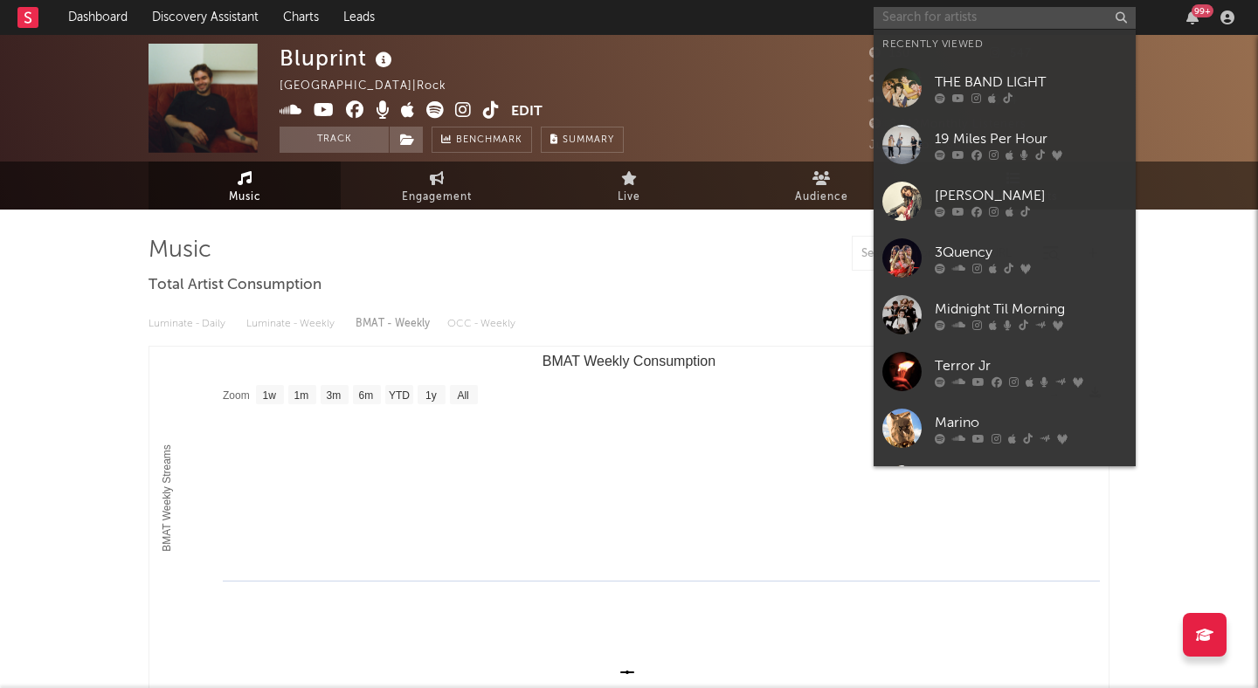
click at [952, 14] on input "text" at bounding box center [1005, 18] width 262 height 22
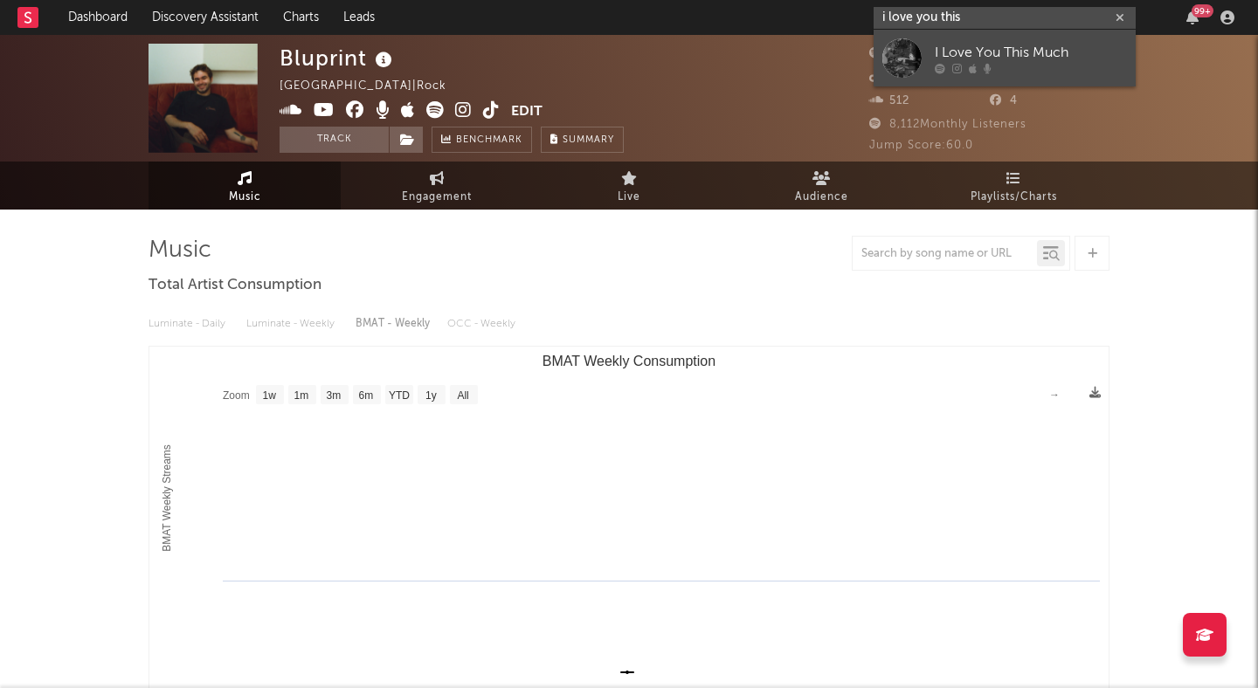
type input "i love you this"
click at [1014, 61] on div "I Love You This Much" at bounding box center [1031, 52] width 192 height 21
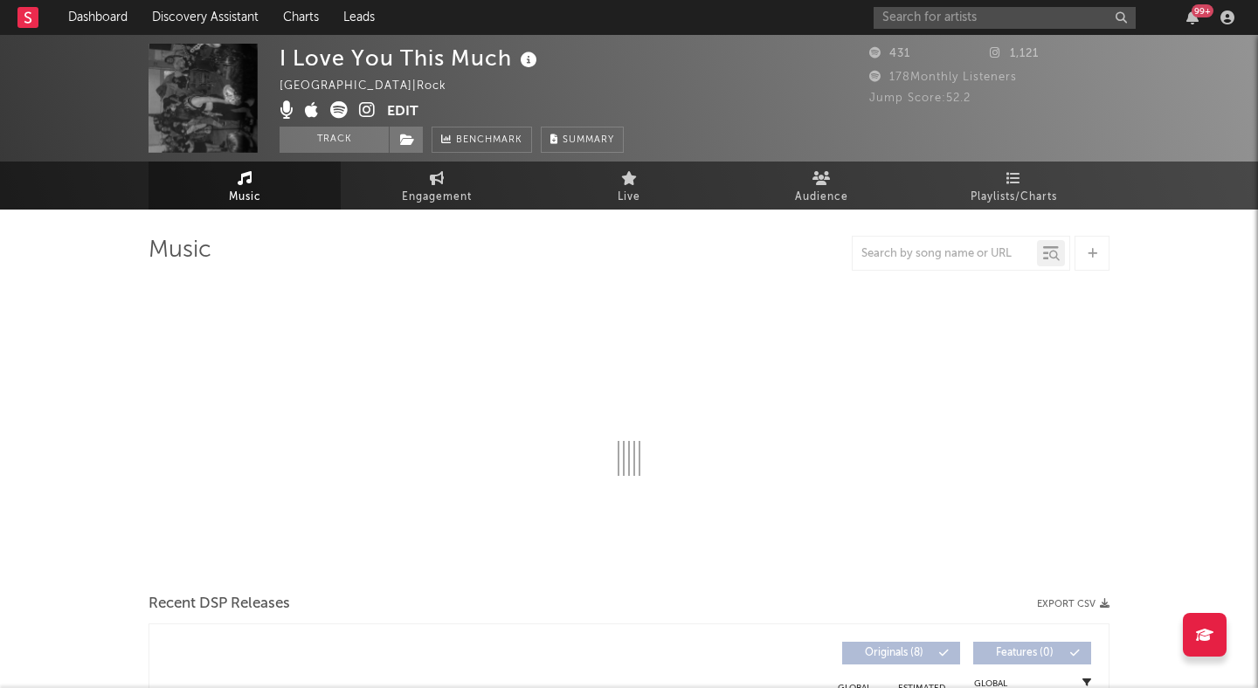
select select "1w"
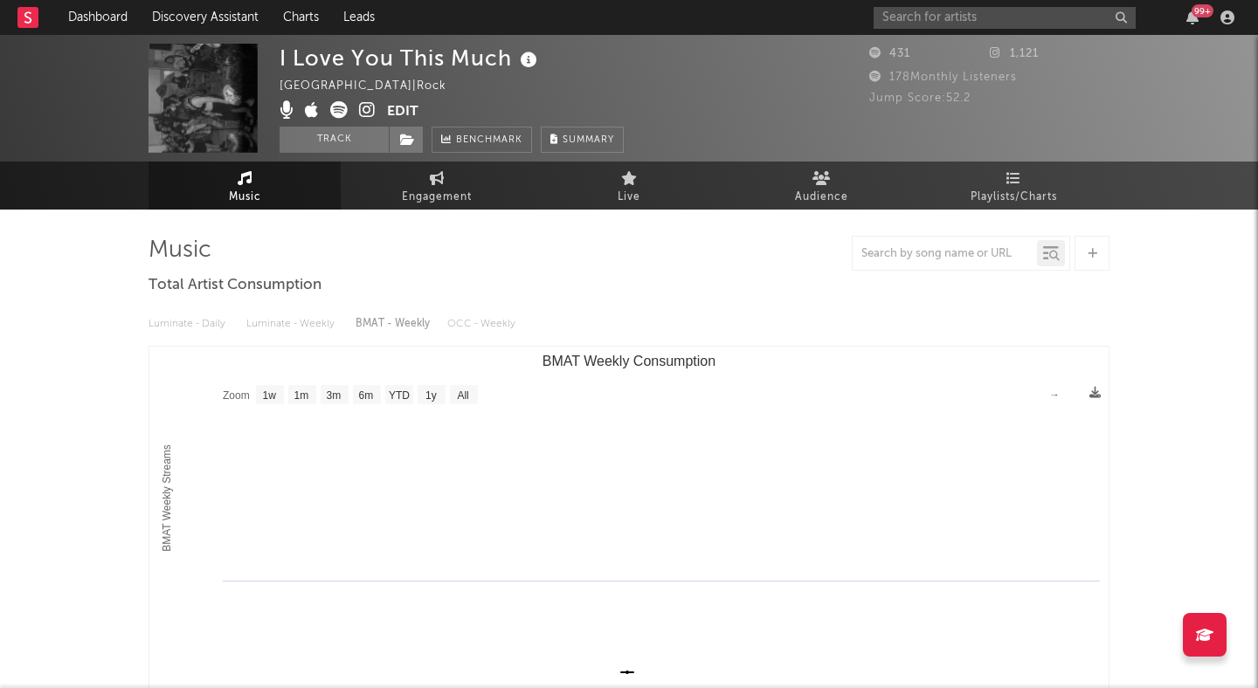
click at [883, 4] on div "99 +" at bounding box center [1057, 17] width 367 height 35
click at [889, 7] on input "text" at bounding box center [1005, 18] width 262 height 22
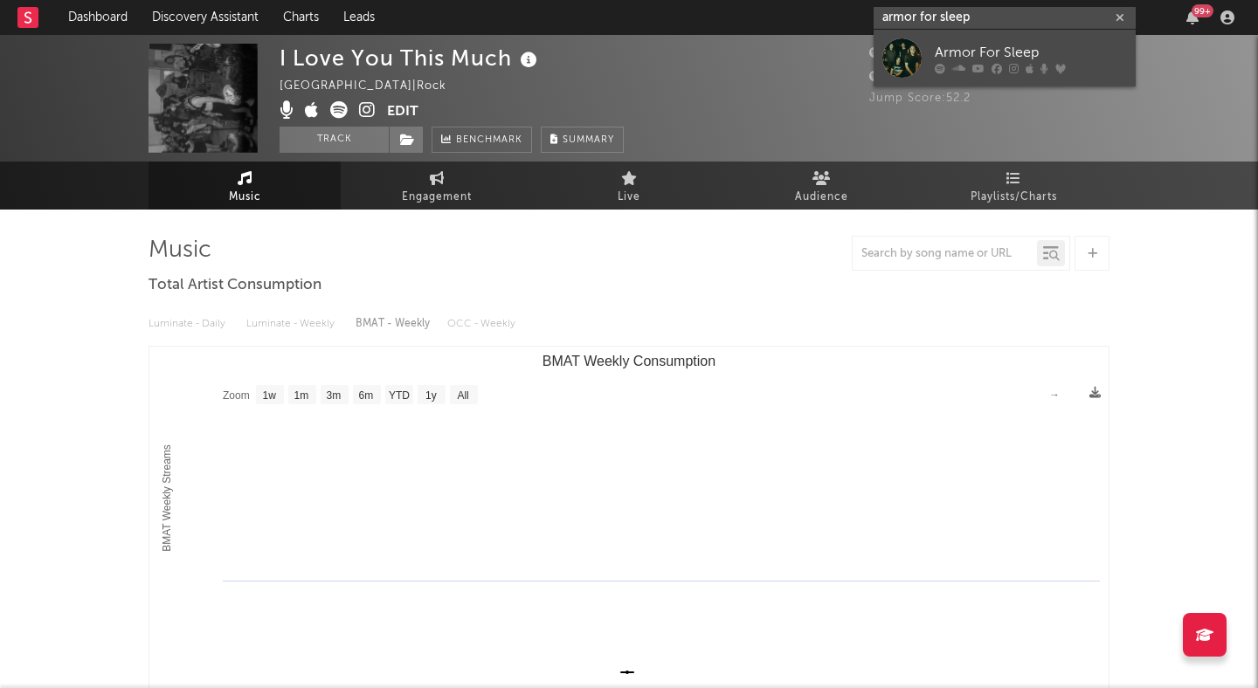
type input "armor for sleep"
click at [926, 44] on link "Armor For Sleep" at bounding box center [1005, 58] width 262 height 57
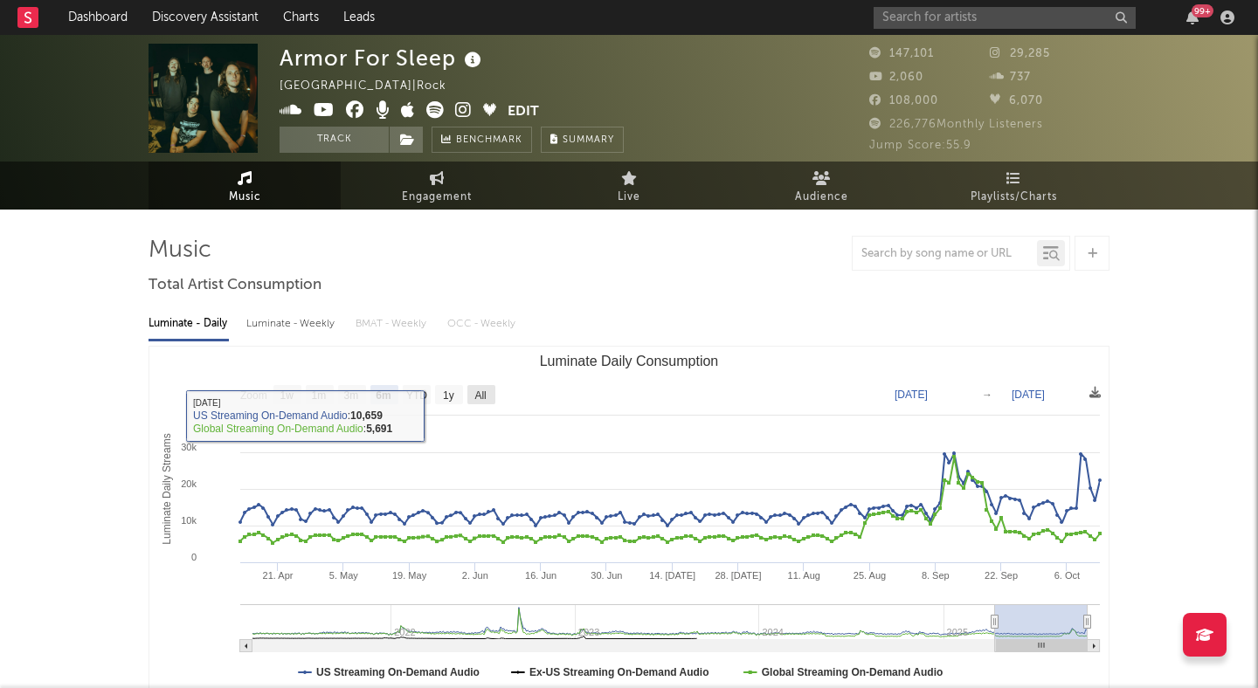
click at [482, 396] on text "All" at bounding box center [479, 396] width 11 height 12
select select "All"
type input "[DATE]"
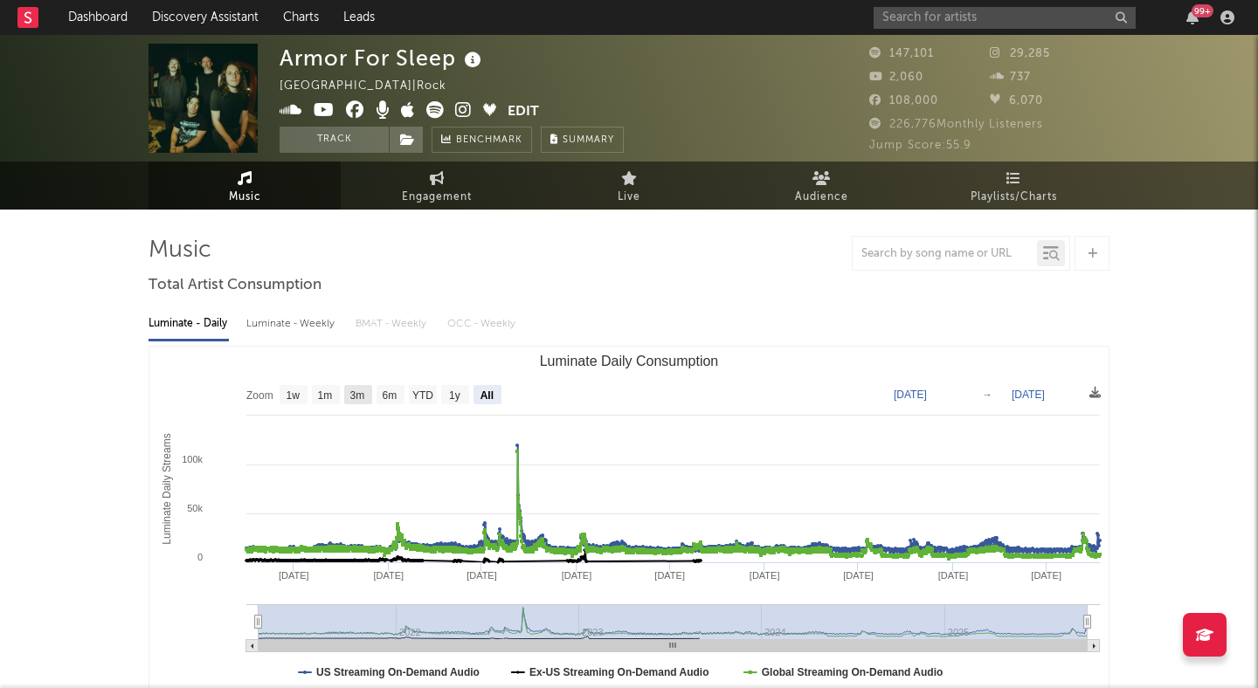
click at [360, 393] on text "3m" at bounding box center [357, 396] width 15 height 12
select select "3m"
type input "[DATE]"
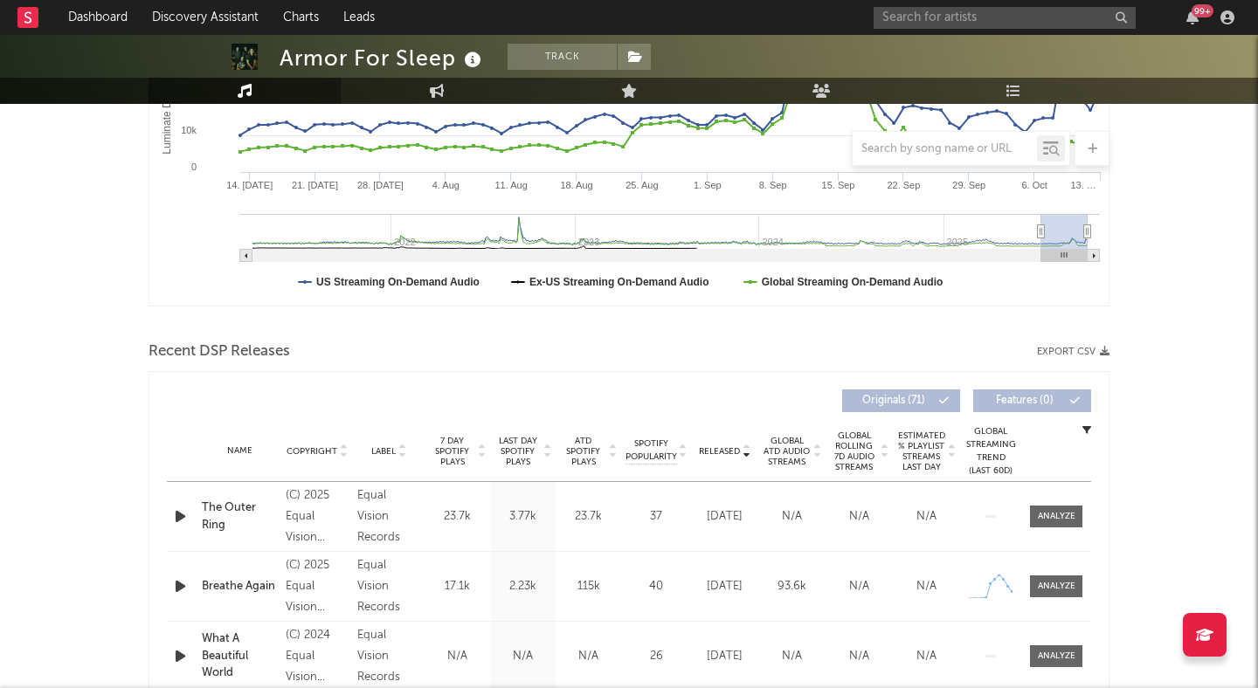
scroll to position [394, 0]
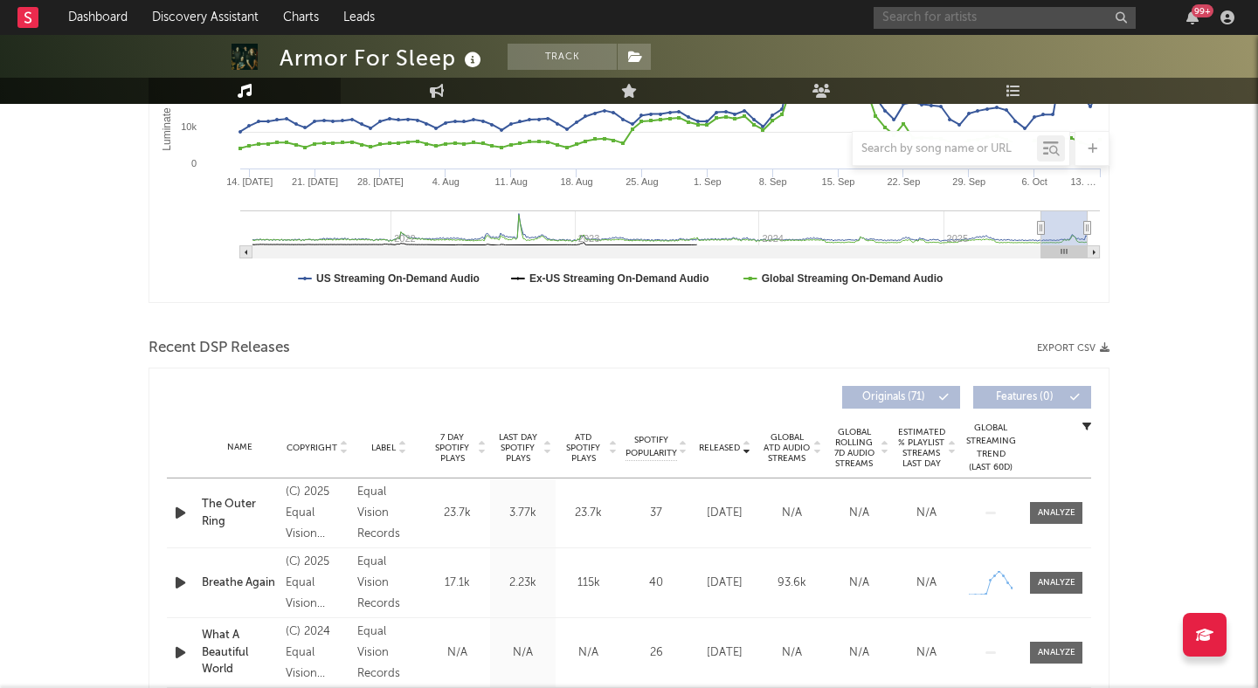
click at [958, 24] on input "text" at bounding box center [1005, 18] width 262 height 22
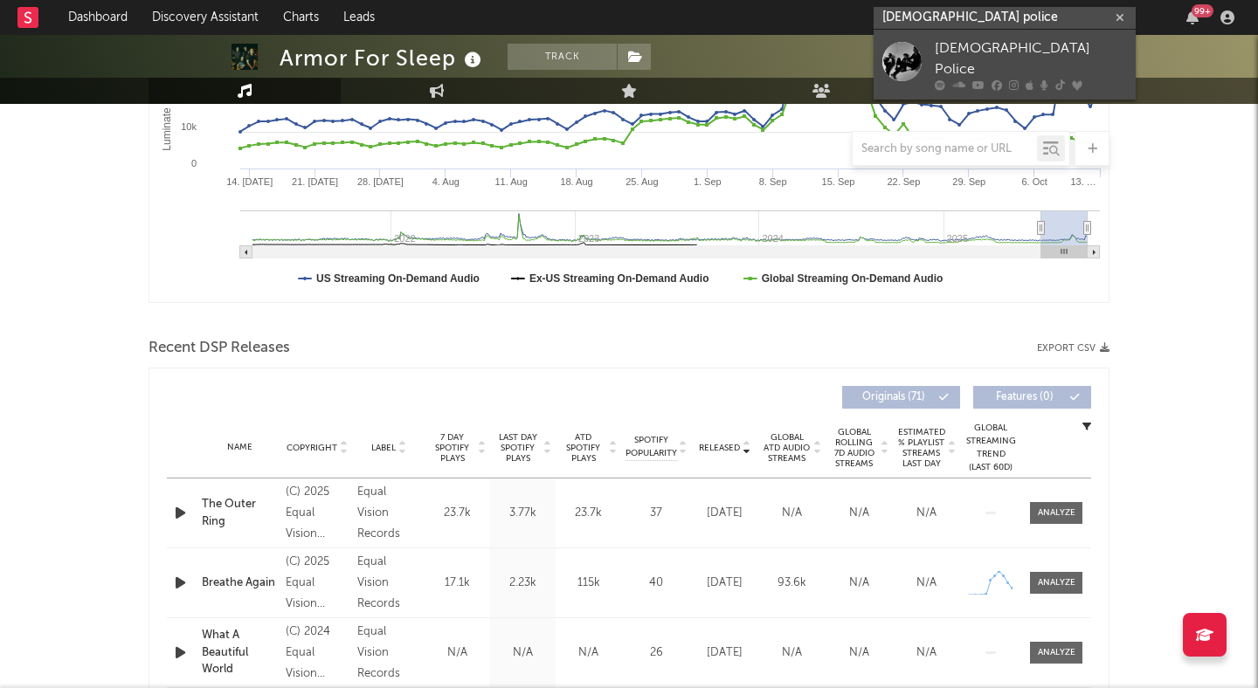
type input "[DEMOGRAPHIC_DATA] police"
click at [989, 38] on link "[DEMOGRAPHIC_DATA] Police" at bounding box center [1005, 65] width 262 height 70
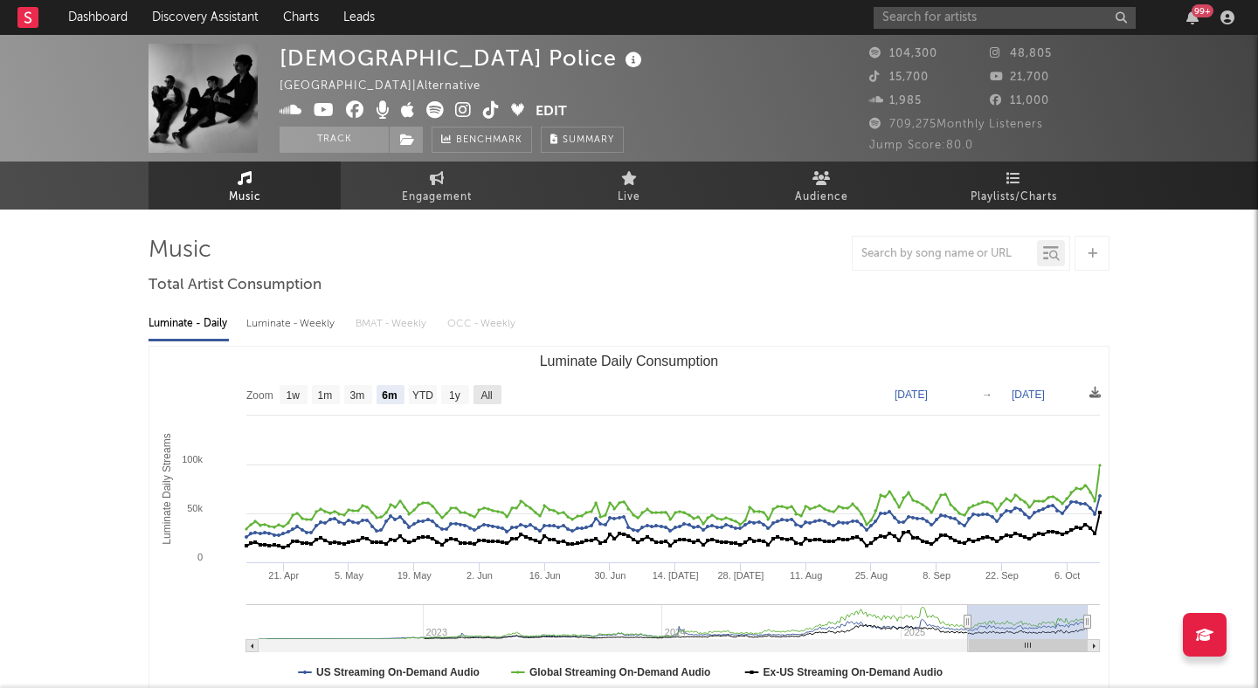
click at [488, 398] on text "All" at bounding box center [486, 396] width 11 height 12
select select "All"
type input "[DATE]"
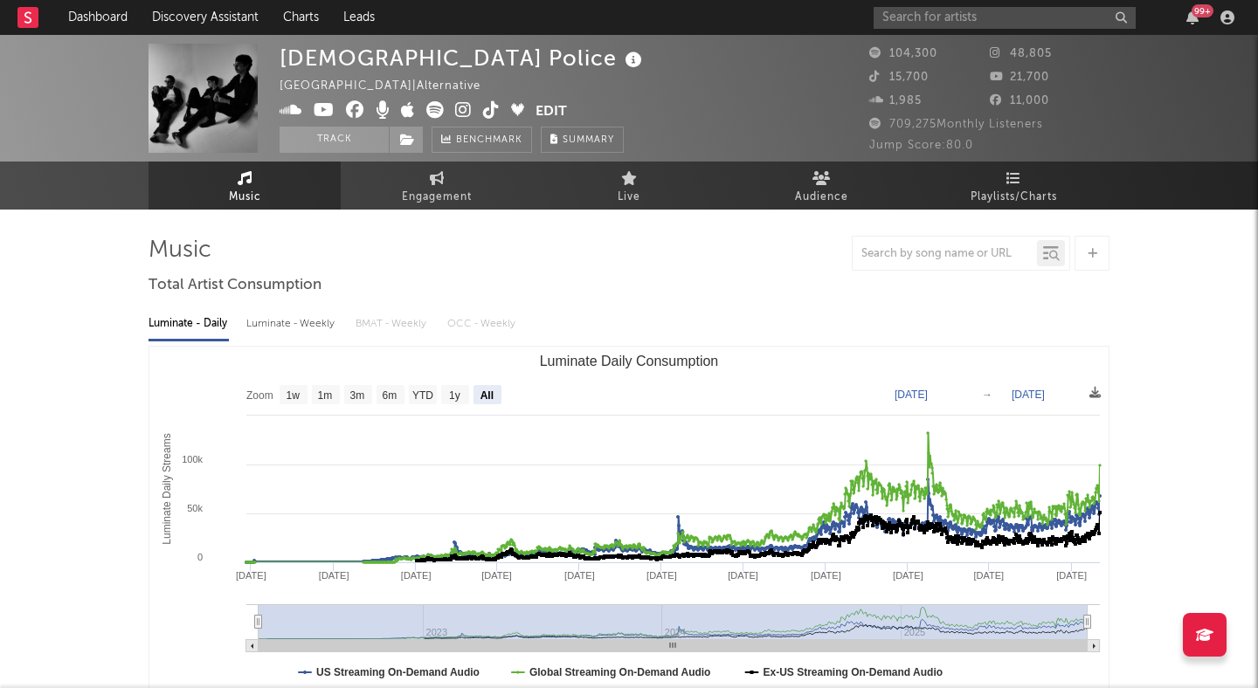
click at [466, 106] on icon at bounding box center [463, 109] width 17 height 17
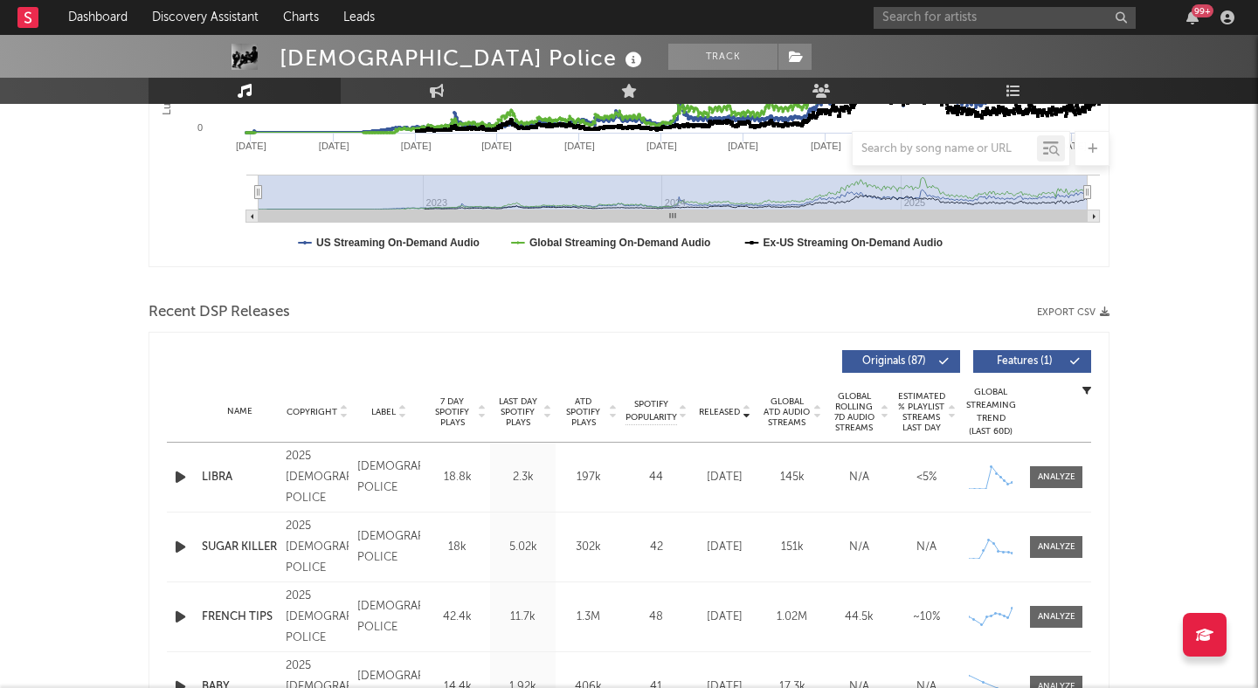
scroll to position [433, 0]
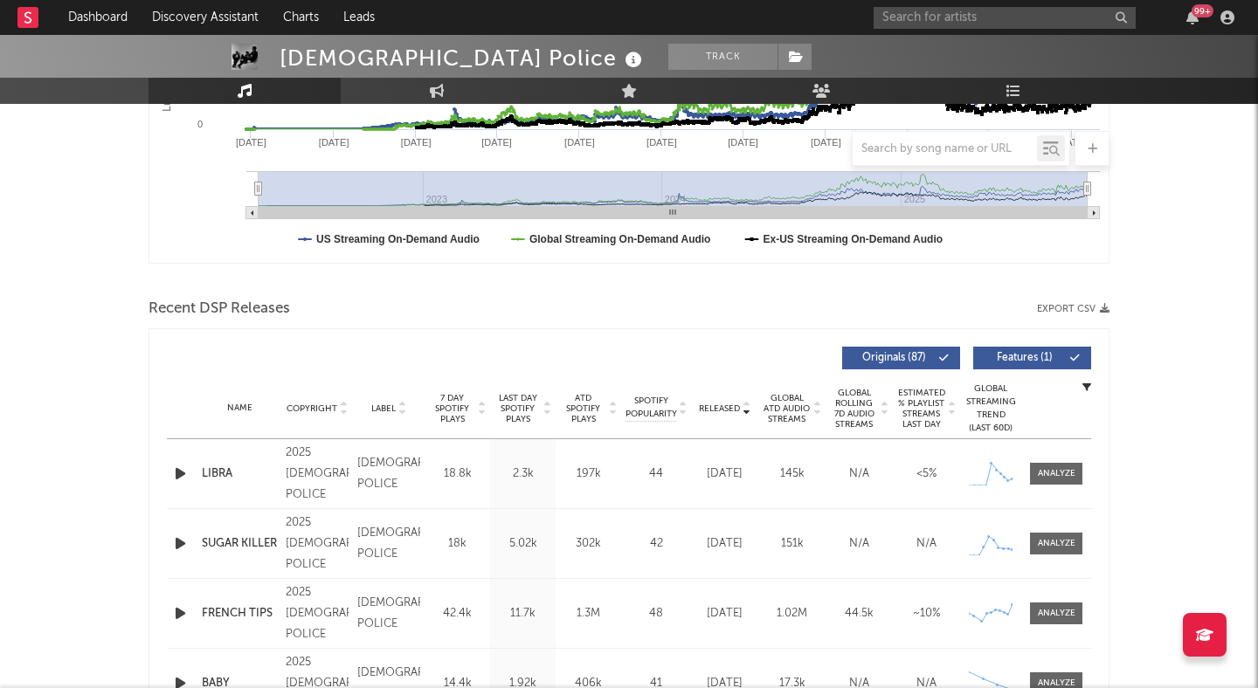
click at [1007, 357] on span "Features ( 1 )" at bounding box center [1025, 358] width 80 height 10
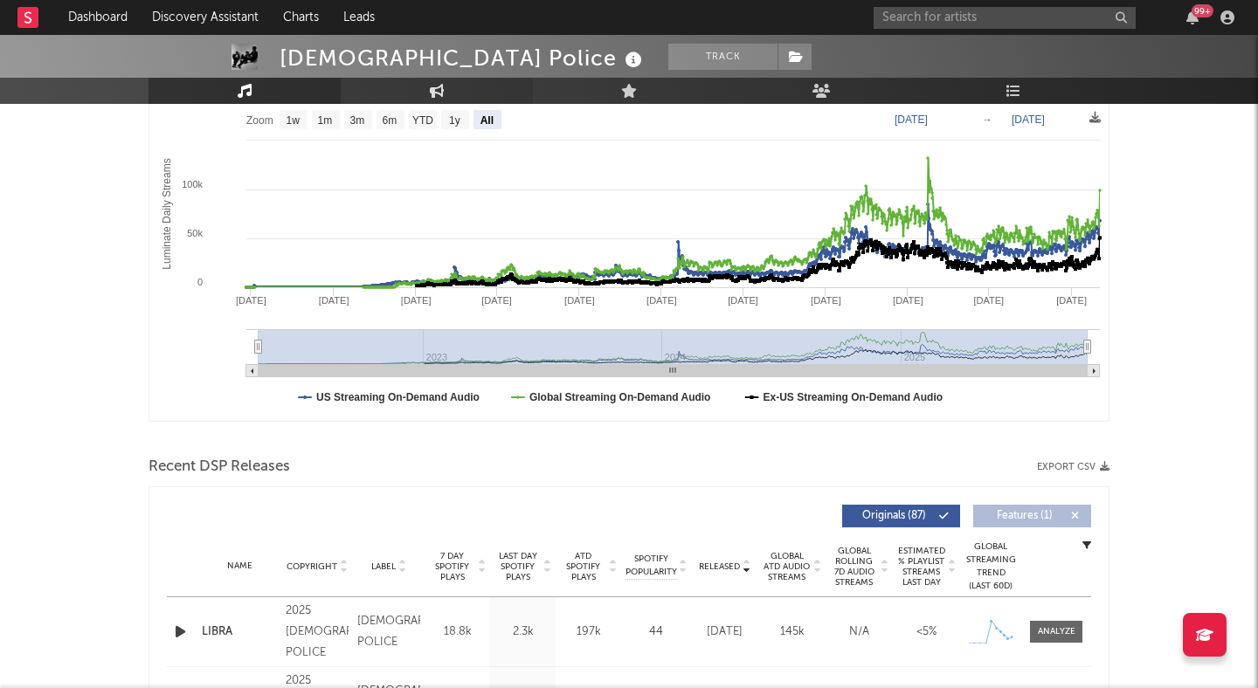
scroll to position [0, 0]
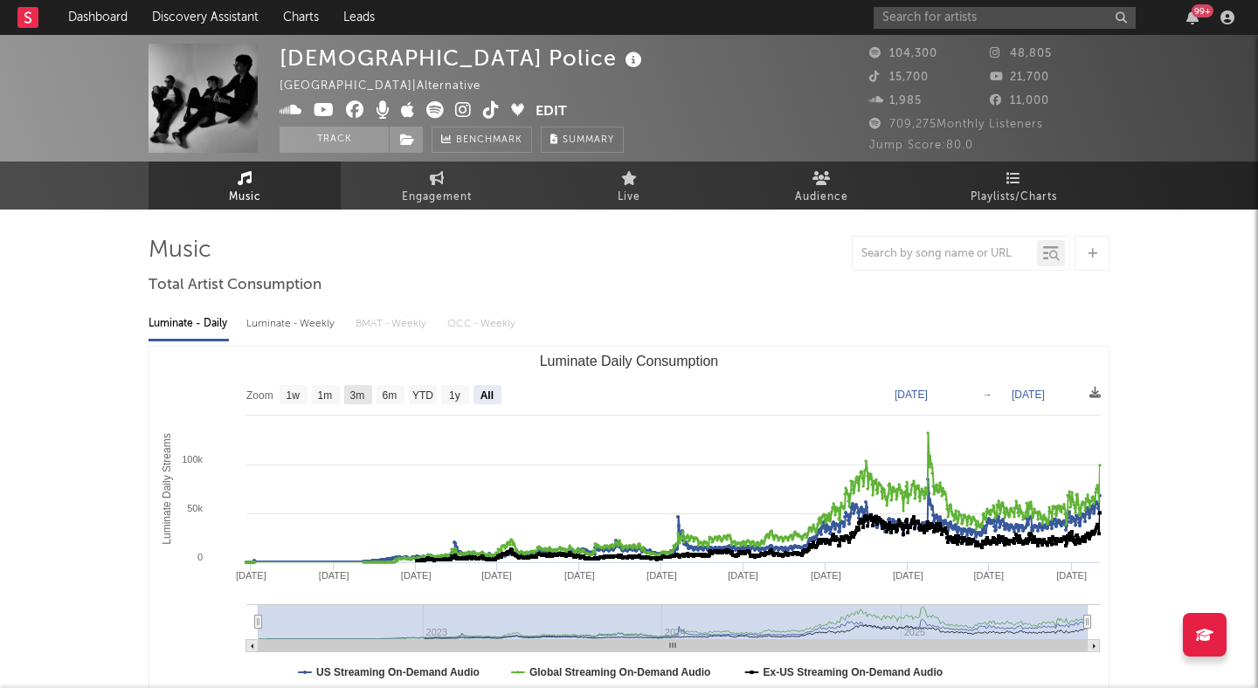
click at [357, 399] on text "3m" at bounding box center [357, 396] width 15 height 12
select select "3m"
type input "[DATE]"
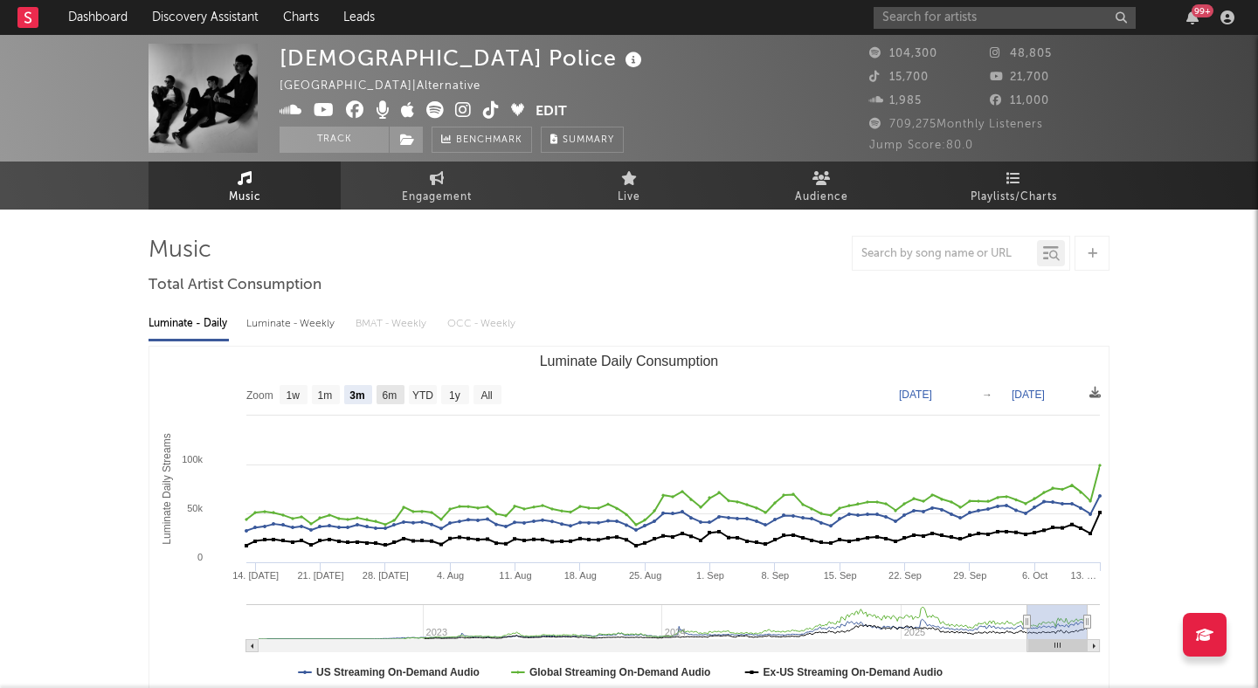
click at [391, 386] on rect "Luminate Daily Consumption" at bounding box center [391, 394] width 28 height 19
select select "6m"
type input "[DATE]"
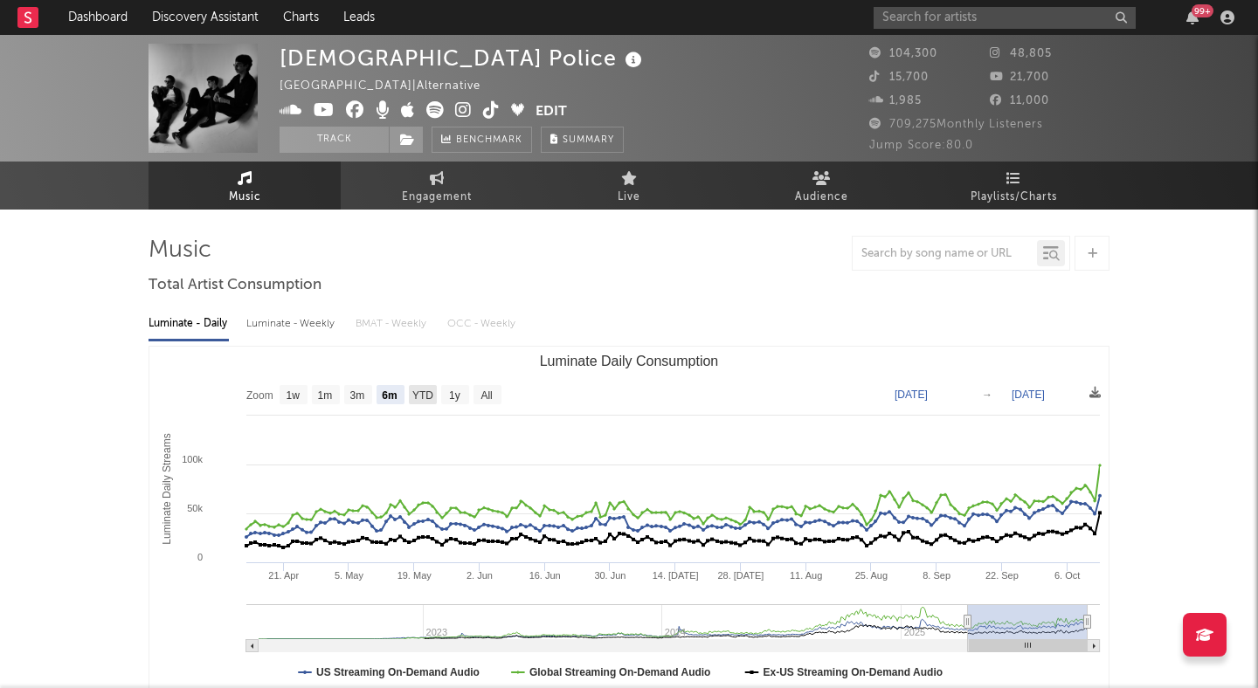
click at [423, 391] on text "YTD" at bounding box center [422, 396] width 21 height 12
select select "YTD"
type input "[DATE]"
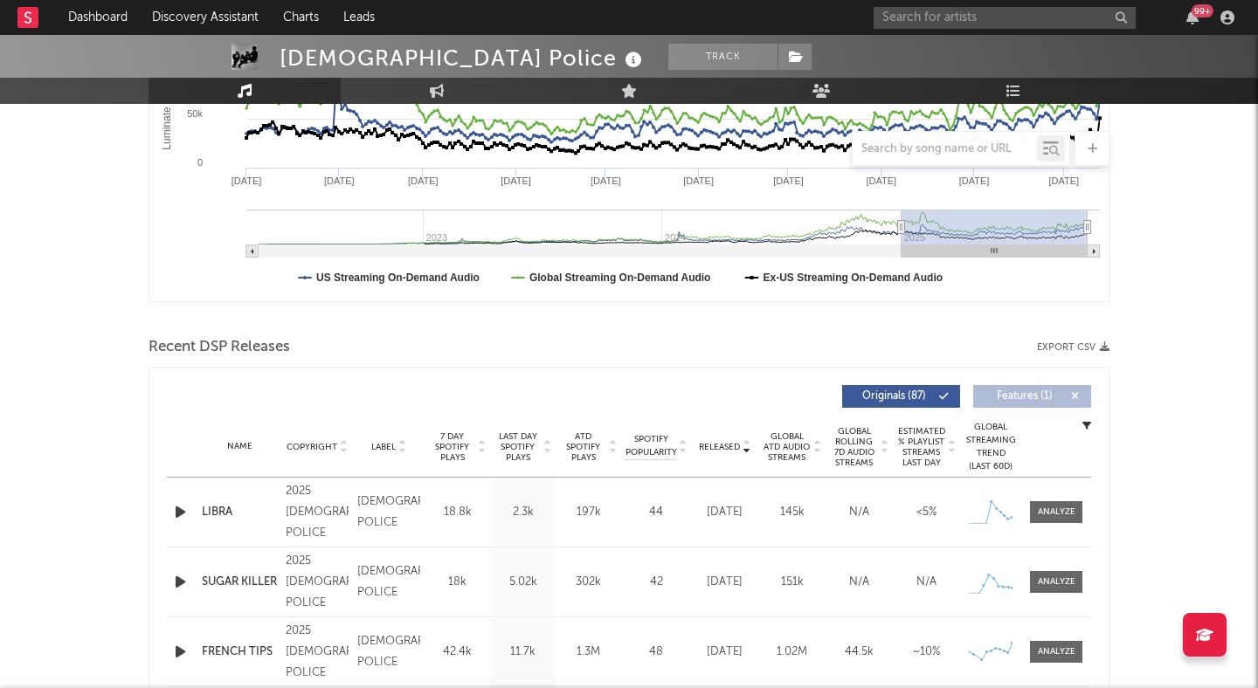
scroll to position [398, 0]
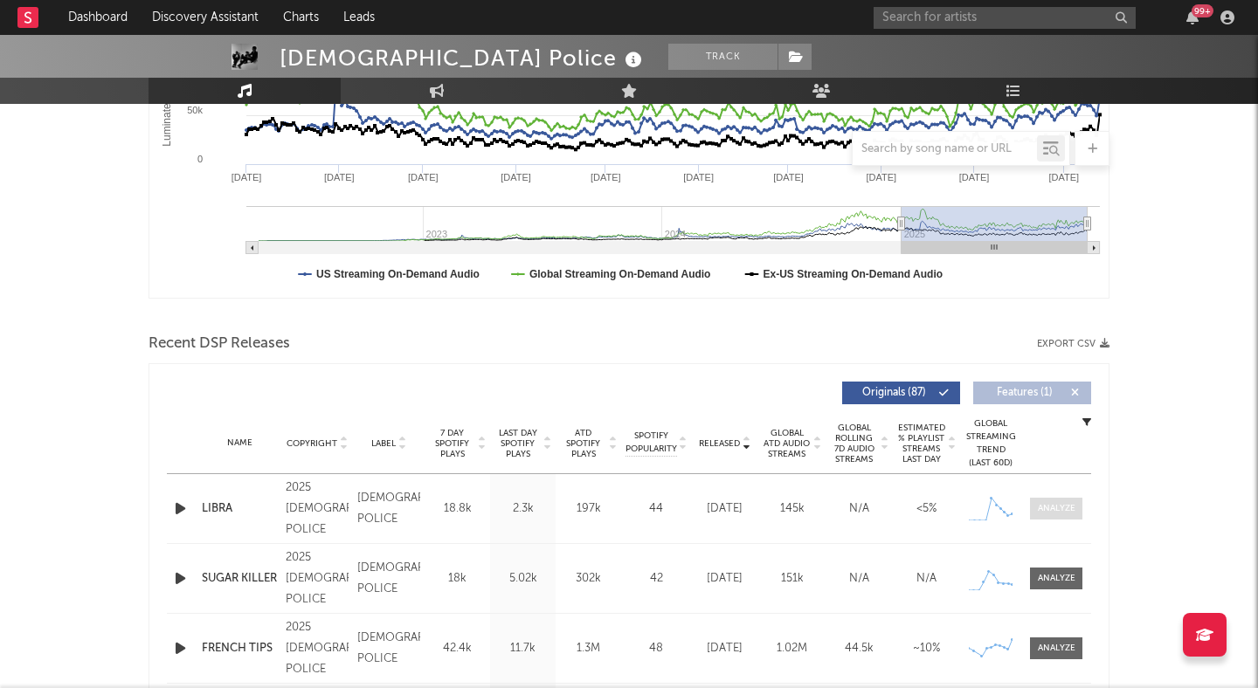
click at [1066, 505] on div at bounding box center [1057, 508] width 38 height 13
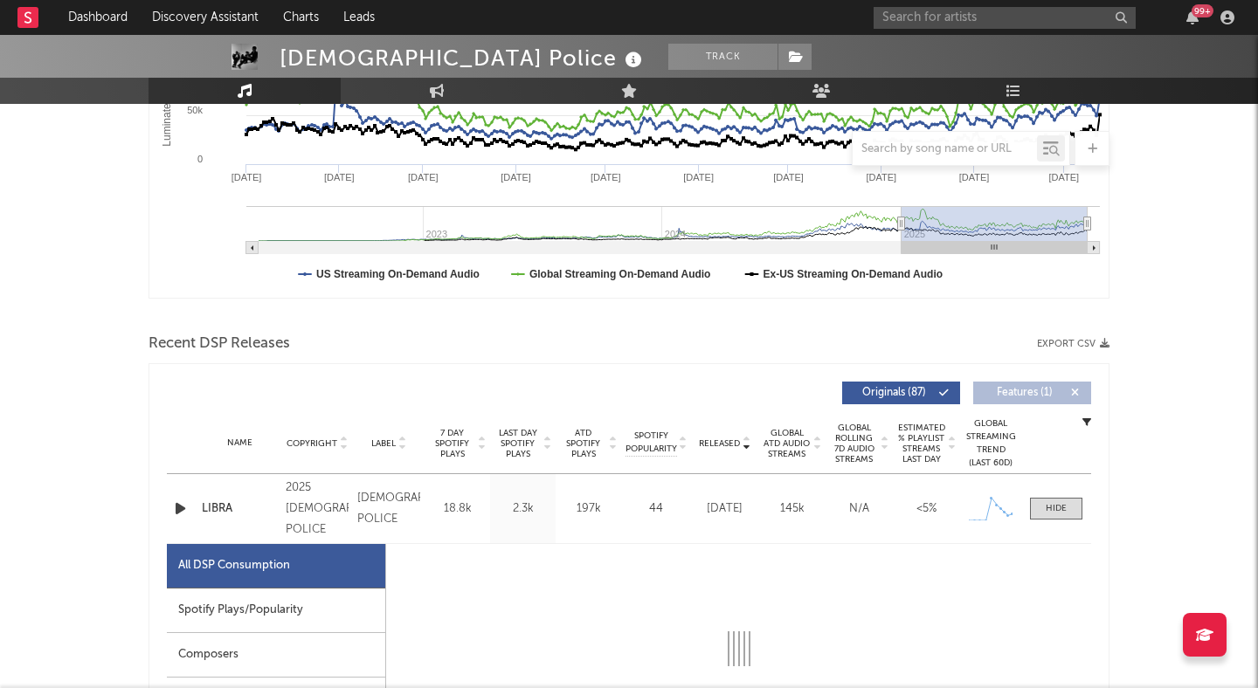
select select "1w"
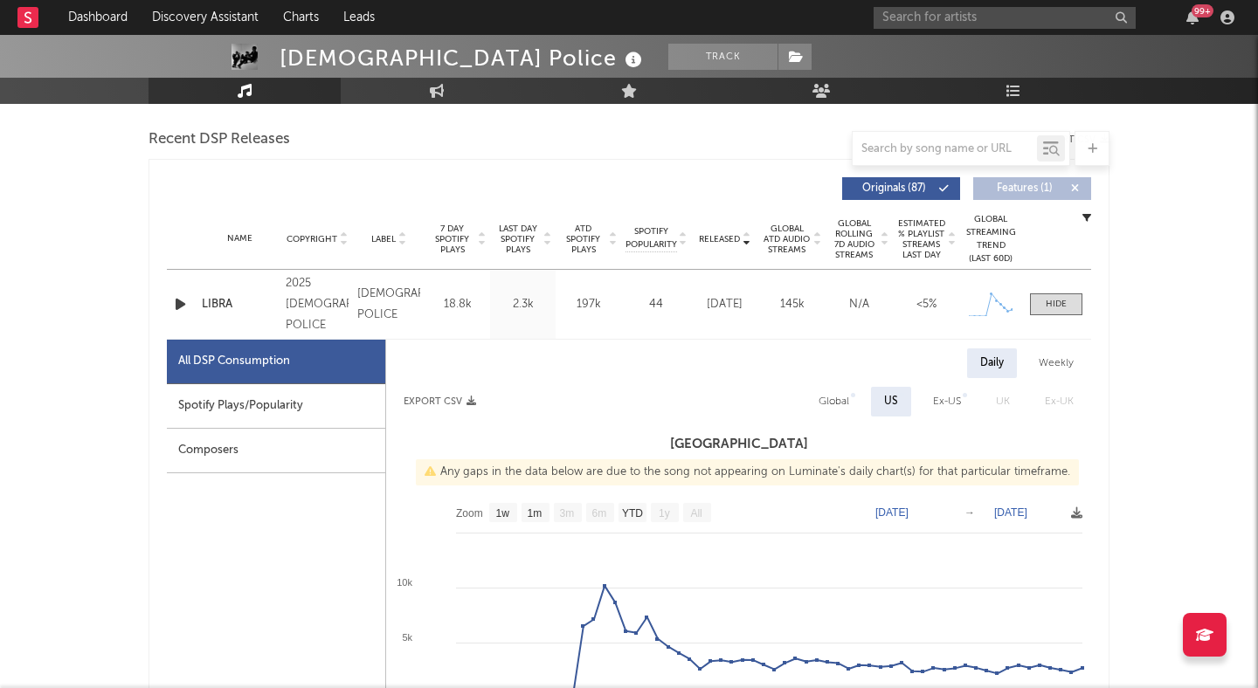
scroll to position [665, 0]
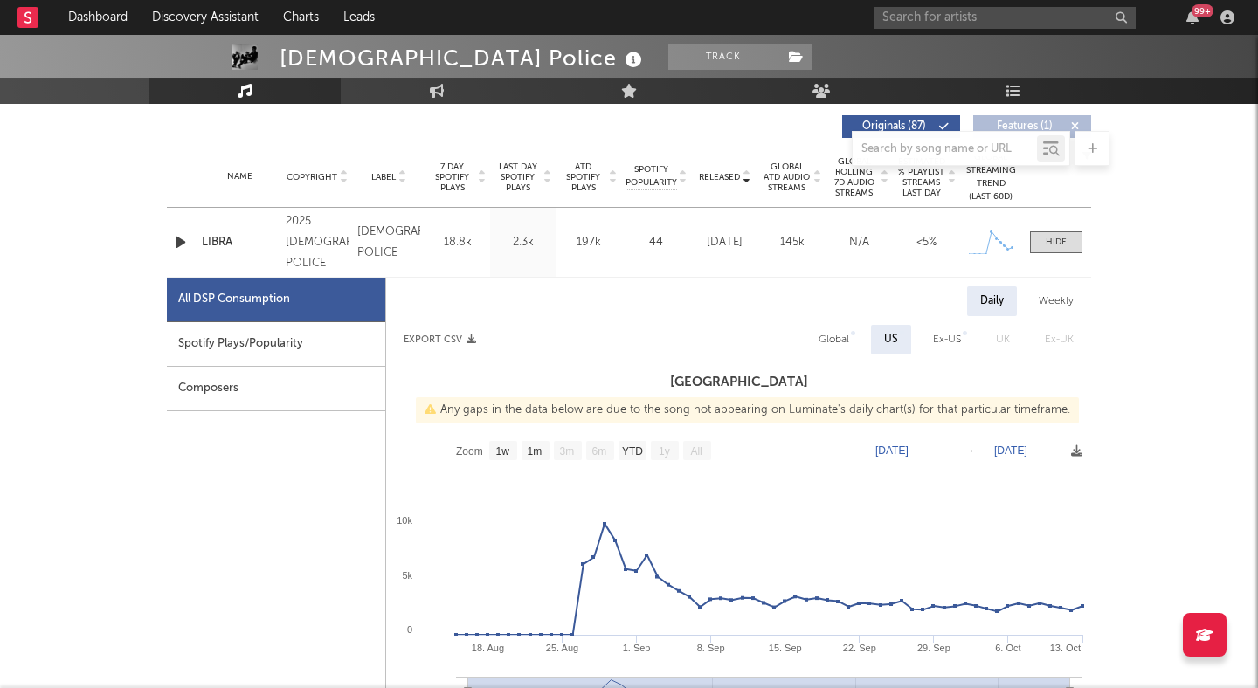
click at [1051, 295] on div "Weekly" at bounding box center [1056, 302] width 61 height 30
select select "1w"
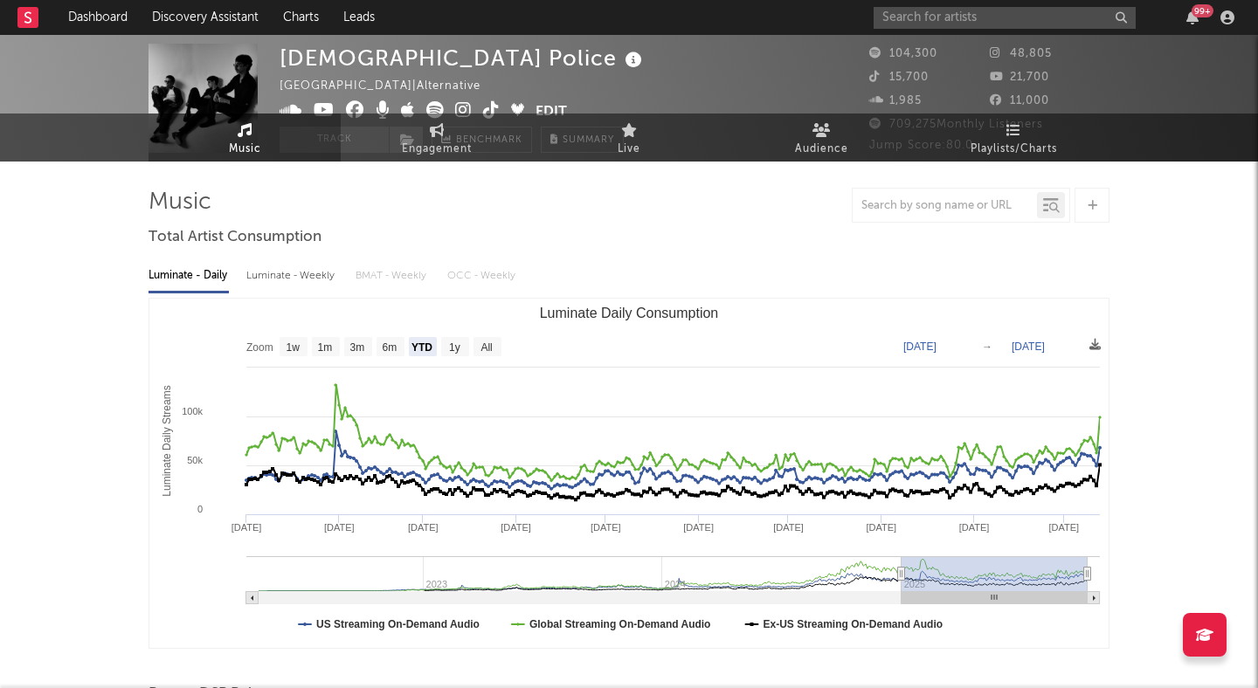
scroll to position [0, 0]
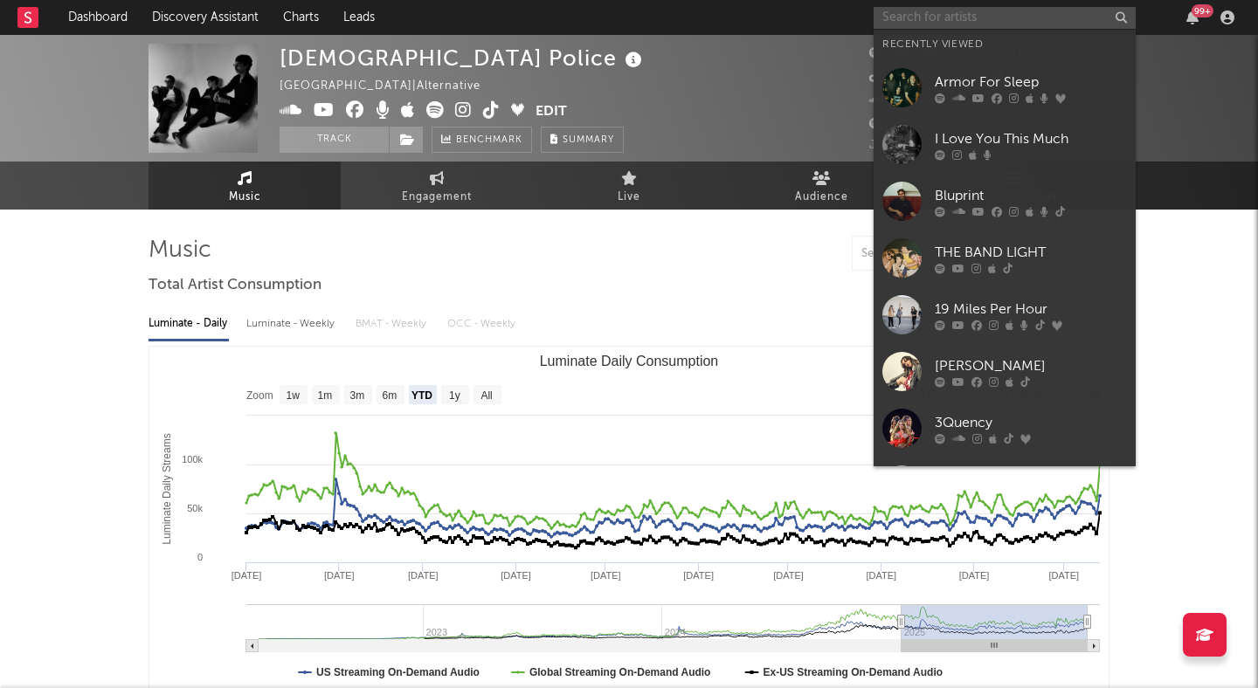
click at [912, 21] on input "text" at bounding box center [1005, 18] width 262 height 22
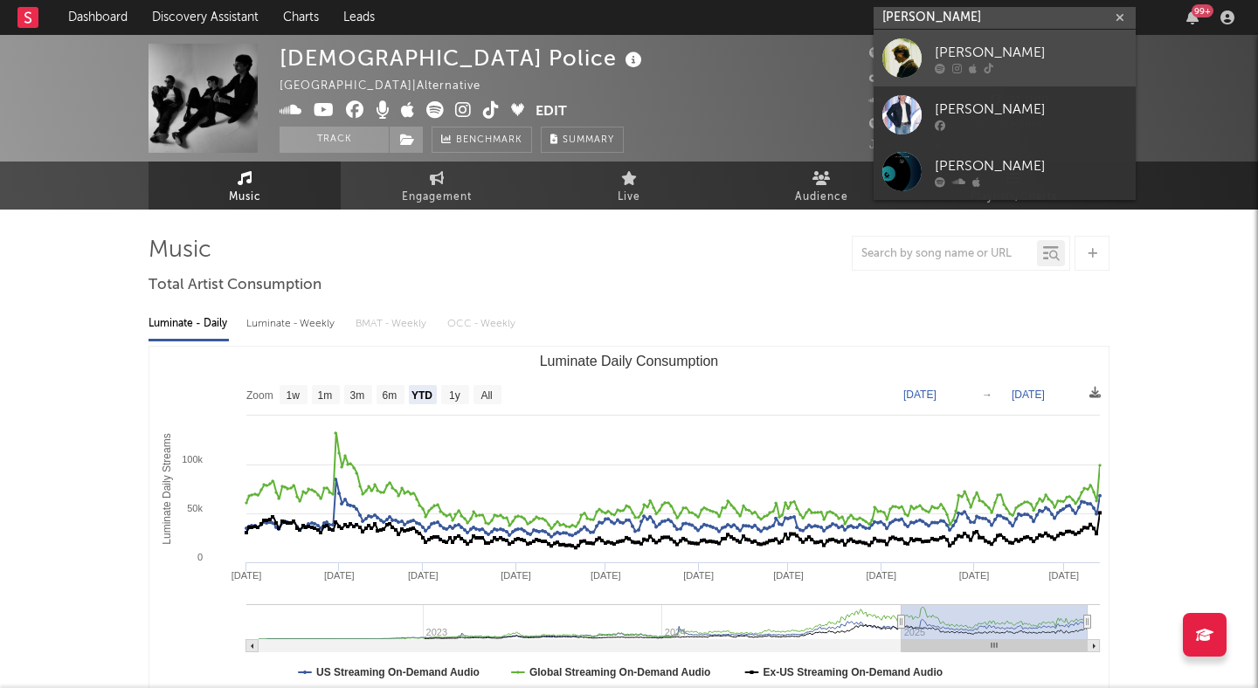
type input "[PERSON_NAME]"
click at [979, 41] on link "[PERSON_NAME]" at bounding box center [1005, 58] width 262 height 57
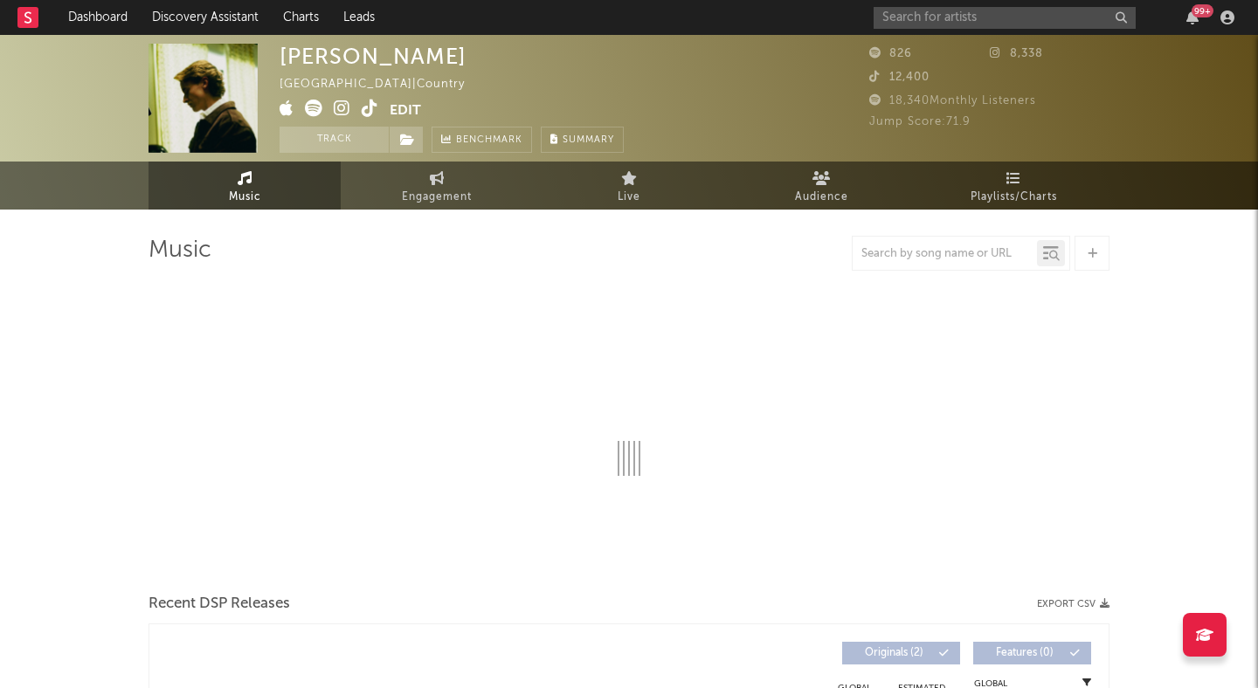
select select "1w"
